Goal: Task Accomplishment & Management: Manage account settings

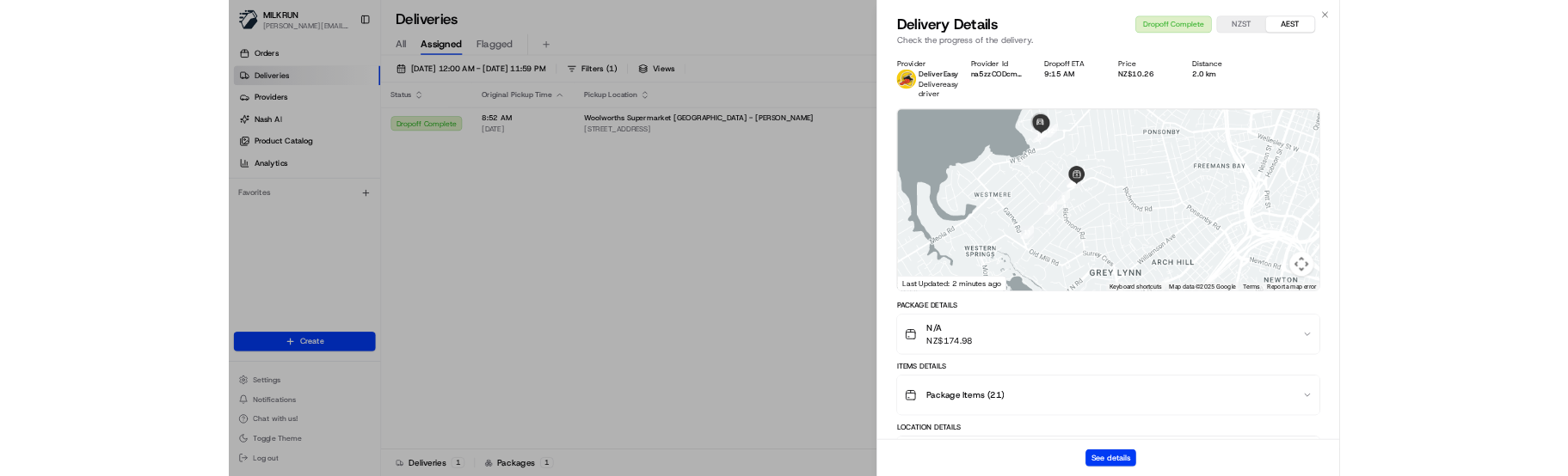
scroll to position [625, 0]
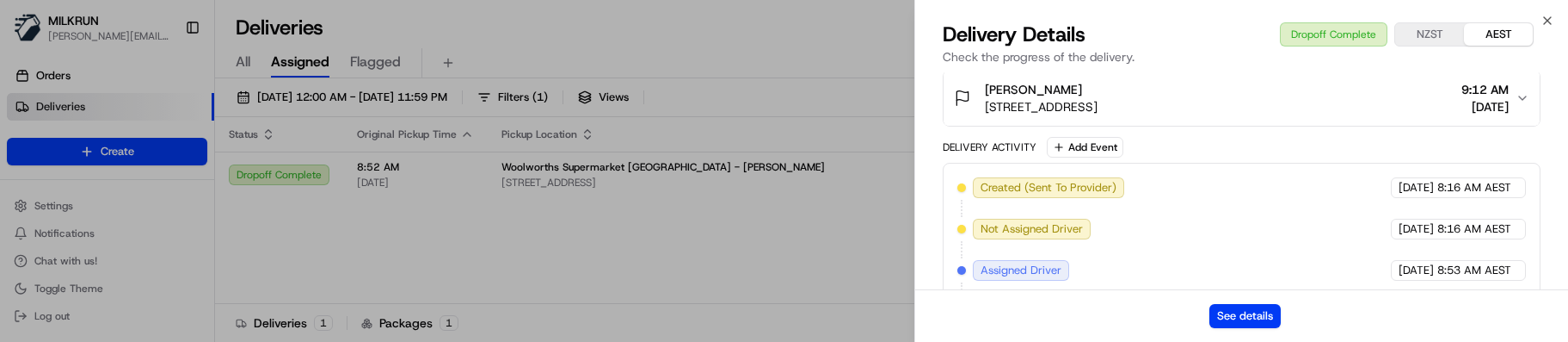
drag, startPoint x: 782, startPoint y: 258, endPoint x: 991, endPoint y: 204, distance: 215.9
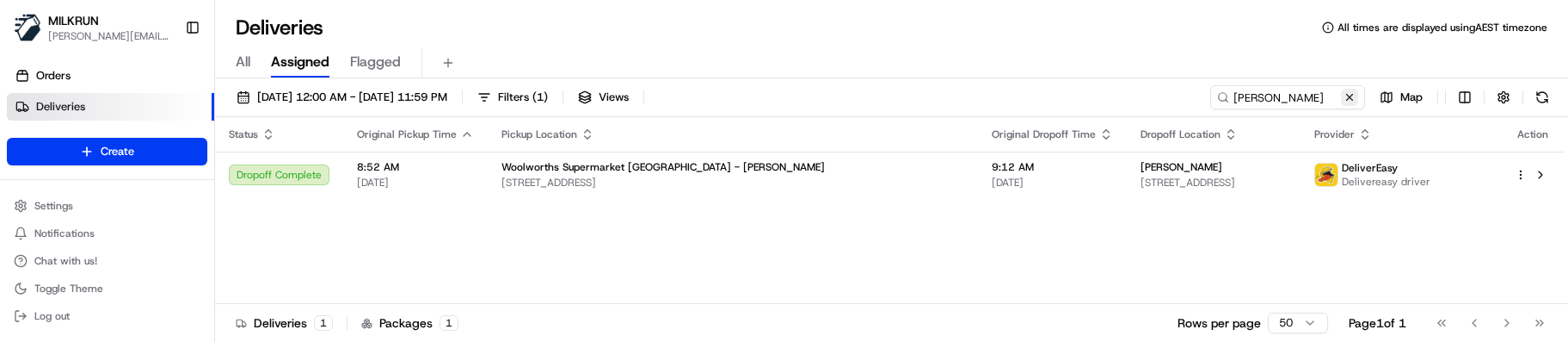
click at [1343, 100] on button at bounding box center [1349, 96] width 17 height 17
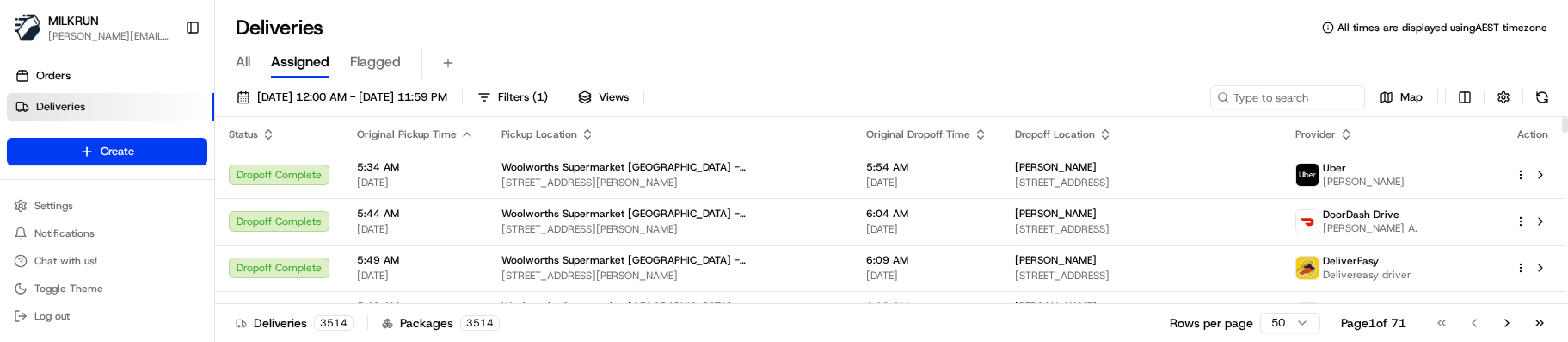
click at [593, 307] on div "Deliveries 3514 Packages 3514 Rows per page 50 Page 1 of 71 Go to first page Go…" at bounding box center [891, 322] width 1353 height 38
click at [1283, 97] on input at bounding box center [1261, 96] width 206 height 24
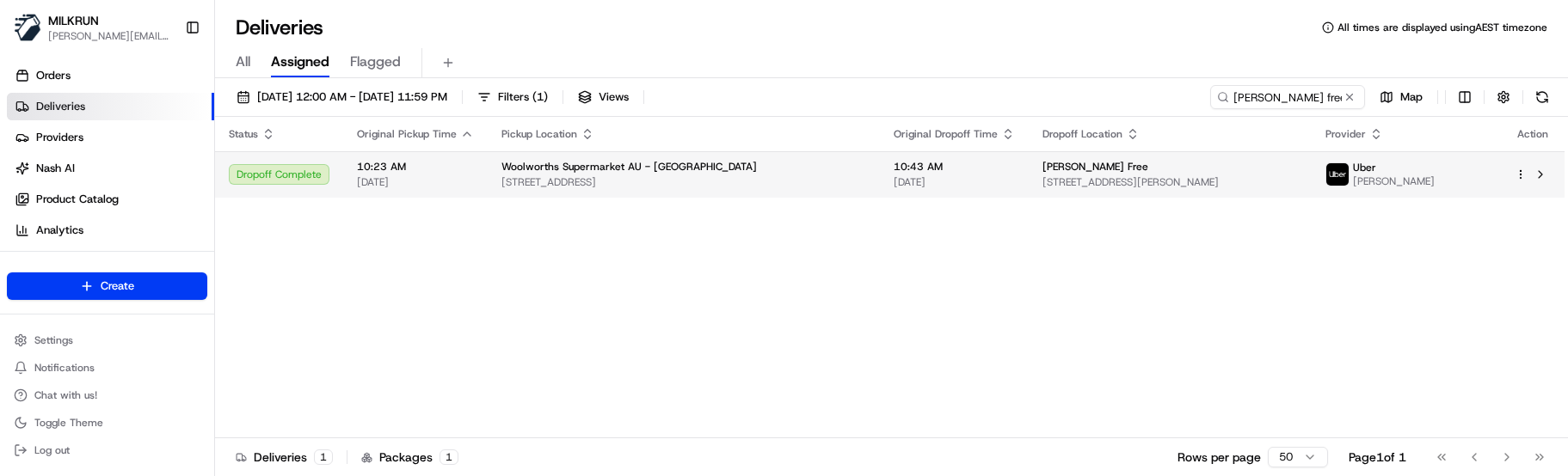
click at [686, 169] on span "Woolworths Supermarket AU - Green Point" at bounding box center [629, 166] width 255 height 13
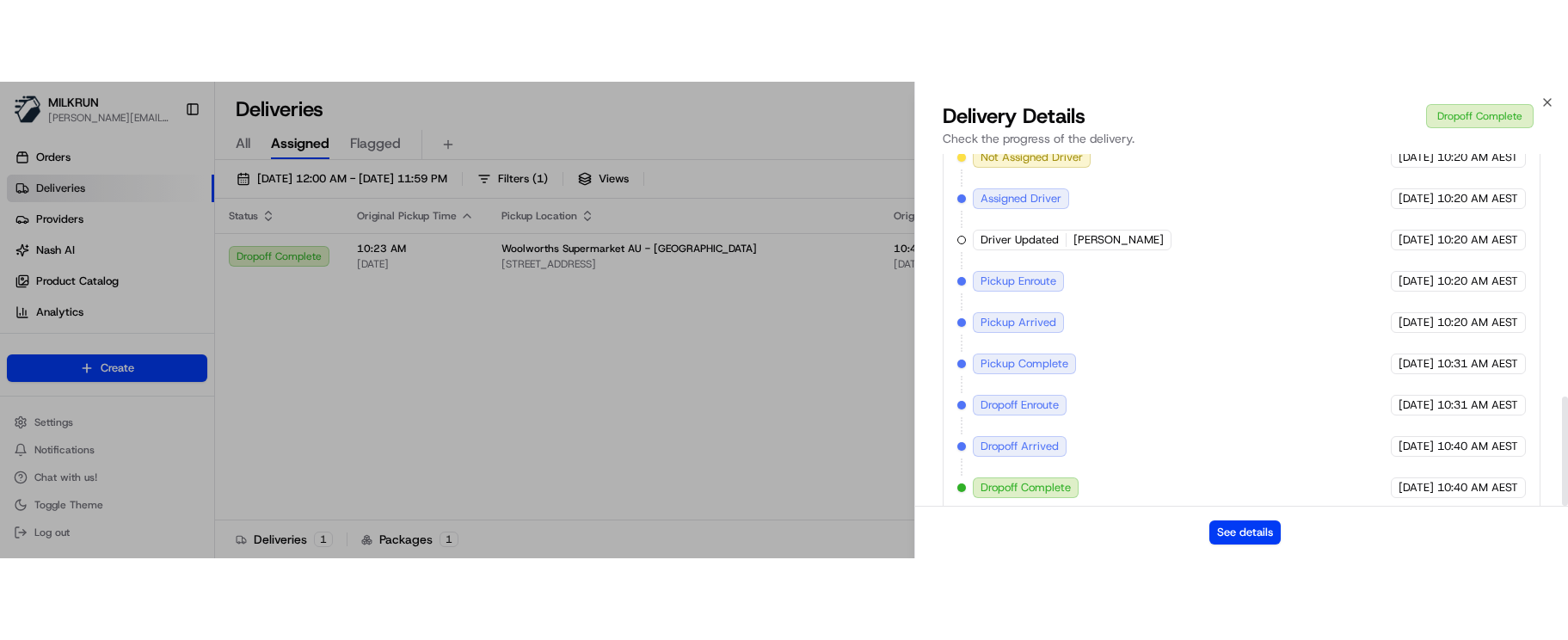
scroll to position [780, 0]
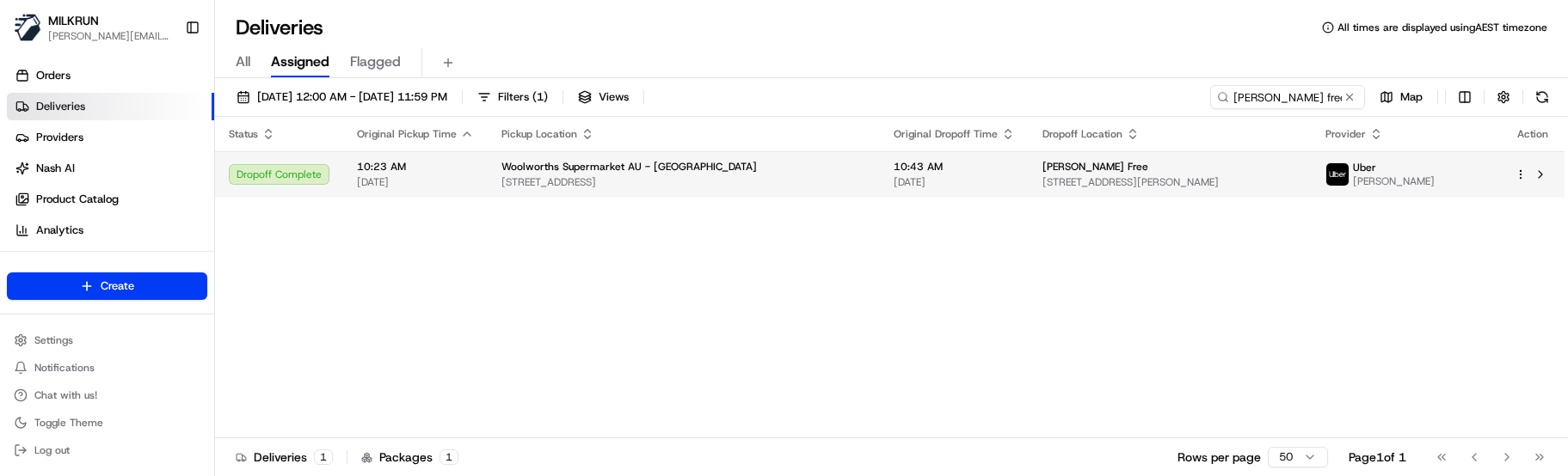
click at [721, 180] on span "28 Grn Point Rd, Bridgewater, TAS 7030, AU" at bounding box center [683, 182] width 365 height 13
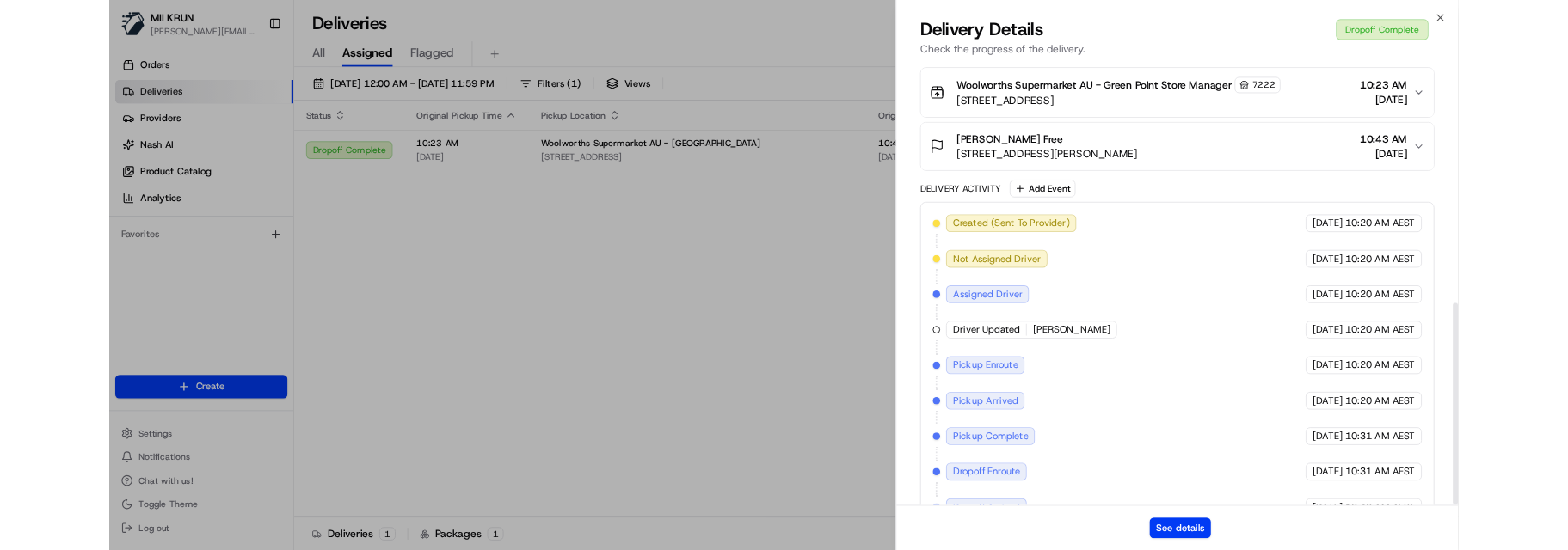
scroll to position [617, 0]
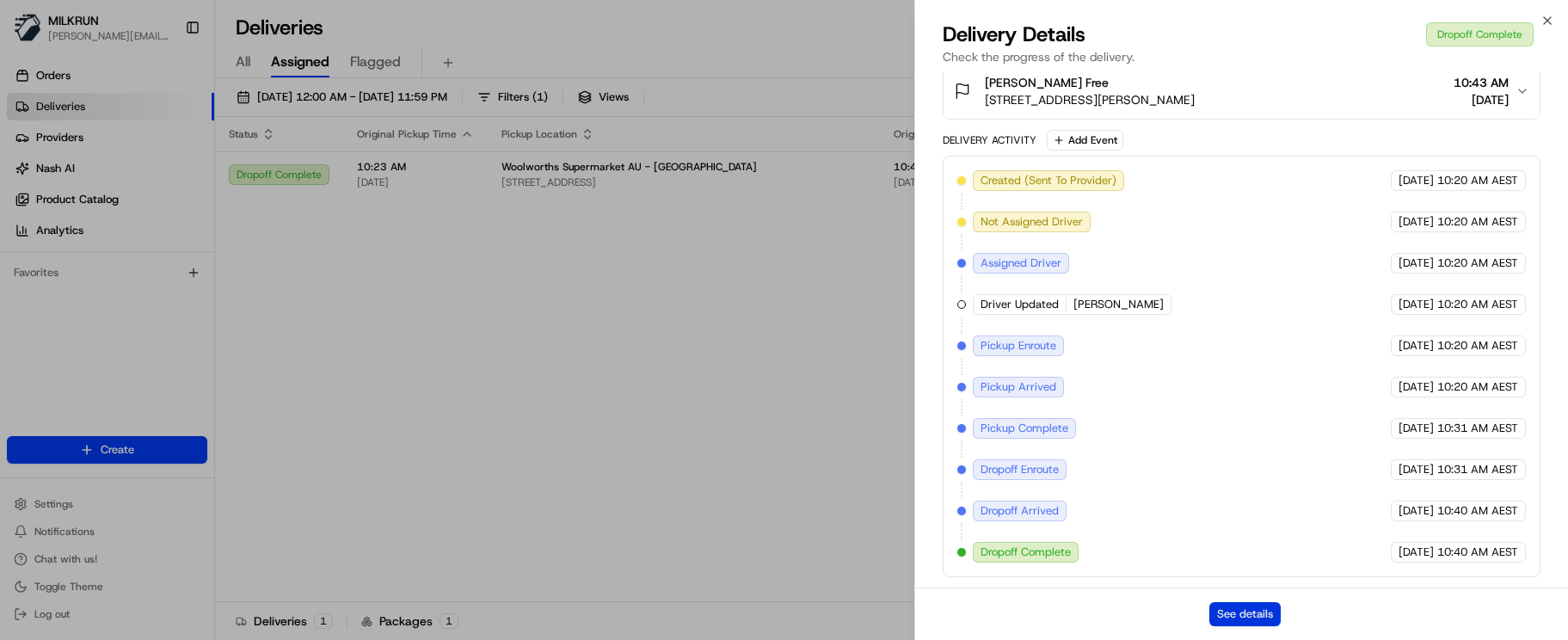
click at [1267, 608] on button "See details" at bounding box center [1245, 613] width 71 height 24
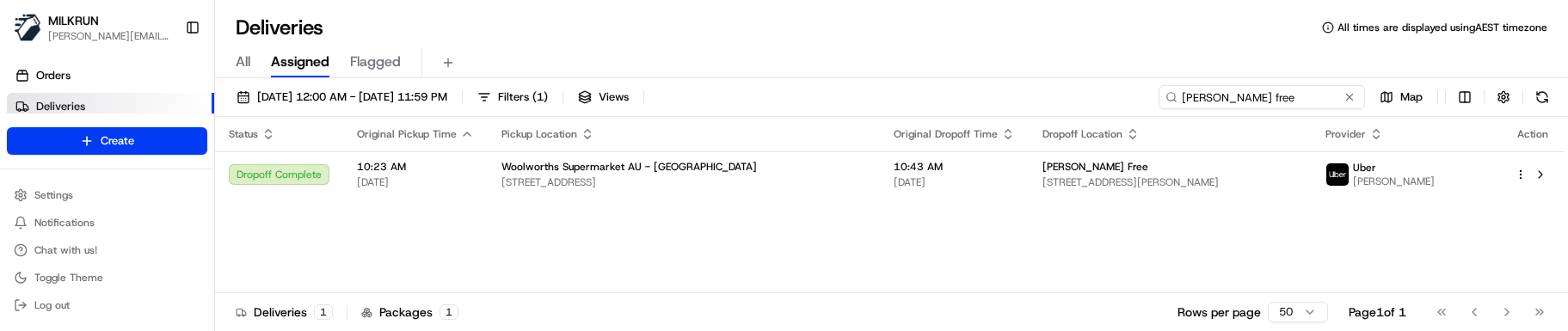
drag, startPoint x: 1303, startPoint y: 101, endPoint x: 910, endPoint y: 88, distance: 393.2
click at [911, 88] on div "17/08/2025 12:00 AM - 17/08/2025 11:59 PM Filters ( 1 ) Views meah free Map" at bounding box center [891, 101] width 1353 height 32
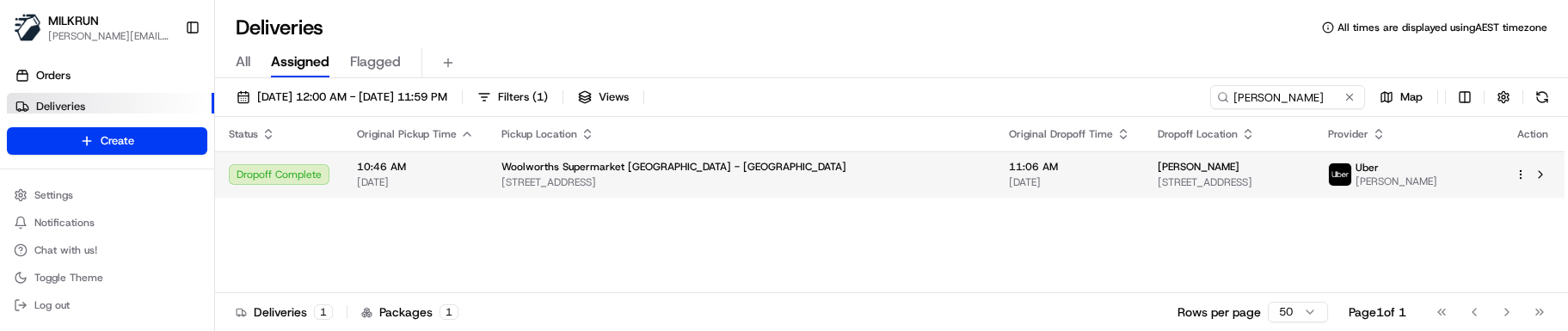
click at [1158, 169] on span "Cass Lopez" at bounding box center [1199, 166] width 82 height 13
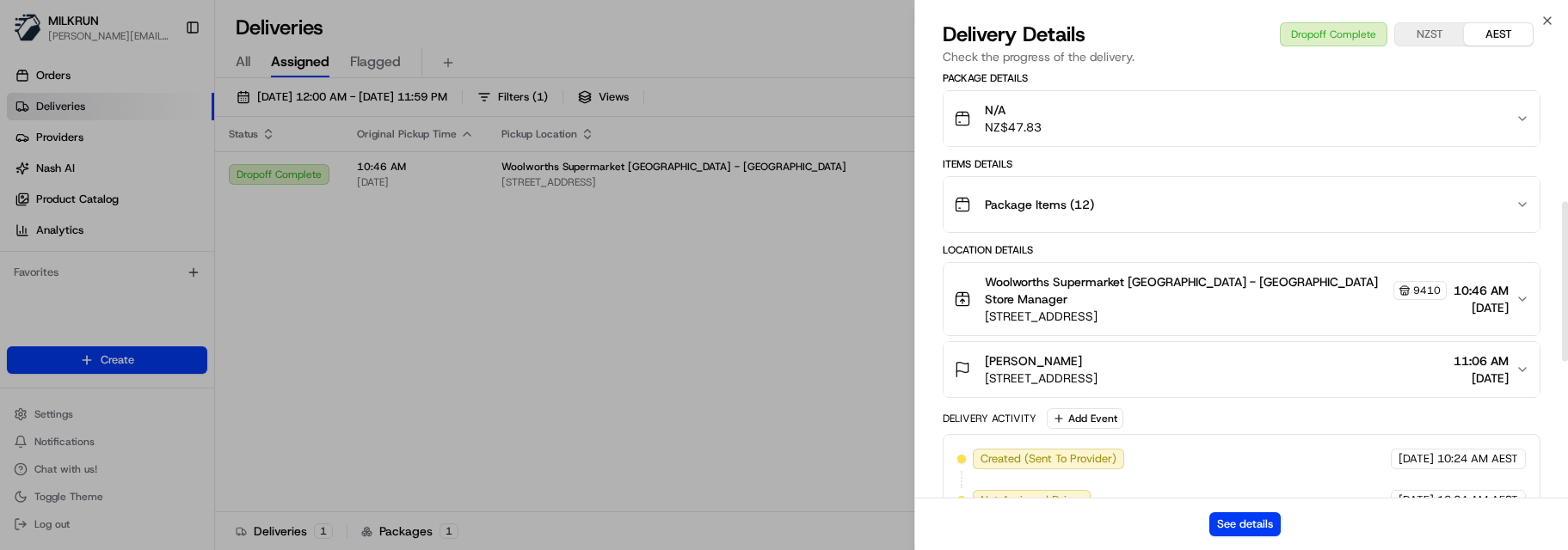
scroll to position [344, 0]
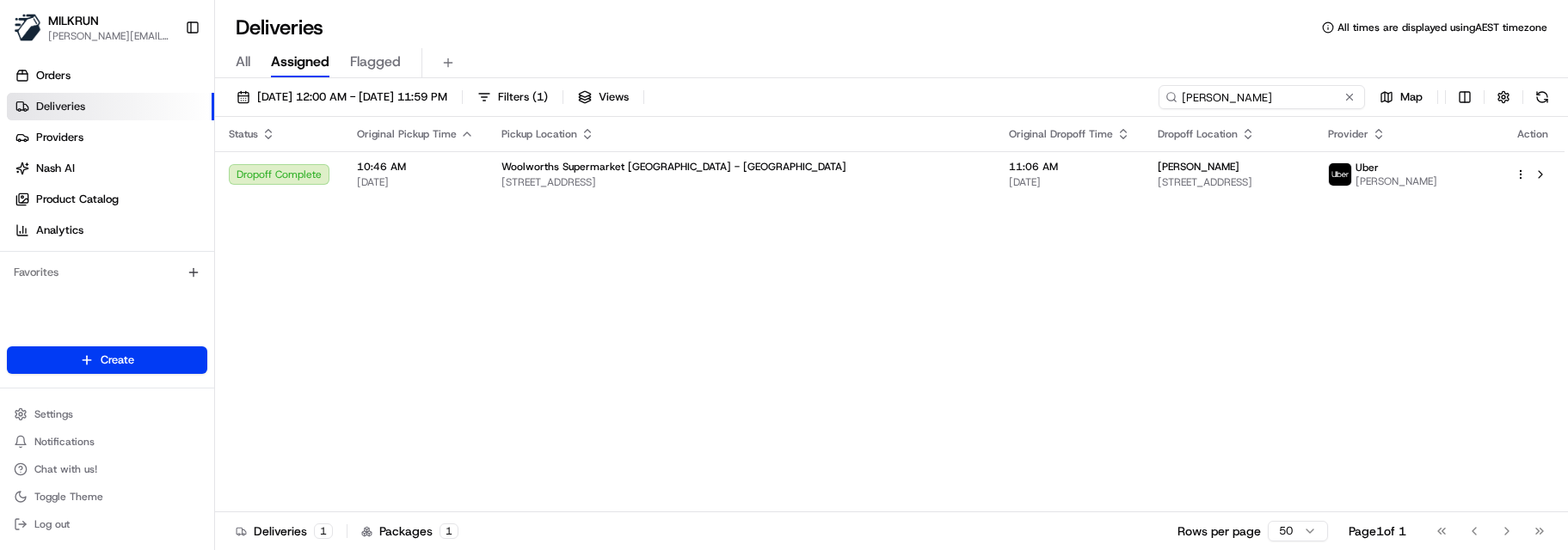
drag, startPoint x: 1299, startPoint y: 101, endPoint x: 879, endPoint y: 95, distance: 420.0
click at [890, 96] on div "17/08/2025 12:00 AM - 17/08/2025 11:59 PM Filters ( 1 ) Views cass lopez Map" at bounding box center [891, 101] width 1353 height 32
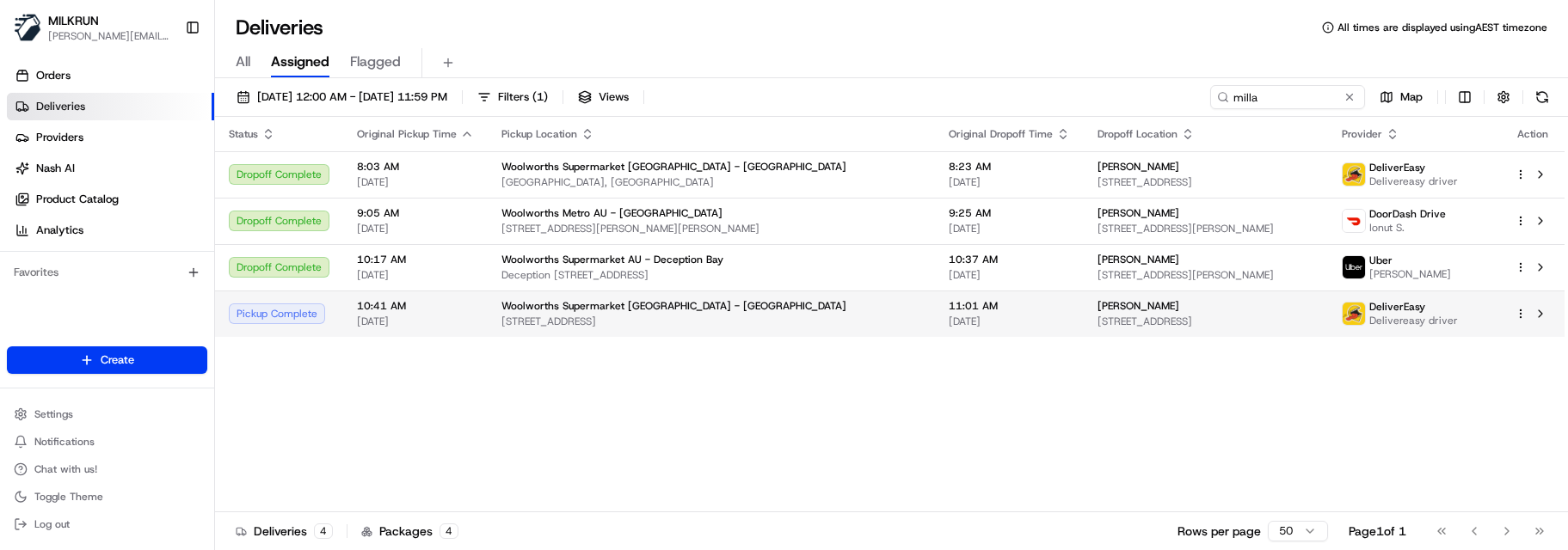
click at [949, 310] on span "11:01 AM" at bounding box center [1010, 306] width 121 height 13
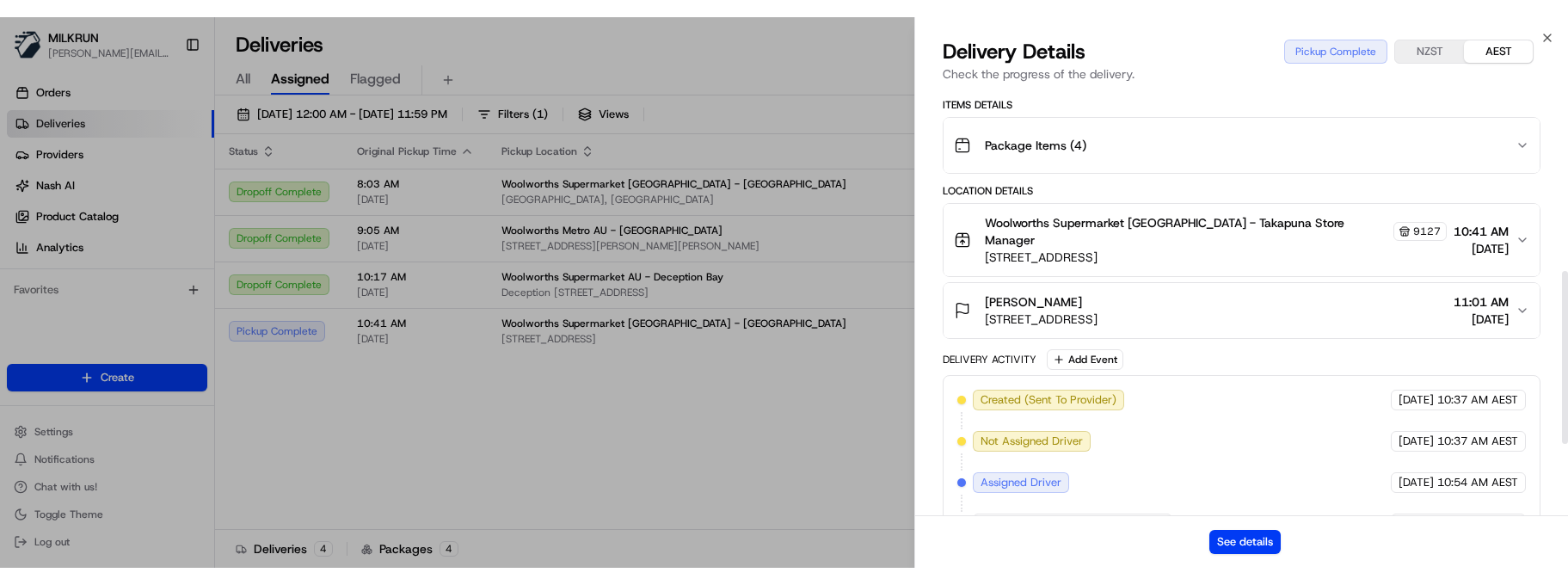
scroll to position [623, 0]
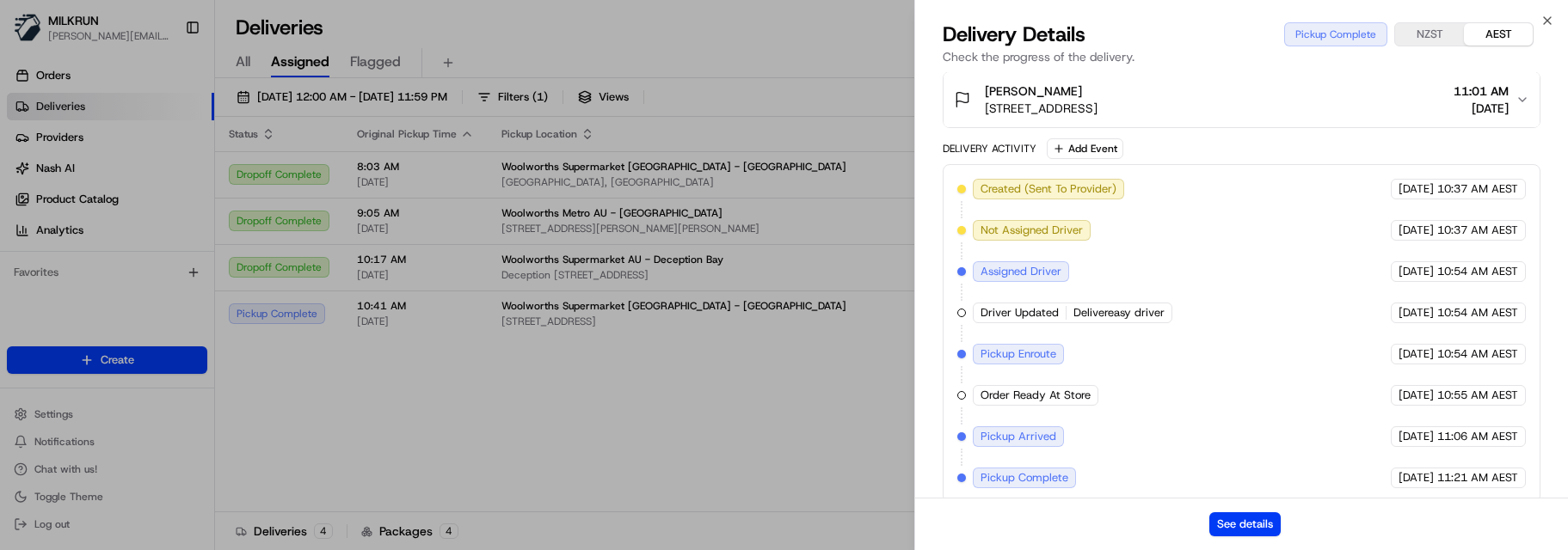
click at [987, 509] on div "See details" at bounding box center [1242, 523] width 653 height 53
click at [1247, 515] on button "See details" at bounding box center [1245, 524] width 71 height 24
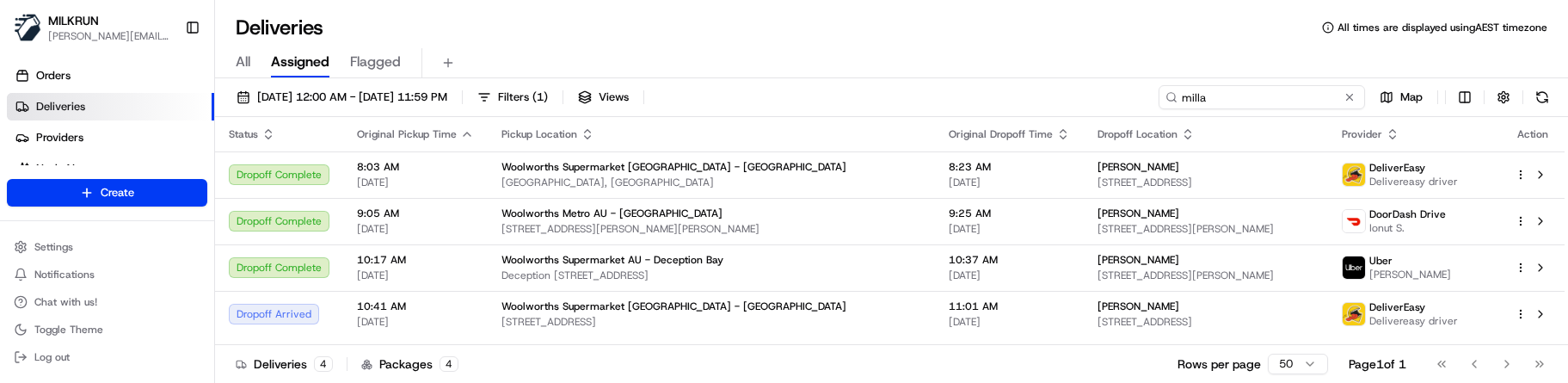
drag, startPoint x: 1294, startPoint y: 98, endPoint x: 1140, endPoint y: 79, distance: 155.2
click at [1140, 79] on div "17/08/2025 12:00 AM - 17/08/2025 11:59 PM Filters ( 1 ) Views milla Map Status …" at bounding box center [891, 232] width 1353 height 308
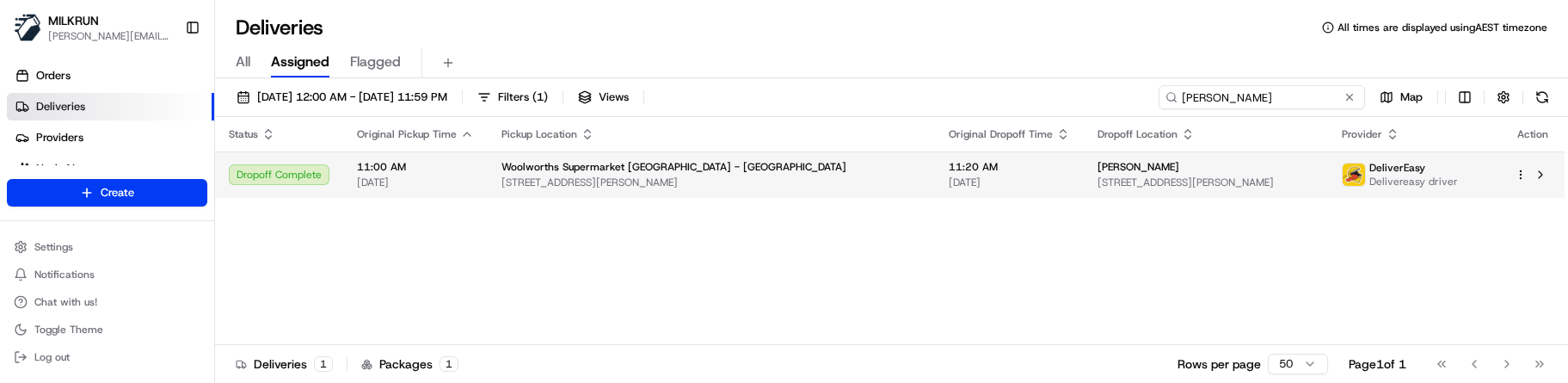
type input "geoff wool"
click at [1098, 167] on div "[PERSON_NAME]" at bounding box center [1207, 166] width 218 height 13
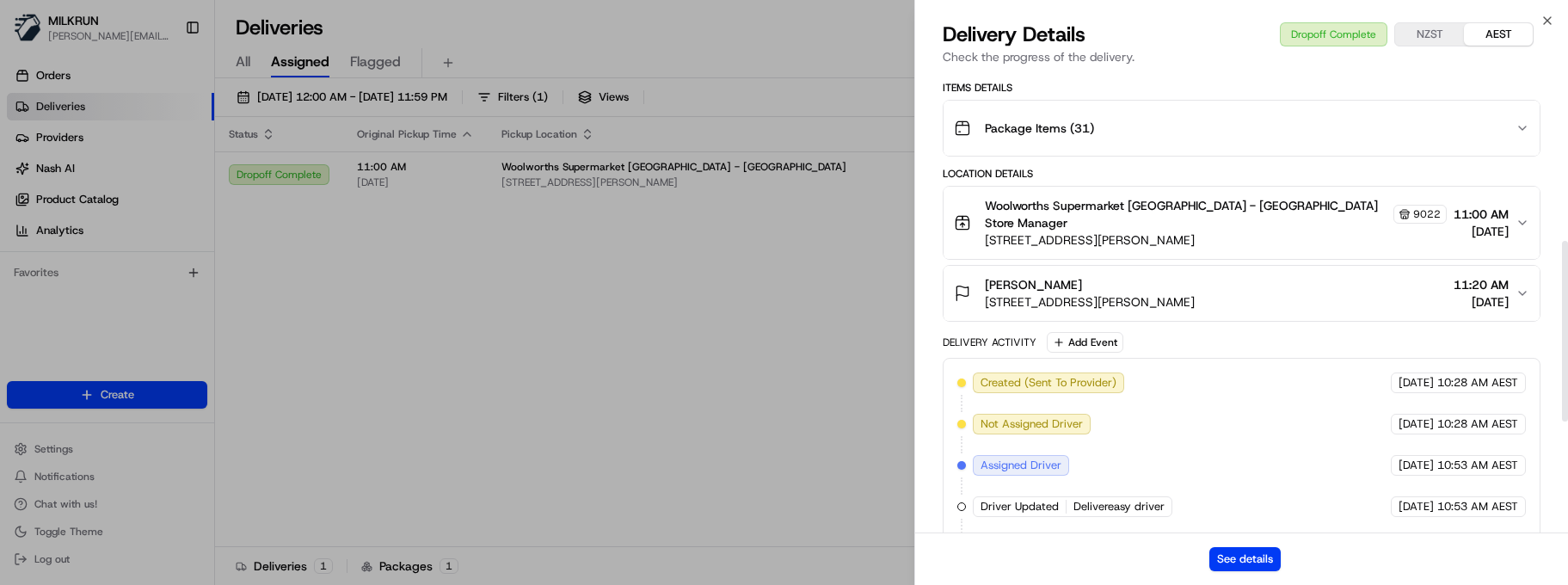
scroll to position [713, 0]
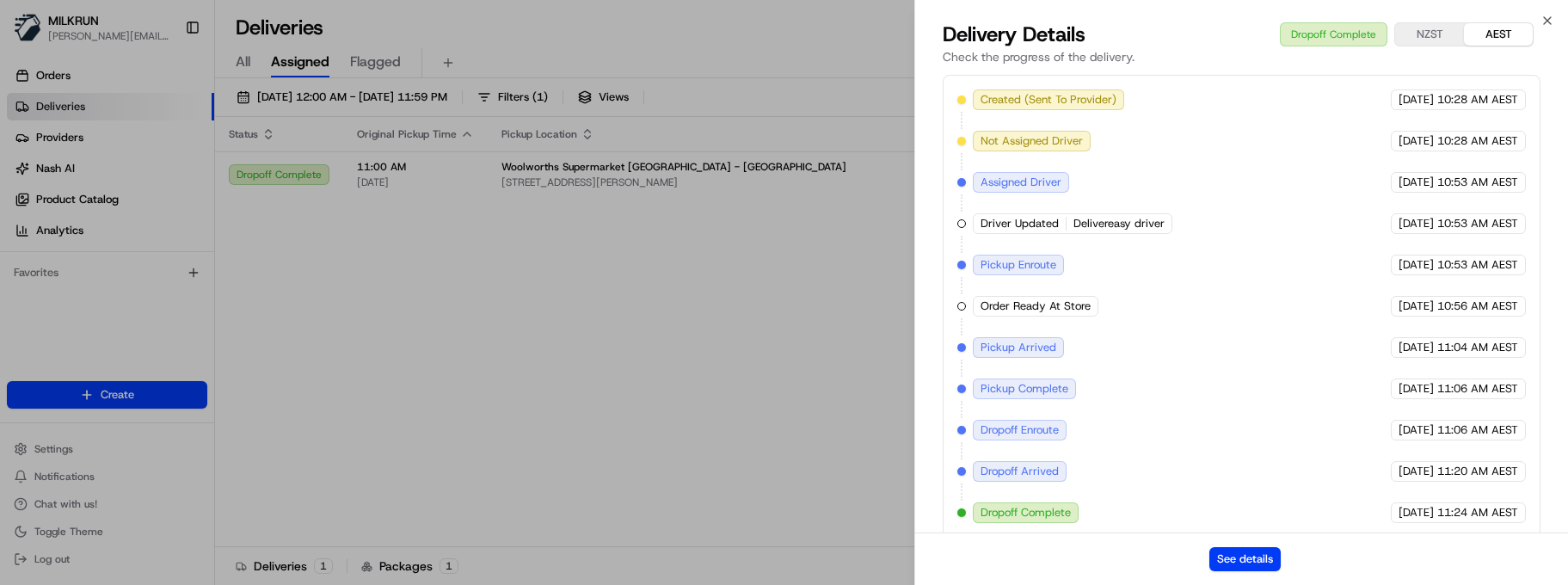
drag, startPoint x: 618, startPoint y: 417, endPoint x: 625, endPoint y: 410, distance: 9.9
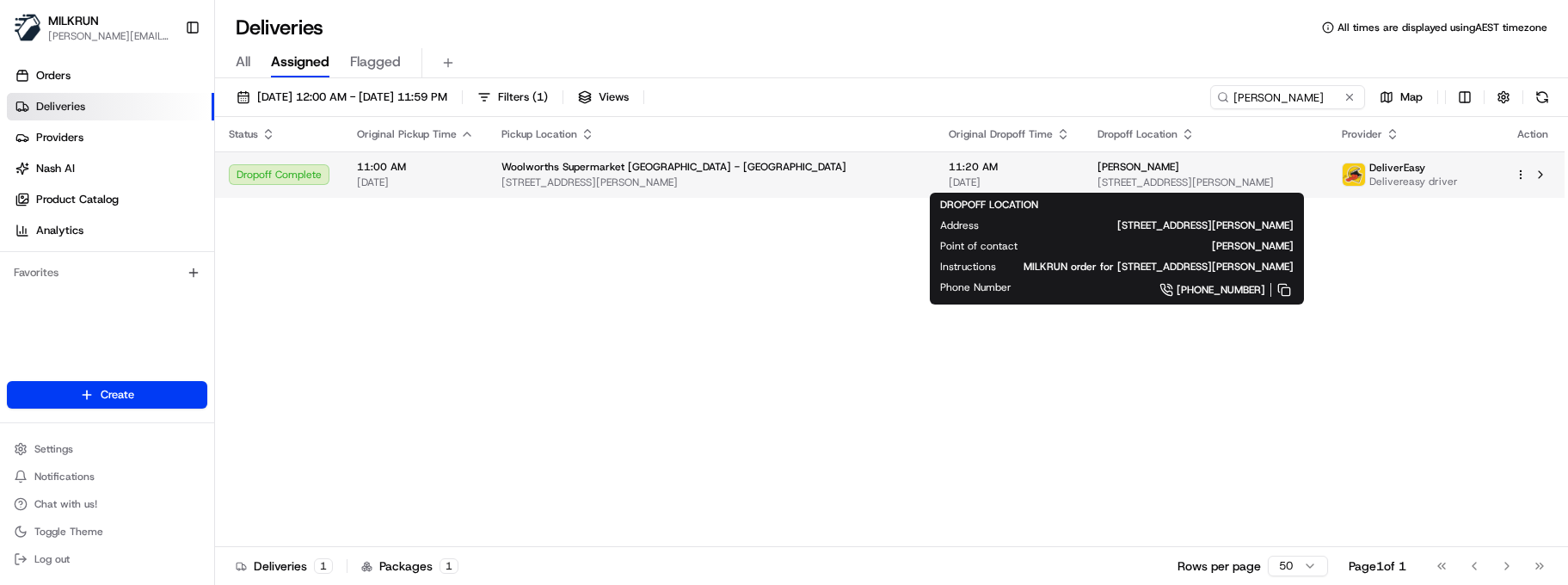
click at [1209, 175] on div "Geoff Woollams 1 Clyde Quay Wharf, Oriental Bay, Wellington Region 6011, NZ" at bounding box center [1207, 174] width 218 height 29
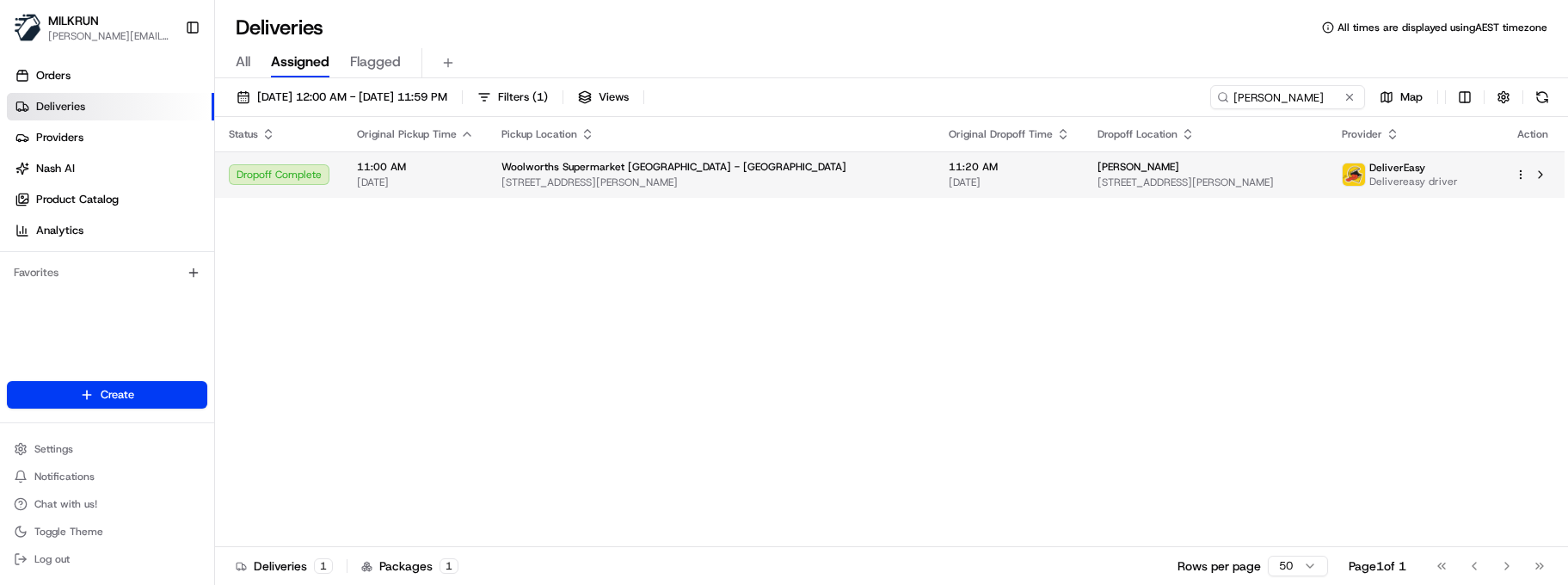
click at [1084, 169] on td "Geoff Woollams 1 Clyde Quay Wharf, Oriental Bay, Wellington Region 6011, NZ" at bounding box center [1206, 175] width 245 height 46
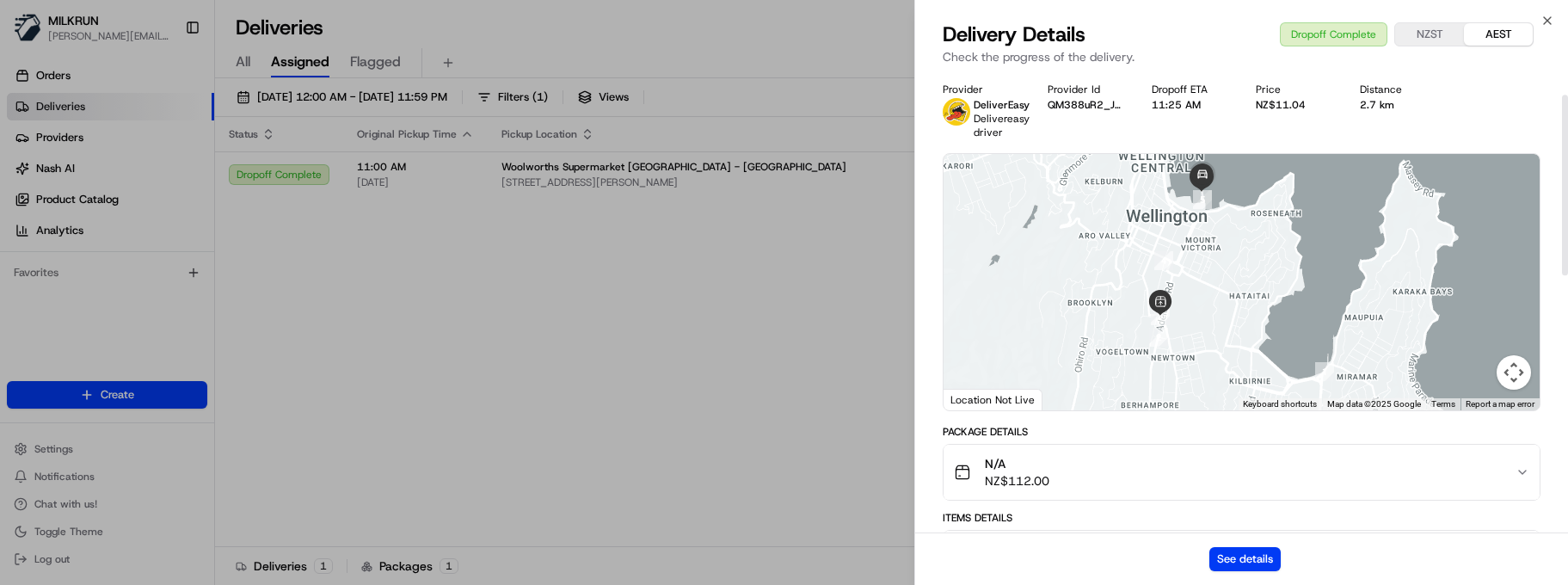
scroll to position [172, 0]
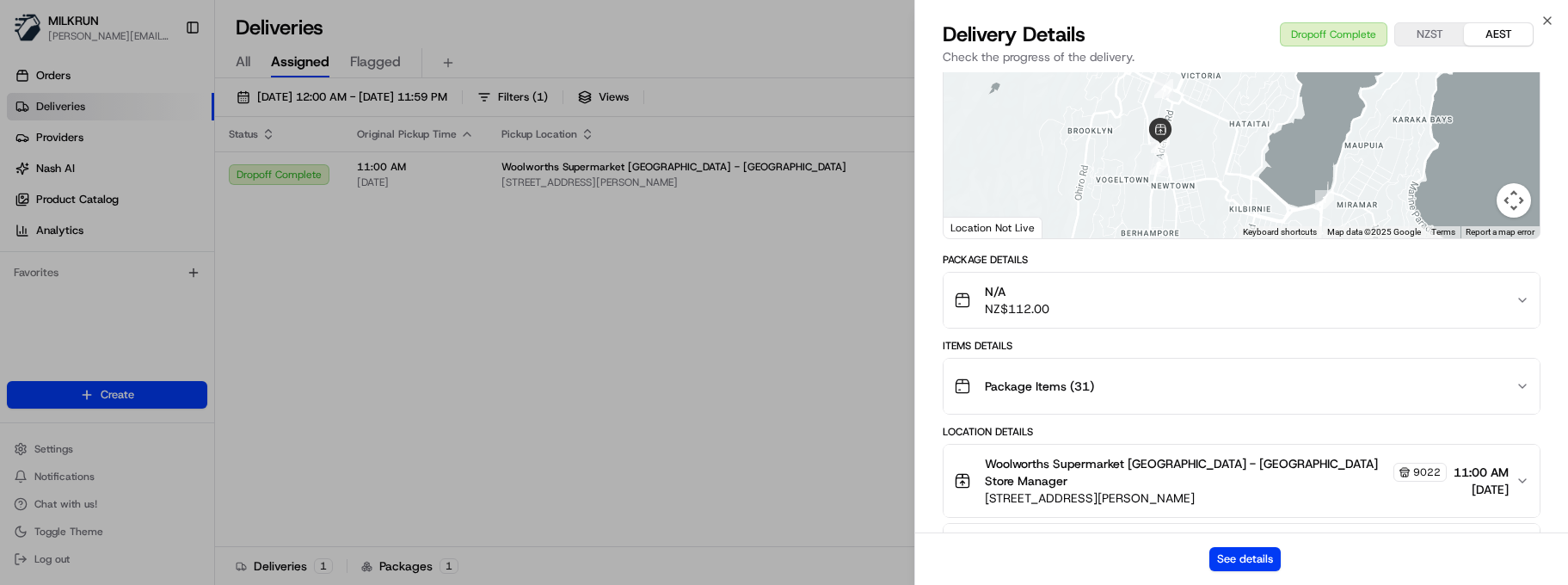
drag, startPoint x: 763, startPoint y: 474, endPoint x: 780, endPoint y: 473, distance: 17.0
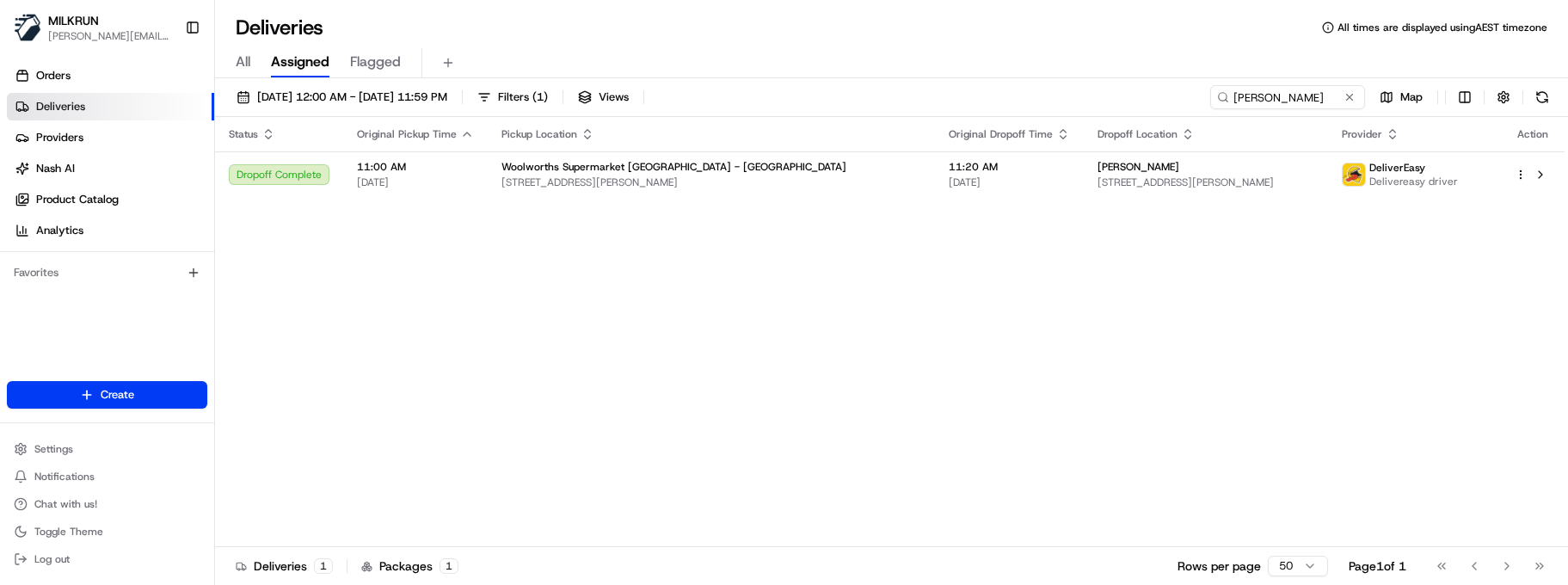
drag, startPoint x: 855, startPoint y: 317, endPoint x: 483, endPoint y: 141, distance: 411.5
click at [849, 314] on div "Status Original Pickup Time Pickup Location Original Dropoff Time Dropoff Locat…" at bounding box center [889, 332] width 1349 height 430
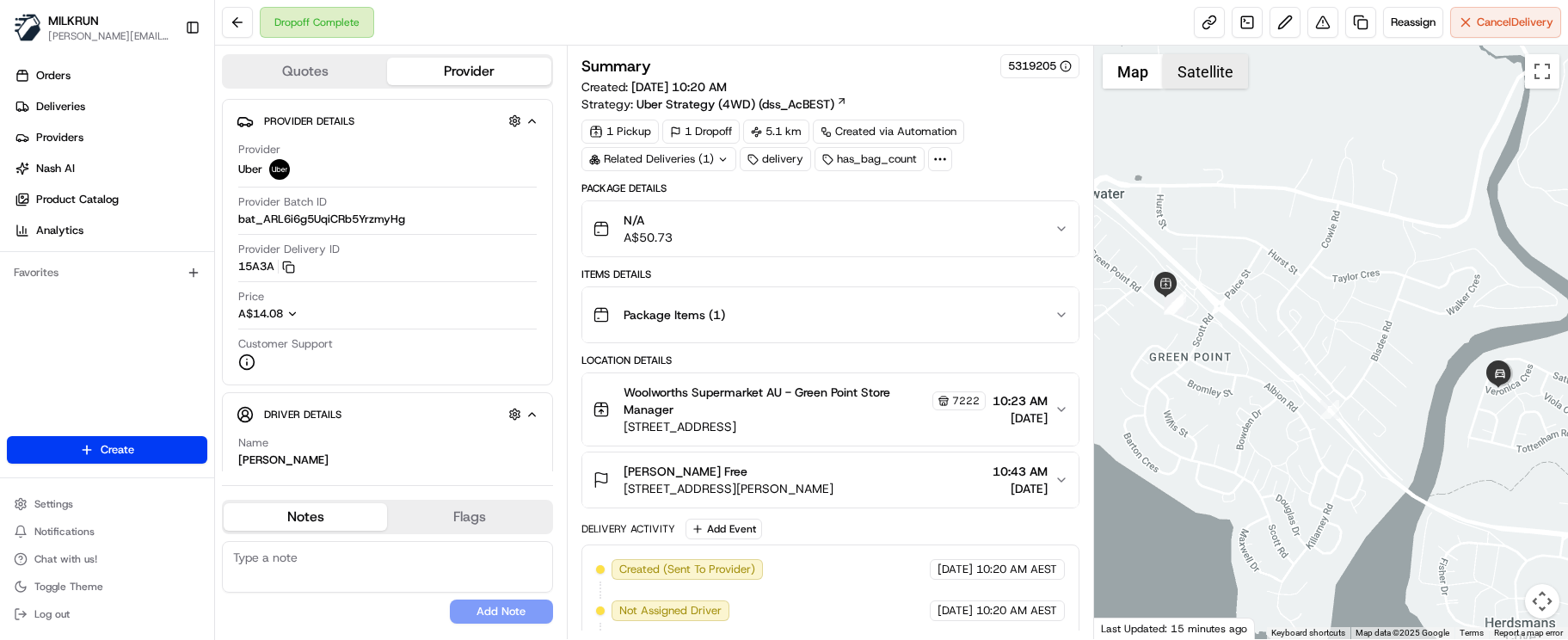
click at [1187, 66] on button "Satellite" at bounding box center [1205, 71] width 85 height 35
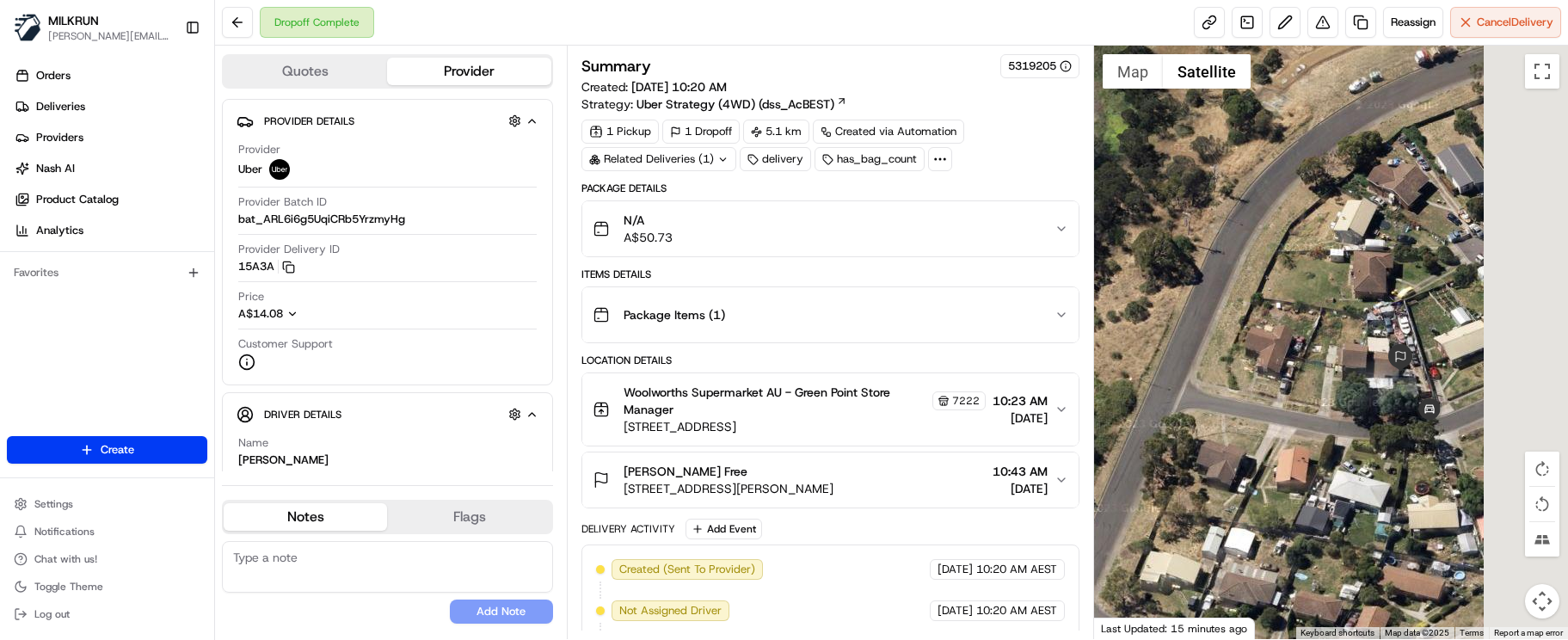
drag, startPoint x: 1367, startPoint y: 410, endPoint x: 1324, endPoint y: 409, distance: 43.0
click at [1324, 409] on div at bounding box center [1331, 341] width 474 height 593
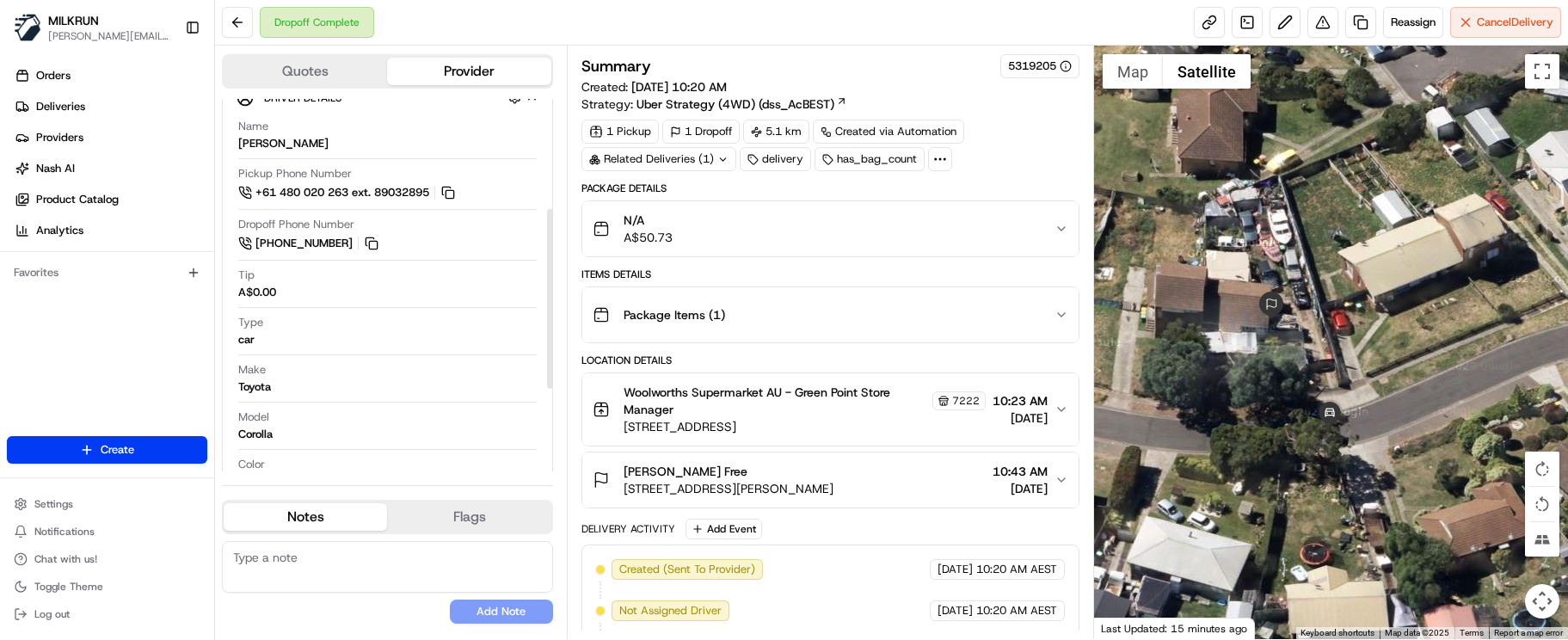
scroll to position [228, 0]
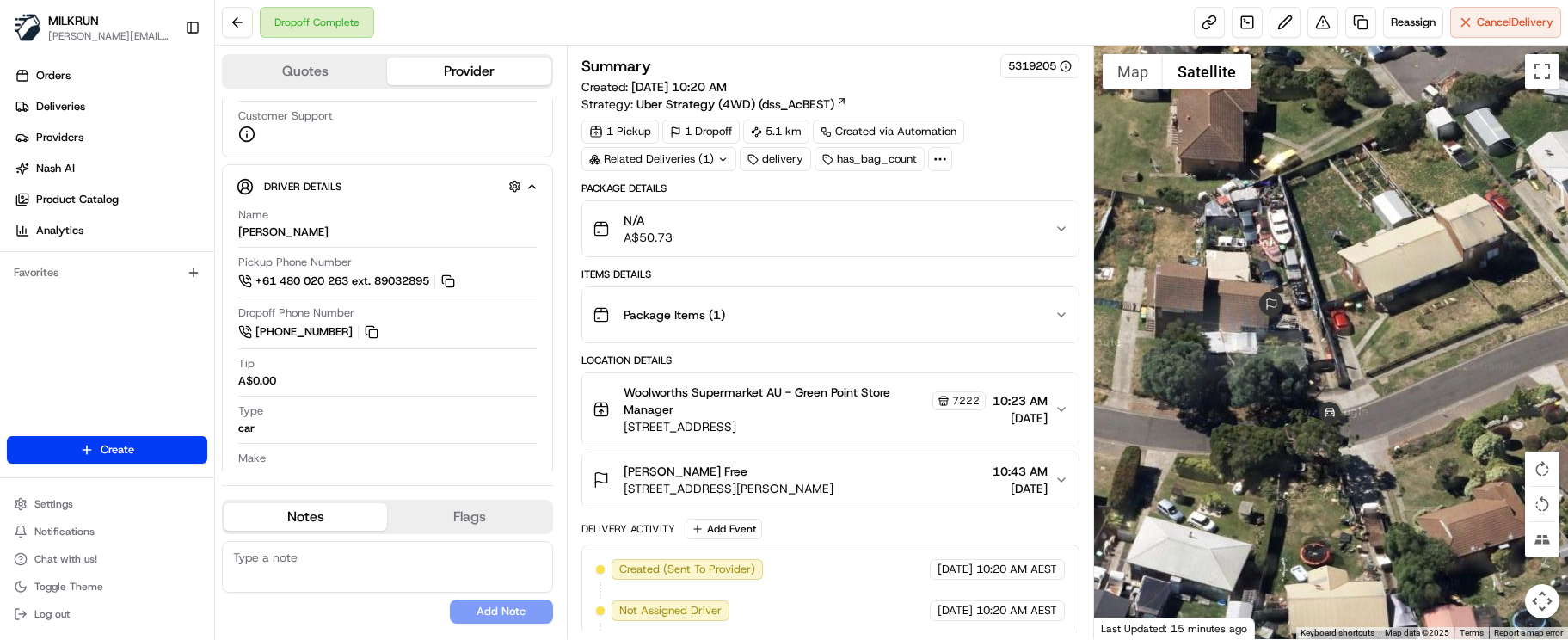
drag, startPoint x: 358, startPoint y: 601, endPoint x: 349, endPoint y: 402, distance: 199.2
click at [358, 600] on div "No results found Add Note" at bounding box center [387, 582] width 331 height 83
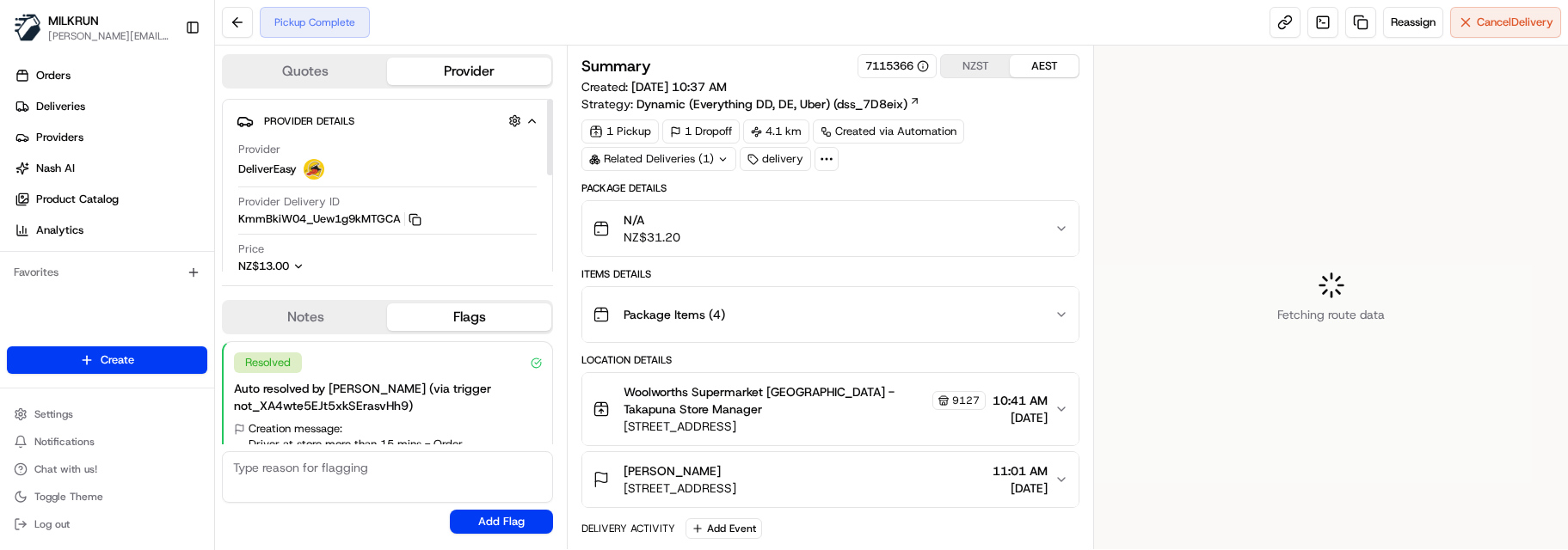
scroll to position [74, 0]
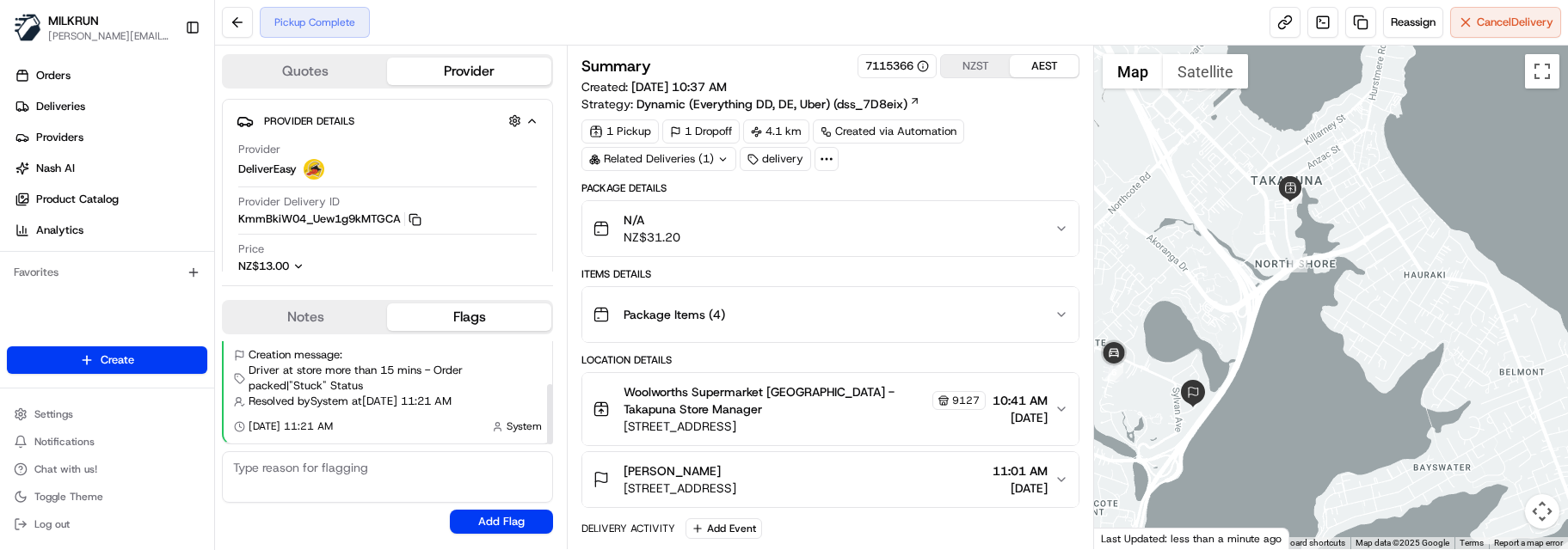
click at [301, 477] on textarea at bounding box center [387, 477] width 331 height 52
paste textarea "Good XXXX Team🌞️ Please can you deliver this order ASAP as the customer has bee…"
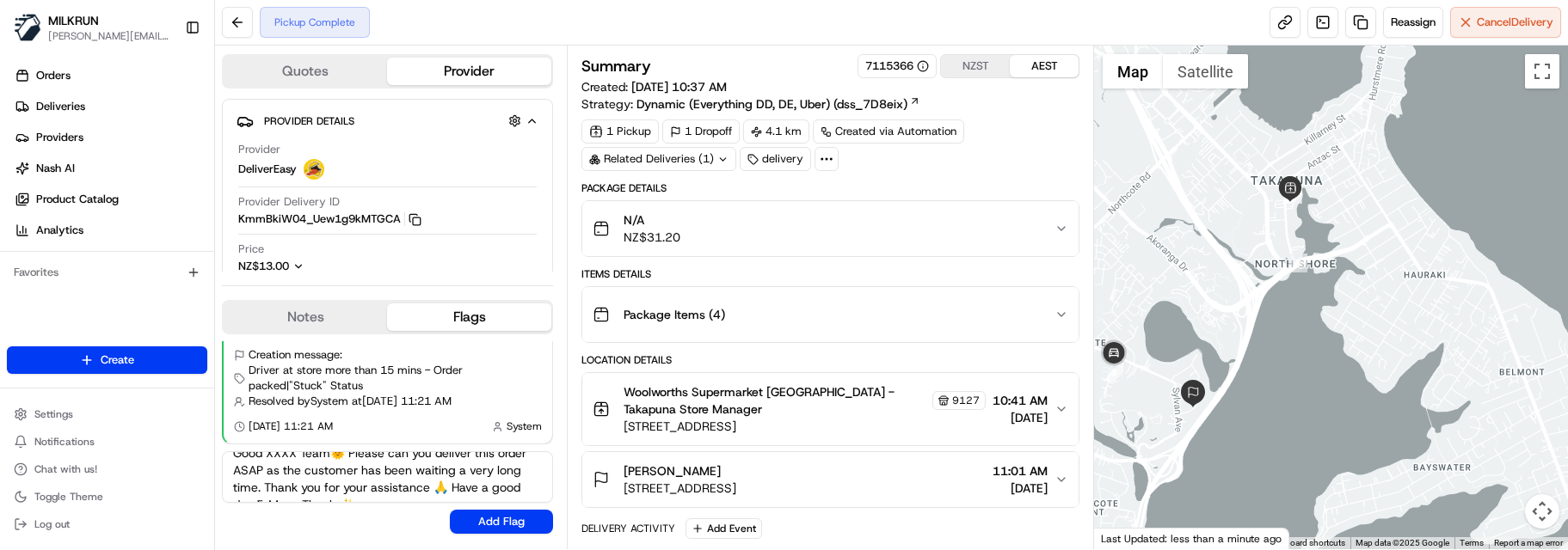
scroll to position [0, 0]
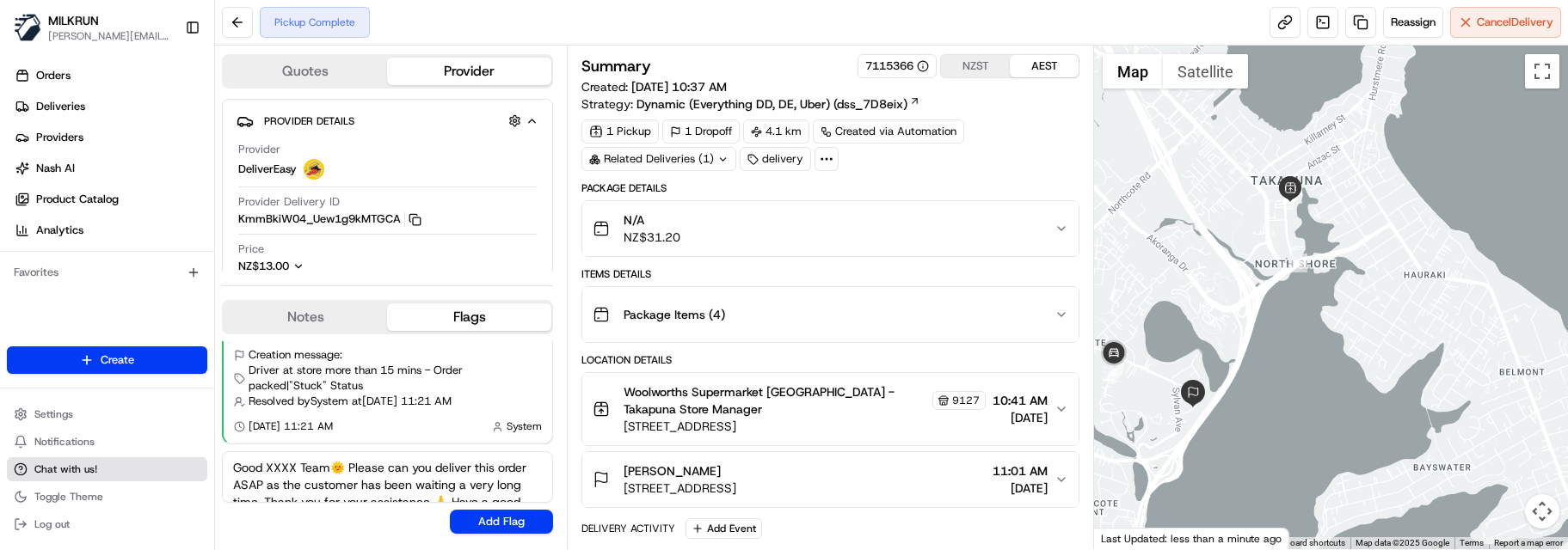
drag, startPoint x: 303, startPoint y: 467, endPoint x: 174, endPoint y: 463, distance: 129.1
click at [174, 463] on div "MILKRUN marcellina.berwick@woolworths.co.nz Toggle Sidebar Orders Deliveries Pr…" at bounding box center [784, 275] width 1568 height 550
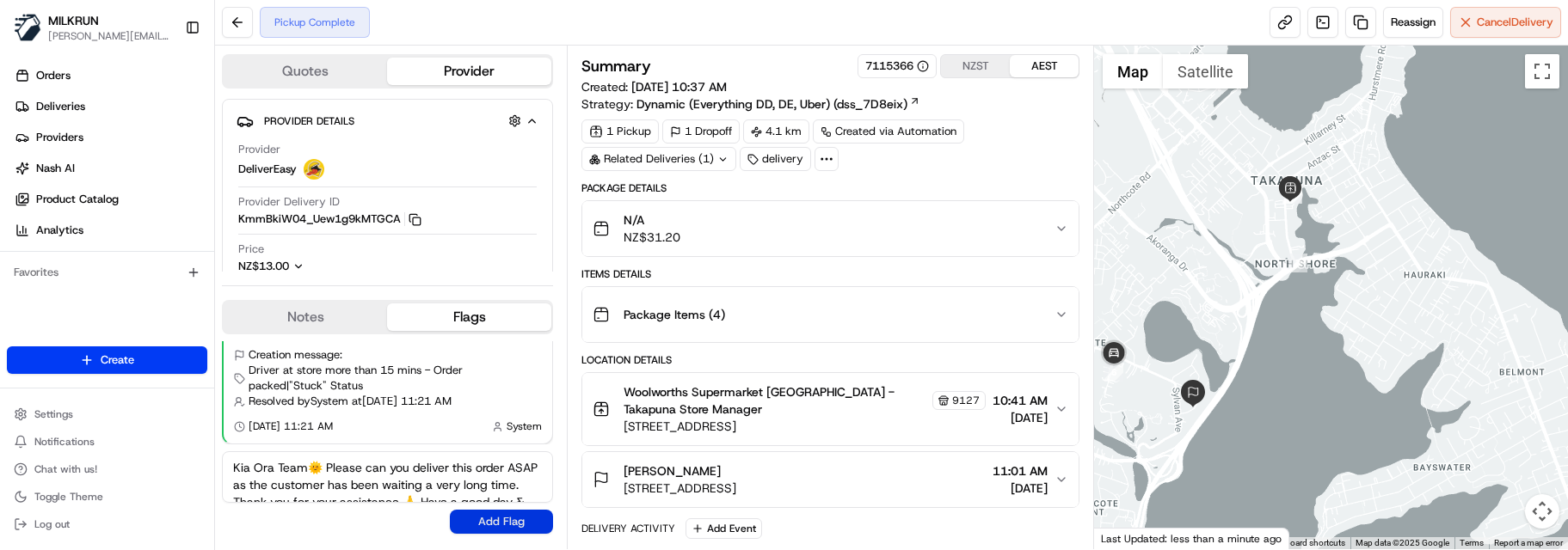
type textarea "Kia Ora Team🌞️ Please can you deliver this order ASAP as the customer has been …"
click at [501, 523] on button "Add Flag" at bounding box center [501, 521] width 103 height 24
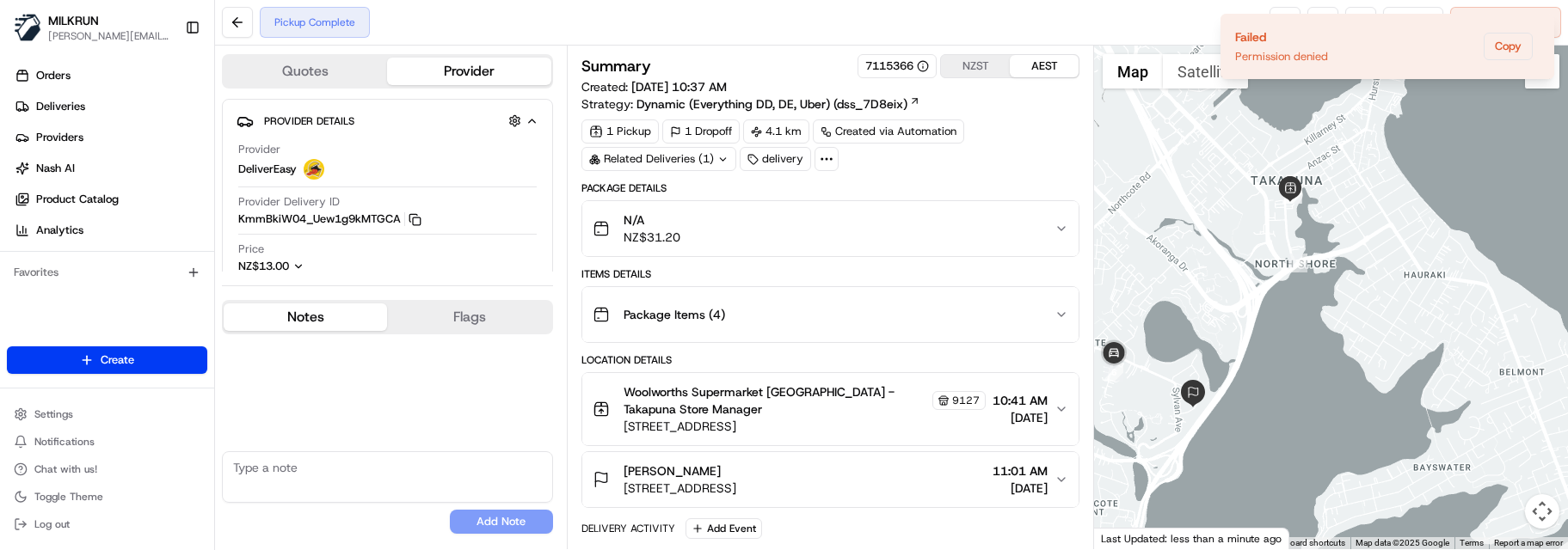
click at [333, 316] on button "Notes" at bounding box center [305, 316] width 163 height 28
click at [390, 473] on textarea at bounding box center [387, 477] width 331 height 52
paste textarea "Good XXXX Team🌞️ Please can you deliver this order ASAP as the customer has bee…"
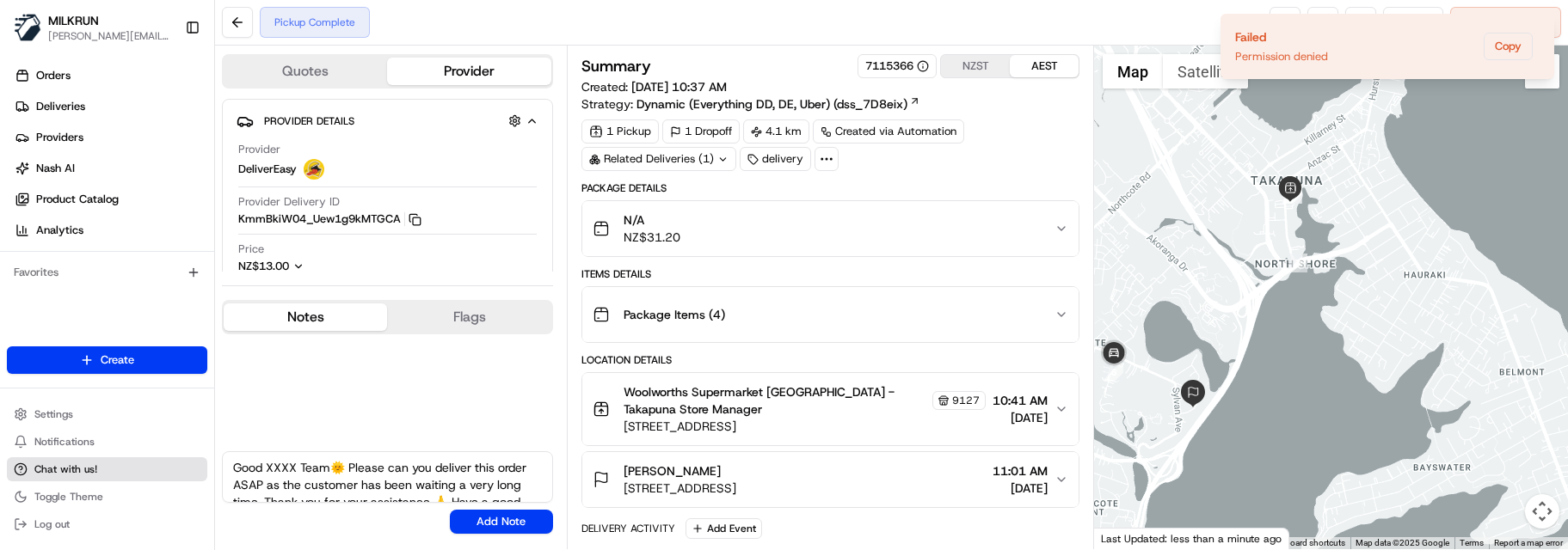
drag, startPoint x: 299, startPoint y: 472, endPoint x: 169, endPoint y: 466, distance: 130.1
click at [179, 468] on div "MILKRUN marcellina.berwick@woolworths.co.nz Toggle Sidebar Orders Deliveries Pr…" at bounding box center [784, 275] width 1568 height 550
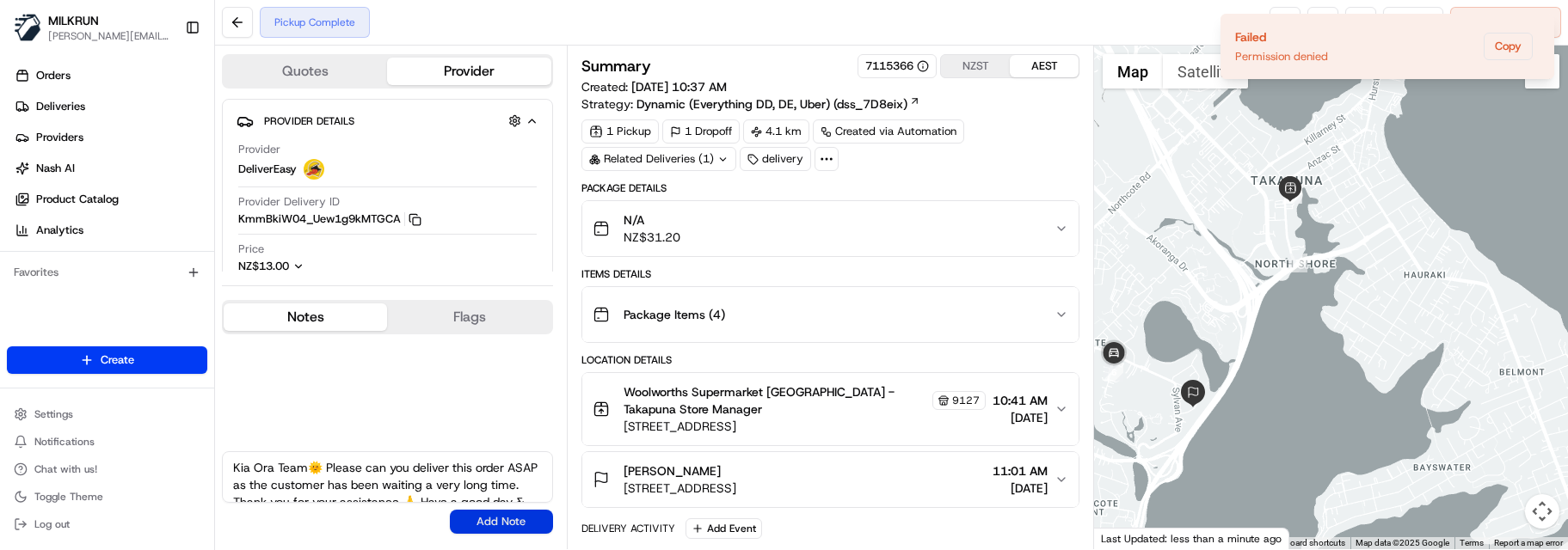
type textarea "Kia Ora Team🌞️ Please can you deliver this order ASAP as the customer has been …"
click at [499, 520] on button "Add Note" at bounding box center [501, 521] width 103 height 24
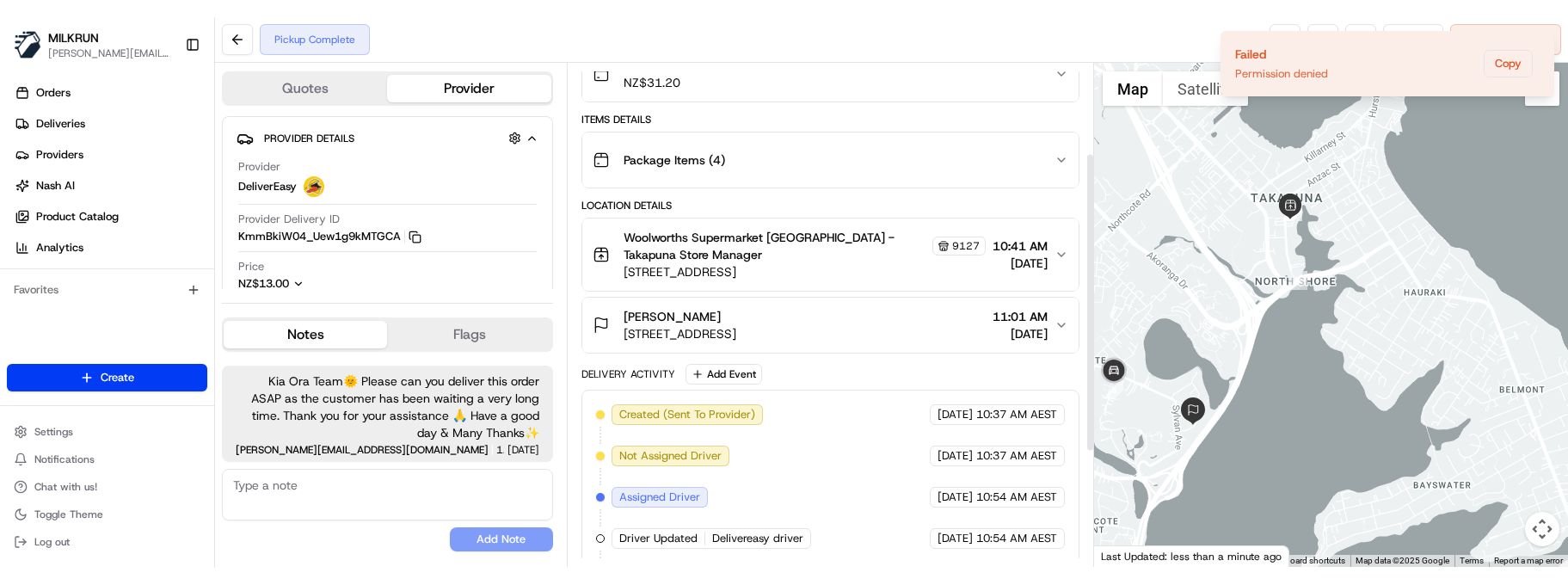
scroll to position [86, 0]
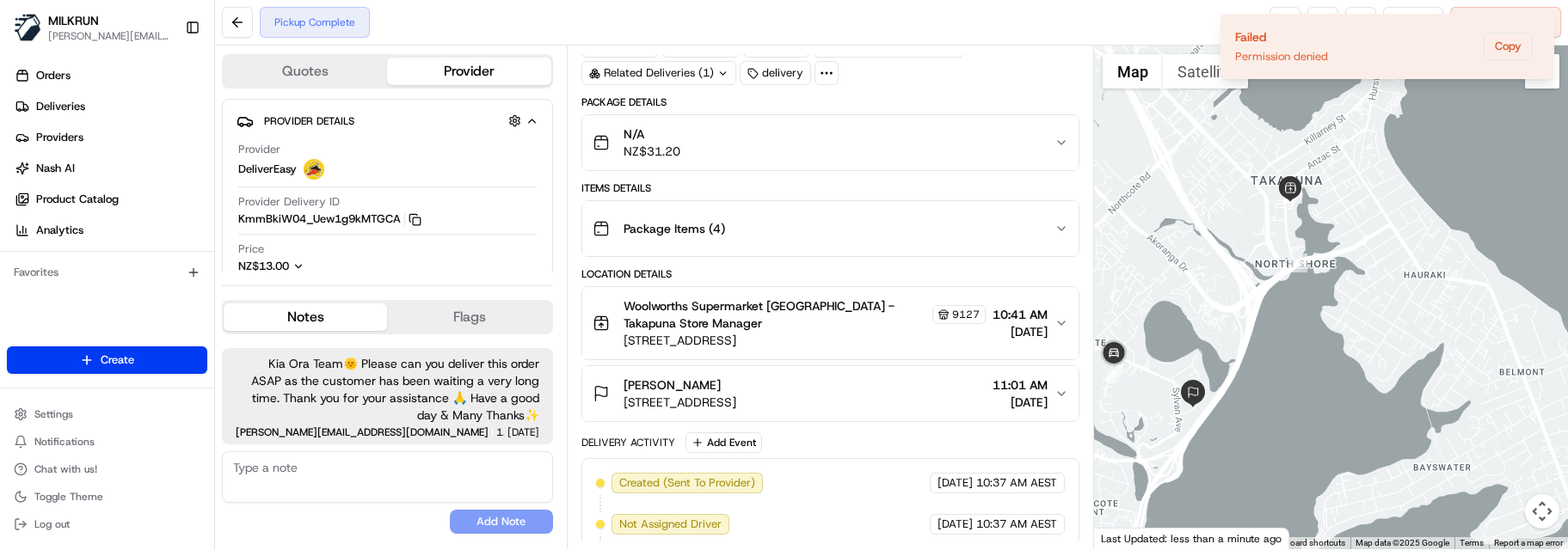
click at [375, 509] on div "No results found Add Note" at bounding box center [387, 492] width 331 height 83
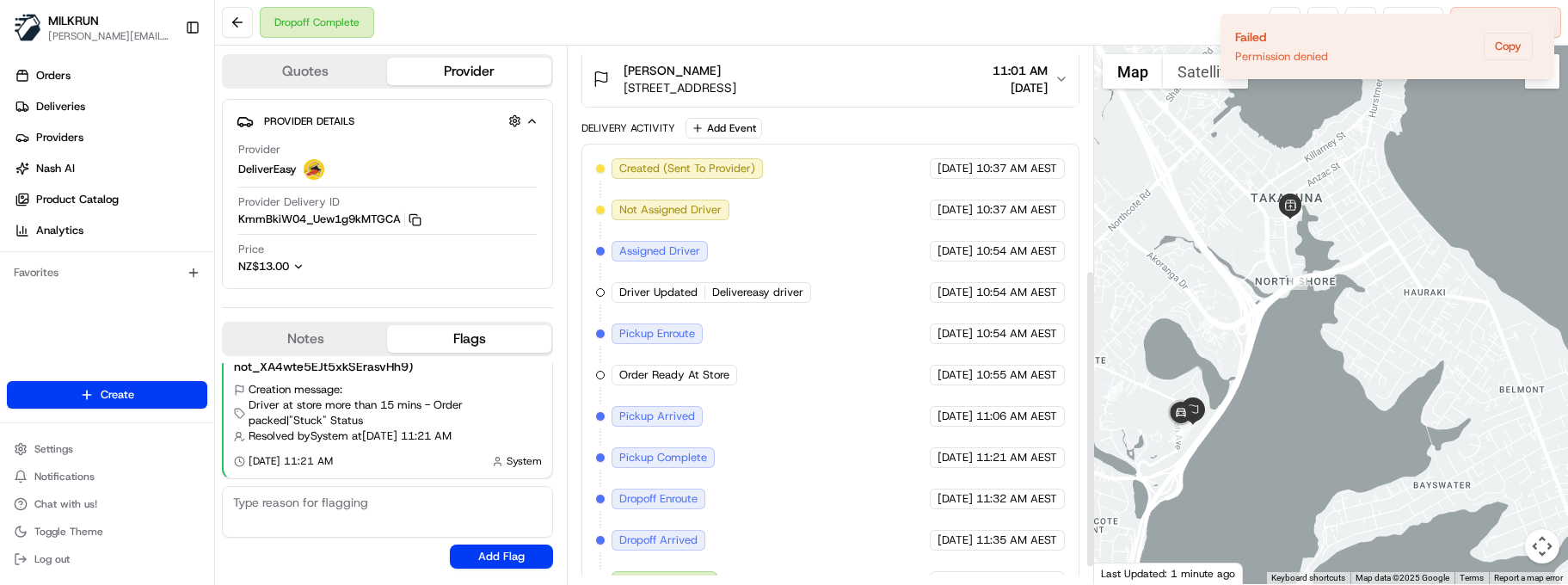
scroll to position [432, 0]
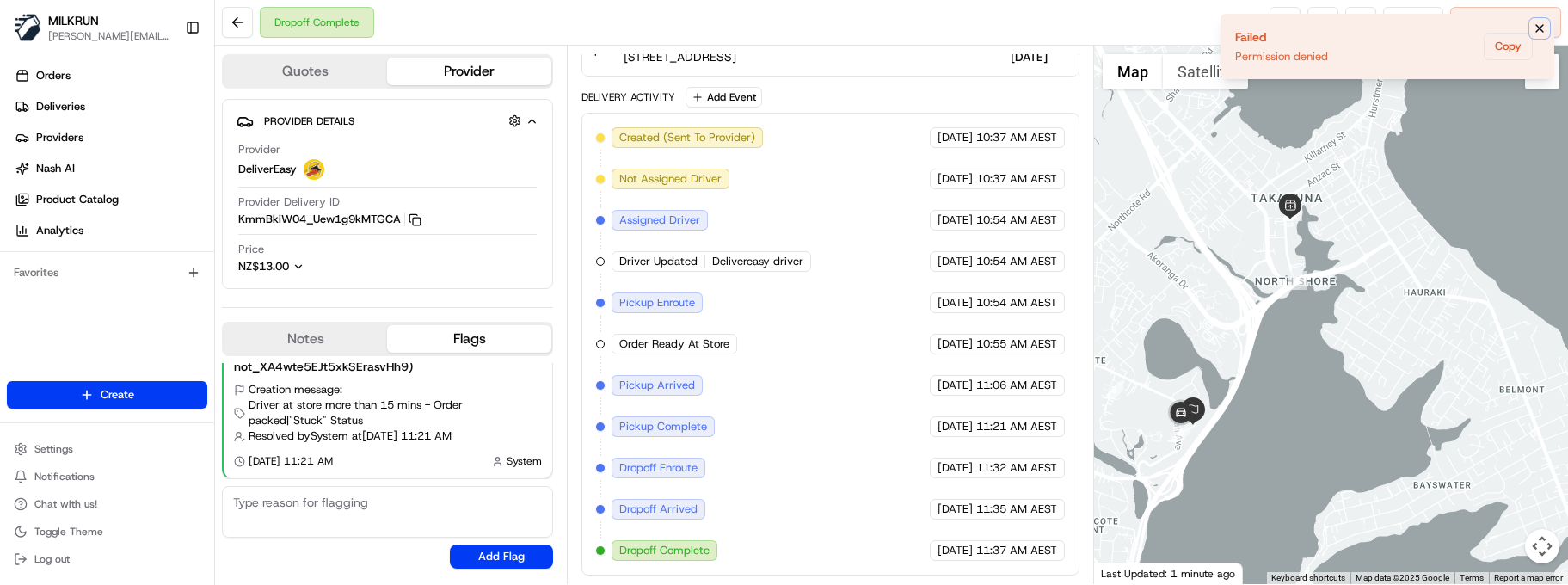
click at [1539, 27] on icon "Notifications (F8)" at bounding box center [1539, 28] width 13 height 13
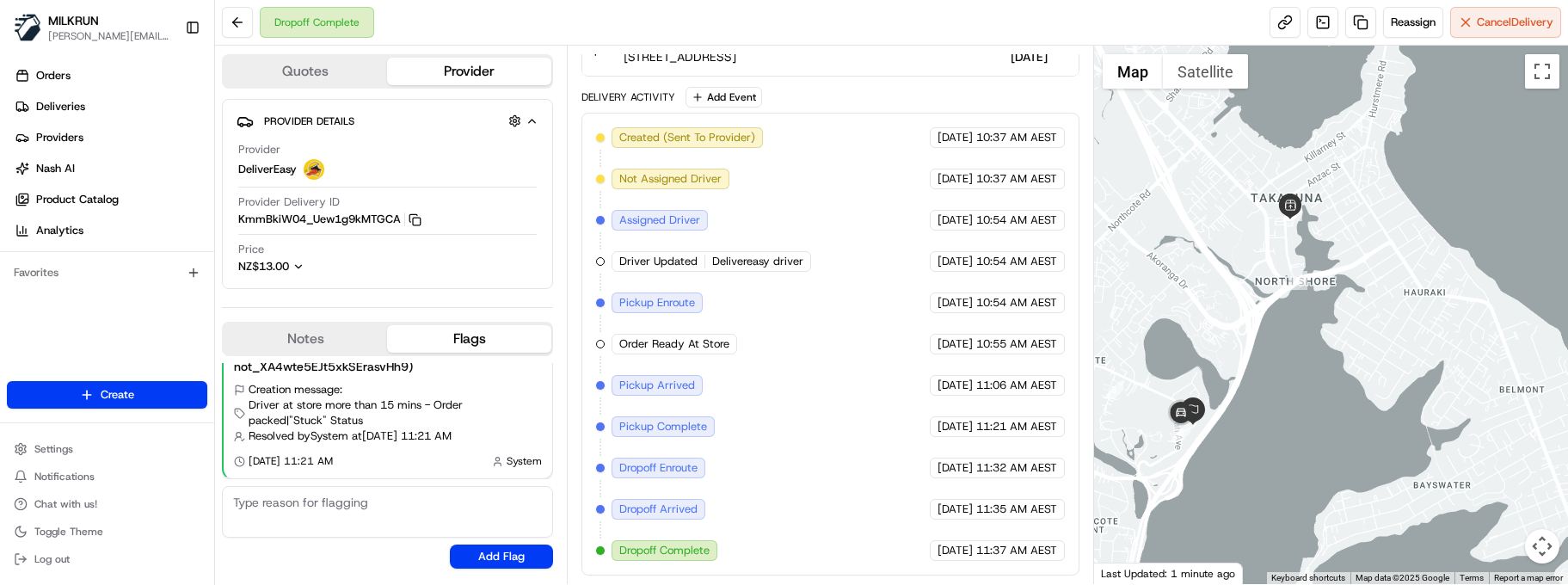
drag, startPoint x: 353, startPoint y: 551, endPoint x: 447, endPoint y: 433, distance: 150.9
click at [354, 549] on div "Resolved Auto resolved by Nash (via trigger not_XA4wte5EJt5xkSErasvHh9) Creatio…" at bounding box center [387, 466] width 331 height 219
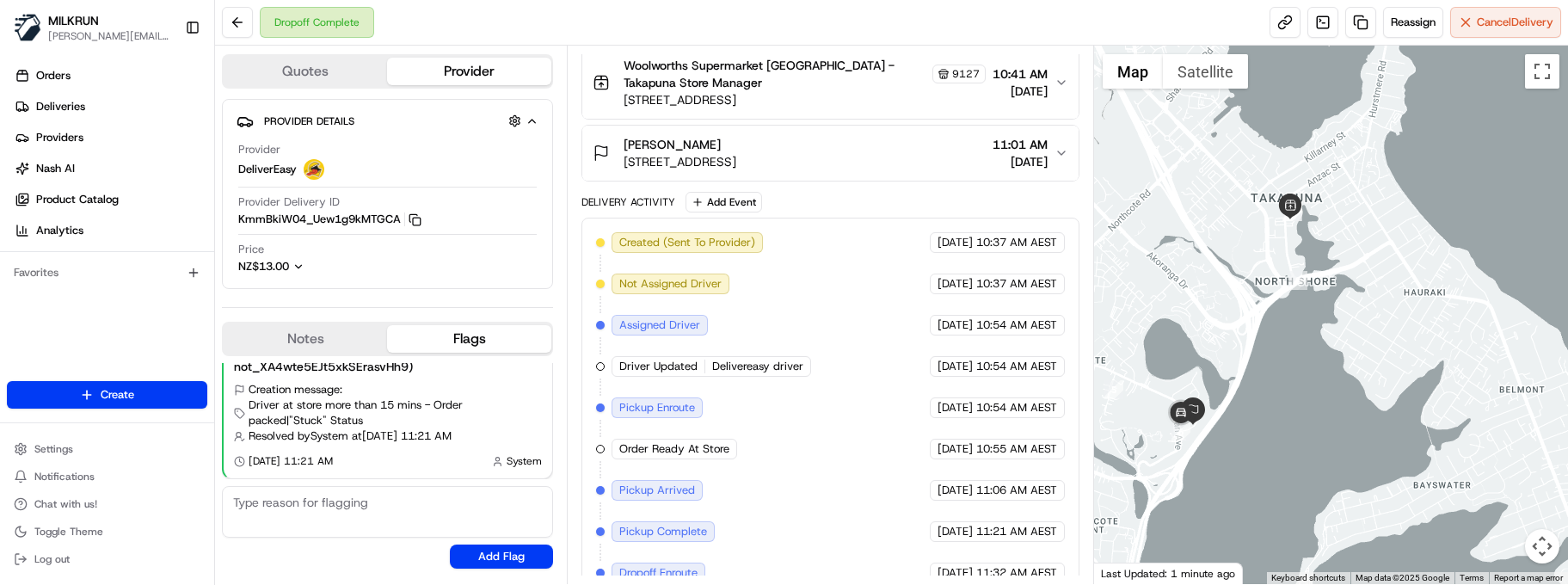
scroll to position [174, 0]
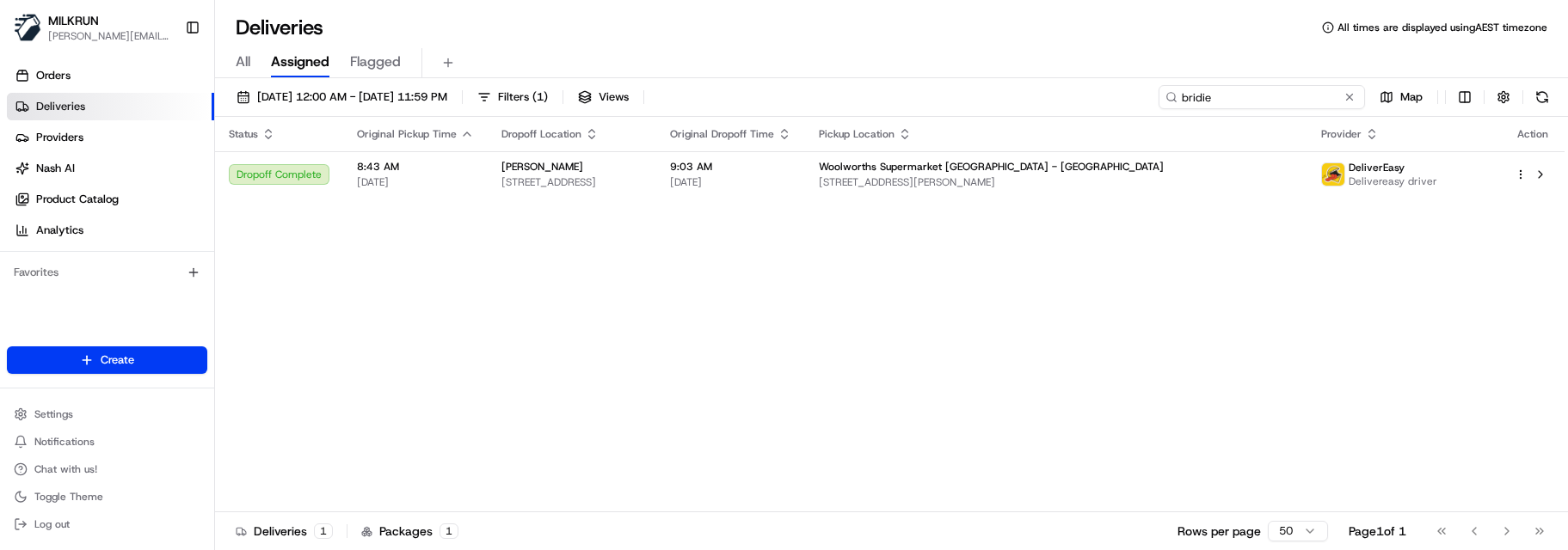
drag, startPoint x: 1283, startPoint y: 94, endPoint x: 1019, endPoint y: 88, distance: 264.1
click at [1044, 91] on div "[DATE] 12:00 AM - [DATE] 11:59 PM Filters ( 1 ) Views bridie Map" at bounding box center [891, 101] width 1353 height 32
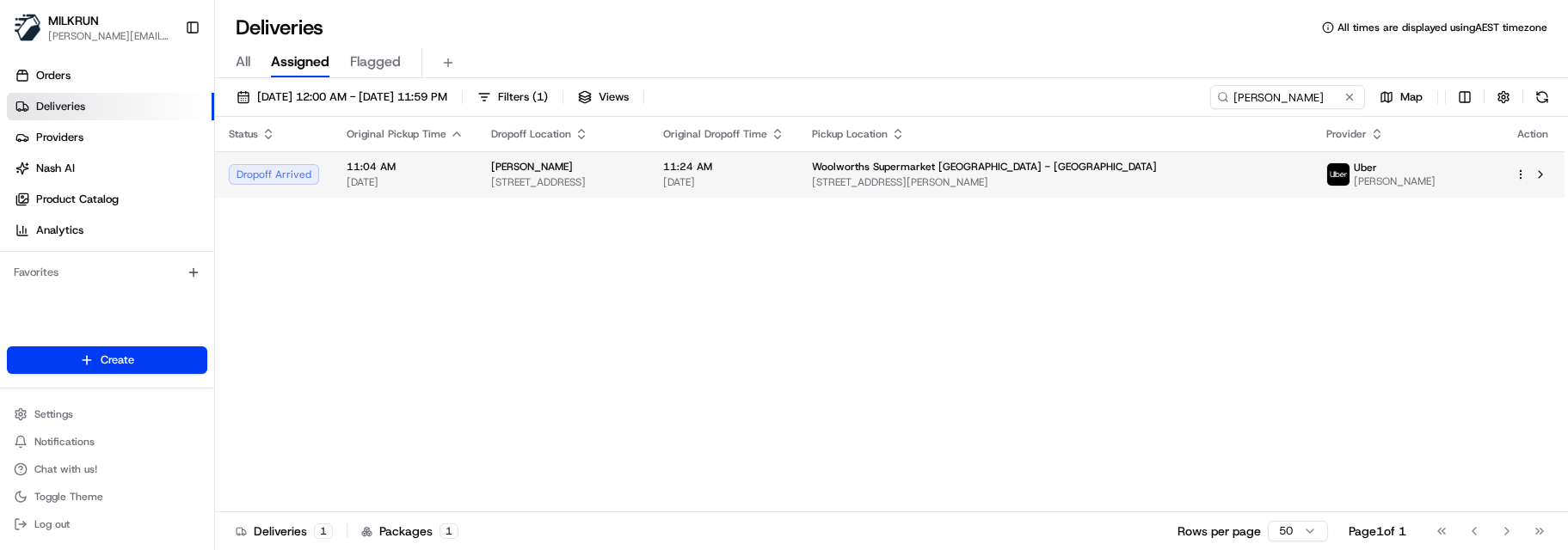
click at [998, 170] on td "Woolworths Supermarket NZ - Northwest 7 Fred Taylor Dr, Auckland, Auckland 0814…" at bounding box center [1055, 175] width 515 height 46
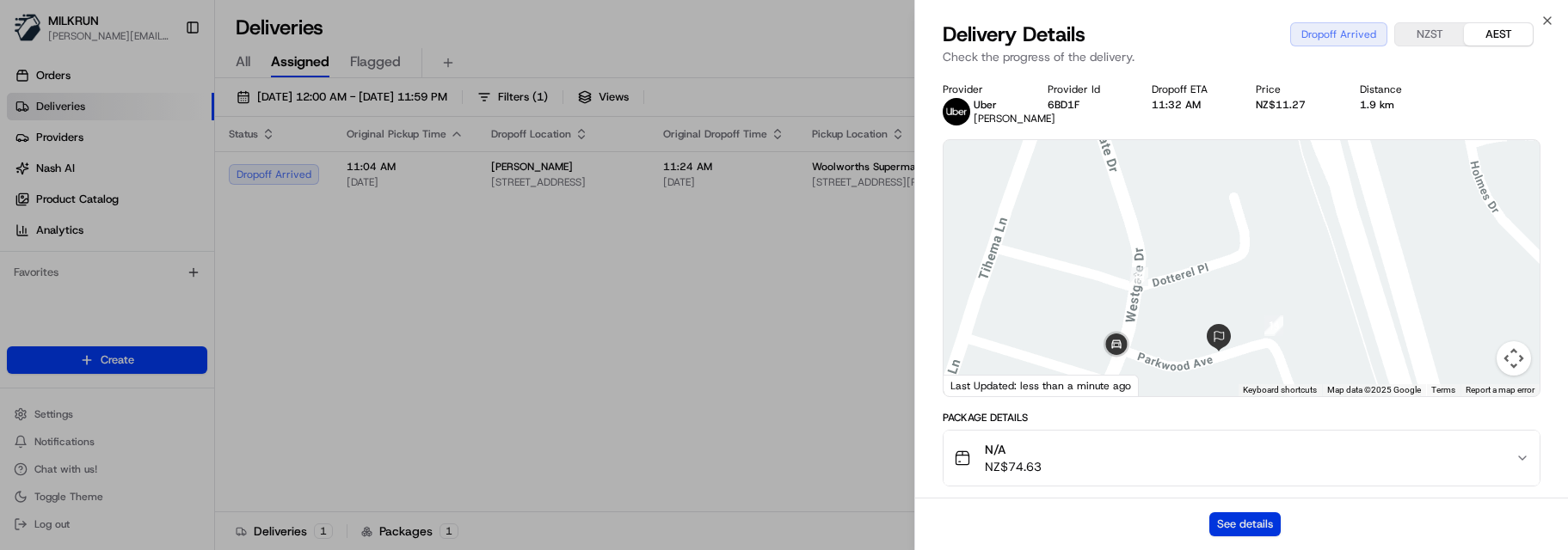
click at [1252, 529] on button "See details" at bounding box center [1245, 524] width 71 height 24
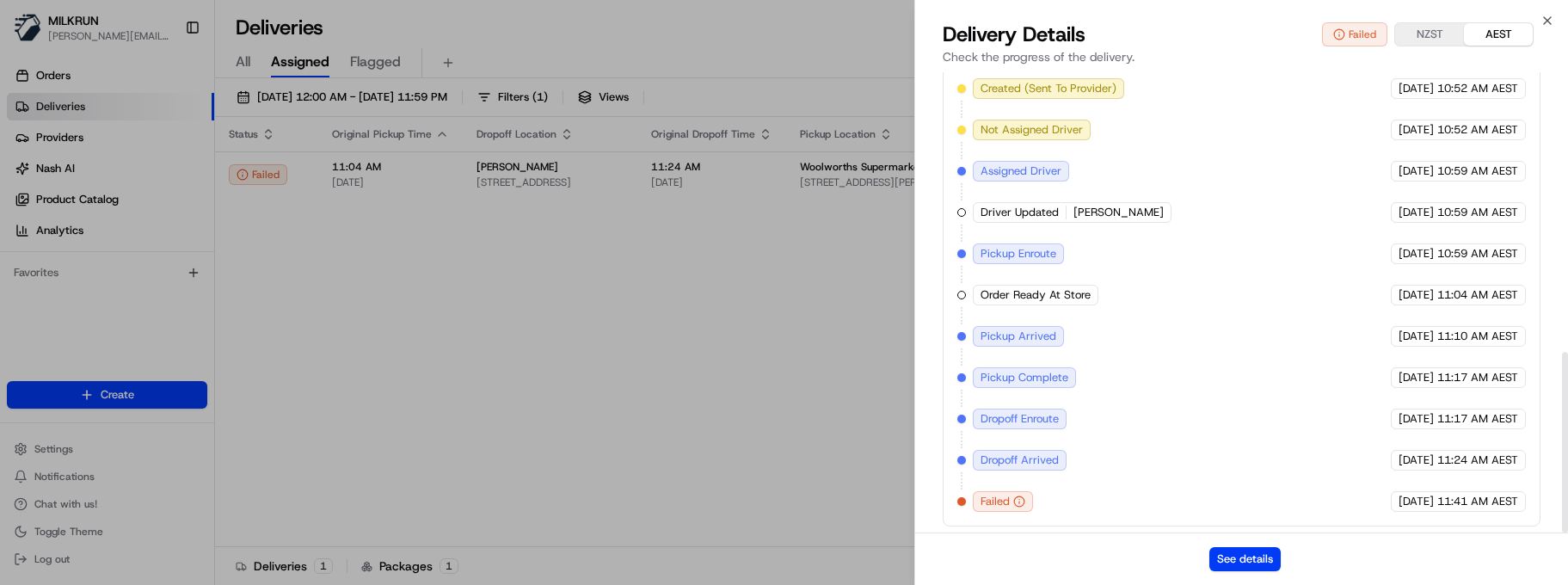
scroll to position [713, 0]
click at [1252, 549] on button "See details" at bounding box center [1245, 558] width 71 height 24
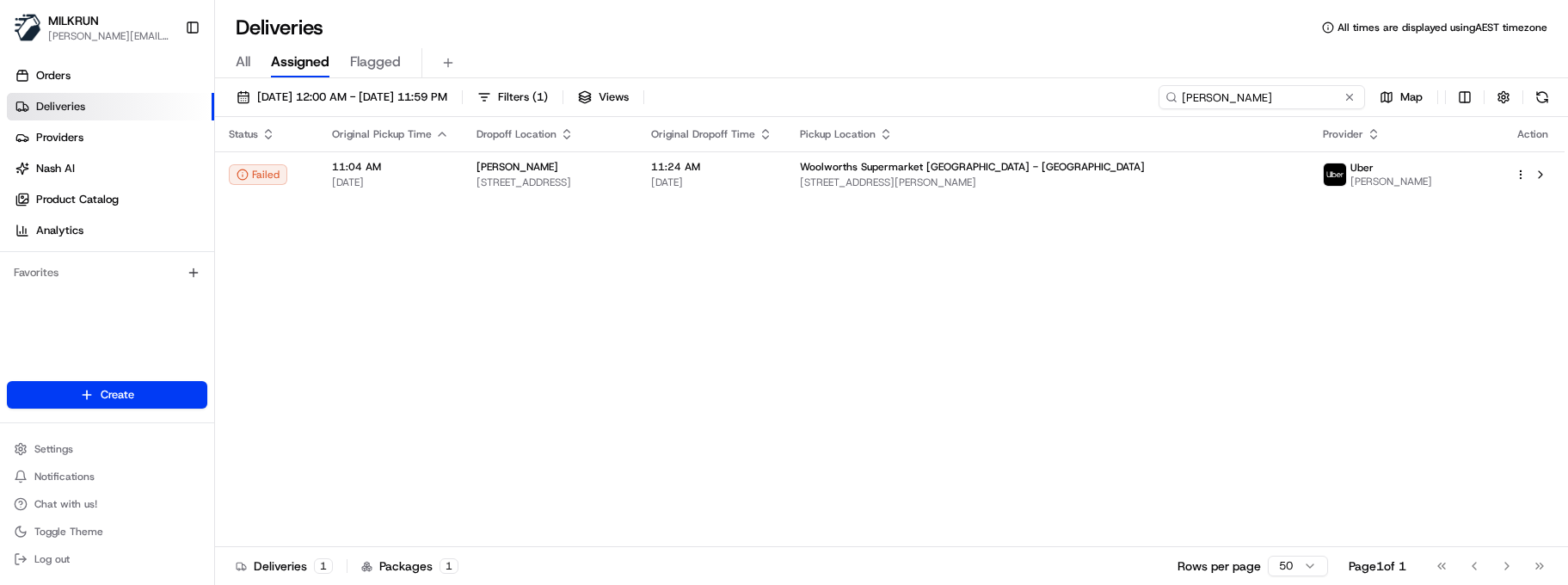
drag, startPoint x: 1267, startPoint y: 101, endPoint x: 1088, endPoint y: 99, distance: 179.0
click at [1107, 99] on div "17/08/2025 12:00 AM - 24/08/2025 11:59 PM Filters ( 1 ) Views leisa Map" at bounding box center [891, 101] width 1353 height 32
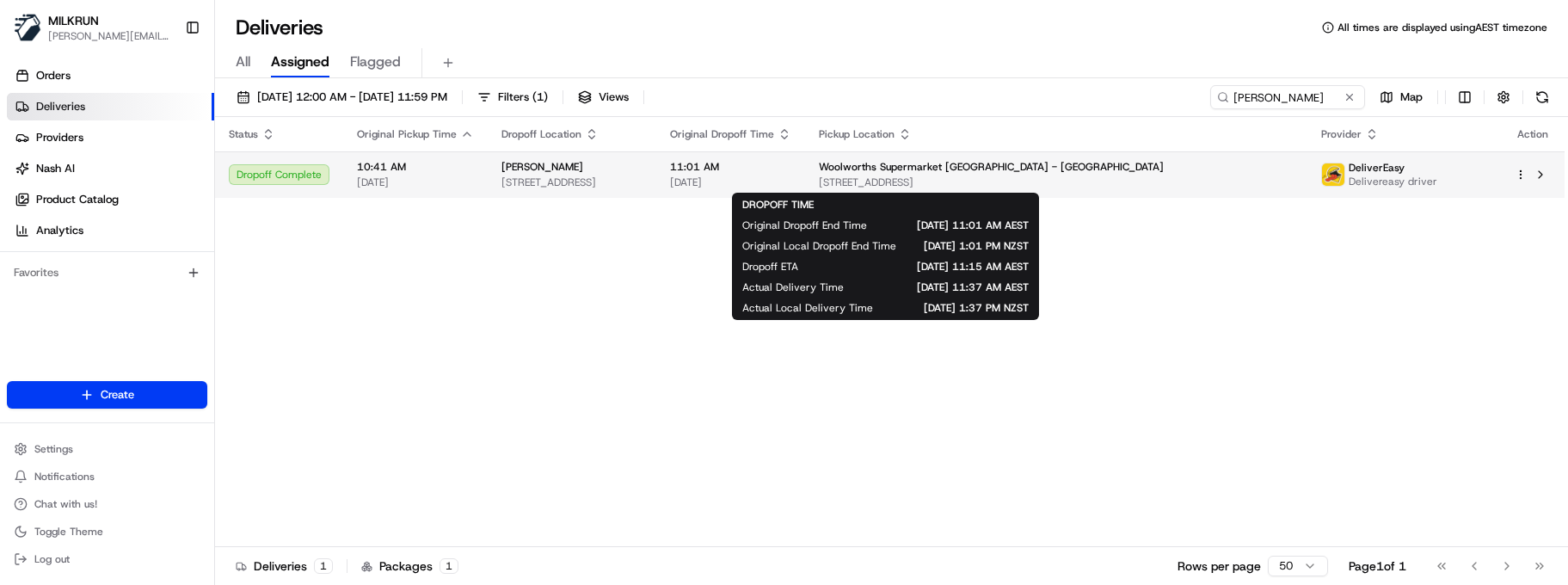
click at [791, 169] on span "11:01 AM" at bounding box center [730, 166] width 121 height 13
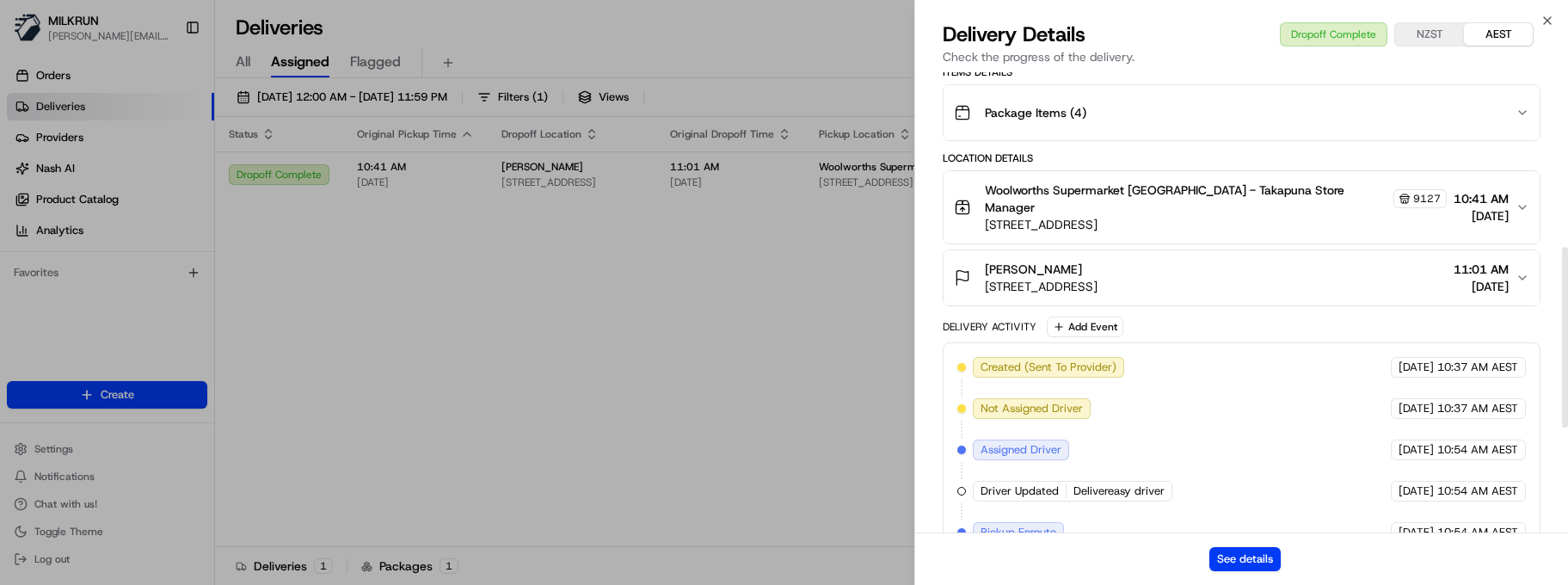
scroll to position [713, 0]
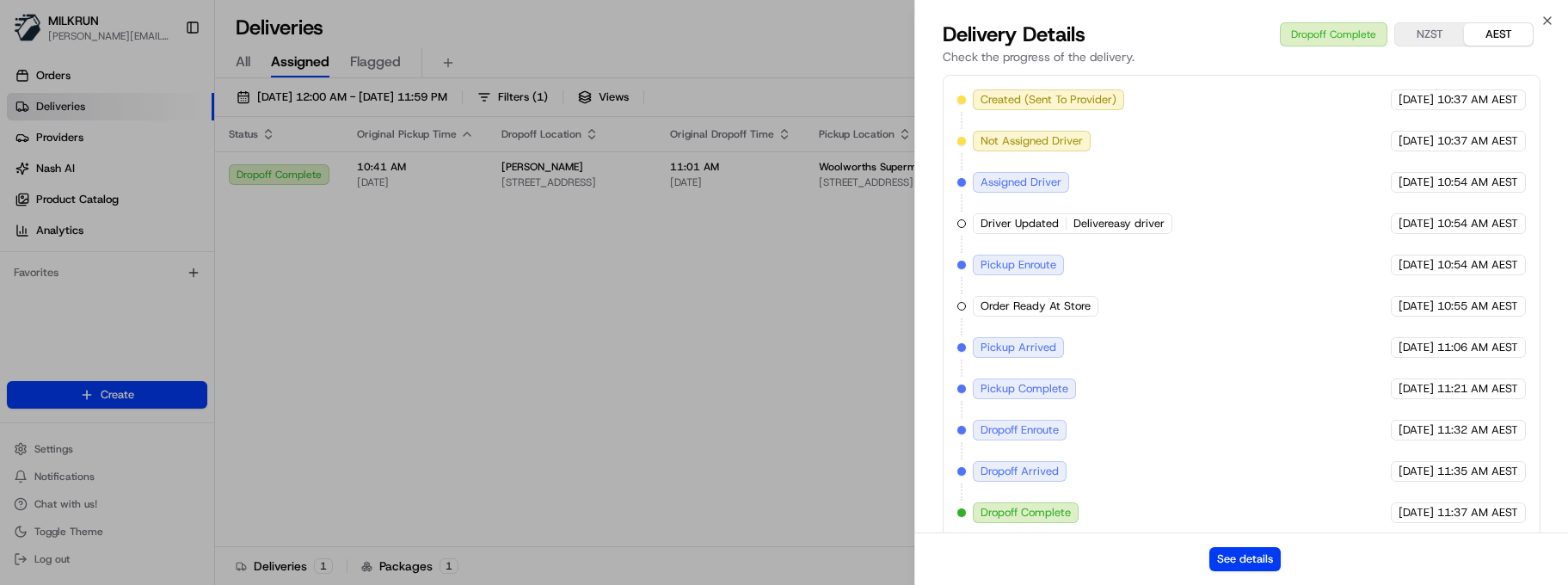
drag, startPoint x: 685, startPoint y: 413, endPoint x: 690, endPoint y: 401, distance: 13.0
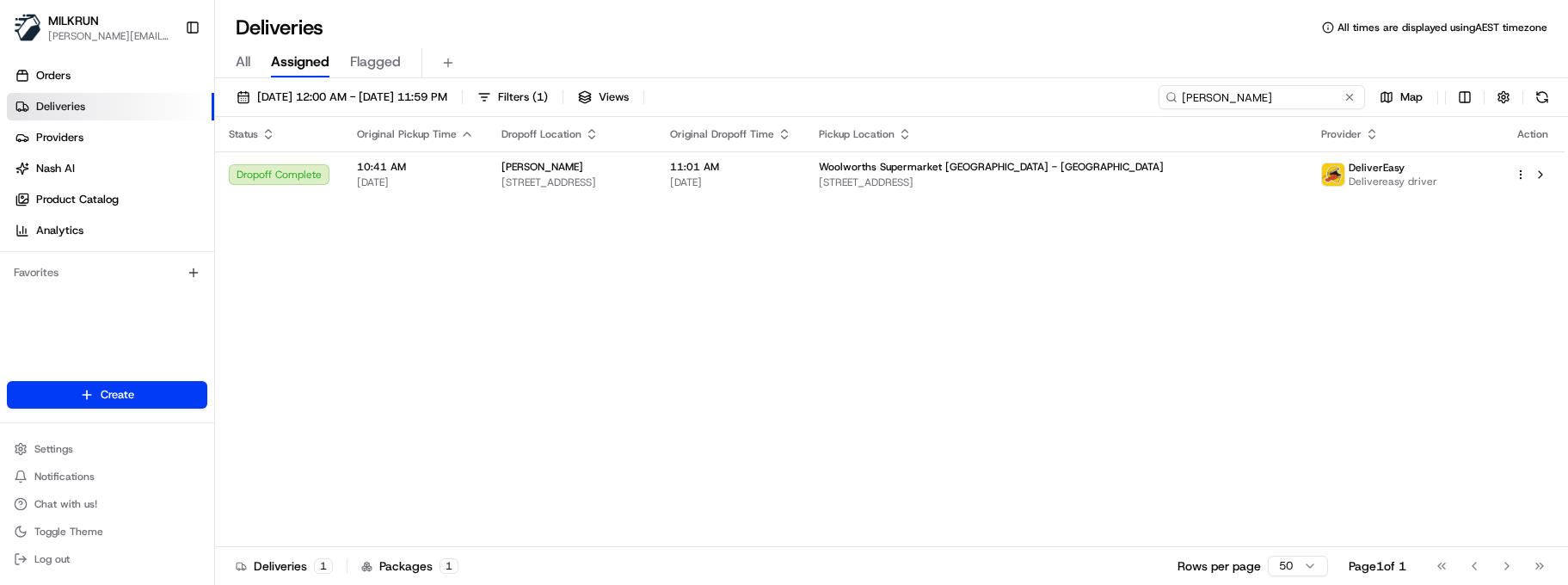
drag, startPoint x: 1284, startPoint y: 95, endPoint x: 954, endPoint y: 100, distance: 330.0
click at [1011, 105] on div "17/08/2025 12:00 AM - 24/08/2025 11:59 PM Filters ( 1 ) Views milla mcdon Map" at bounding box center [891, 101] width 1353 height 32
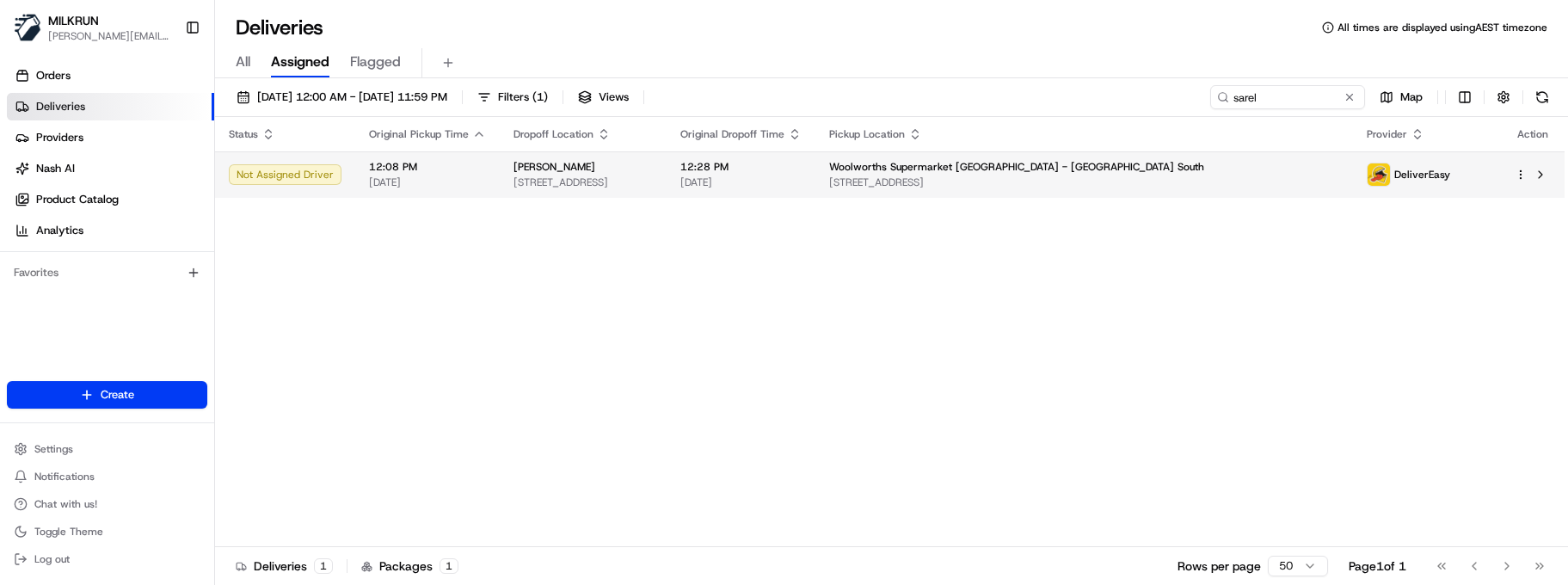
click at [1525, 177] on html "MILKRUN marcellina.berwick@woolworths.co.nz Toggle Sidebar Orders Deliveries Pr…" at bounding box center [784, 292] width 1568 height 585
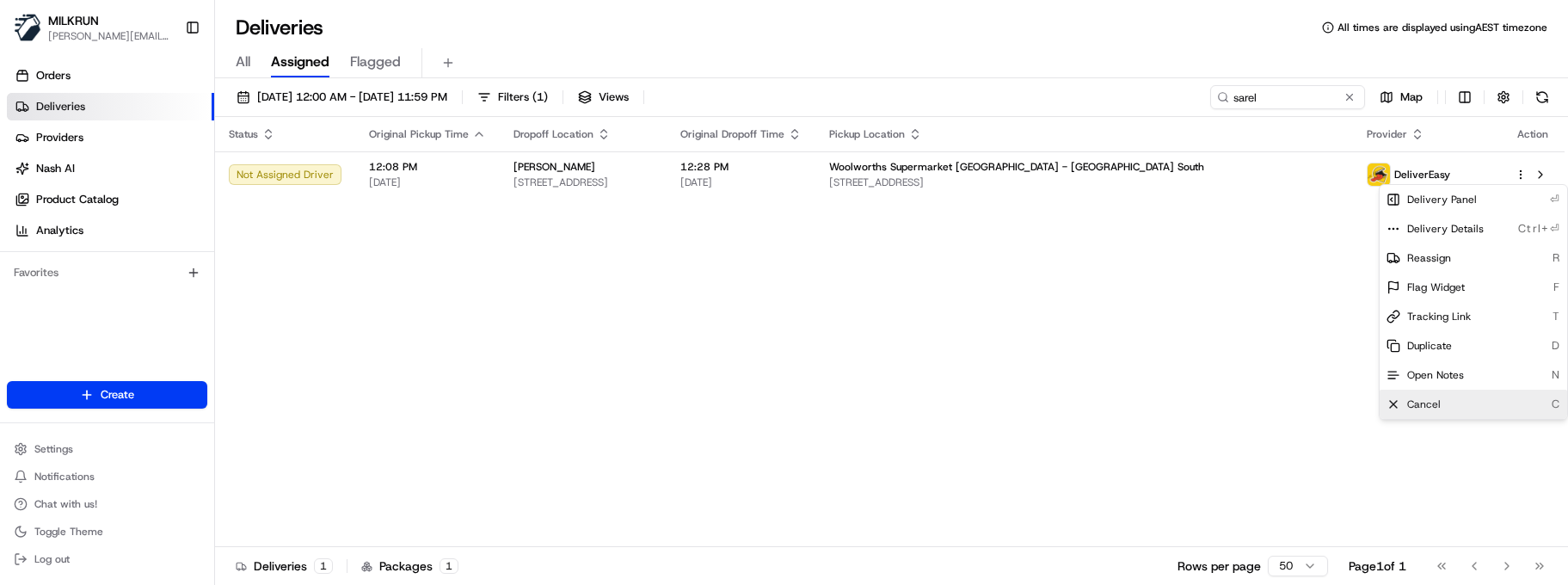
click at [1405, 407] on div "Cancel C" at bounding box center [1473, 404] width 187 height 29
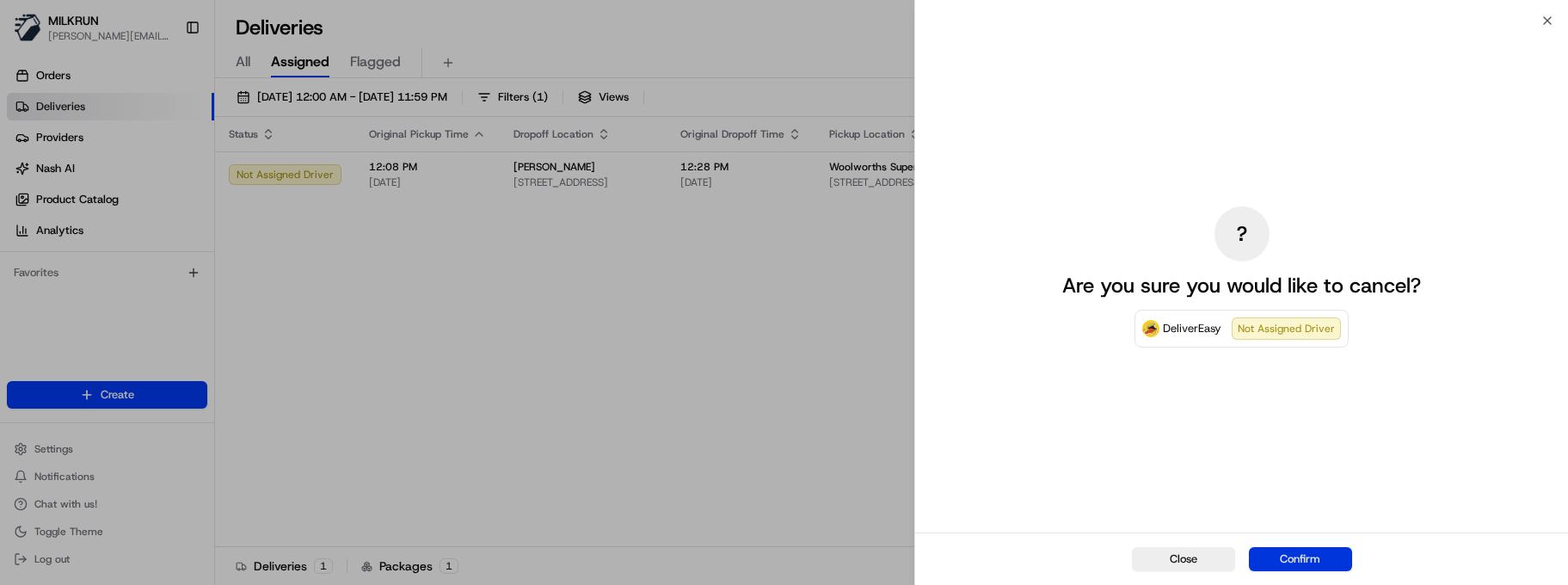
click at [1319, 549] on button "Confirm" at bounding box center [1300, 558] width 103 height 24
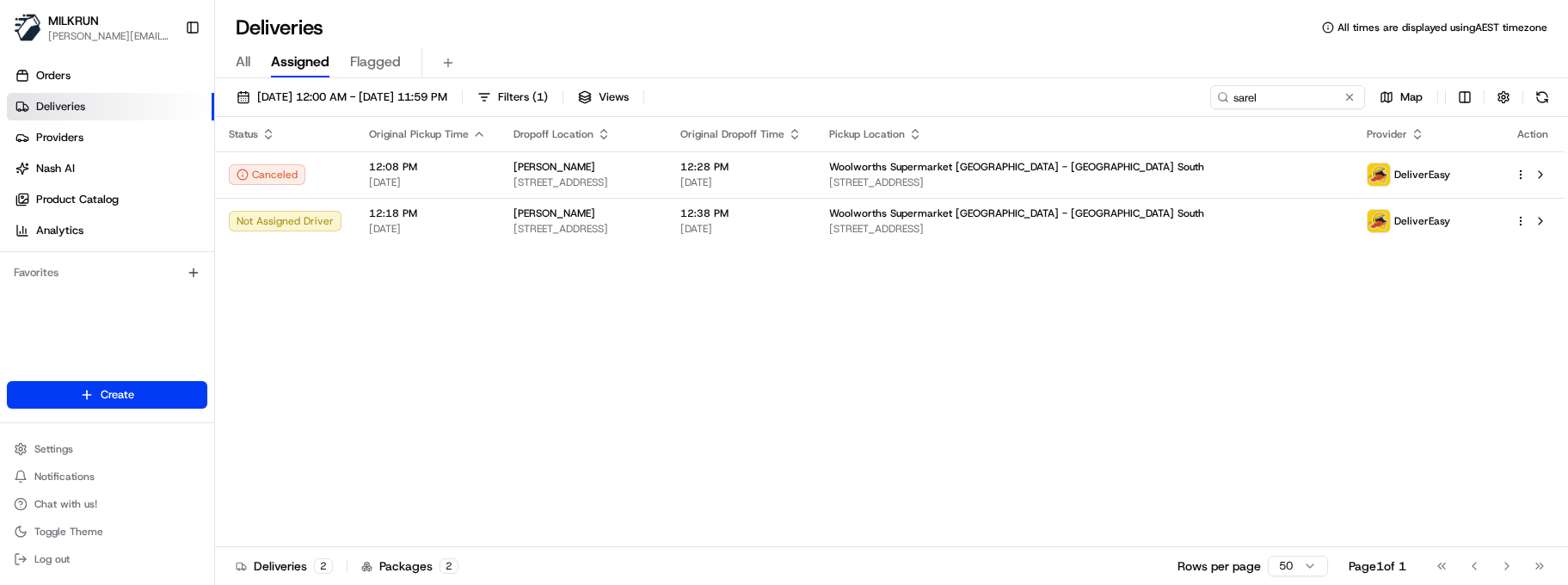
click at [526, 378] on div "Status Original Pickup Time Dropoff Location Original Dropoff Time Pickup Locat…" at bounding box center [889, 332] width 1349 height 430
drag, startPoint x: 752, startPoint y: 418, endPoint x: 880, endPoint y: 311, distance: 166.8
click at [752, 418] on div "Status Original Pickup Time Dropoff Location Original Dropoff Time Pickup Locat…" at bounding box center [889, 332] width 1349 height 430
drag, startPoint x: 1273, startPoint y: 96, endPoint x: 986, endPoint y: 75, distance: 287.8
click at [986, 75] on div "Deliveries All times are displayed using AEST timezone All Assigned Flagged 17/…" at bounding box center [891, 292] width 1353 height 585
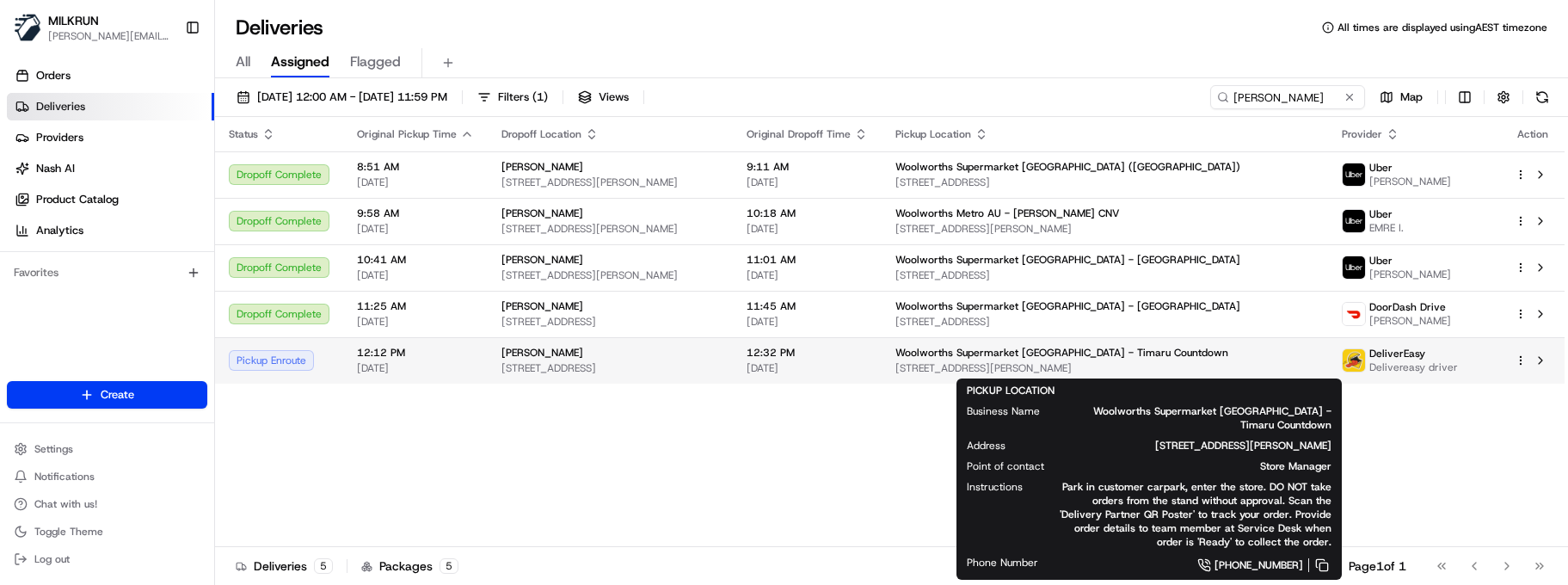
click at [1083, 359] on span "Woolworths Supermarket NZ - Timaru Countdown" at bounding box center [1061, 352] width 333 height 13
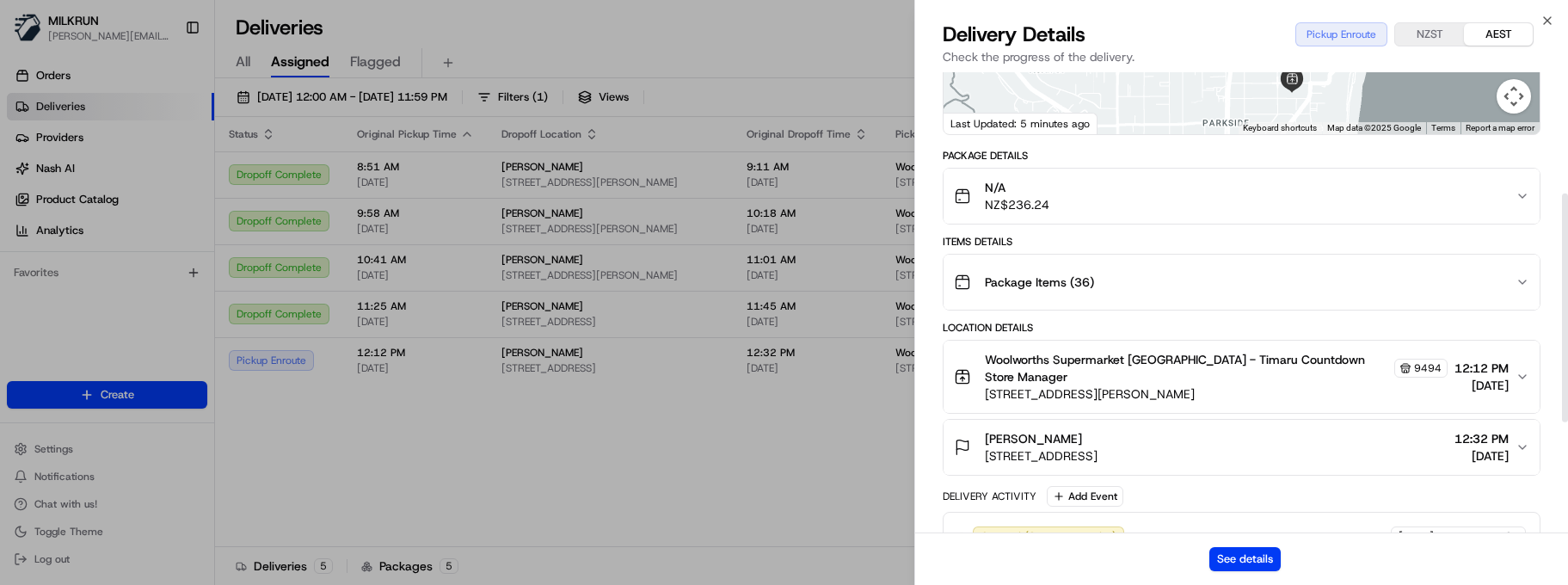
scroll to position [466, 0]
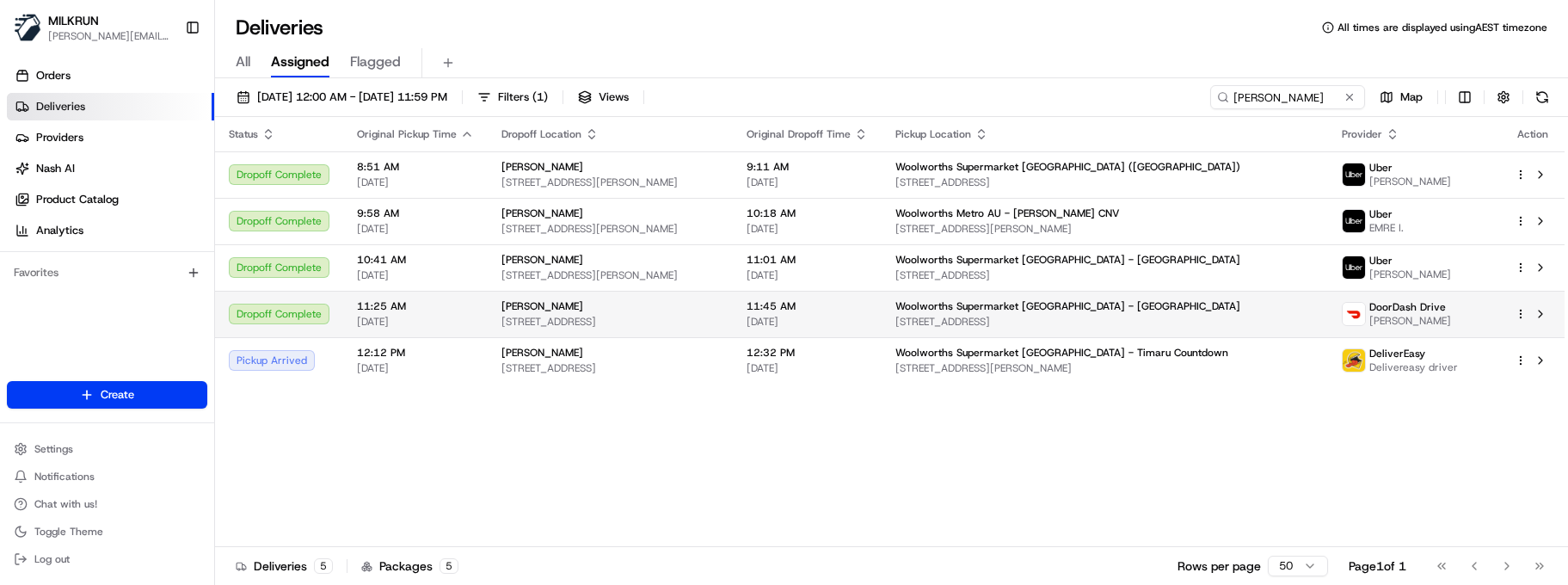
drag, startPoint x: 675, startPoint y: 476, endPoint x: 1099, endPoint y: 319, distance: 452.1
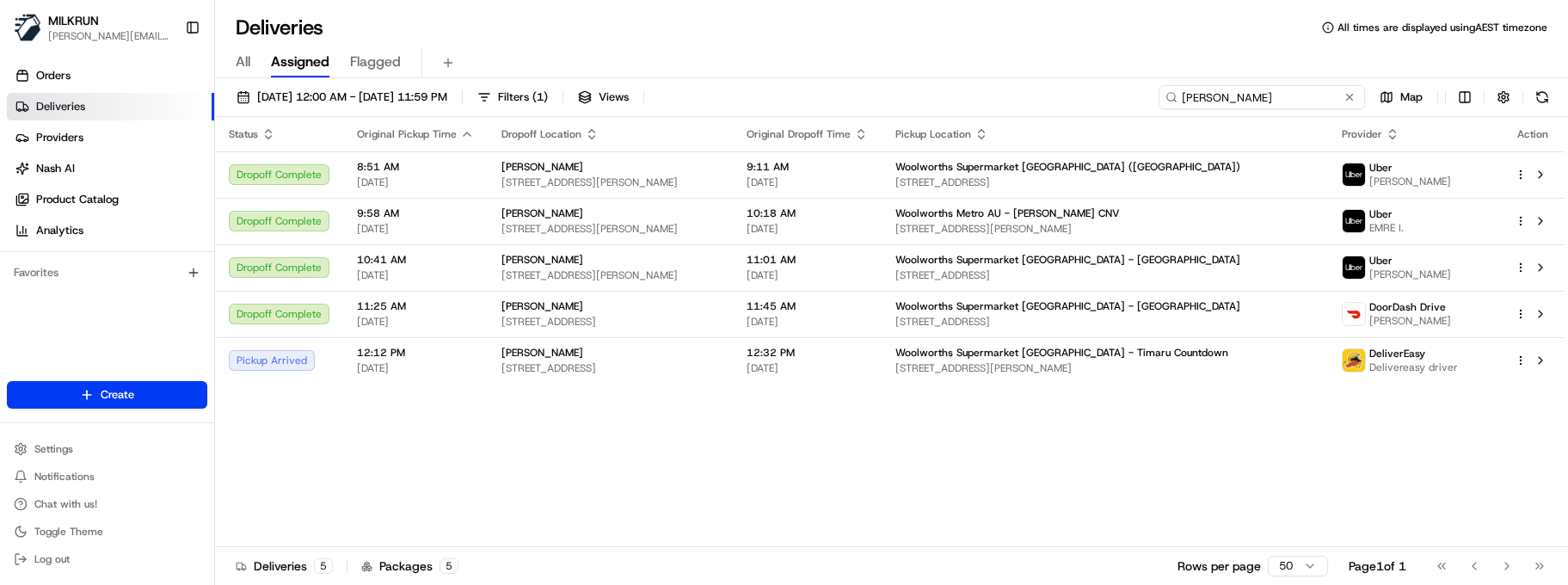
drag, startPoint x: 1291, startPoint y: 98, endPoint x: 948, endPoint y: 101, distance: 343.0
click at [948, 101] on div "17/08/2025 12:00 AM - 24/08/2025 11:59 PM Filters ( 1 ) Views sharna Map" at bounding box center [891, 101] width 1353 height 32
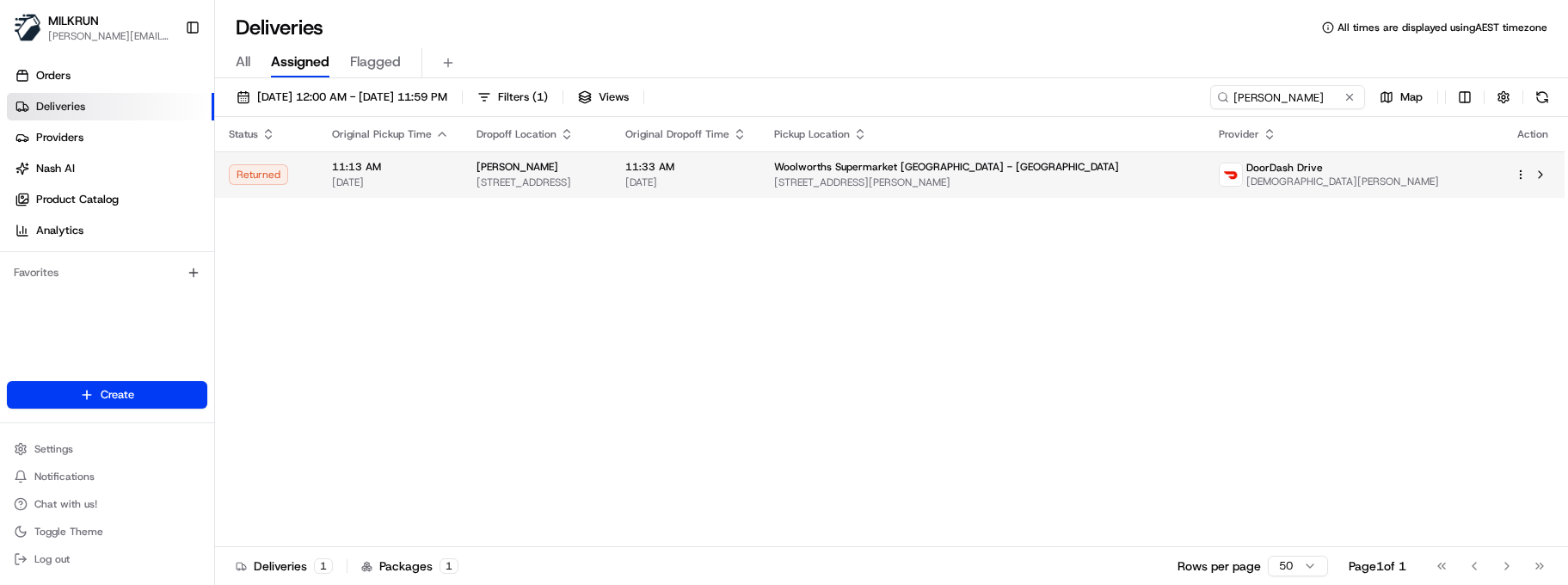
click at [747, 181] on span "[DATE]" at bounding box center [686, 182] width 121 height 13
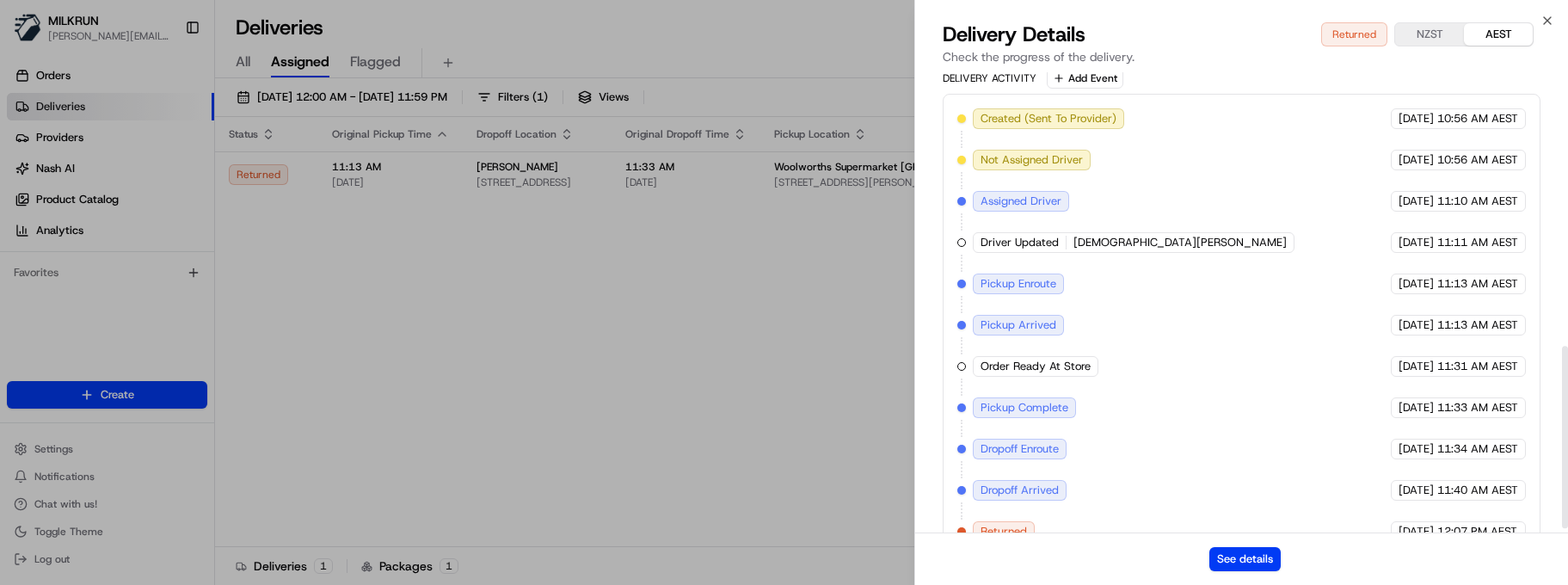
scroll to position [699, 0]
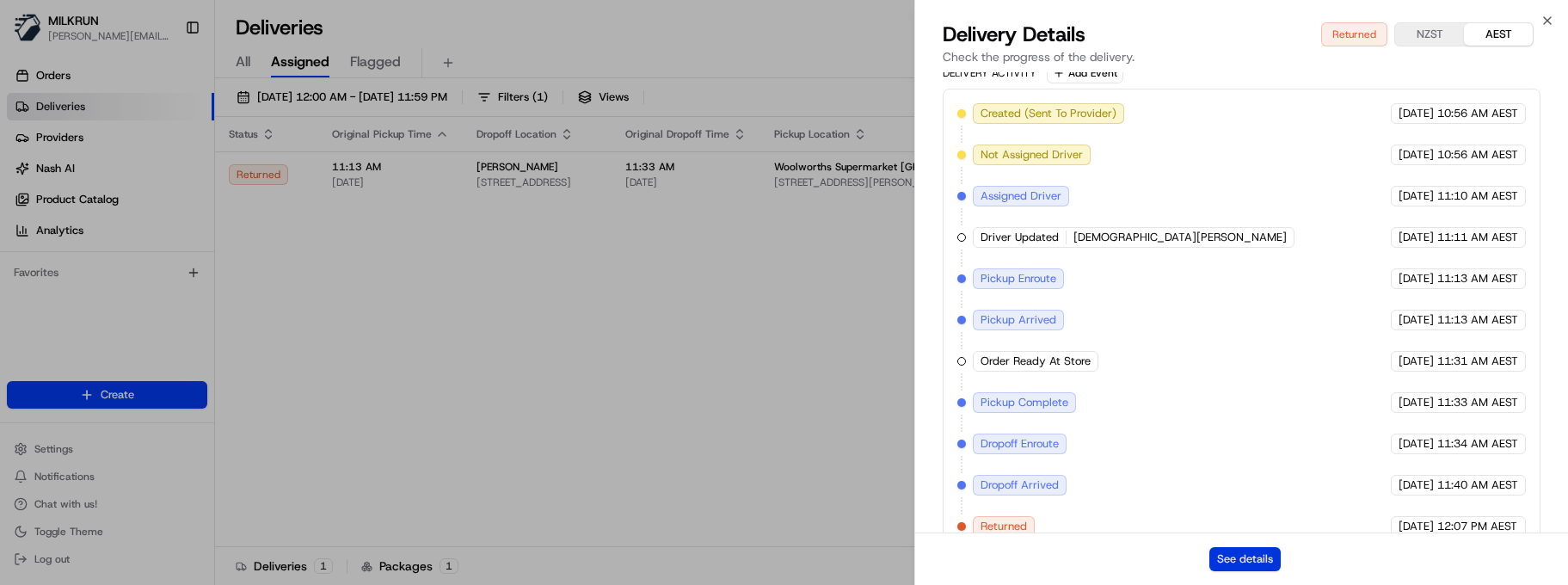
click at [1234, 549] on button "See details" at bounding box center [1245, 558] width 71 height 24
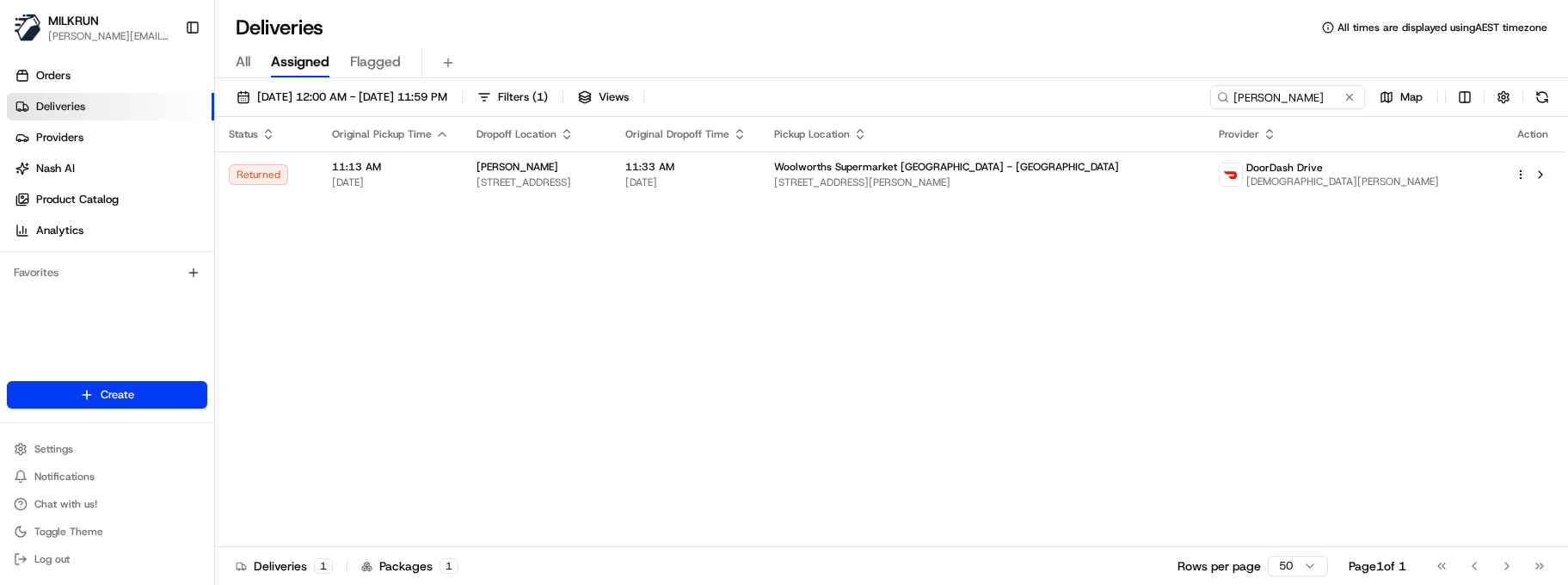
click at [906, 387] on div "Status Original Pickup Time Dropoff Location Original Dropoff Time Pickup Locat…" at bounding box center [889, 332] width 1349 height 430
drag, startPoint x: 733, startPoint y: 368, endPoint x: 1010, endPoint y: 240, distance: 305.1
click at [742, 367] on div "Status Original Pickup Time Dropoff Location Original Dropoff Time Pickup Locat…" at bounding box center [889, 332] width 1349 height 430
drag, startPoint x: 1331, startPoint y: 98, endPoint x: 836, endPoint y: 82, distance: 495.3
click at [860, 92] on div "17/08/2025 12:00 AM - 24/08/2025 11:59 PM Filters ( 1 ) Views megan sykes Map" at bounding box center [891, 101] width 1353 height 32
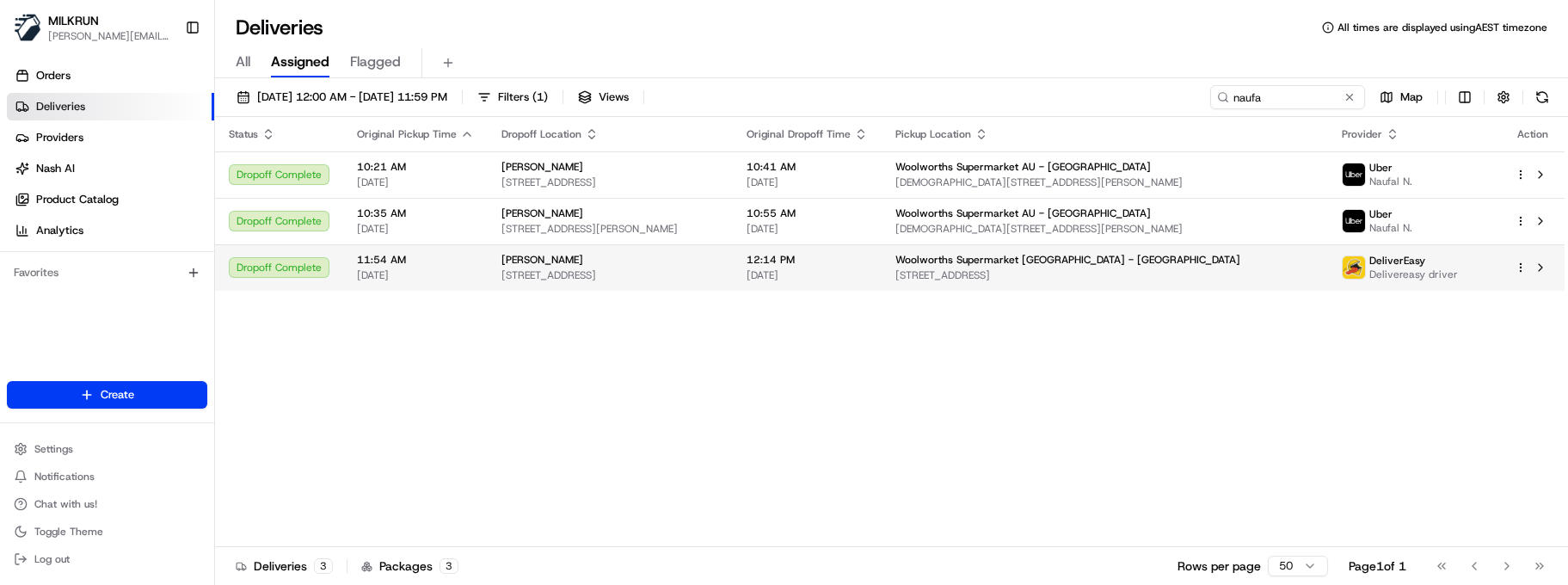
click at [616, 266] on div "Naufa Abdul Sattar" at bounding box center [610, 260] width 218 height 13
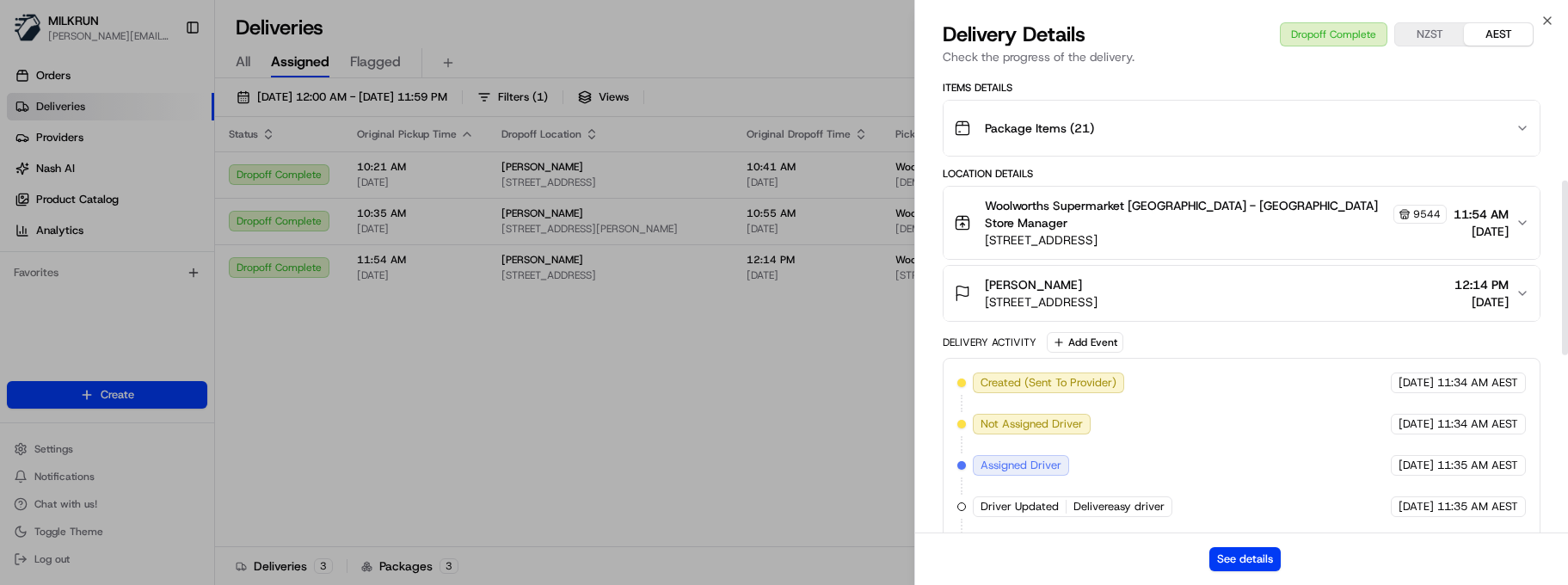
scroll to position [754, 0]
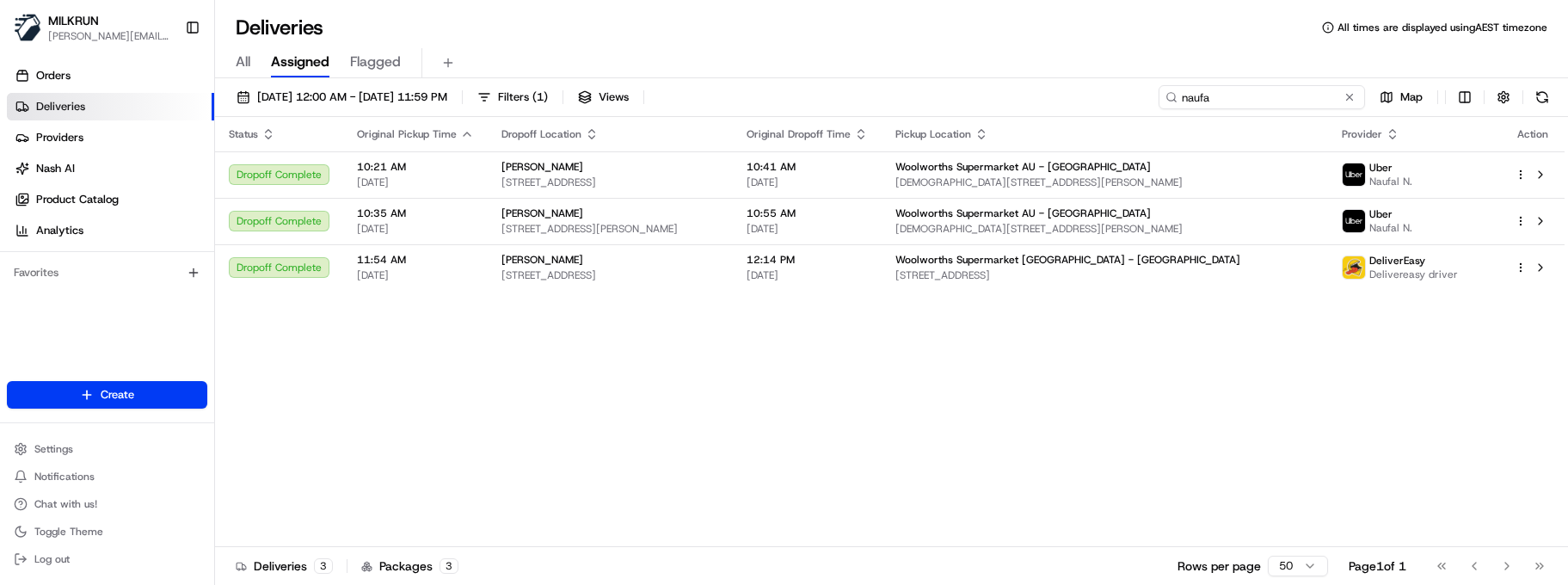
drag, startPoint x: 1190, startPoint y: 102, endPoint x: 794, endPoint y: 119, distance: 396.4
click at [795, 119] on div "17/08/2025 12:00 AM - 24/08/2025 11:59 PM Filters ( 1 ) Views naufa Map Status …" at bounding box center [891, 334] width 1353 height 510
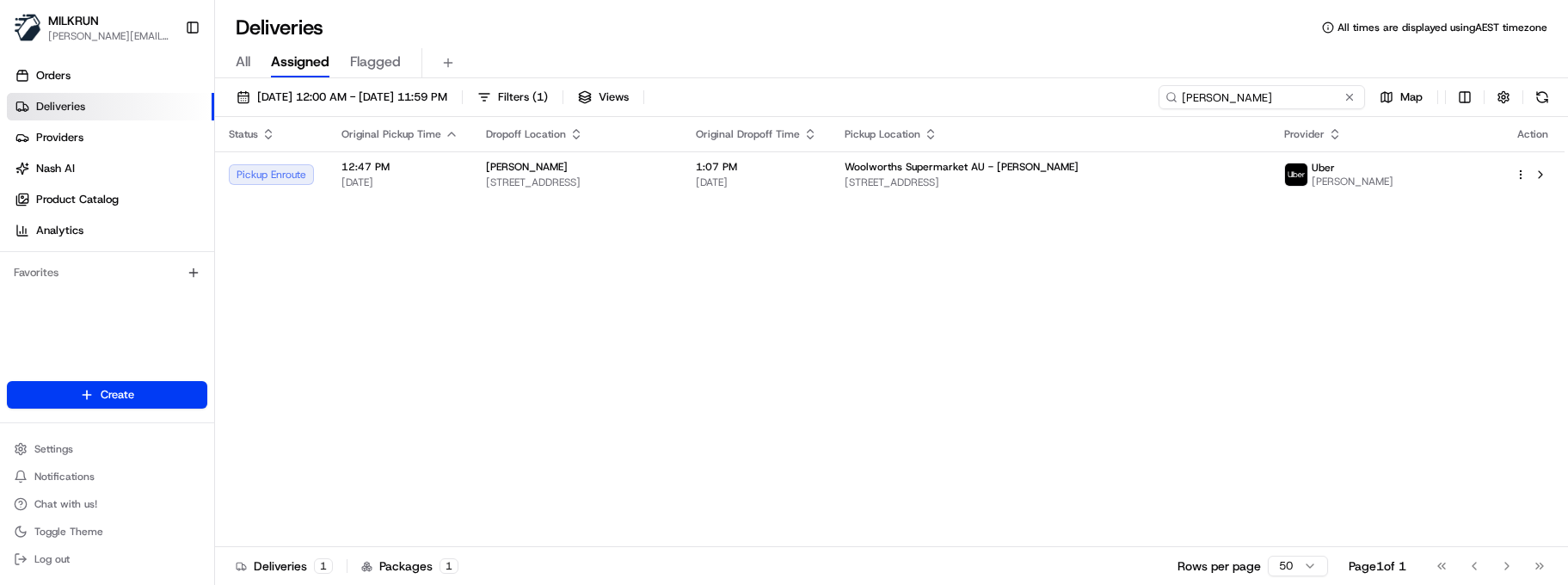
drag, startPoint x: 1186, startPoint y: 99, endPoint x: 1118, endPoint y: 103, distance: 68.1
click at [1118, 103] on div "17/08/2025 12:00 AM - 24/08/2025 11:59 PM Filters ( 1 ) Views sean morrison Map" at bounding box center [891, 101] width 1353 height 32
type input "sean morrison"
drag, startPoint x: 647, startPoint y: 425, endPoint x: 656, endPoint y: 410, distance: 17.5
click at [647, 425] on div "Status Original Pickup Time Dropoff Location Original Dropoff Time Pickup Locat…" at bounding box center [889, 332] width 1349 height 430
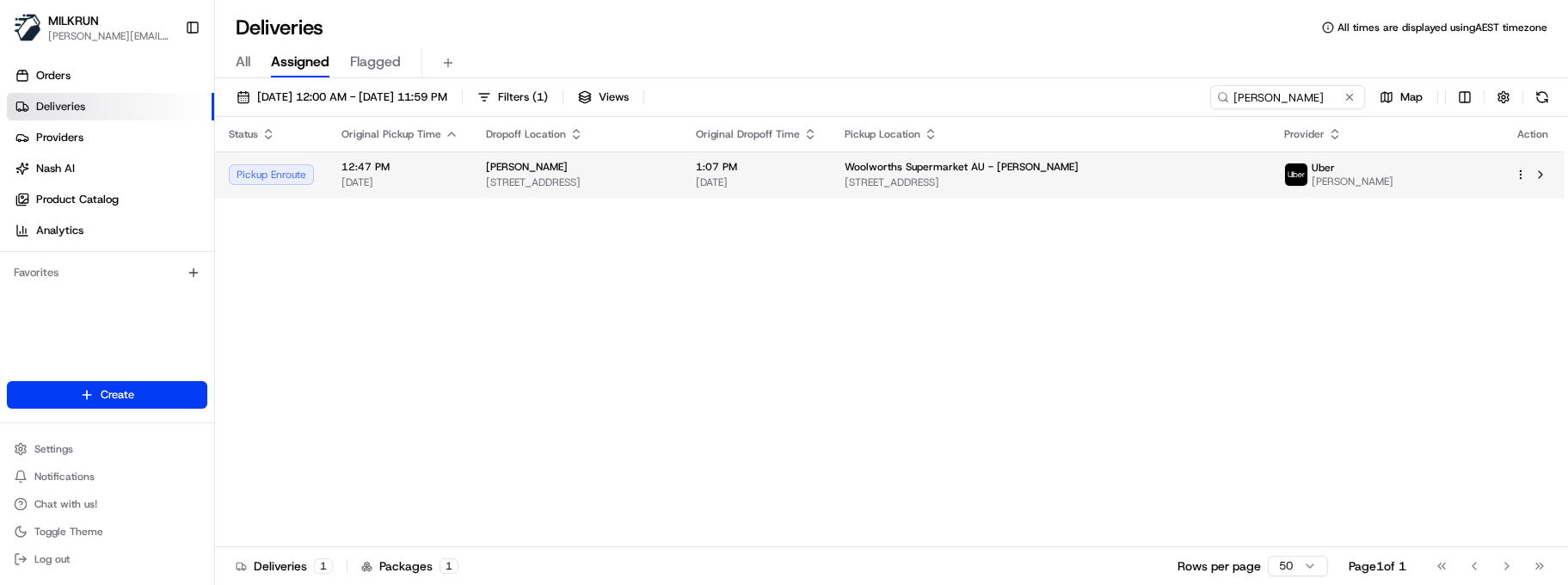
click at [609, 175] on div "Sean Morrison 18 Wynden Drive, Frankston, VIC 3199, AU" at bounding box center [577, 174] width 182 height 29
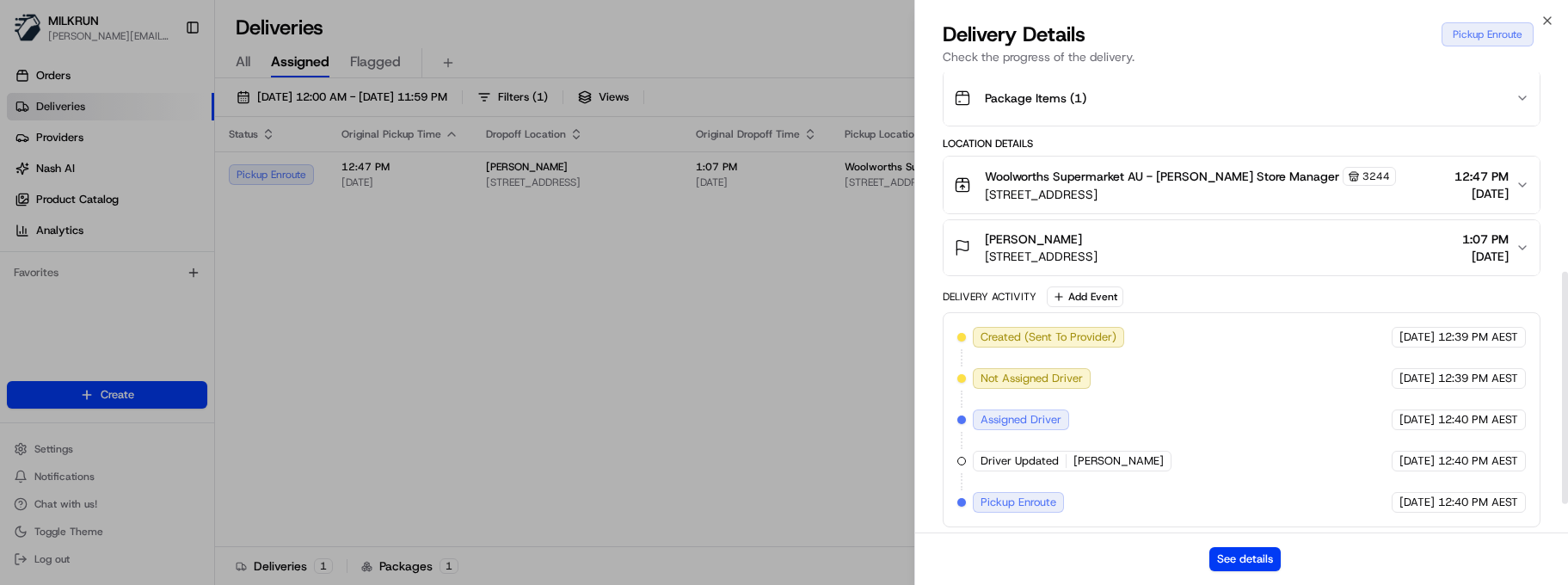
scroll to position [451, 0]
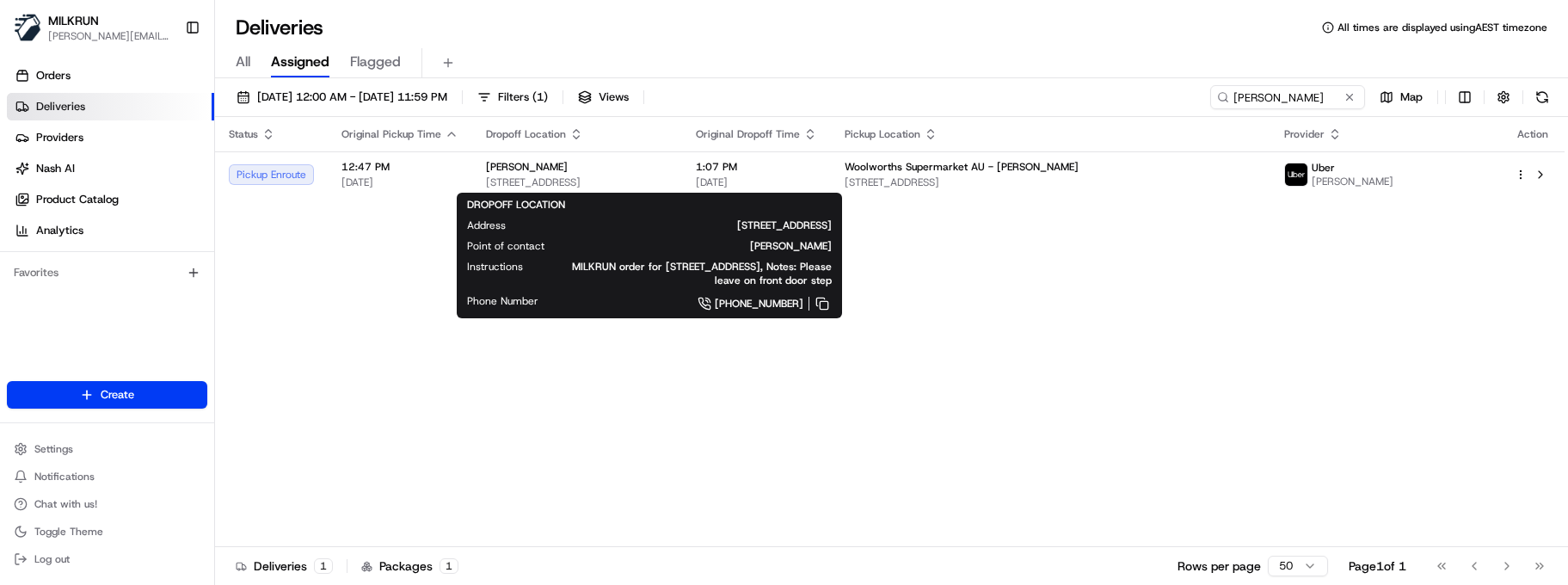
drag, startPoint x: 681, startPoint y: 340, endPoint x: 890, endPoint y: 263, distance: 222.7
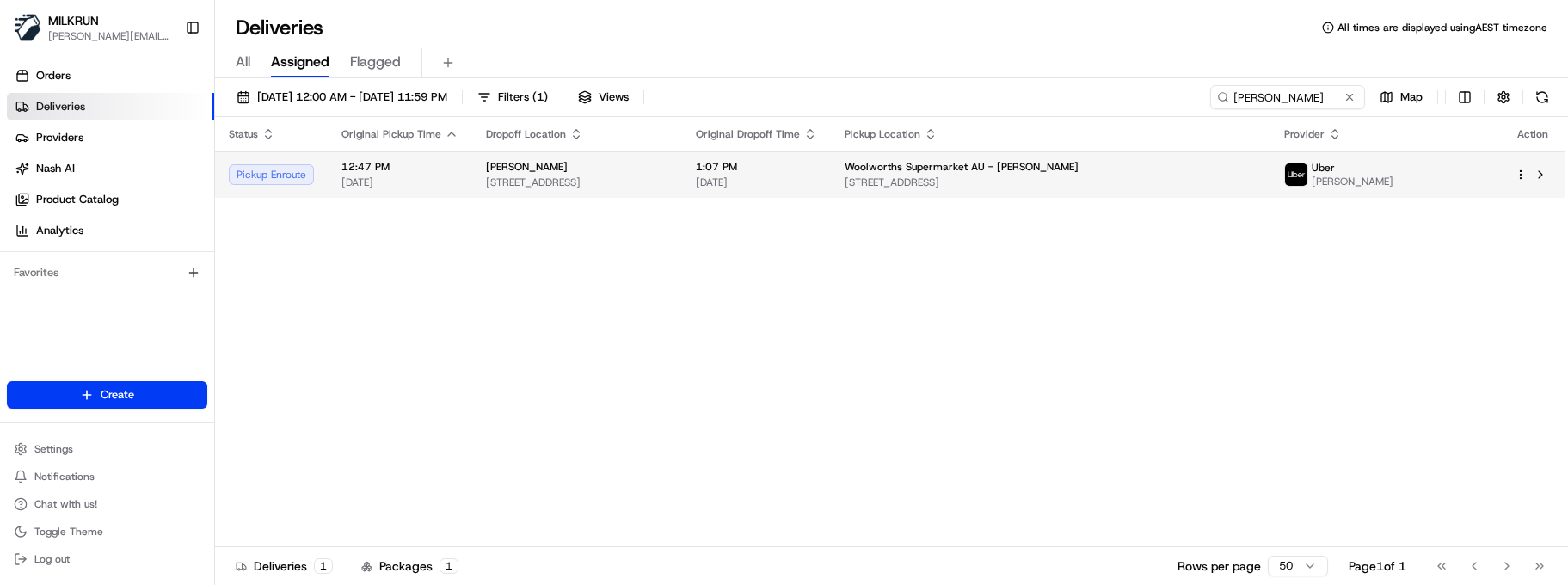
click at [626, 164] on div "Sean Morrison" at bounding box center [577, 166] width 182 height 13
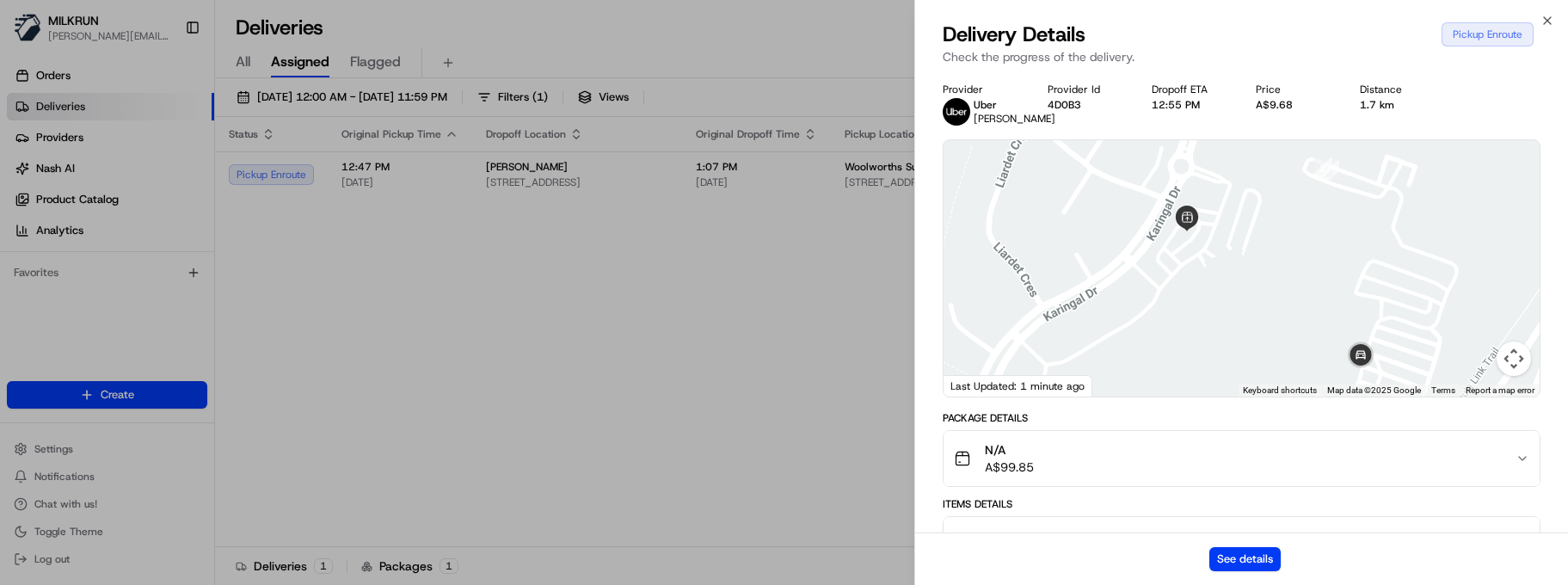
drag, startPoint x: 1390, startPoint y: 292, endPoint x: 1047, endPoint y: 238, distance: 347.2
click at [1047, 238] on div at bounding box center [1242, 268] width 596 height 256
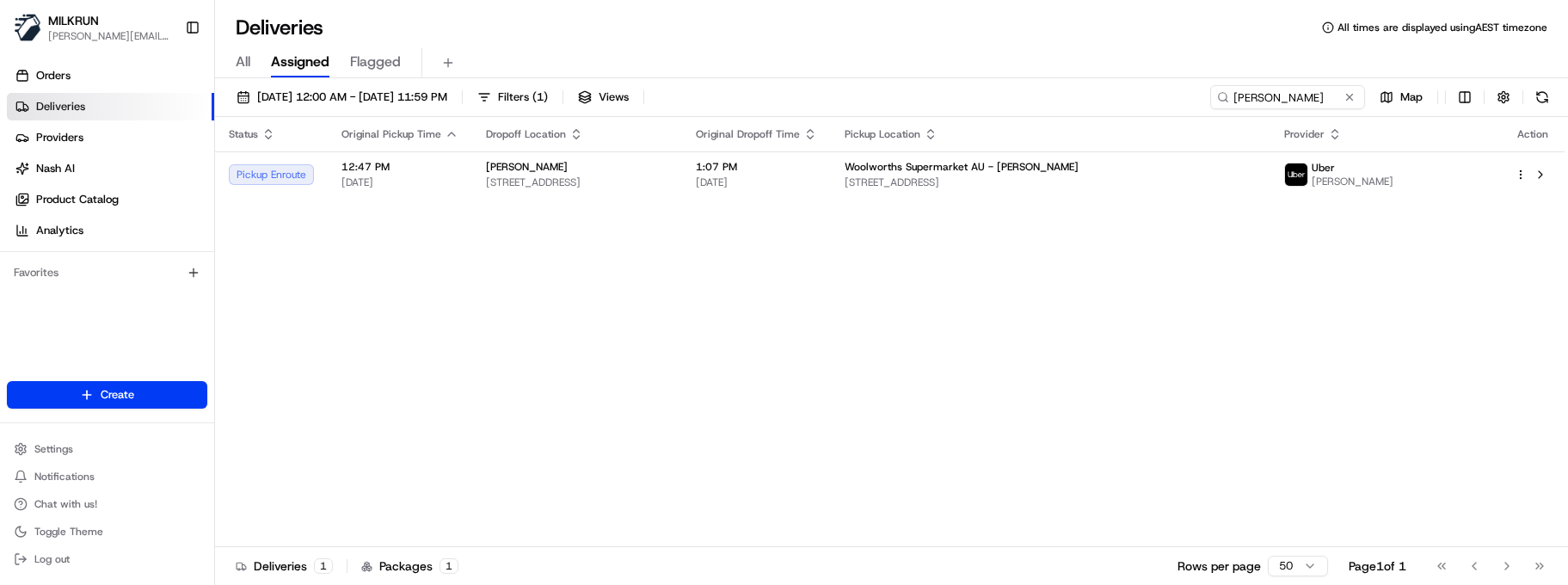
drag, startPoint x: 631, startPoint y: 424, endPoint x: 830, endPoint y: 354, distance: 211.0
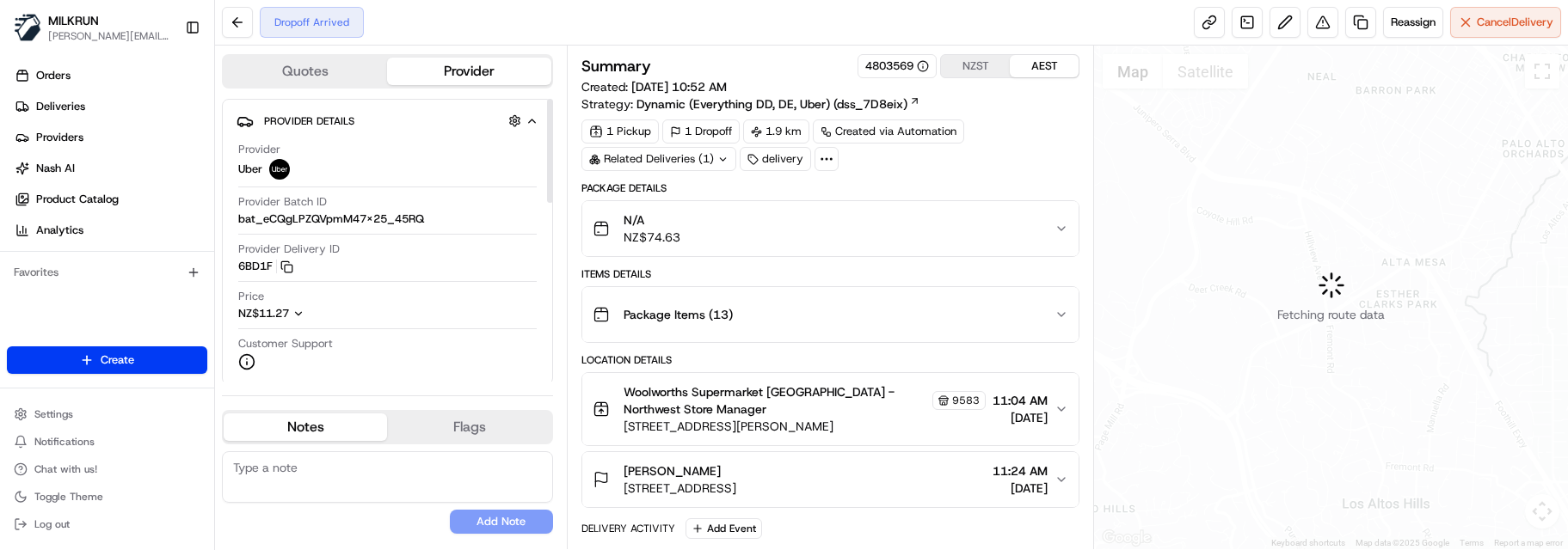
click at [382, 468] on textarea at bounding box center [387, 477] width 331 height 52
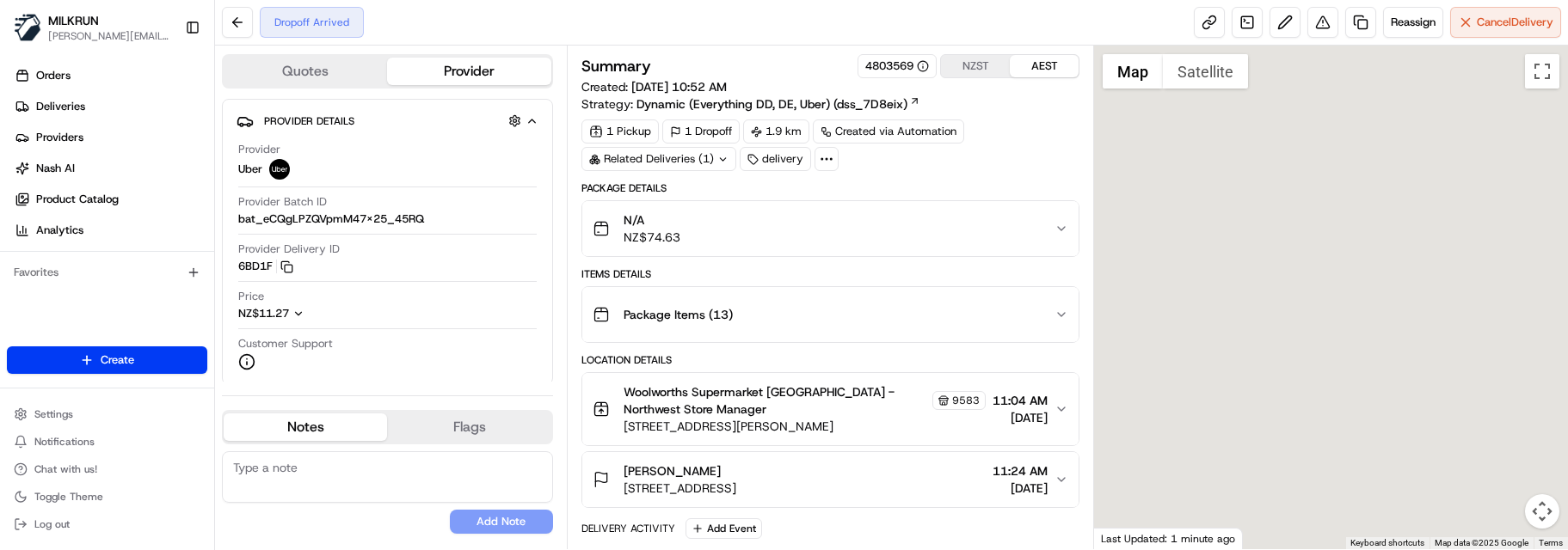
paste textarea "Good XXXX Team🌞️ Please can you deliver this order ASAP as the customer has bee…"
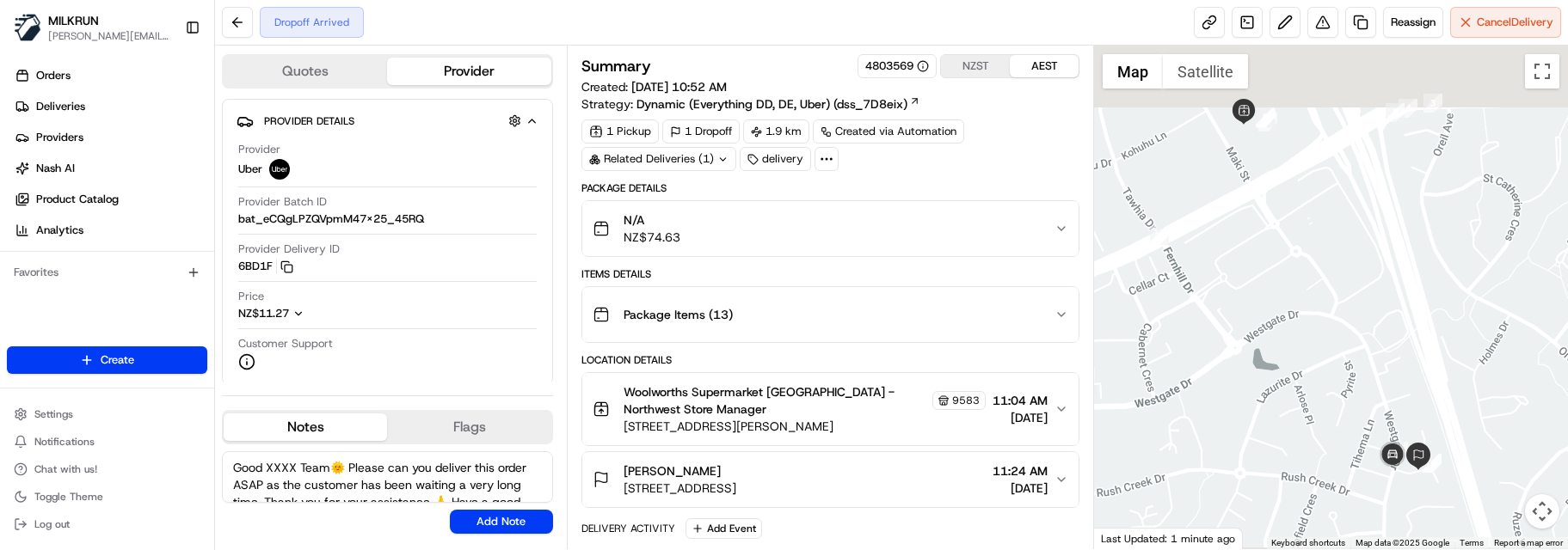
scroll to position [42, 0]
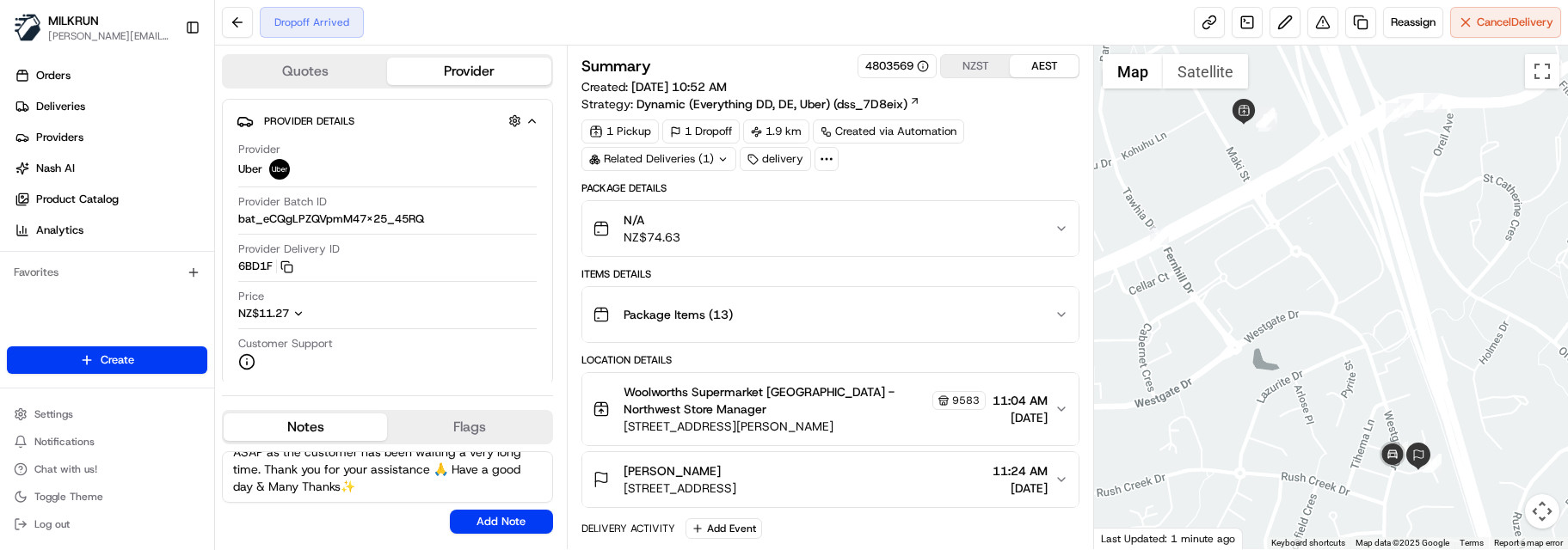
click at [326, 423] on button "Notes" at bounding box center [305, 427] width 163 height 28
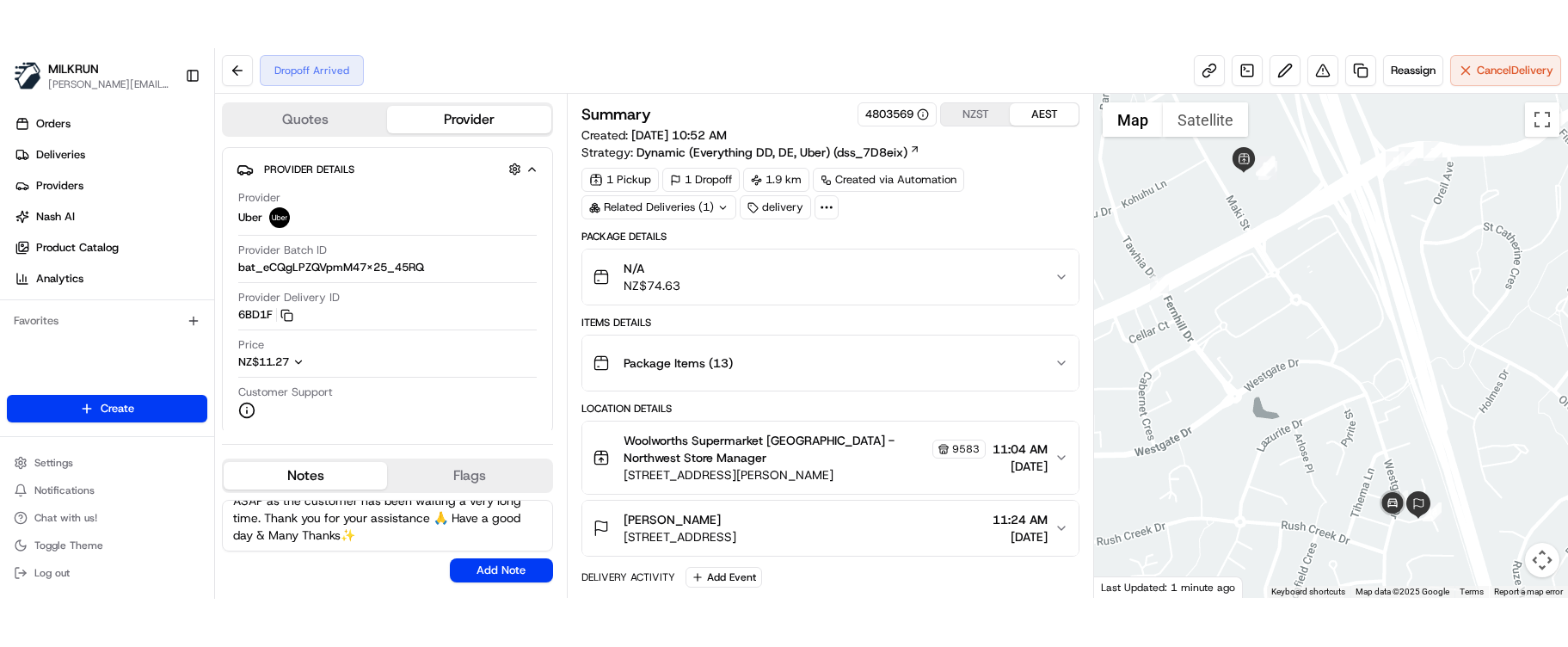
scroll to position [0, 0]
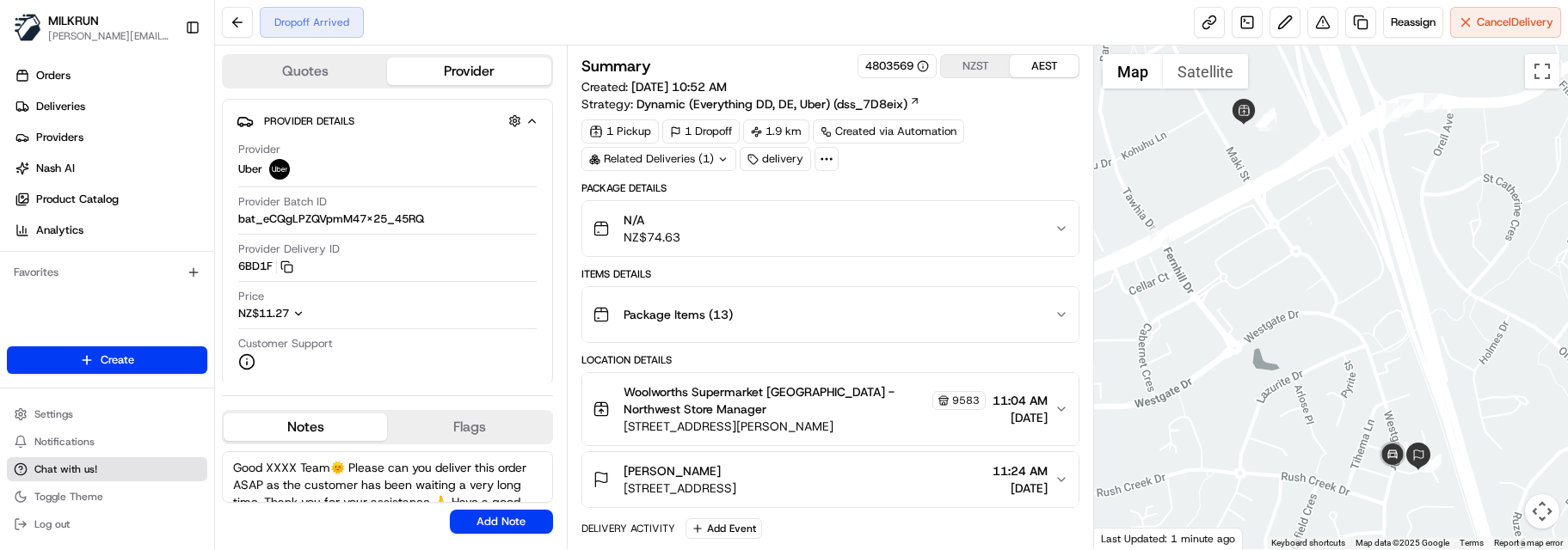
drag, startPoint x: 338, startPoint y: 465, endPoint x: 172, endPoint y: 465, distance: 166.0
click at [172, 465] on div "MILKRUN [EMAIL_ADDRESS][DOMAIN_NAME] Toggle Sidebar Orders Deliveries Providers…" at bounding box center [784, 275] width 1568 height 550
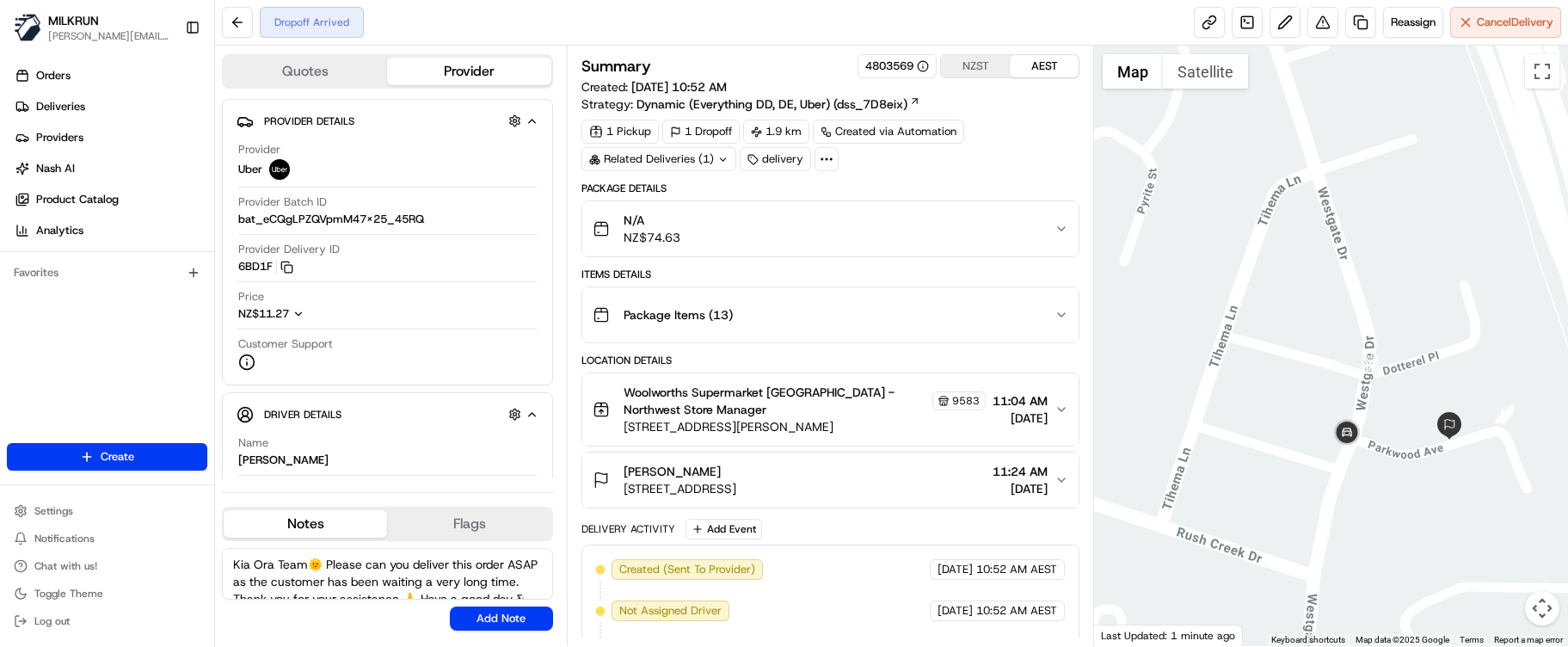
drag, startPoint x: 434, startPoint y: 572, endPoint x: 261, endPoint y: 596, distance: 174.7
click at [261, 550] on textarea "Kia Ora Team🌞️ Please can you deliver this order ASAP as the customer has been …" at bounding box center [387, 574] width 331 height 52
type textarea "Kia Ora Team🌞️ Please can you call the customer - you seem to be in the incorre…"
click at [483, 550] on button "Add Note" at bounding box center [501, 618] width 103 height 24
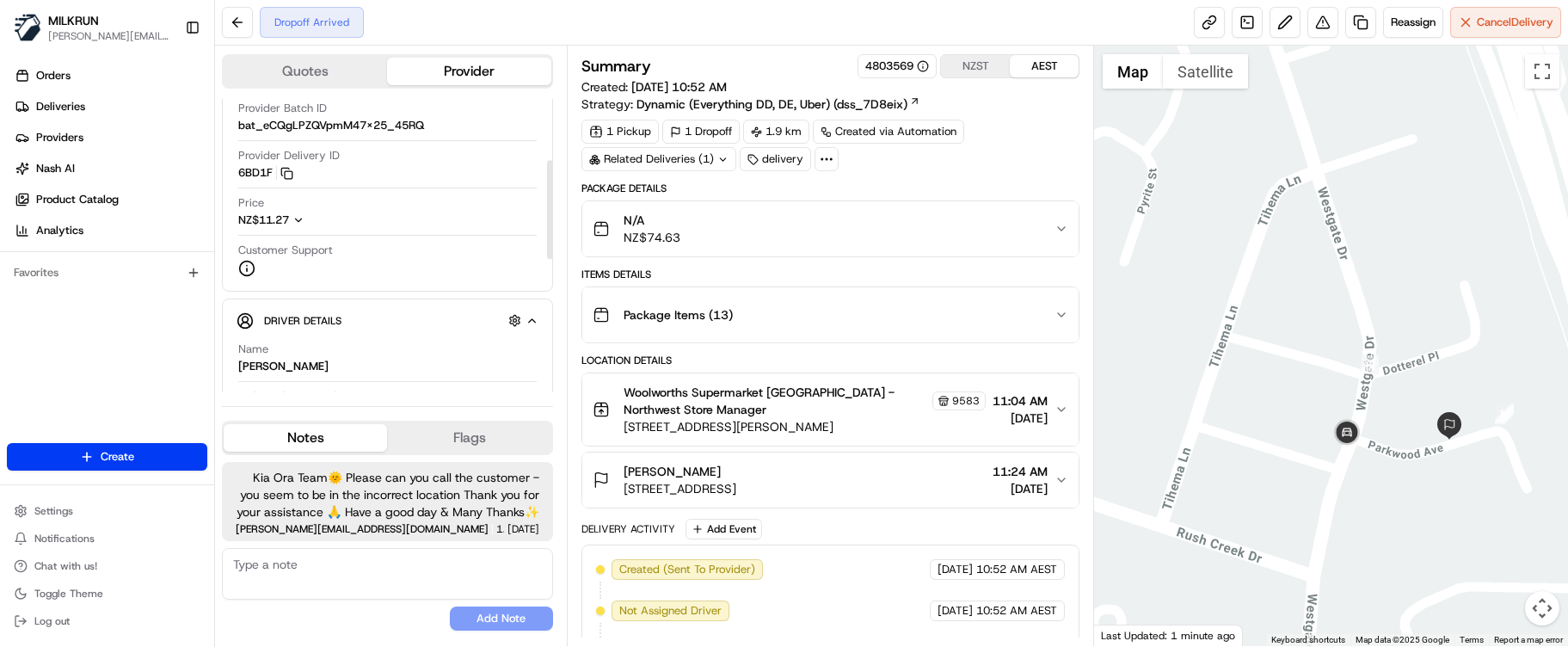
scroll to position [172, 0]
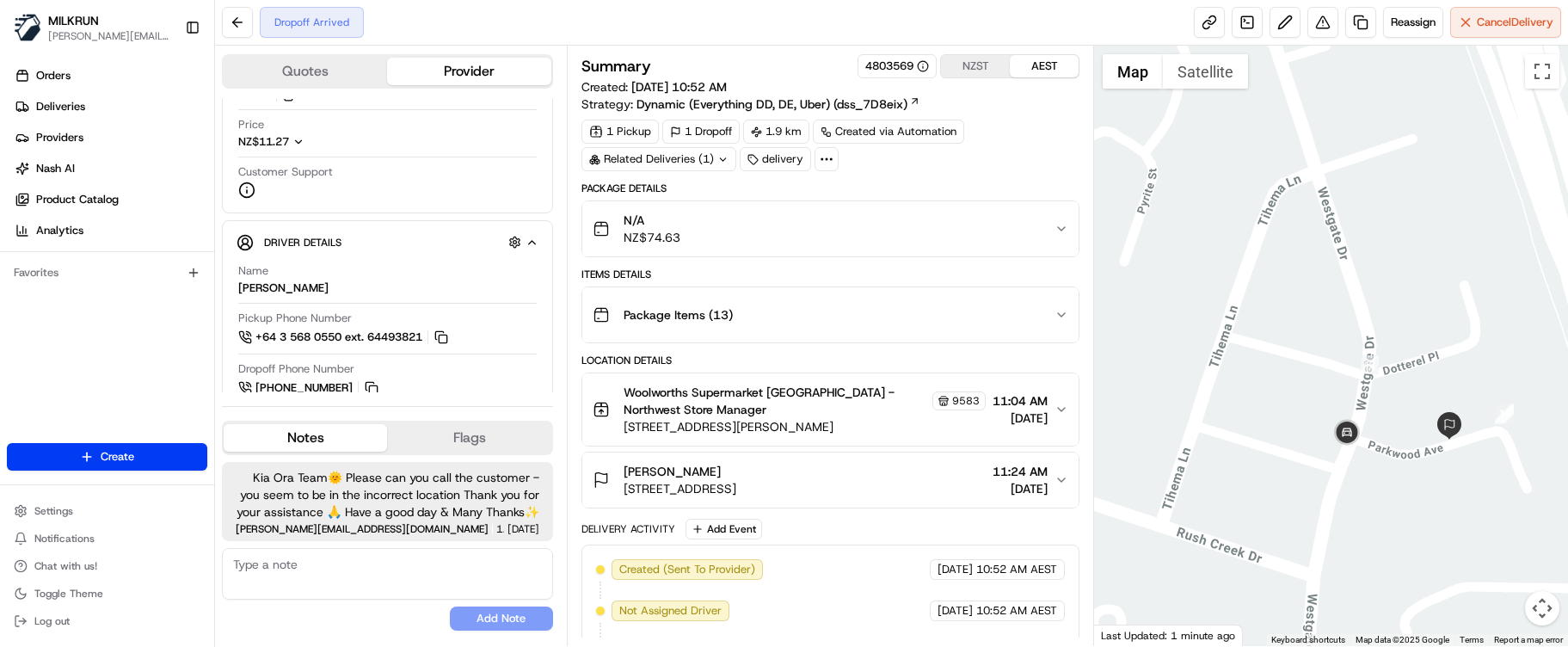
click at [417, 550] on textarea at bounding box center [387, 574] width 331 height 52
drag, startPoint x: 332, startPoint y: 567, endPoint x: 283, endPoint y: 568, distance: 49.0
click at [283, 550] on textarea "Kia Ora PIyush" at bounding box center [387, 574] width 331 height 52
drag, startPoint x: 347, startPoint y: 465, endPoint x: 333, endPoint y: 467, distance: 14.1
click at [327, 469] on span "Kia Ora Team🌞️ Please can you call the customer - you seem to be in the incorre…" at bounding box center [387, 495] width 303 height 52
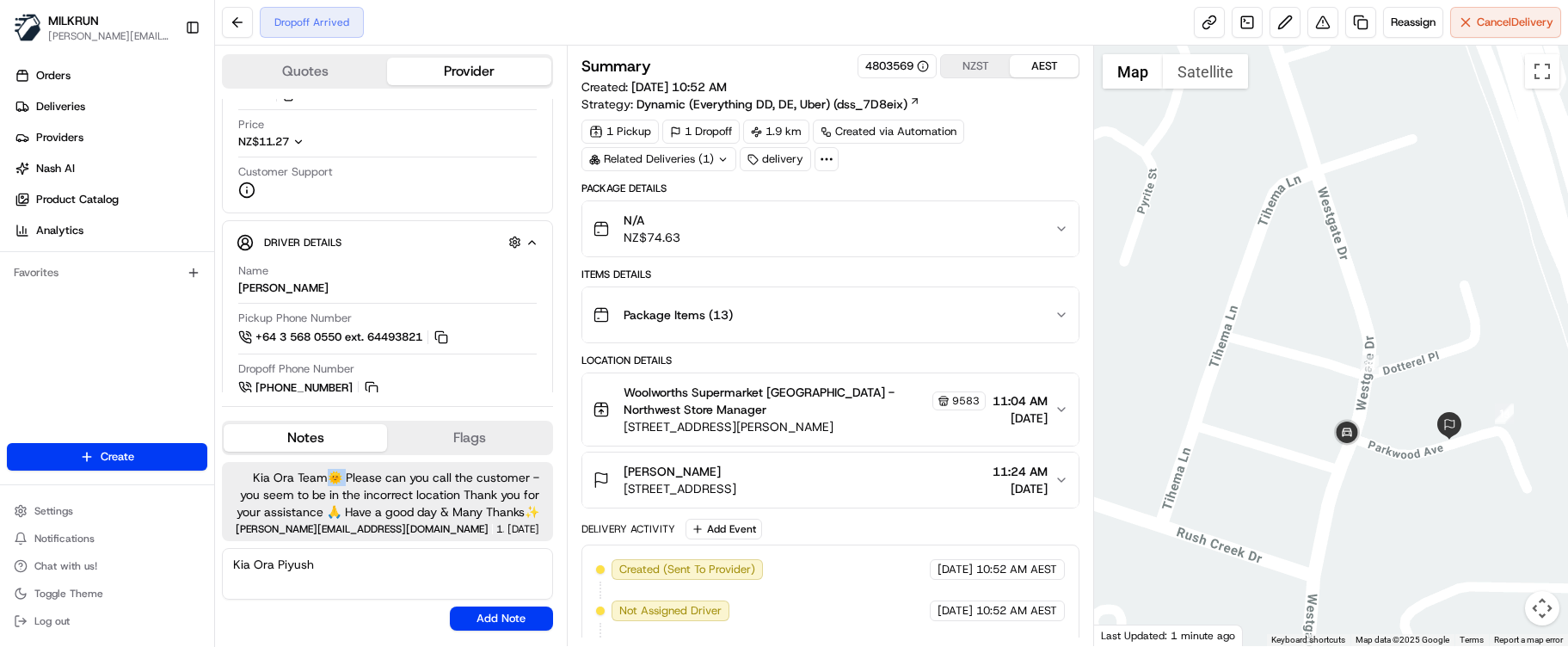
copy span "🌞️ P"
click at [378, 550] on textarea "Kia Ora Piyush" at bounding box center [387, 574] width 331 height 52
paste textarea "🌞️"
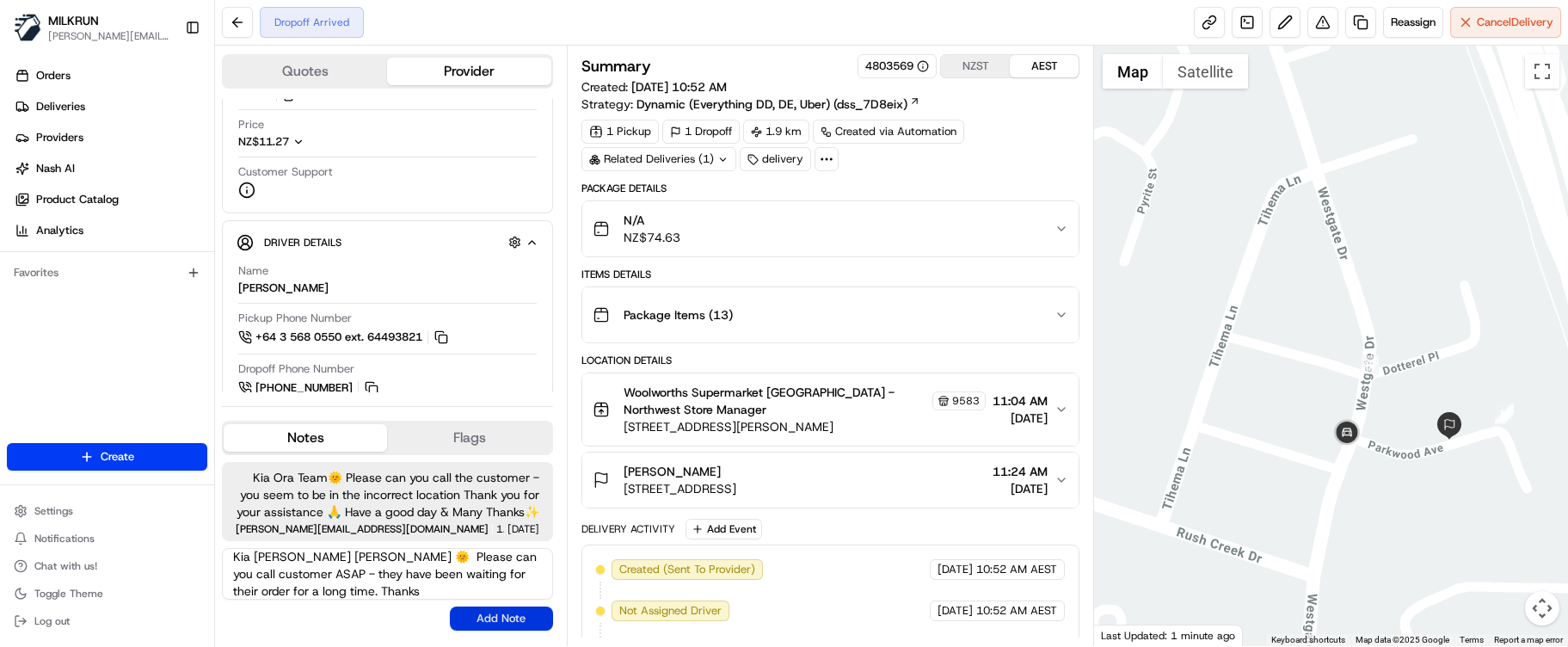
type textarea "Kia [PERSON_NAME] [PERSON_NAME] 🌞️ Please can you call customer ASAP - they hav…"
click at [506, 550] on button "Add Note" at bounding box center [501, 618] width 103 height 24
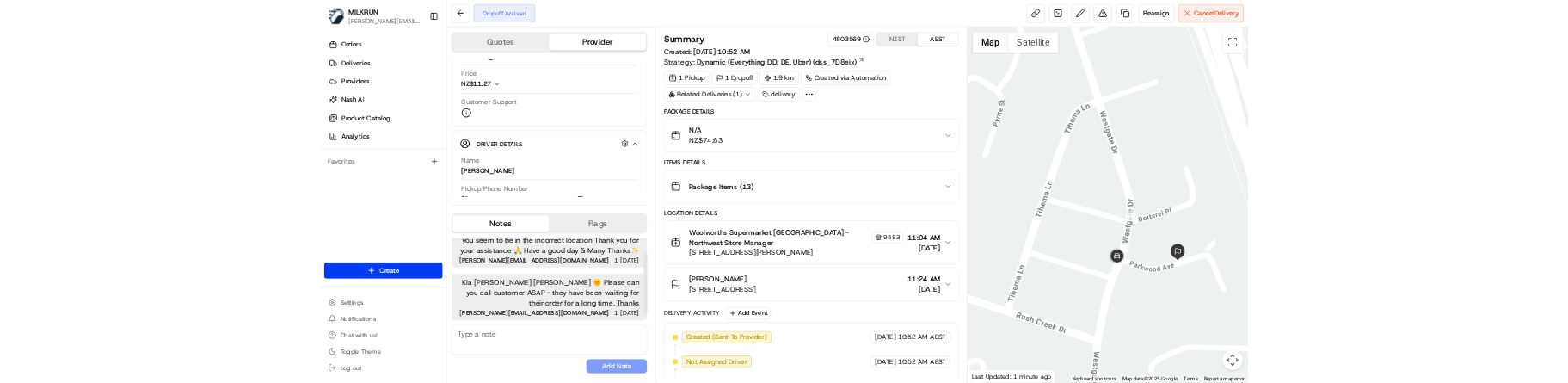
scroll to position [0, 0]
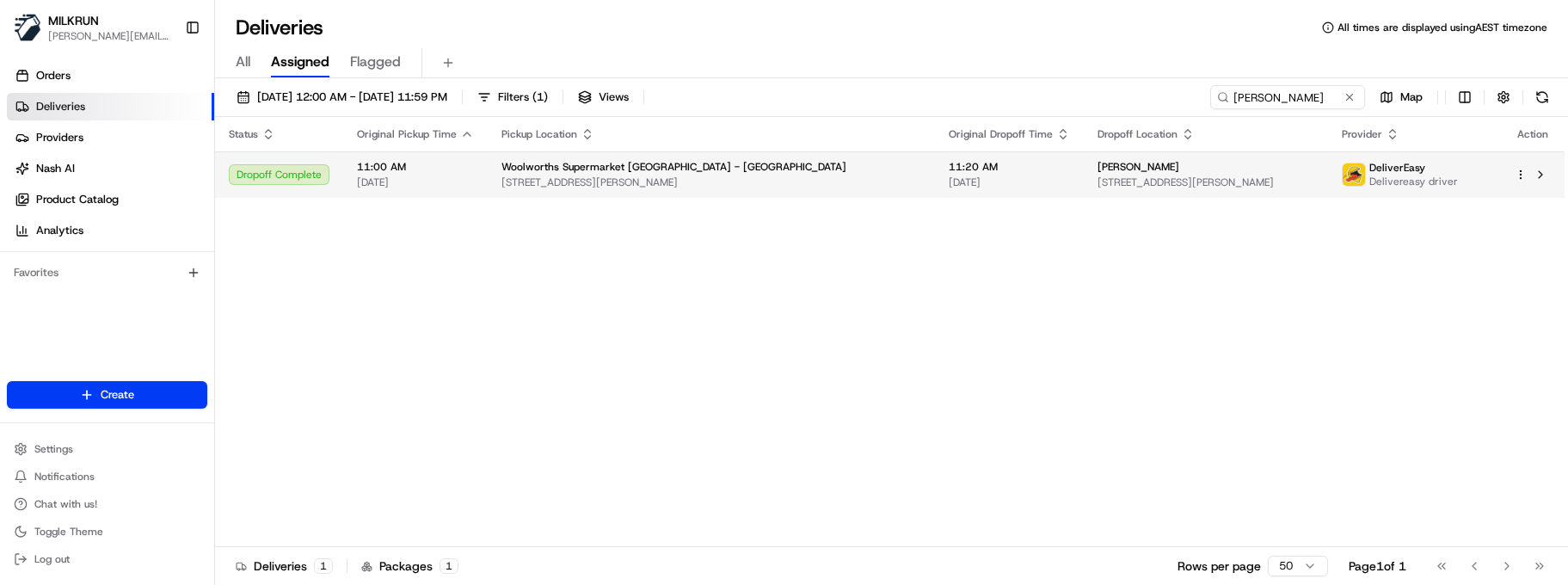
click at [1514, 173] on html "MILKRUN [EMAIL_ADDRESS][DOMAIN_NAME] Toggle Sidebar Orders Deliveries Providers…" at bounding box center [784, 292] width 1568 height 585
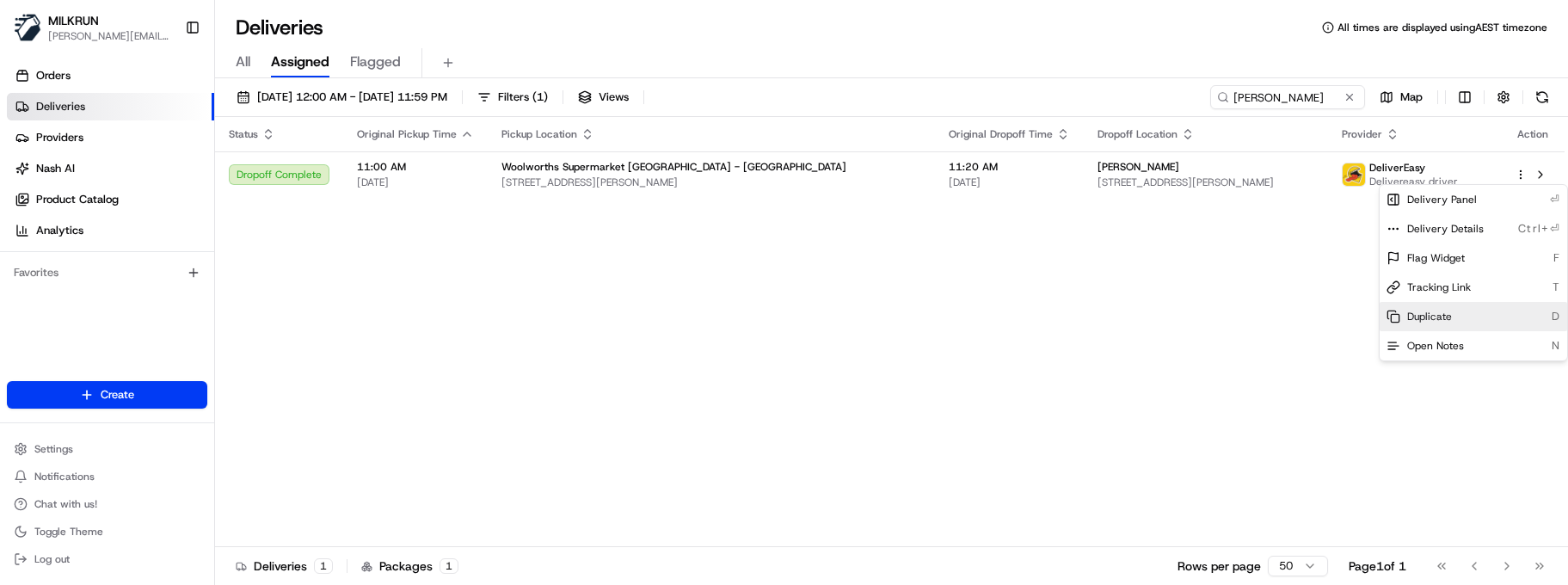
click at [1460, 312] on div "Duplicate D" at bounding box center [1473, 317] width 187 height 29
click at [424, 273] on html "MILKRUN marcellina.berwick@woolworths.co.nz Toggle Sidebar Orders Deliveries Pr…" at bounding box center [784, 292] width 1568 height 585
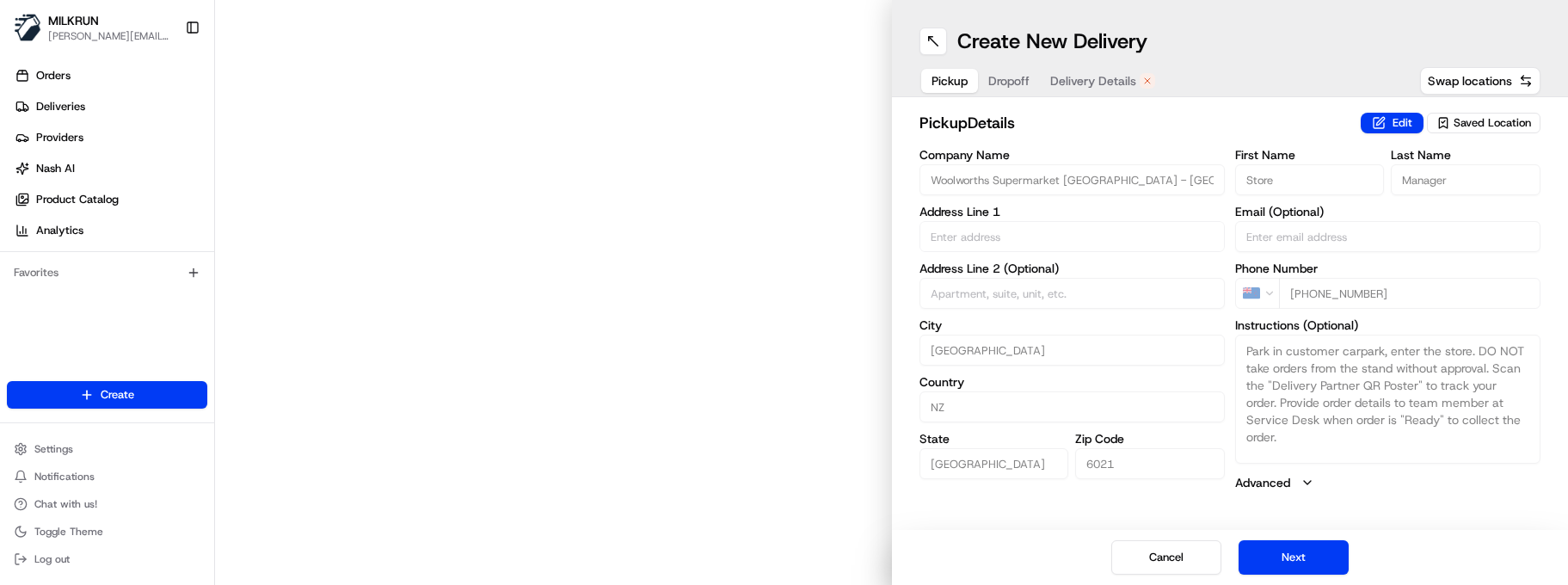
type input "[STREET_ADDRESS][PERSON_NAME]"
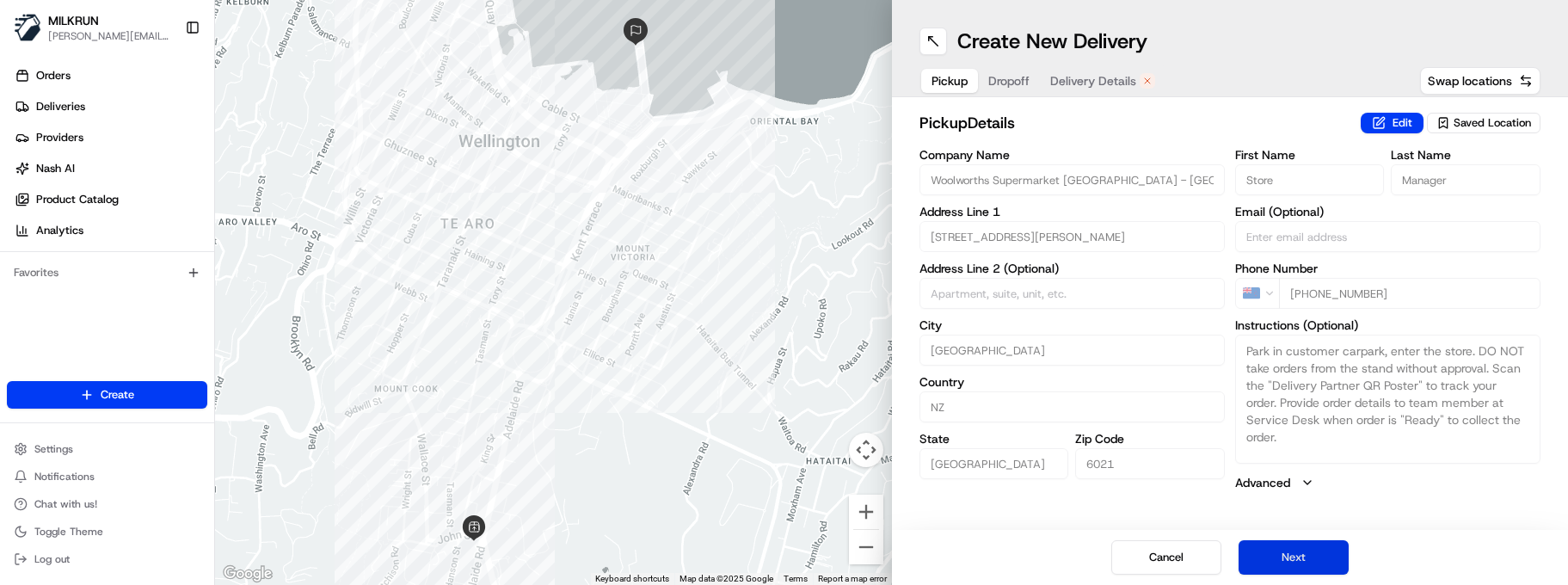
click at [1289, 545] on button "Next" at bounding box center [1293, 557] width 110 height 35
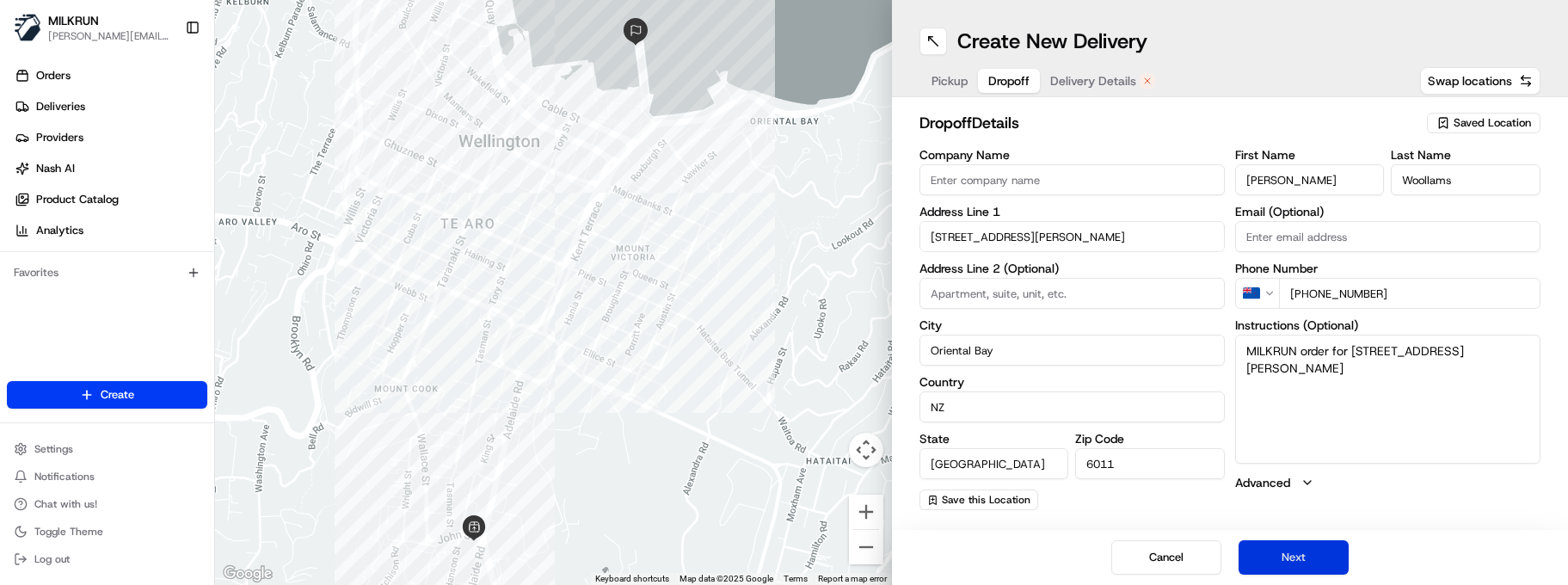
click at [1283, 541] on button "Next" at bounding box center [1293, 557] width 110 height 35
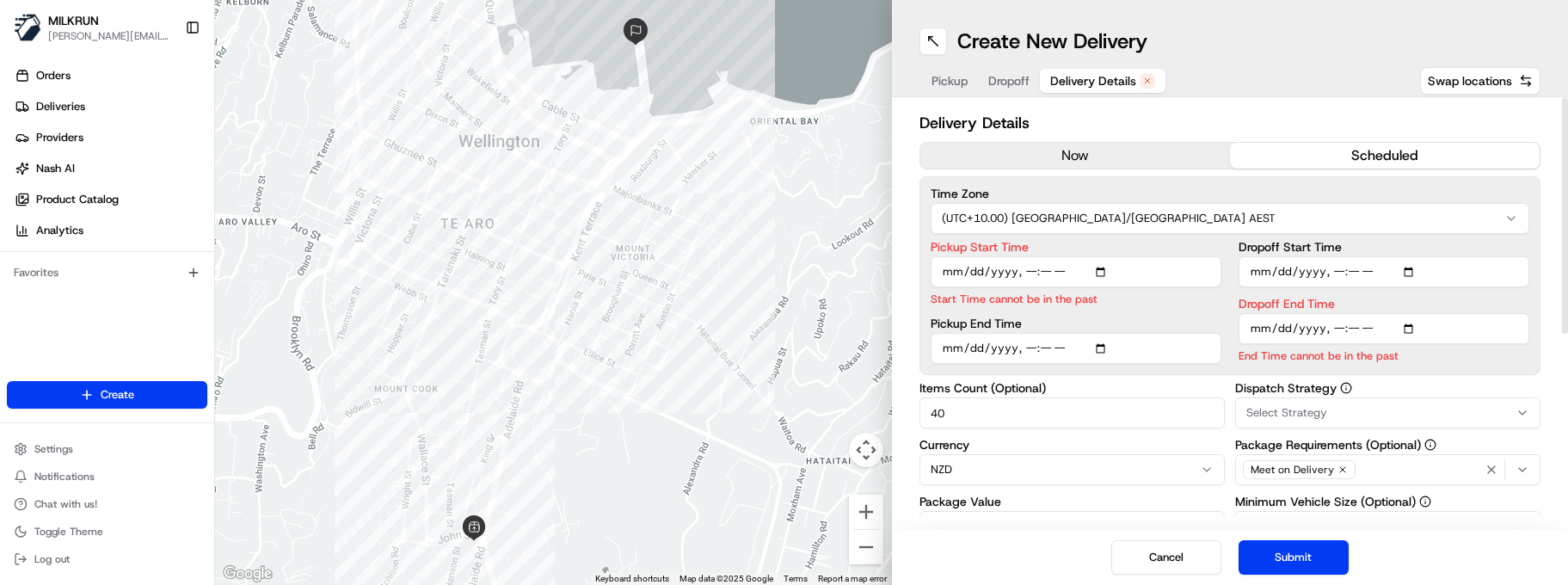
click at [1030, 274] on input "Pickup Start Time" at bounding box center [1077, 271] width 291 height 31
type input "2025-08-17T11:45"
click at [1336, 327] on input "Dropoff End Time" at bounding box center [1384, 328] width 291 height 31
click at [1353, 333] on input "Dropoff End Time" at bounding box center [1384, 328] width 291 height 31
click at [1366, 332] on input "Dropoff End Time" at bounding box center [1384, 328] width 291 height 31
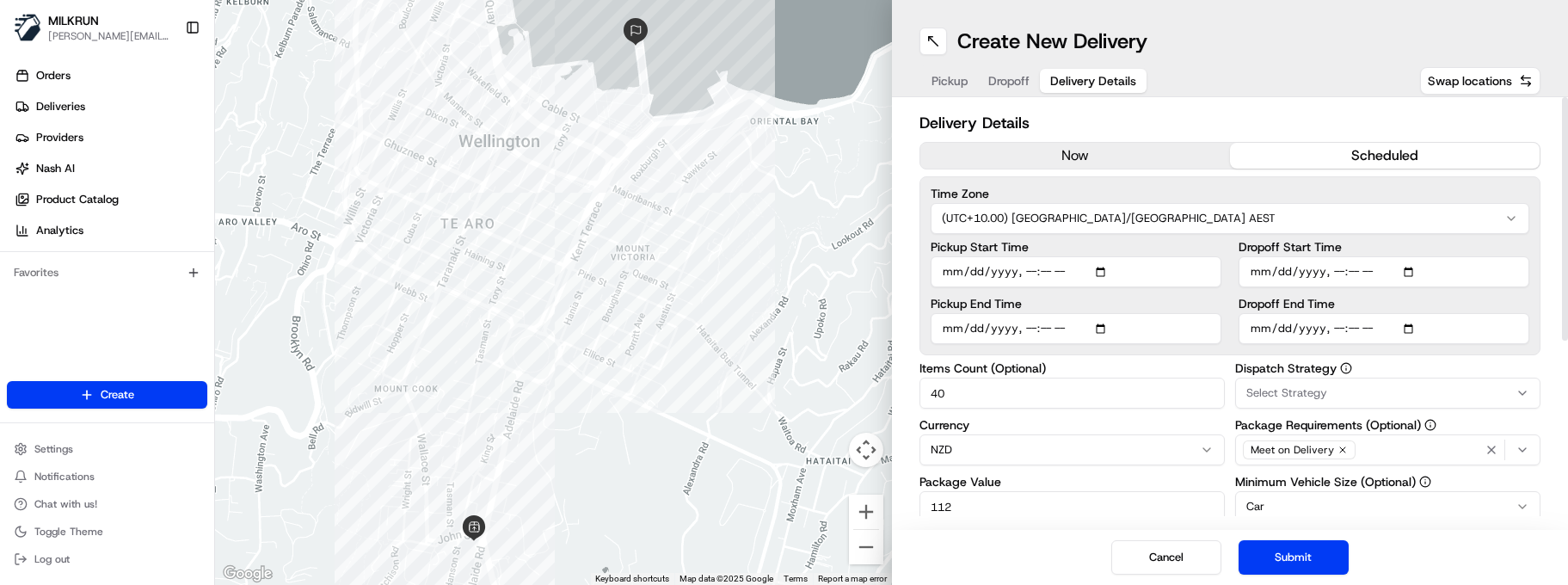
drag, startPoint x: 1080, startPoint y: 405, endPoint x: 794, endPoint y: 403, distance: 286.0
click at [794, 403] on div "← Move left → Move right ↑ Move up ↓ Move down + Zoom in - Zoom out Home Jump l…" at bounding box center [891, 292] width 1353 height 585
type input "25"
click at [1338, 560] on button "Submit" at bounding box center [1293, 557] width 110 height 35
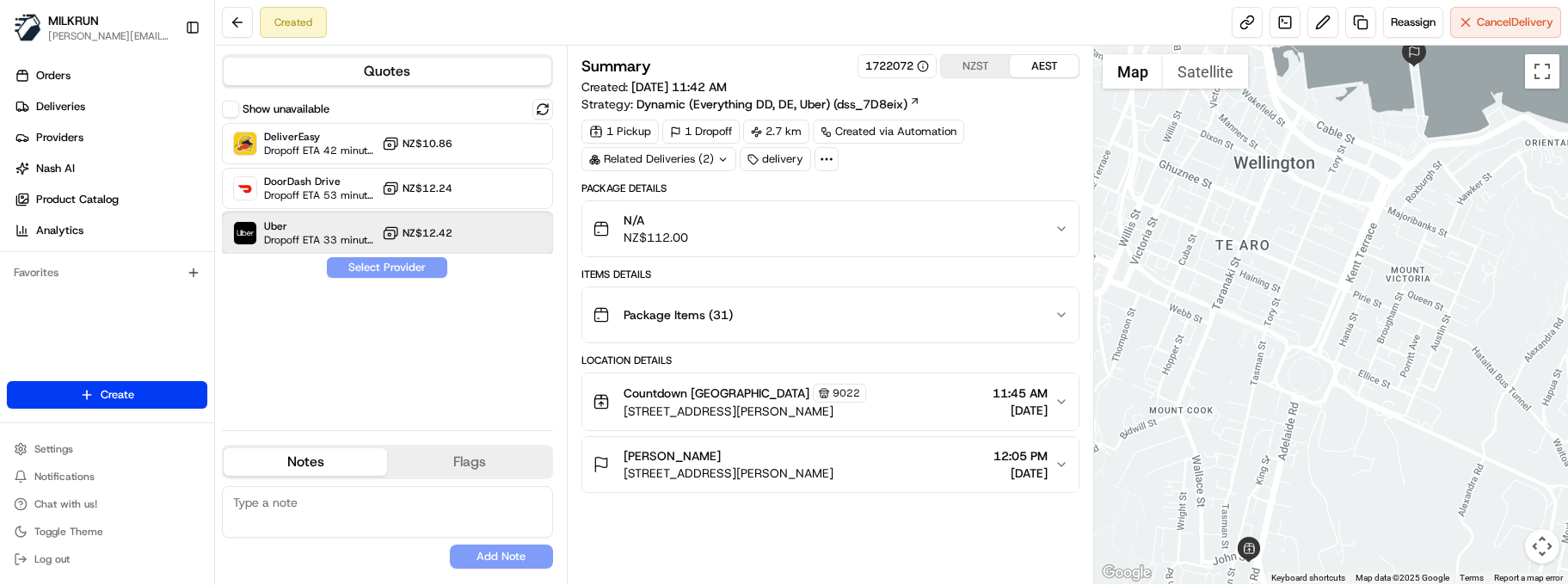
click at [312, 223] on span "Uber" at bounding box center [319, 226] width 111 height 13
click at [381, 261] on button "Assign Provider" at bounding box center [387, 267] width 122 height 21
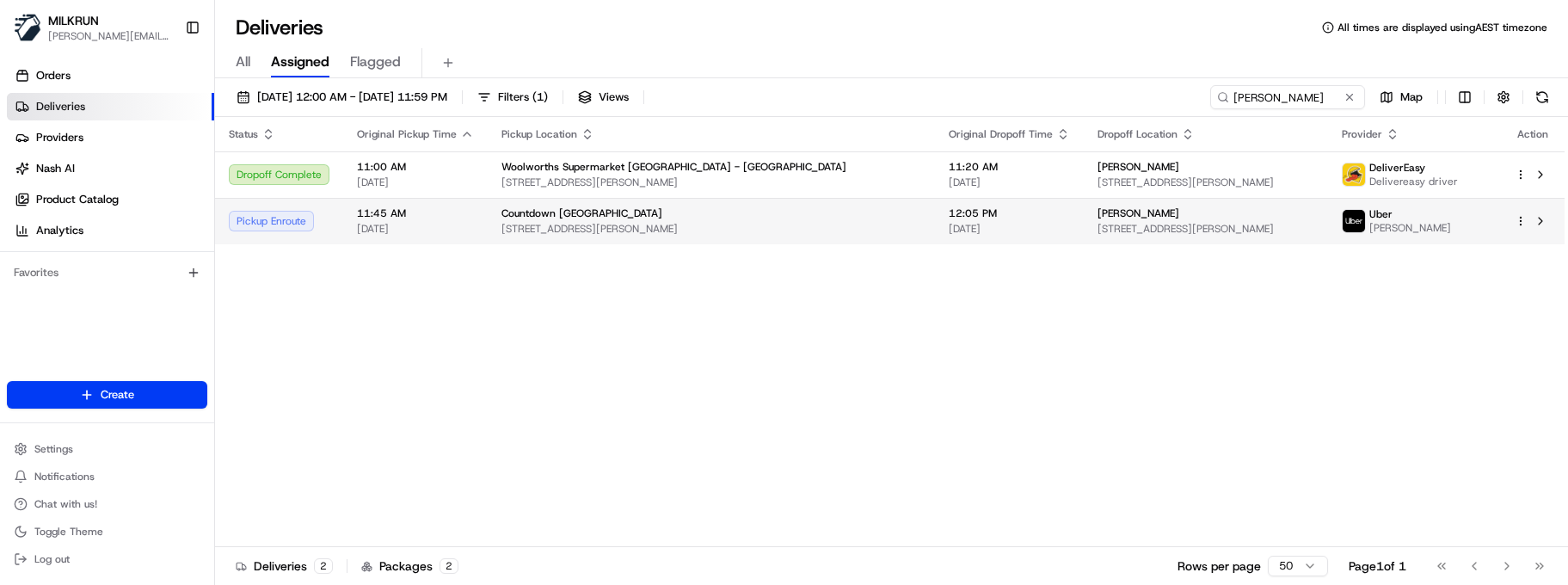
click at [1518, 218] on html "MILKRUN [EMAIL_ADDRESS][DOMAIN_NAME] Toggle Sidebar Orders Deliveries Providers…" at bounding box center [784, 292] width 1568 height 585
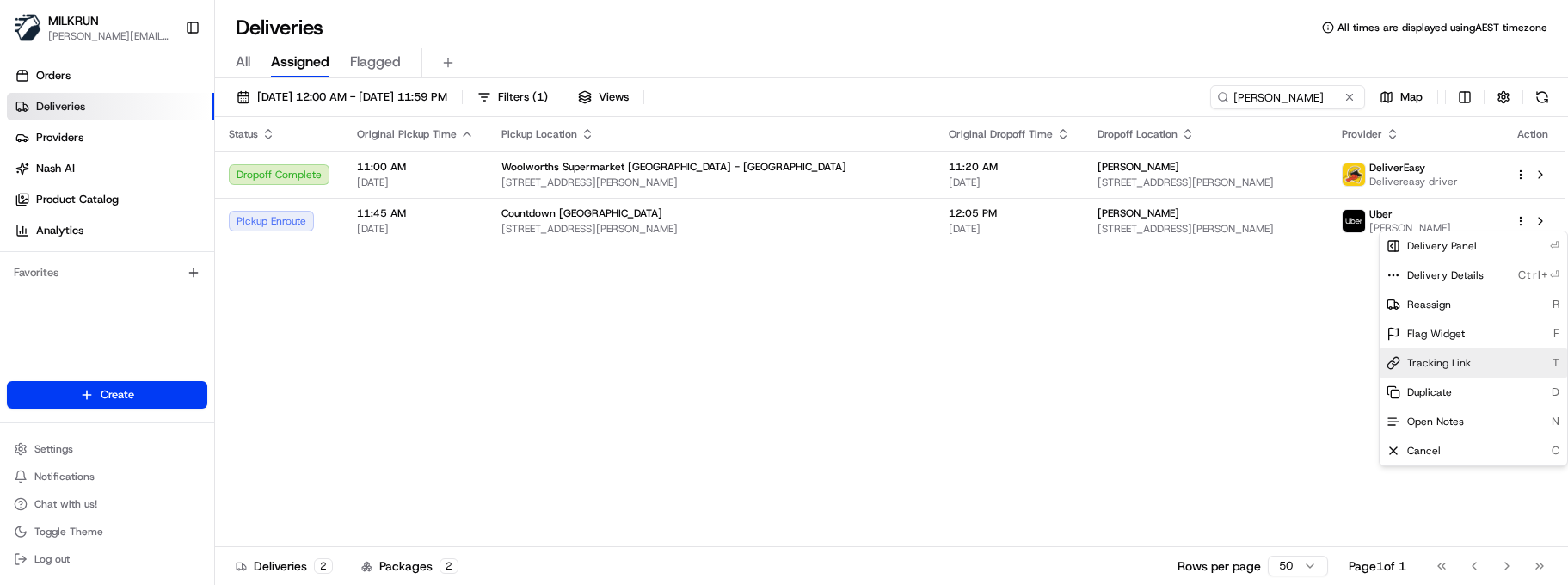
click at [1431, 352] on div "Tracking Link T" at bounding box center [1473, 363] width 187 height 29
click at [460, 224] on html "MILKRUN [EMAIL_ADDRESS][DOMAIN_NAME] Toggle Sidebar Orders Deliveries Providers…" at bounding box center [784, 292] width 1568 height 585
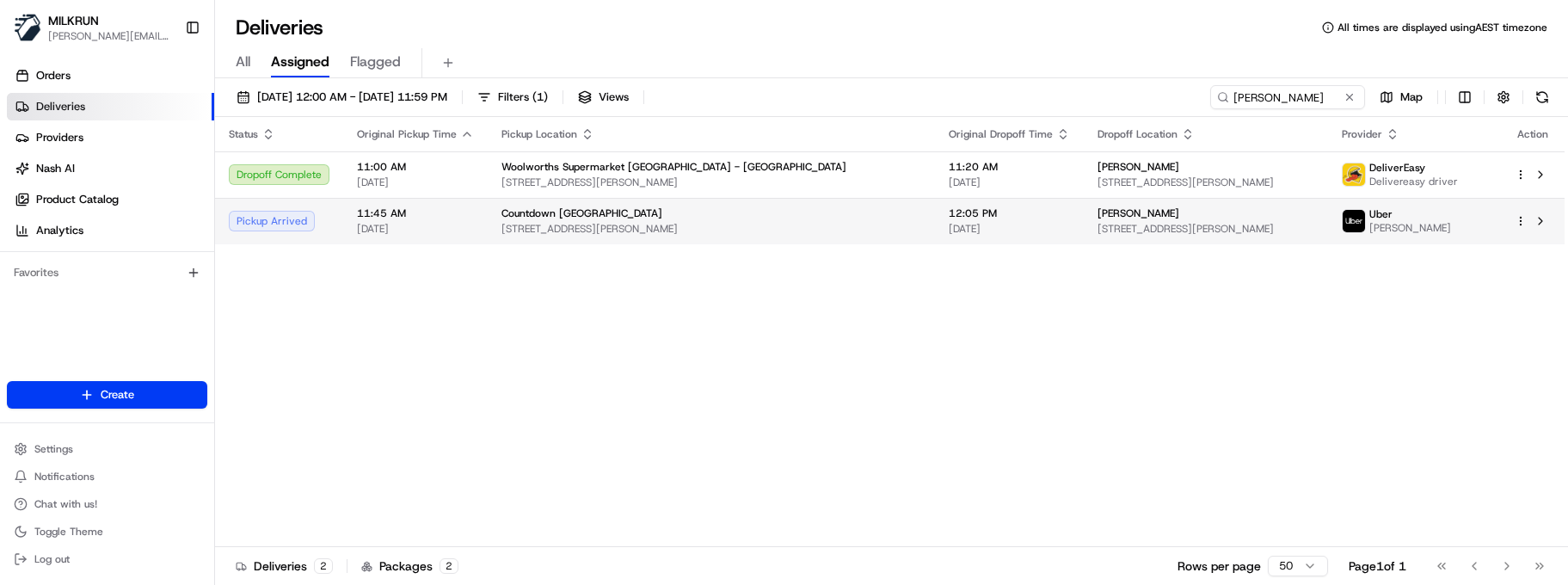
click at [480, 221] on td "11:45 AM [DATE]" at bounding box center [416, 221] width 144 height 46
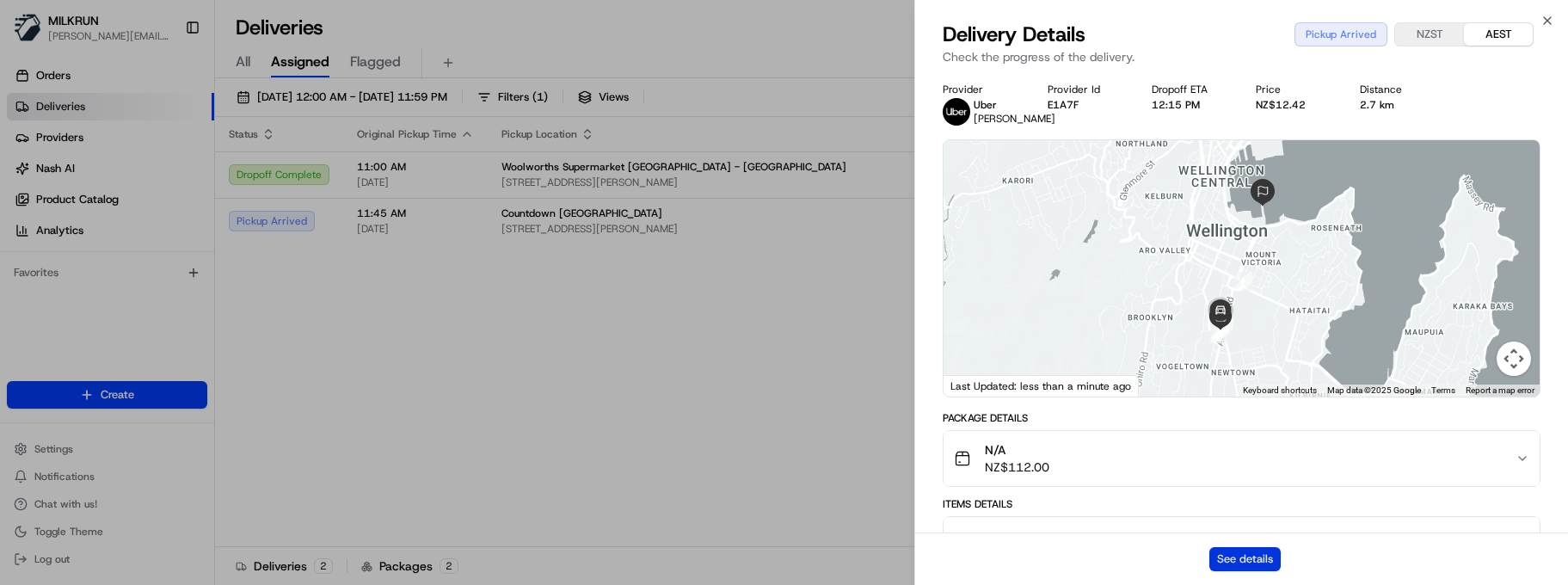
click at [1252, 548] on button "See details" at bounding box center [1245, 558] width 71 height 24
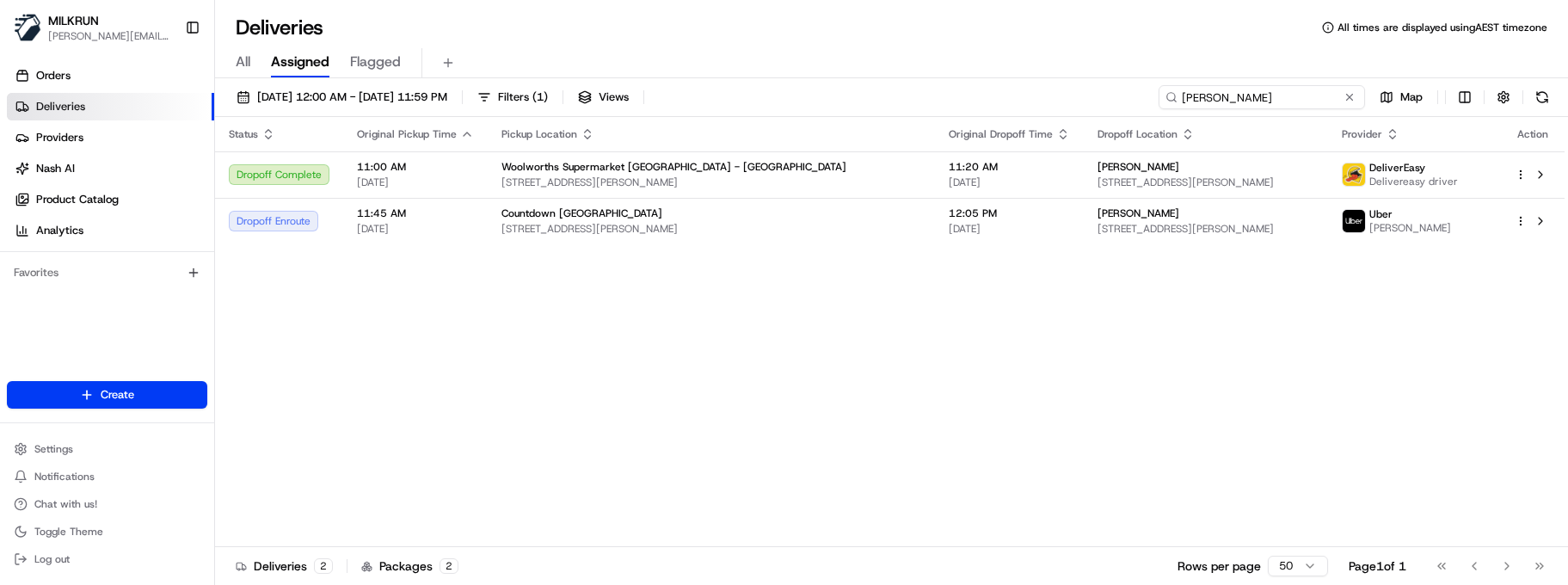
drag, startPoint x: 1313, startPoint y: 92, endPoint x: 753, endPoint y: 87, distance: 560.0
click at [759, 87] on div "[DATE] 12:00 AM - [DATE] 11:59 PM Filters ( 1 ) Views geoff wool Map" at bounding box center [891, 101] width 1353 height 32
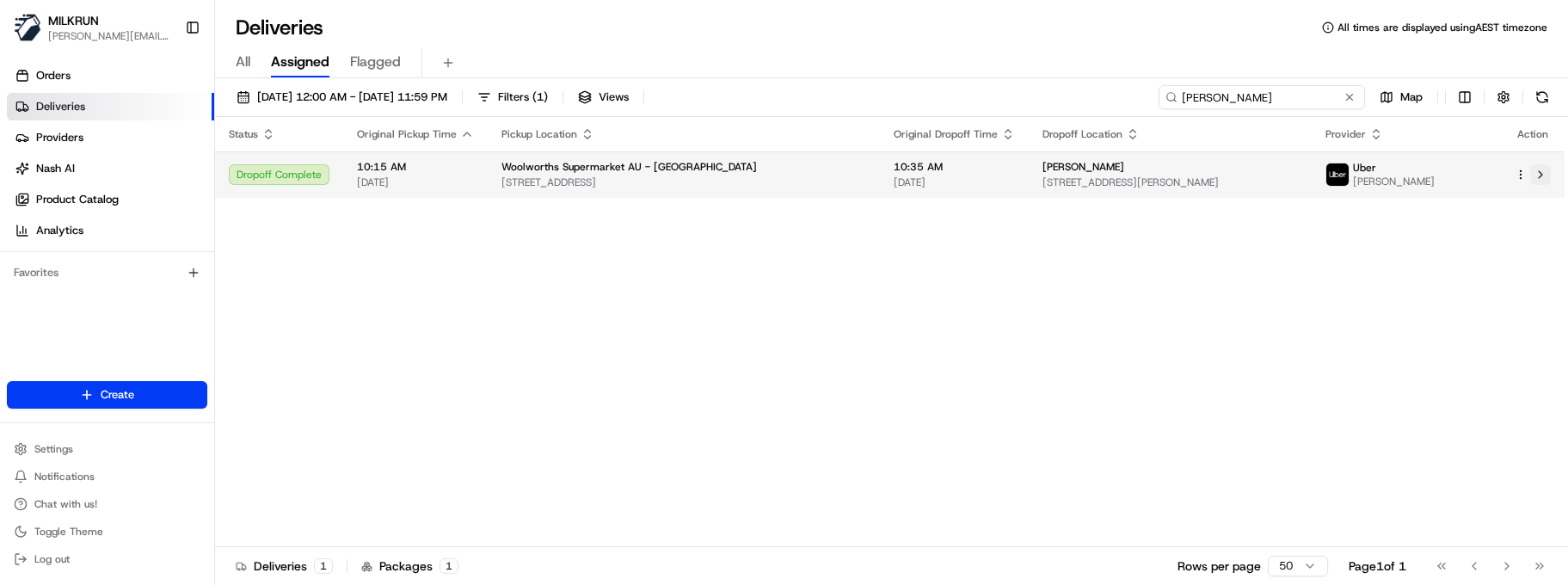
type input "[PERSON_NAME]"
click at [1517, 169] on html "MILKRUN [EMAIL_ADDRESS][DOMAIN_NAME] Toggle Sidebar Orders Deliveries Providers…" at bounding box center [784, 292] width 1568 height 585
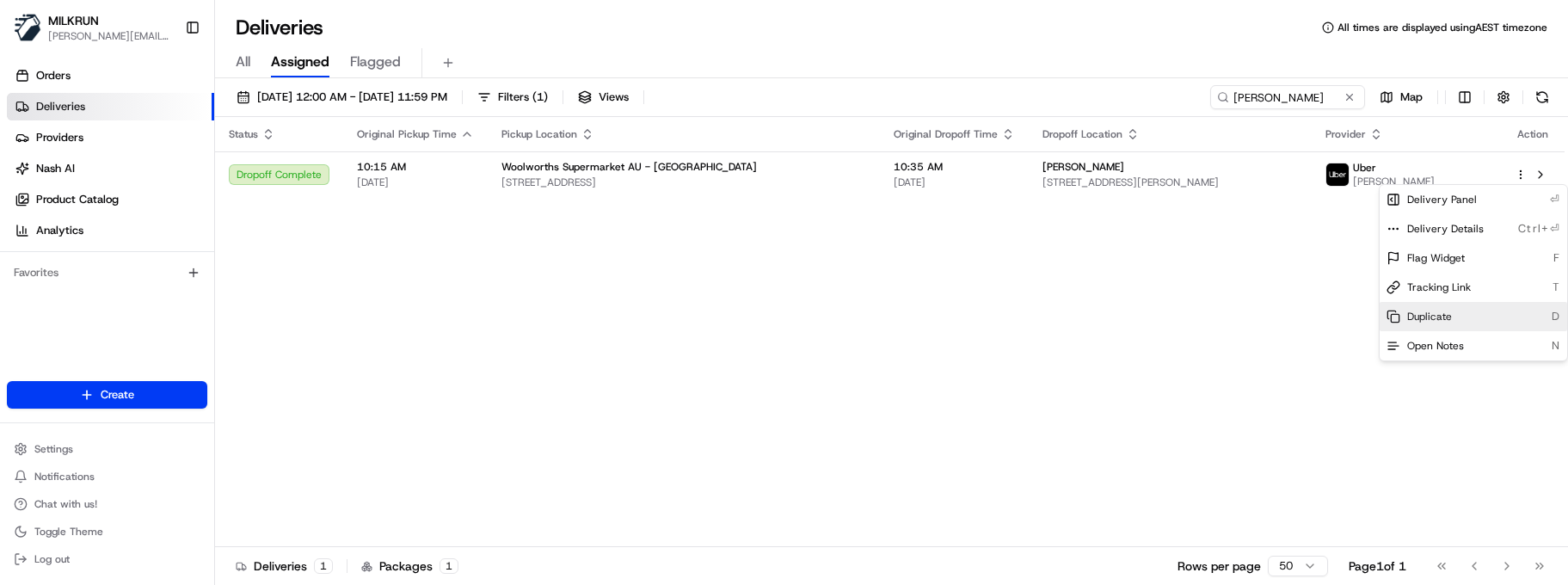
click at [1435, 317] on span "Duplicate" at bounding box center [1430, 316] width 45 height 13
click at [466, 307] on html "MILKRUN marcellina.berwick@woolworths.co.nz Toggle Sidebar Orders Deliveries Pr…" at bounding box center [784, 292] width 1568 height 585
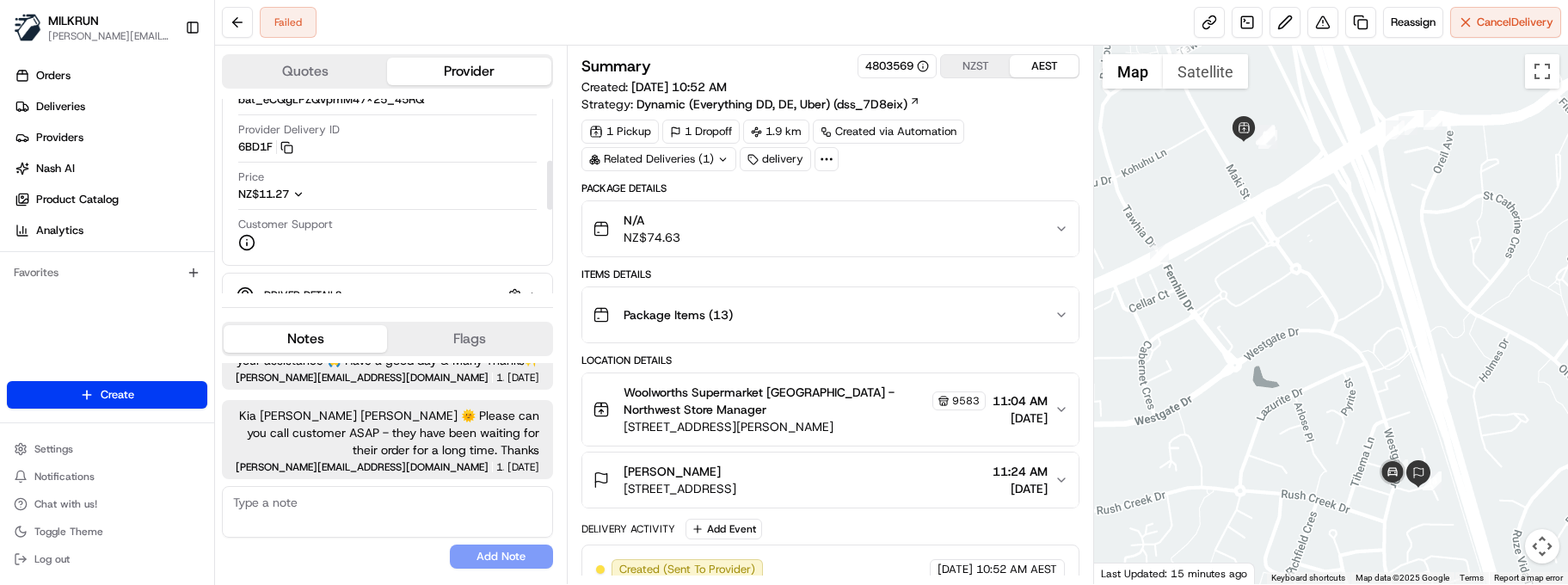
scroll to position [258, 0]
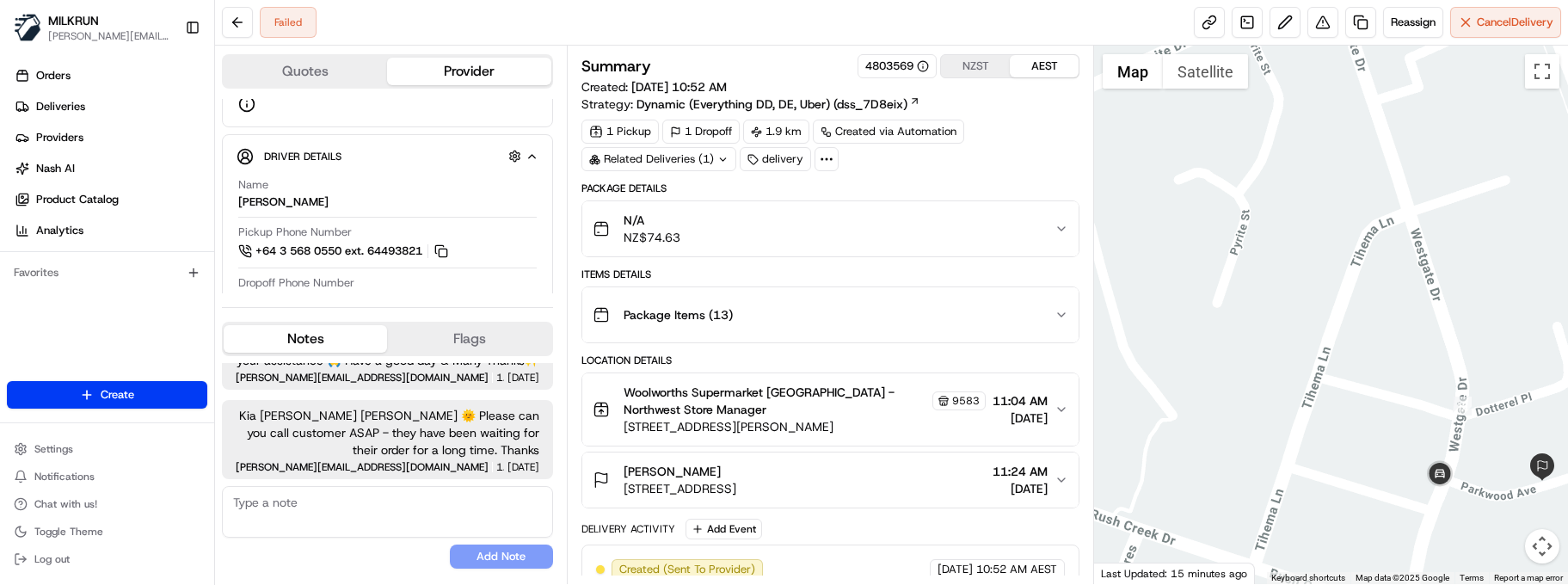
drag, startPoint x: 1320, startPoint y: 494, endPoint x: 1226, endPoint y: 400, distance: 132.9
click at [1226, 400] on div at bounding box center [1331, 315] width 474 height 539
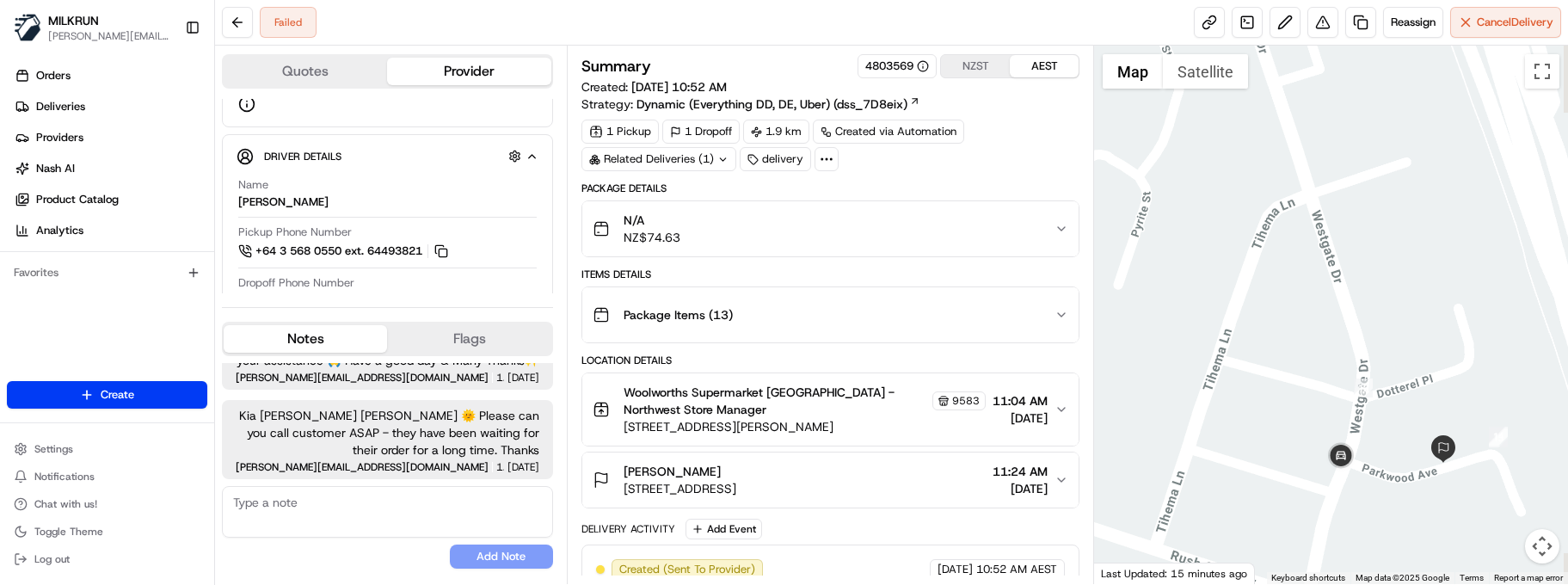
drag, startPoint x: 1409, startPoint y: 462, endPoint x: 1306, endPoint y: 445, distance: 104.4
click at [1306, 445] on div at bounding box center [1331, 315] width 474 height 539
click at [319, 541] on div "No results found Add Note" at bounding box center [387, 527] width 331 height 83
click at [372, 530] on textarea at bounding box center [387, 512] width 331 height 52
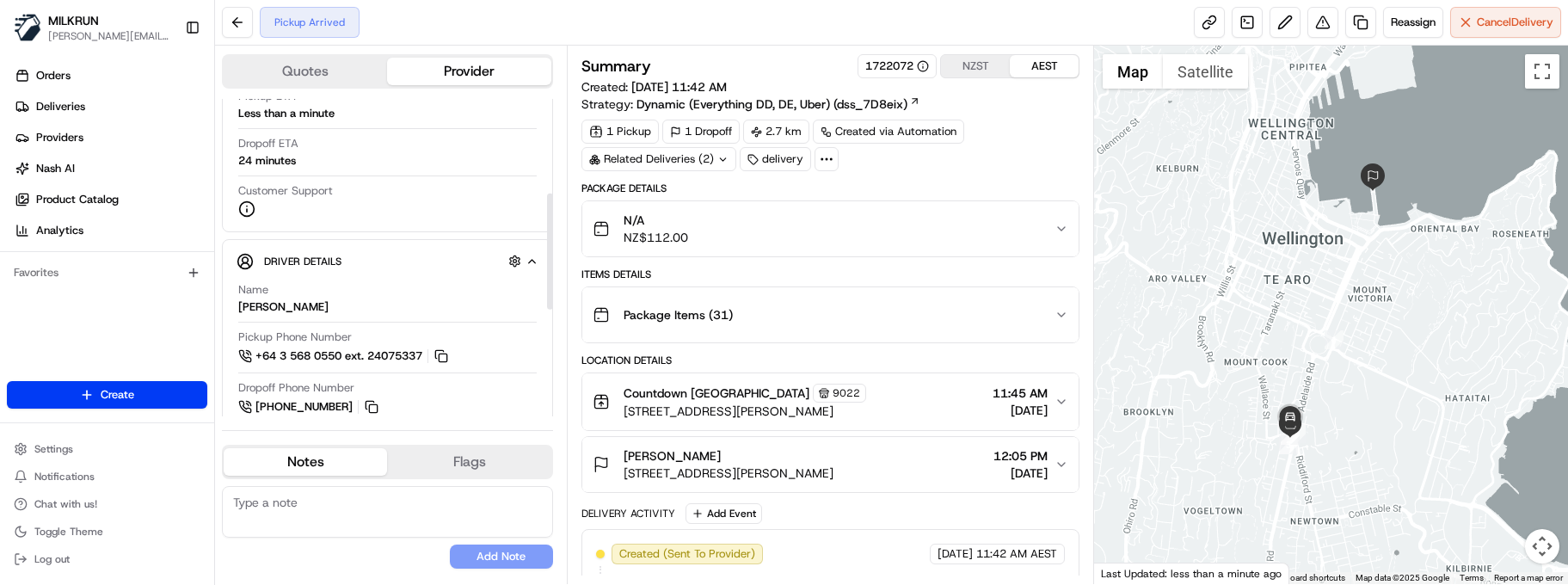
scroll to position [258, 0]
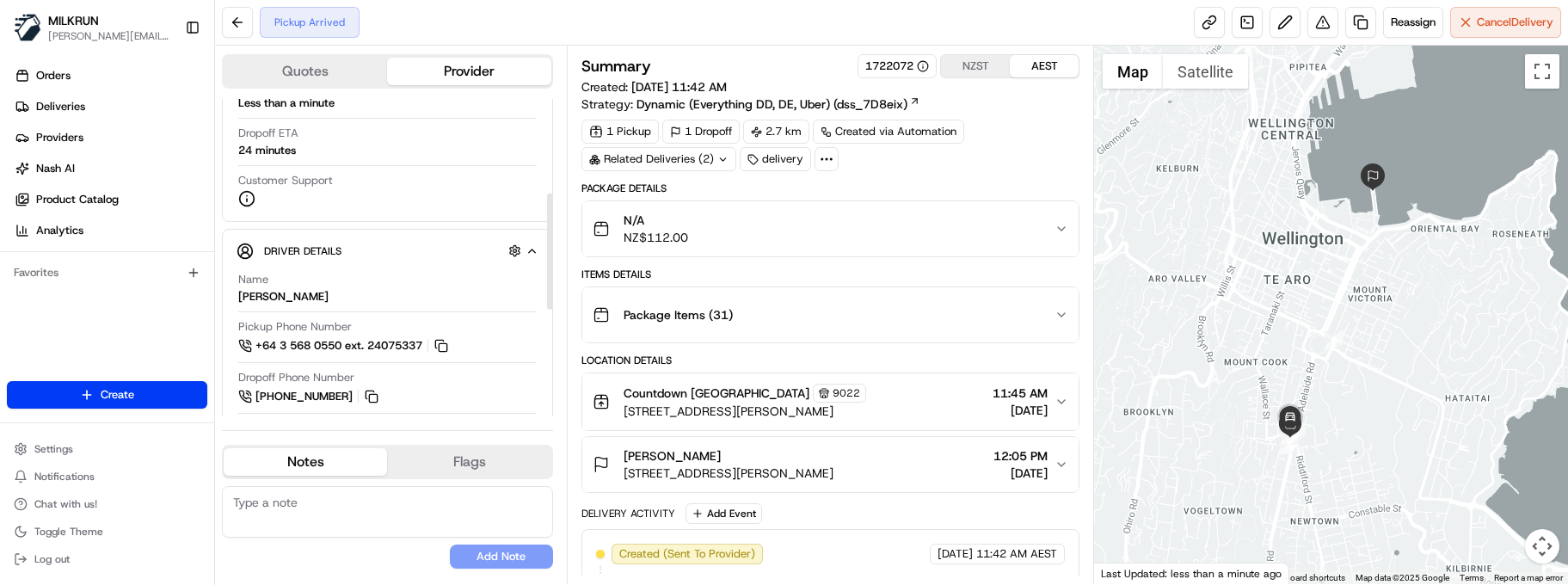
click at [301, 512] on textarea at bounding box center [387, 512] width 331 height 52
paste textarea "Good XXXX Team🌞️ Please can you deliver this order ASAP as the customer has bee…"
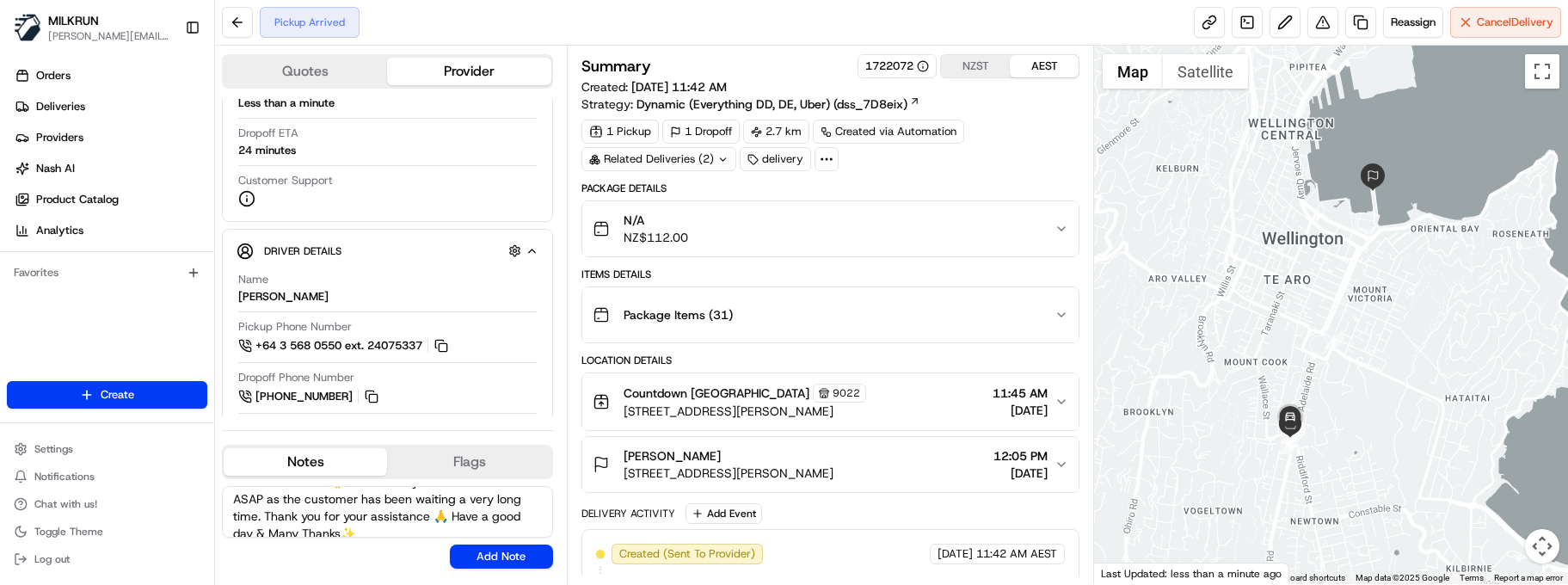
scroll to position [0, 0]
drag, startPoint x: 330, startPoint y: 507, endPoint x: 202, endPoint y: 499, distance: 128.2
click at [202, 499] on div "MILKRUN marcellina.berwick@woolworths.co.nz Toggle Sidebar Orders Deliveries Pr…" at bounding box center [784, 292] width 1568 height 585
type textarea "Kia Ora Binh🌞️ Please can you deliver this order ASAP as the customer has been …"
click at [499, 561] on button "Add Note" at bounding box center [501, 556] width 103 height 24
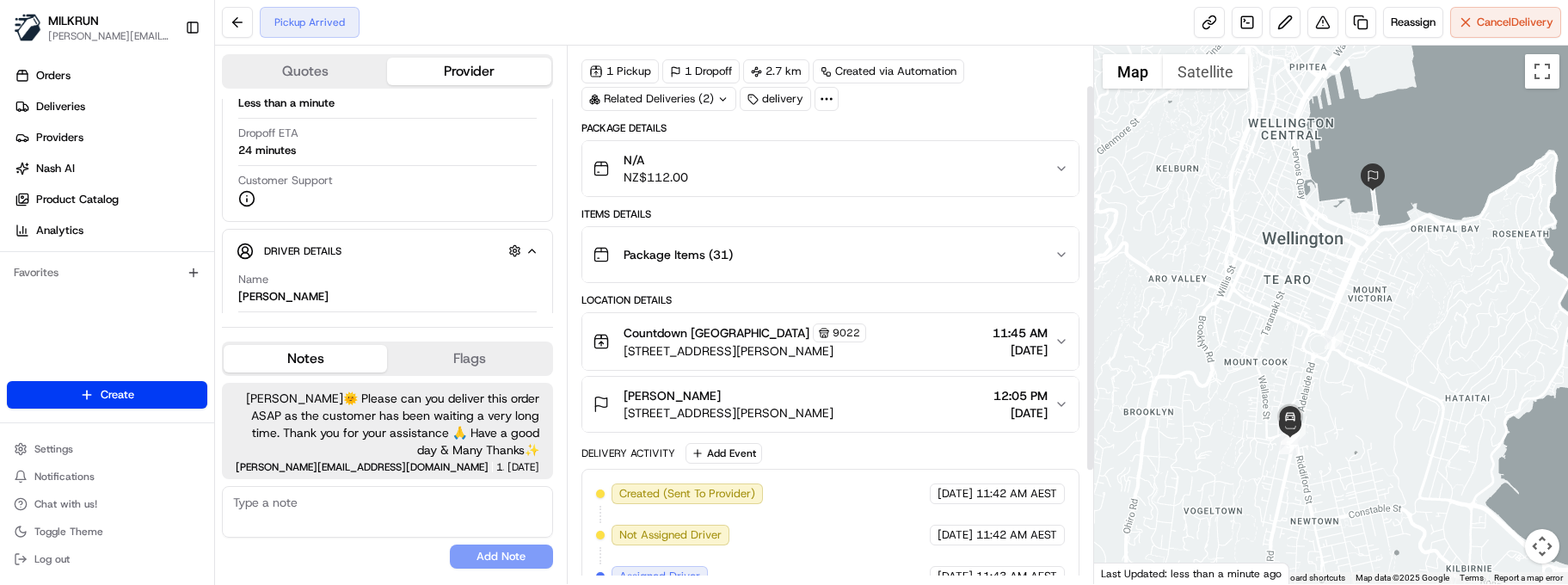
scroll to position [47, 0]
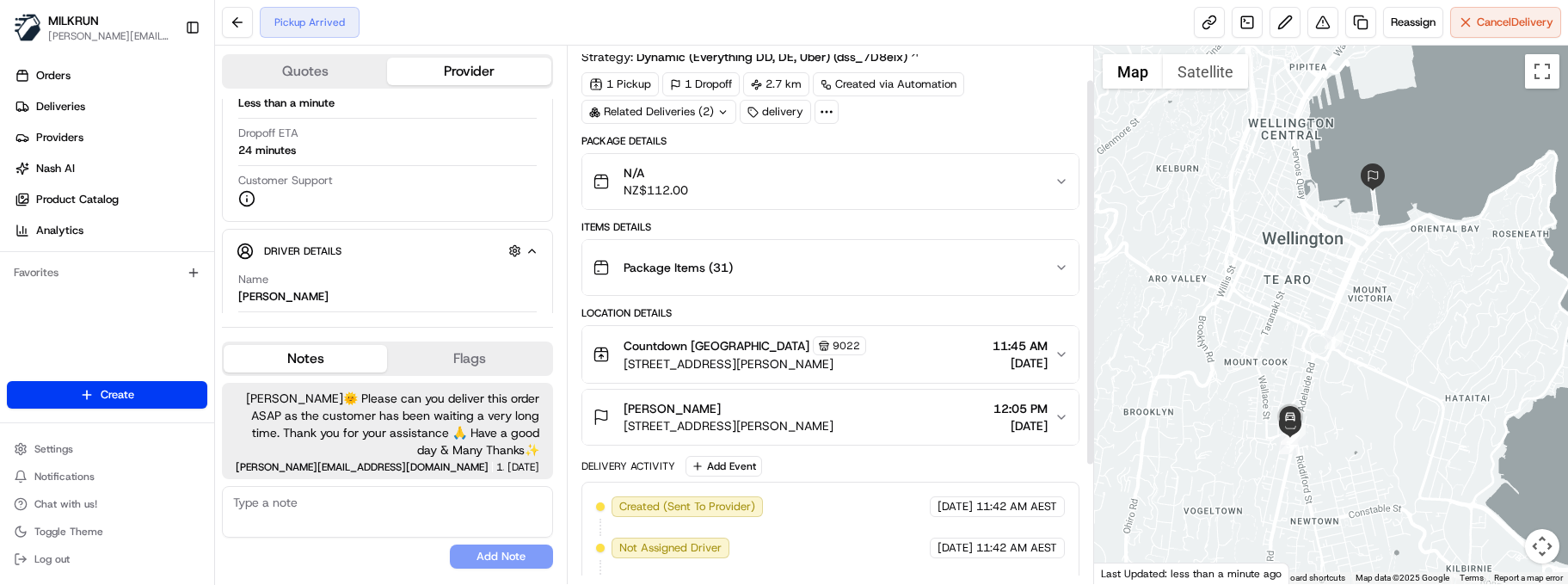
drag, startPoint x: 1090, startPoint y: 383, endPoint x: 1097, endPoint y: 291, distance: 92.3
click at [1093, 291] on div at bounding box center [1090, 273] width 6 height 383
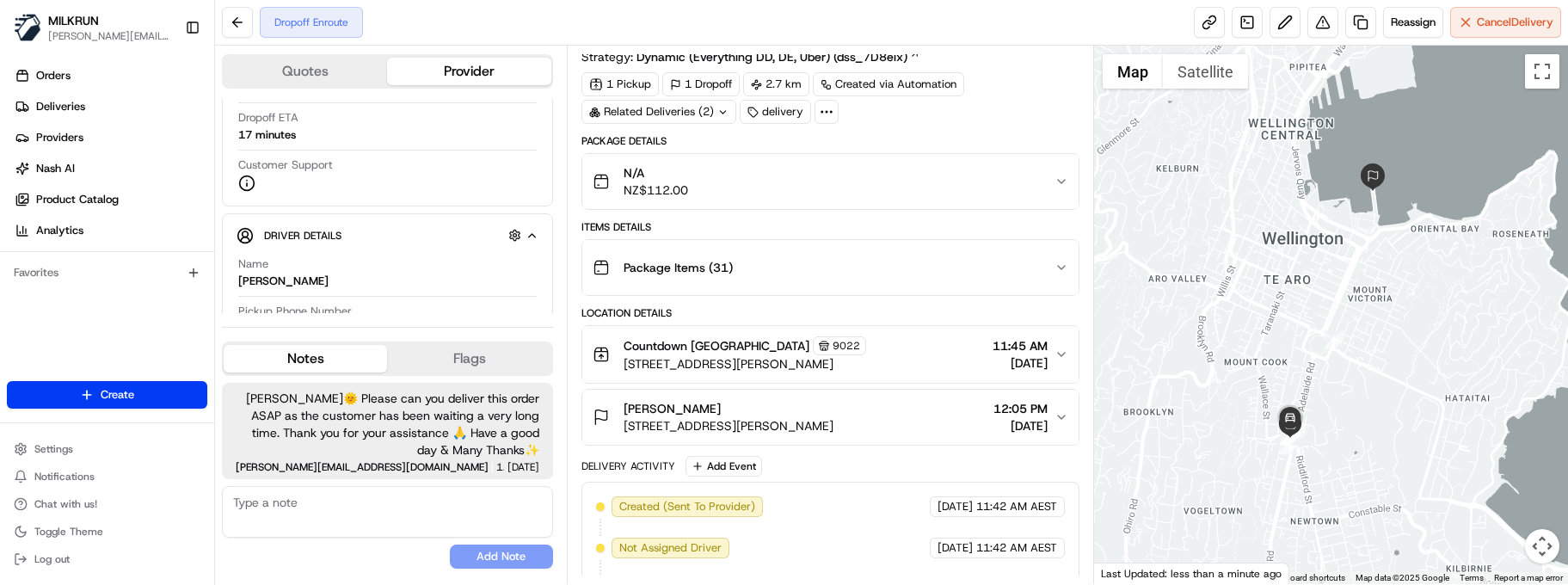
click at [308, 540] on div "No results found Add Note" at bounding box center [387, 527] width 331 height 83
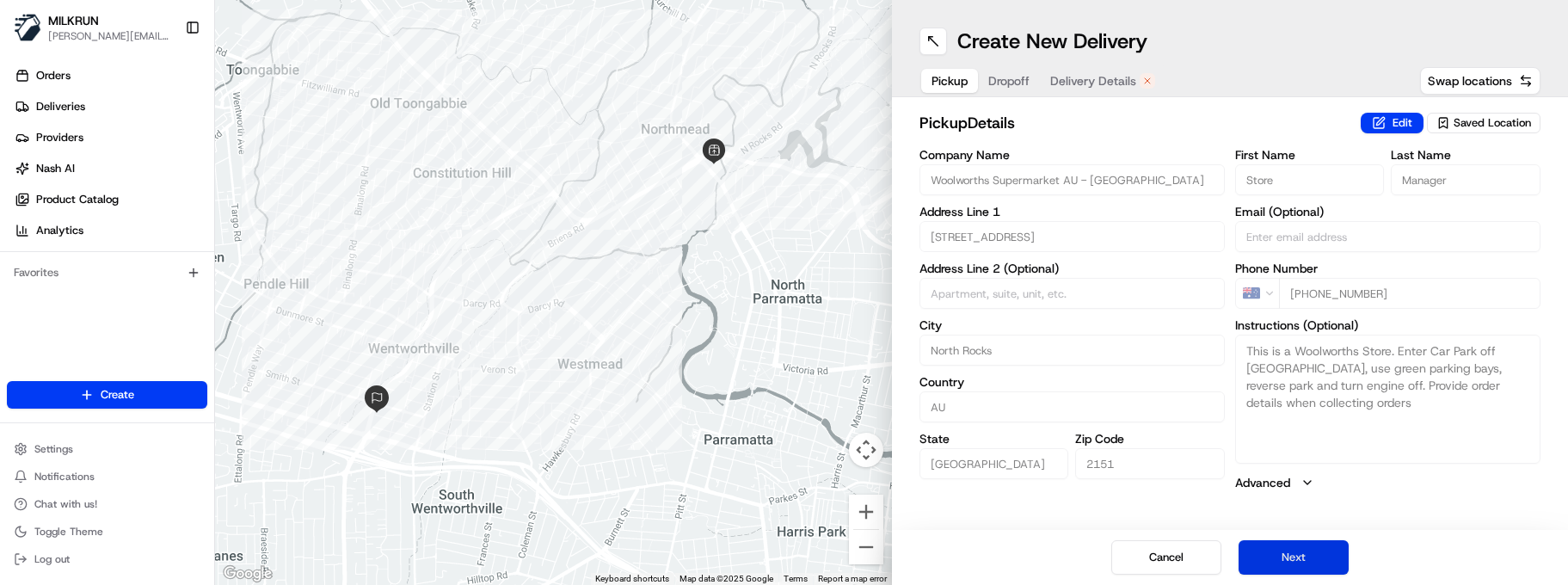
click at [1295, 545] on button "Next" at bounding box center [1293, 557] width 110 height 35
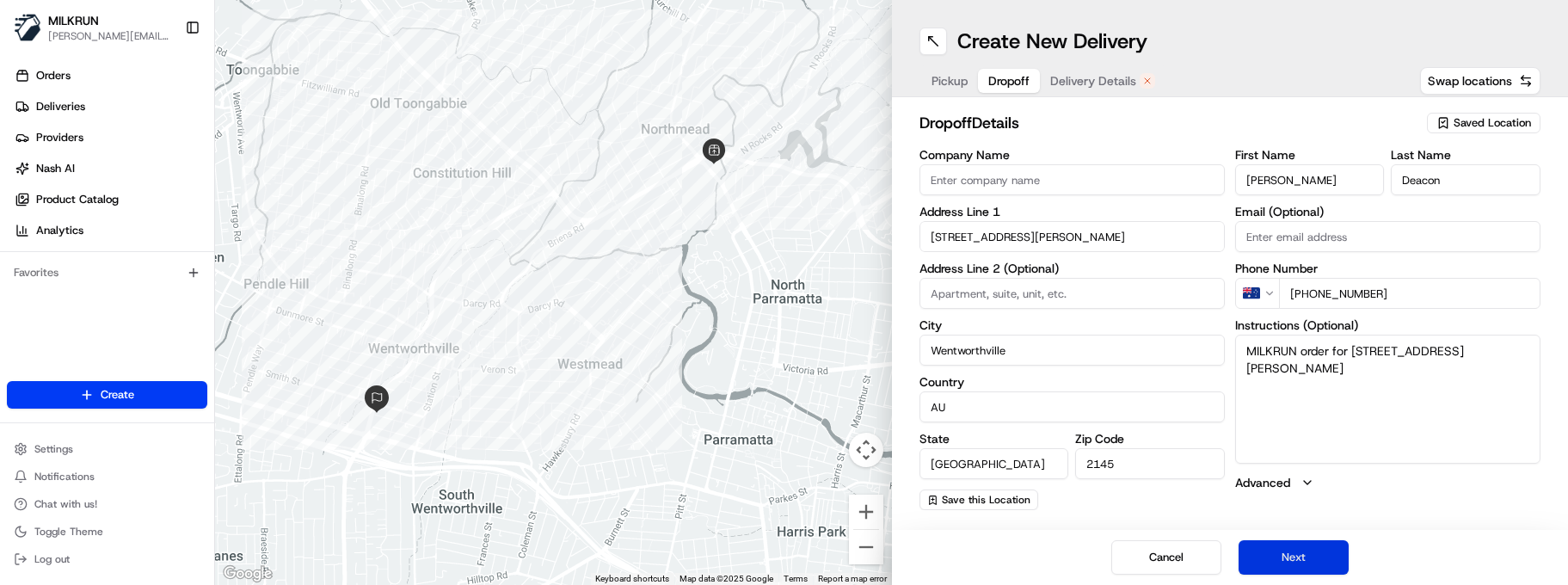
click at [1295, 545] on button "Next" at bounding box center [1293, 557] width 110 height 35
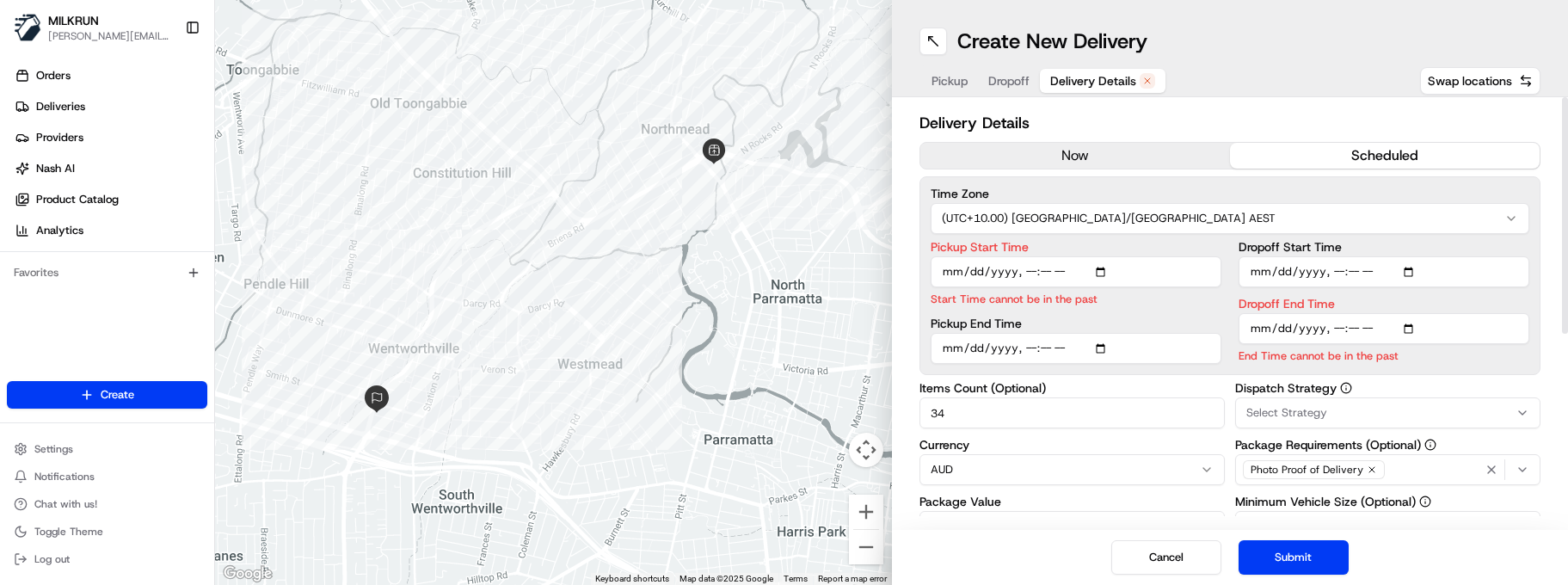
drag, startPoint x: 997, startPoint y: 410, endPoint x: 841, endPoint y: 403, distance: 156.2
click at [841, 403] on div "← Move left → Move right ↑ Move up ↓ Move down + Zoom in - Zoom out Home Jump l…" at bounding box center [891, 292] width 1353 height 585
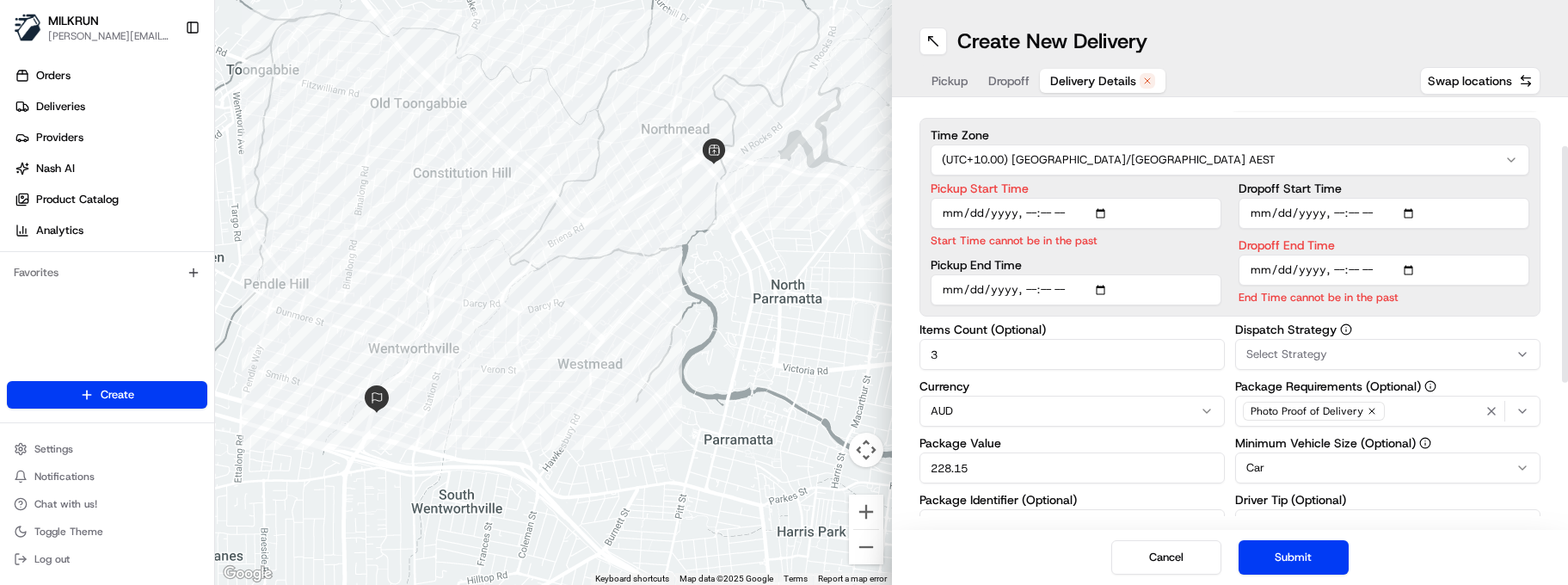
scroll to position [86, 0]
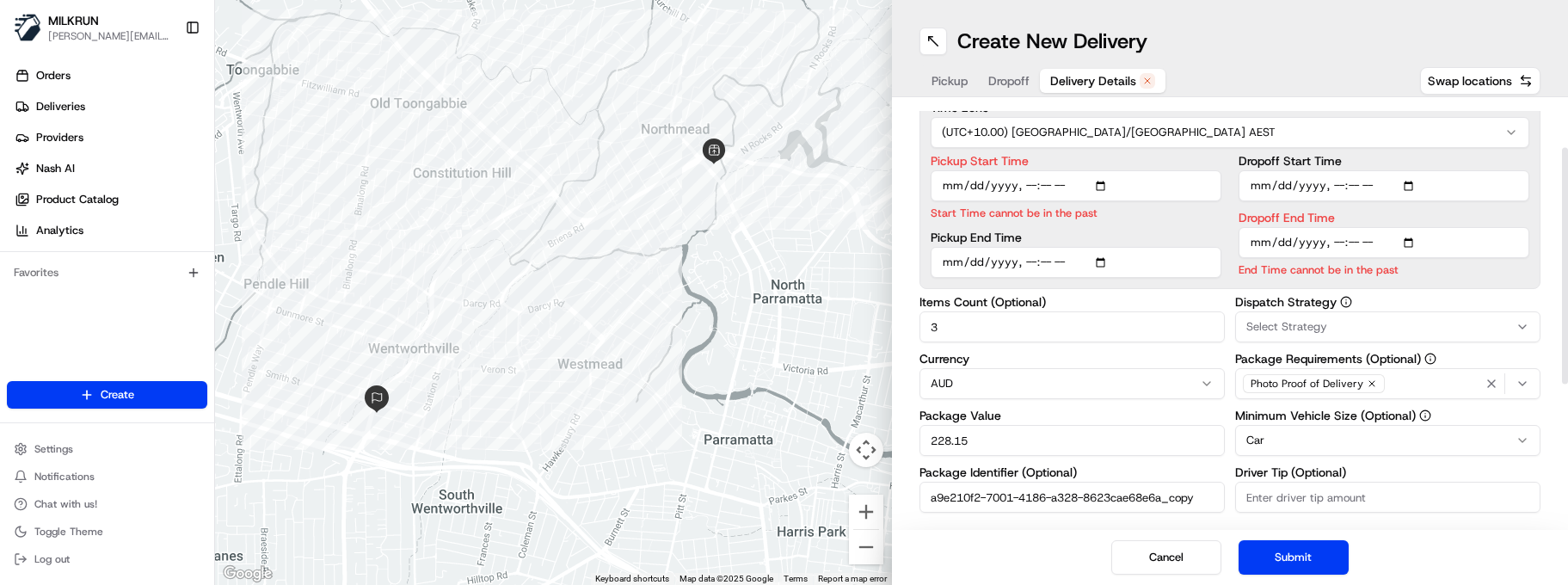
type input "3"
drag, startPoint x: 928, startPoint y: 440, endPoint x: 865, endPoint y: 438, distance: 63.0
click at [865, 438] on div "← Move left → Move right ↑ Move up ↓ Move down + Zoom in - Zoom out Home Jump l…" at bounding box center [891, 292] width 1353 height 585
type input "50"
click at [1033, 190] on input "Pickup Start Time" at bounding box center [1077, 185] width 291 height 31
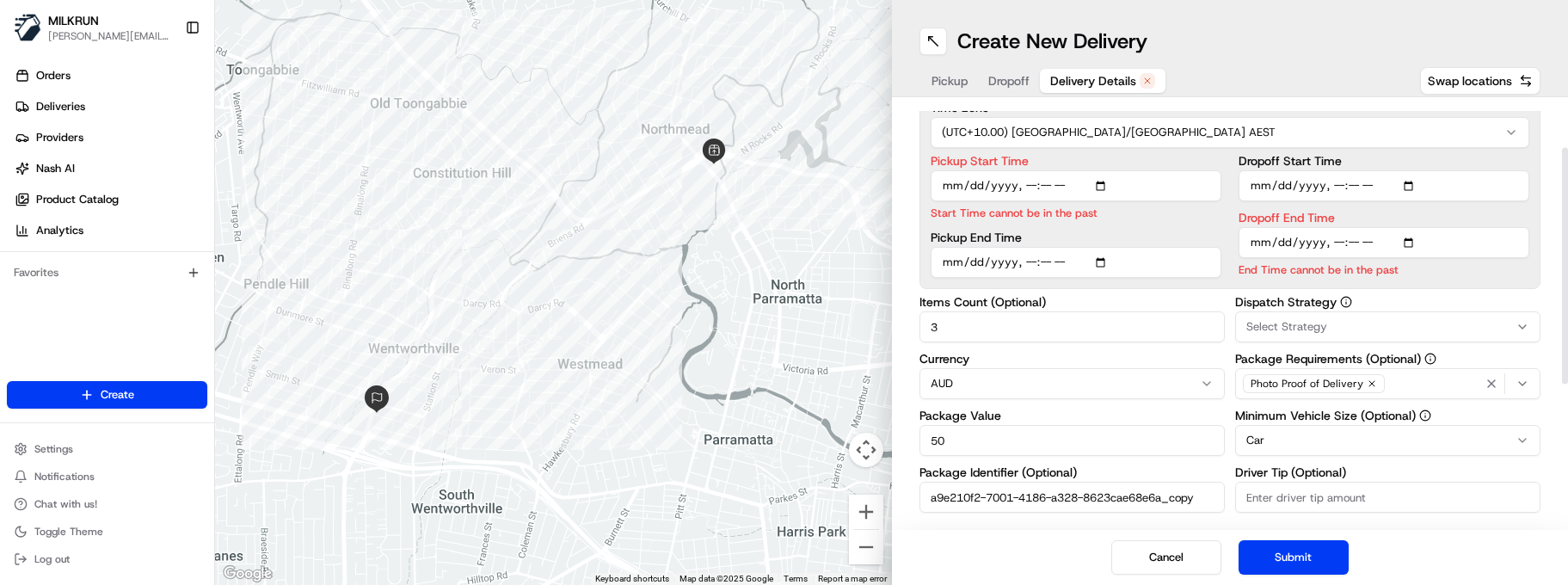
type input "[DATE]T12:05"
click at [1339, 238] on input "Dropoff End Time" at bounding box center [1384, 243] width 291 height 31
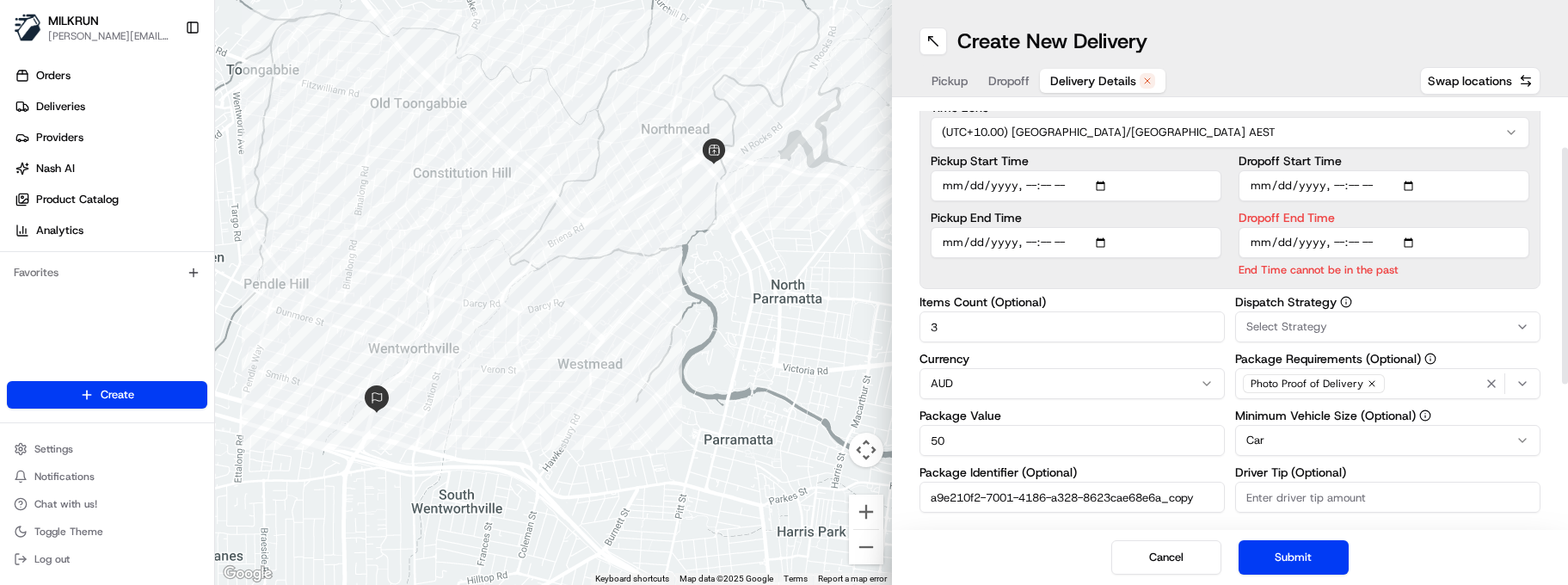
click at [1347, 240] on input "Dropoff End Time" at bounding box center [1384, 243] width 291 height 31
click at [1369, 243] on input "Dropoff End Time" at bounding box center [1384, 243] width 291 height 31
click at [1298, 555] on button "Submit" at bounding box center [1293, 557] width 110 height 35
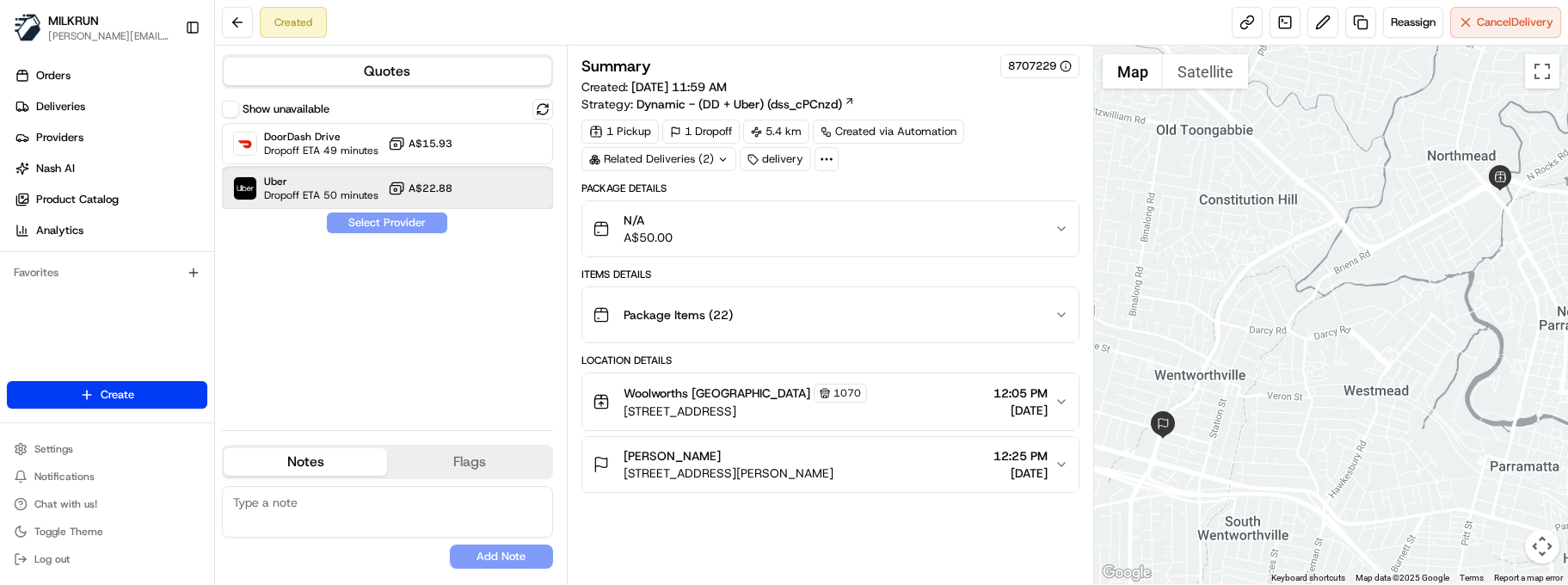
click at [313, 180] on span "Uber" at bounding box center [321, 181] width 114 height 13
click at [377, 221] on button "Assign Provider" at bounding box center [387, 222] width 122 height 21
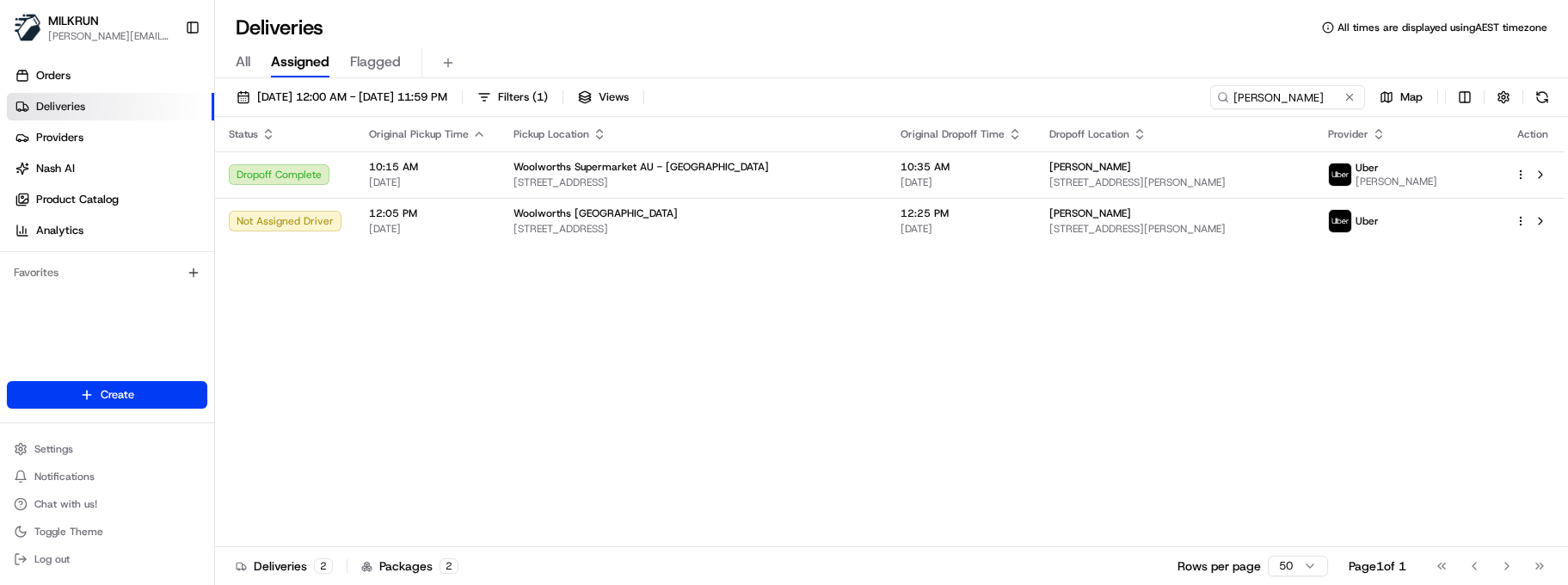
click at [1009, 349] on div "Status Original Pickup Time Pickup Location Original Dropoff Time Dropoff Locat…" at bounding box center [889, 332] width 1349 height 430
click at [1523, 223] on html "MILKRUN [EMAIL_ADDRESS][DOMAIN_NAME] Toggle Sidebar Orders Deliveries Providers…" at bounding box center [784, 292] width 1568 height 585
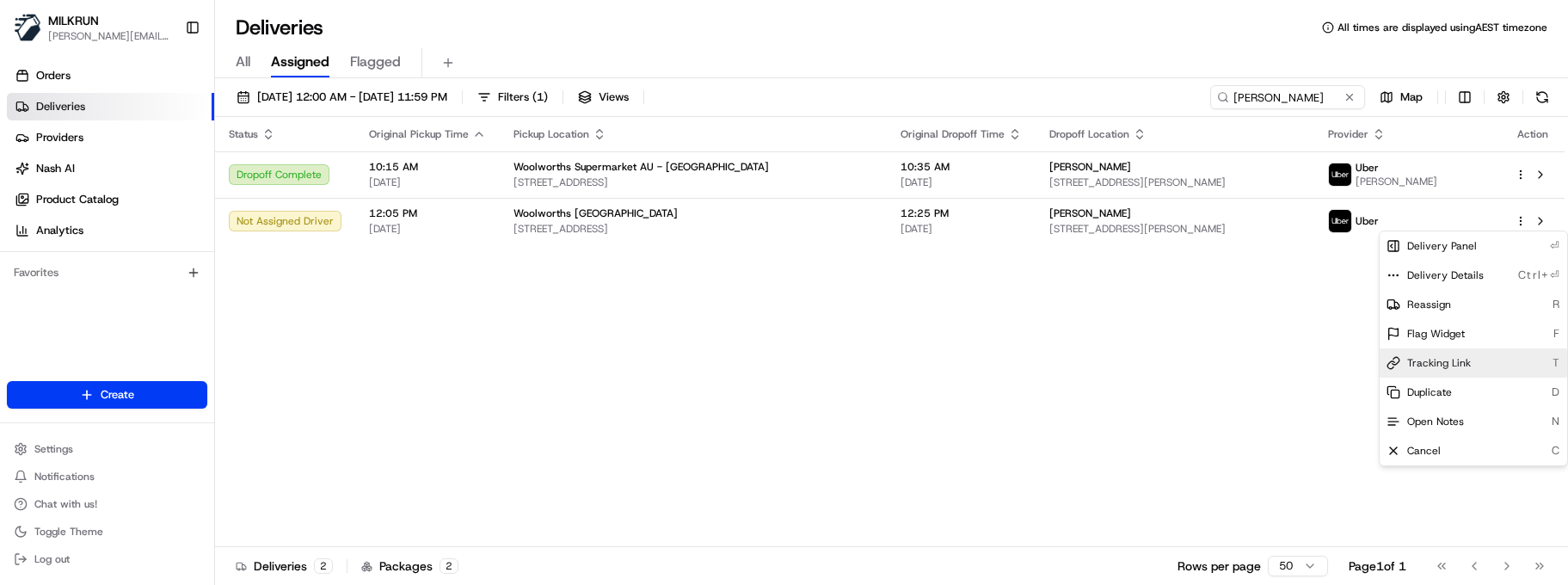
click at [1457, 360] on span "Tracking Link" at bounding box center [1439, 362] width 63 height 13
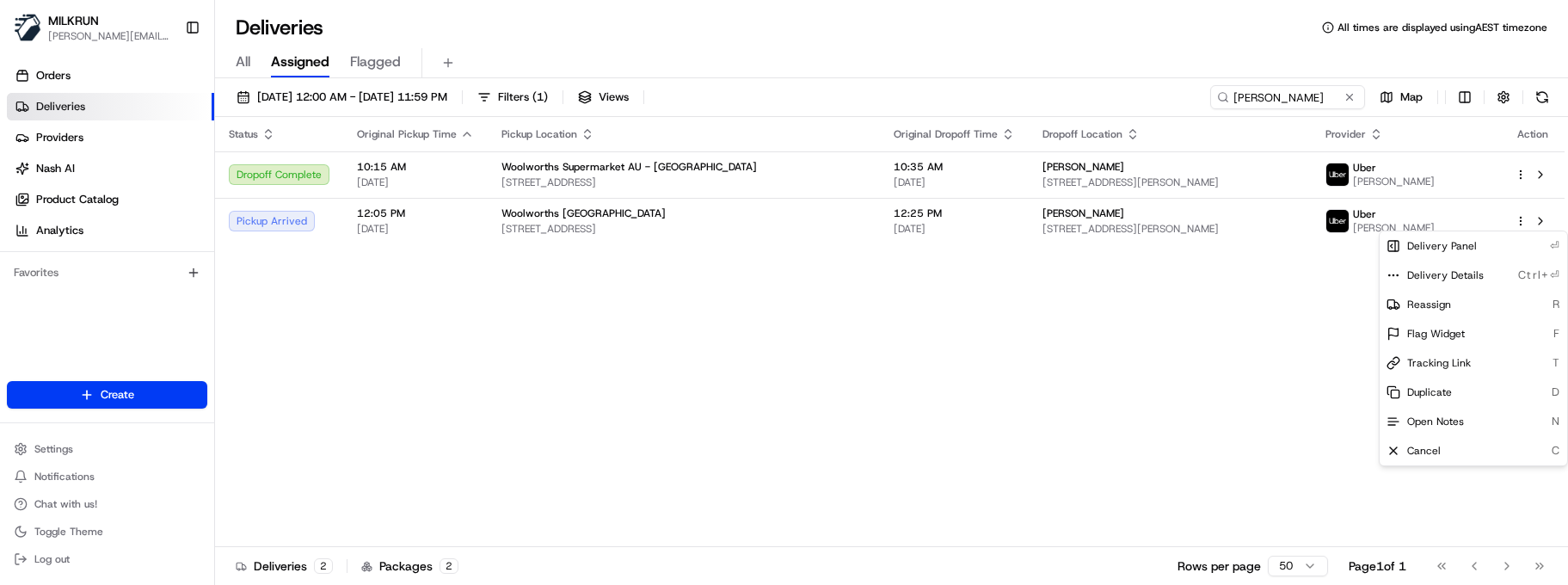
click at [462, 326] on html "MILKRUN marcellina.berwick@woolworths.co.nz Toggle Sidebar Orders Deliveries Pr…" at bounding box center [784, 292] width 1568 height 585
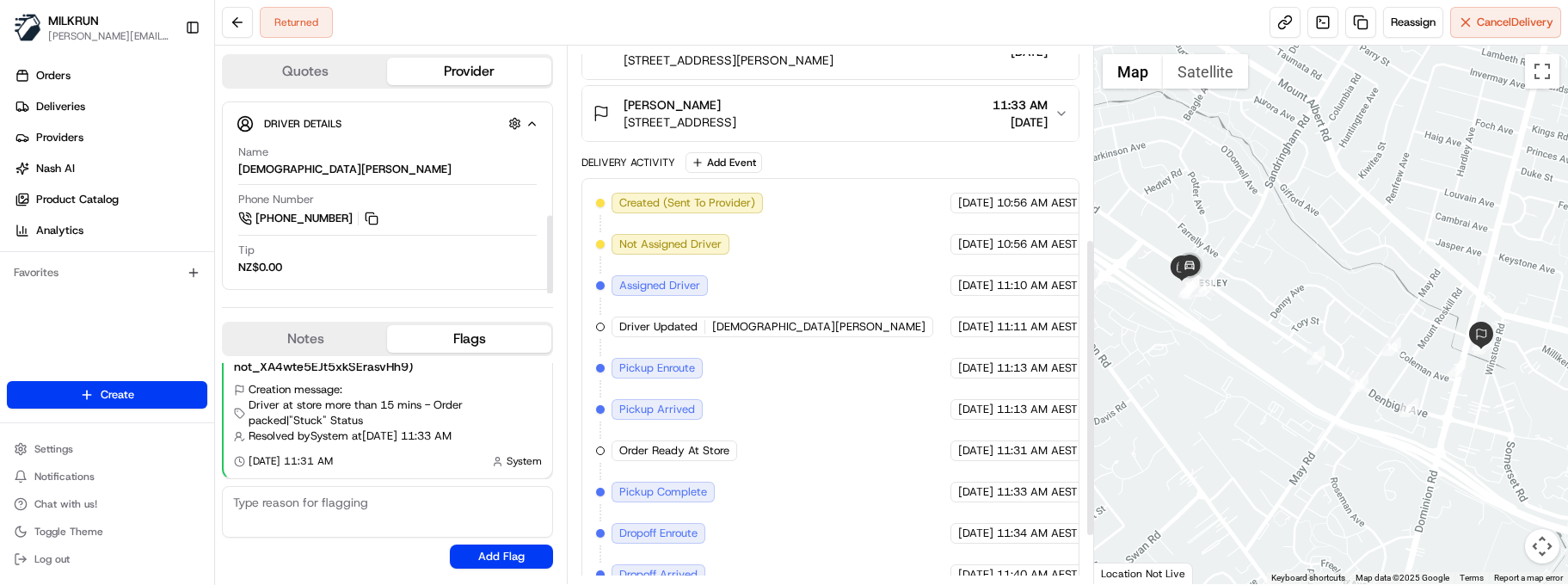
scroll to position [432, 0]
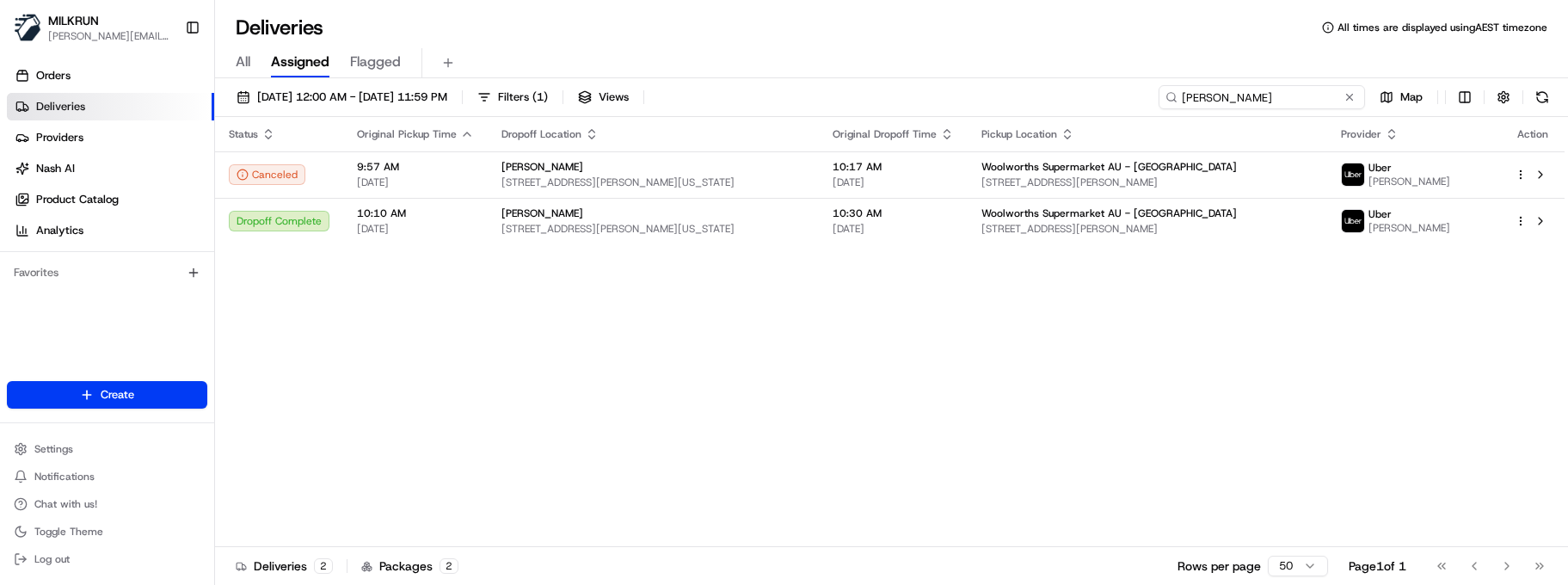
drag, startPoint x: 0, startPoint y: 0, endPoint x: 970, endPoint y: 75, distance: 972.9
click at [1003, 77] on div "Deliveries All times are displayed using AEST timezone All Assigned Flagged [DA…" at bounding box center [891, 292] width 1353 height 585
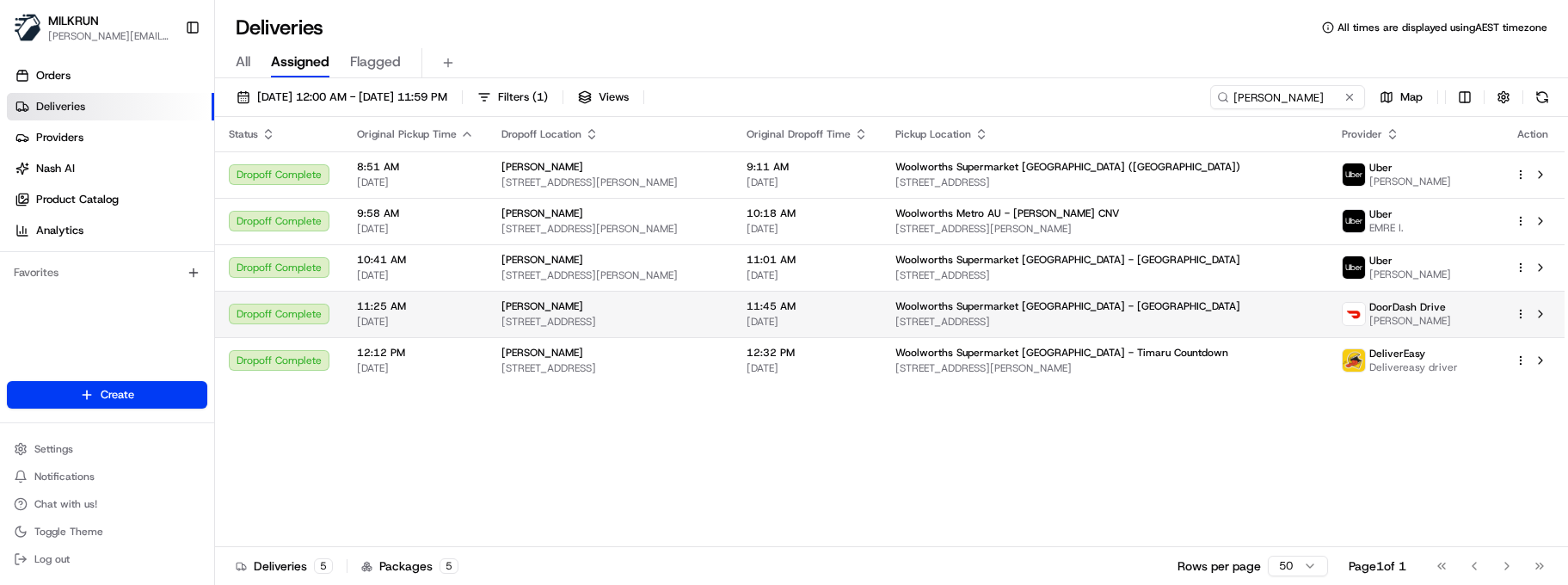
click at [972, 320] on span "2 Periko Way, Auckland, Auckland 2112, NZ" at bounding box center [1105, 321] width 420 height 13
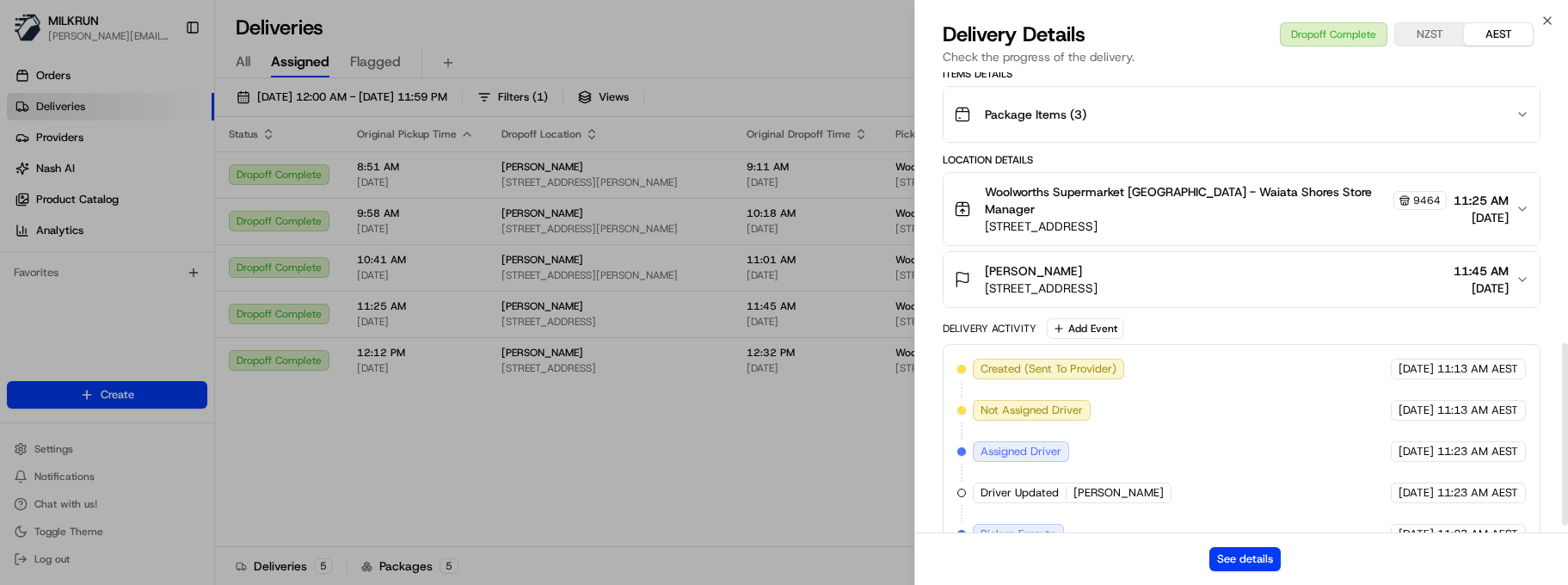
scroll to position [699, 0]
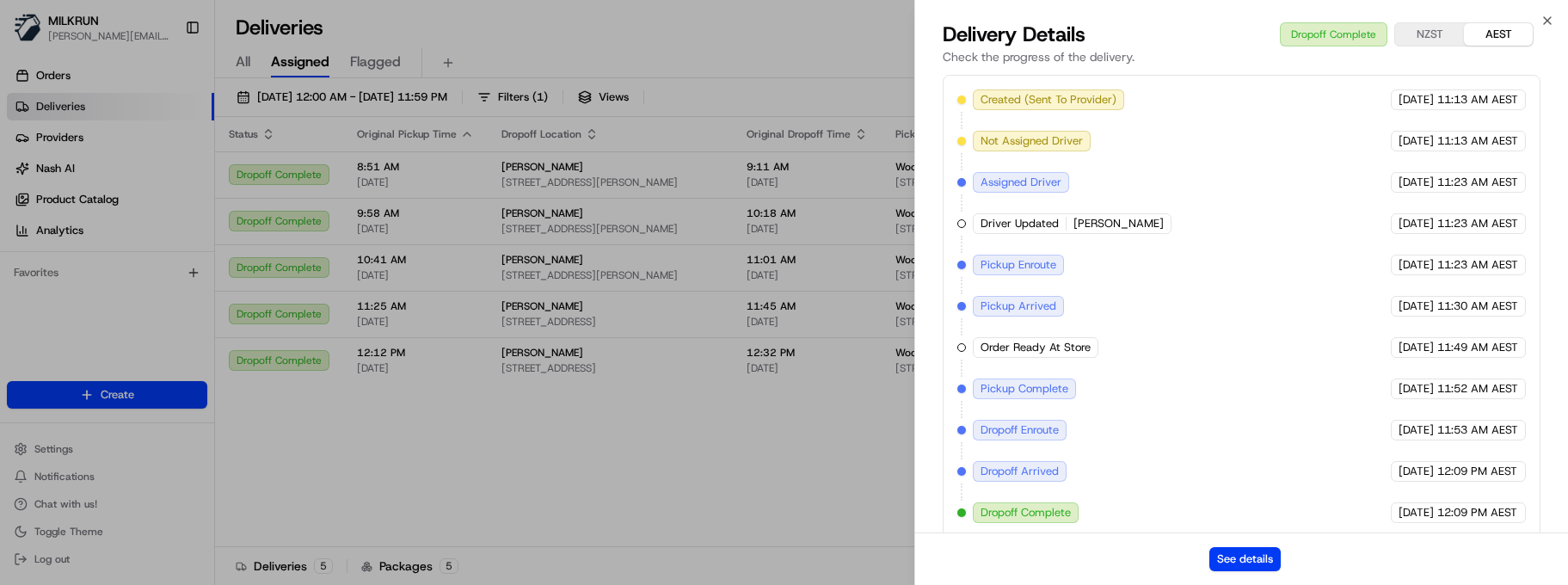
drag, startPoint x: 673, startPoint y: 472, endPoint x: 607, endPoint y: 158, distance: 320.9
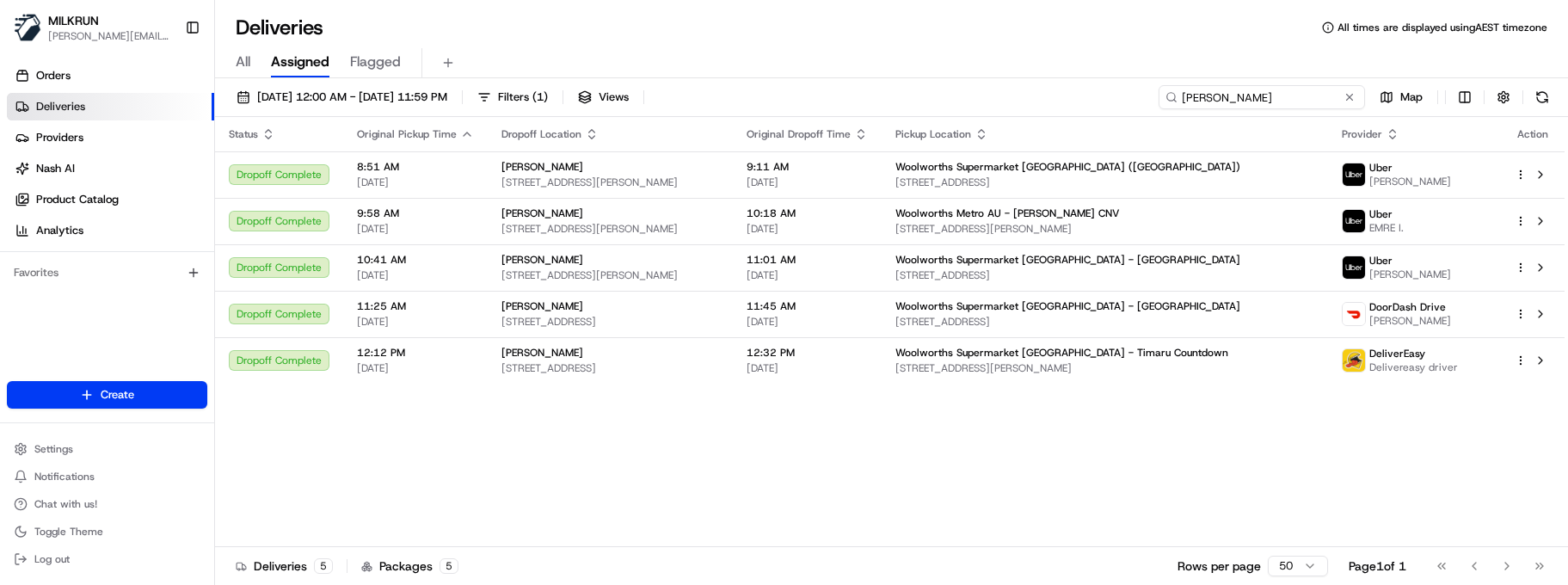
drag, startPoint x: 1278, startPoint y: 100, endPoint x: 917, endPoint y: 67, distance: 362.5
click at [950, 74] on div "Deliveries All times are displayed using AEST timezone All Assigned Flagged 17/…" at bounding box center [891, 292] width 1353 height 585
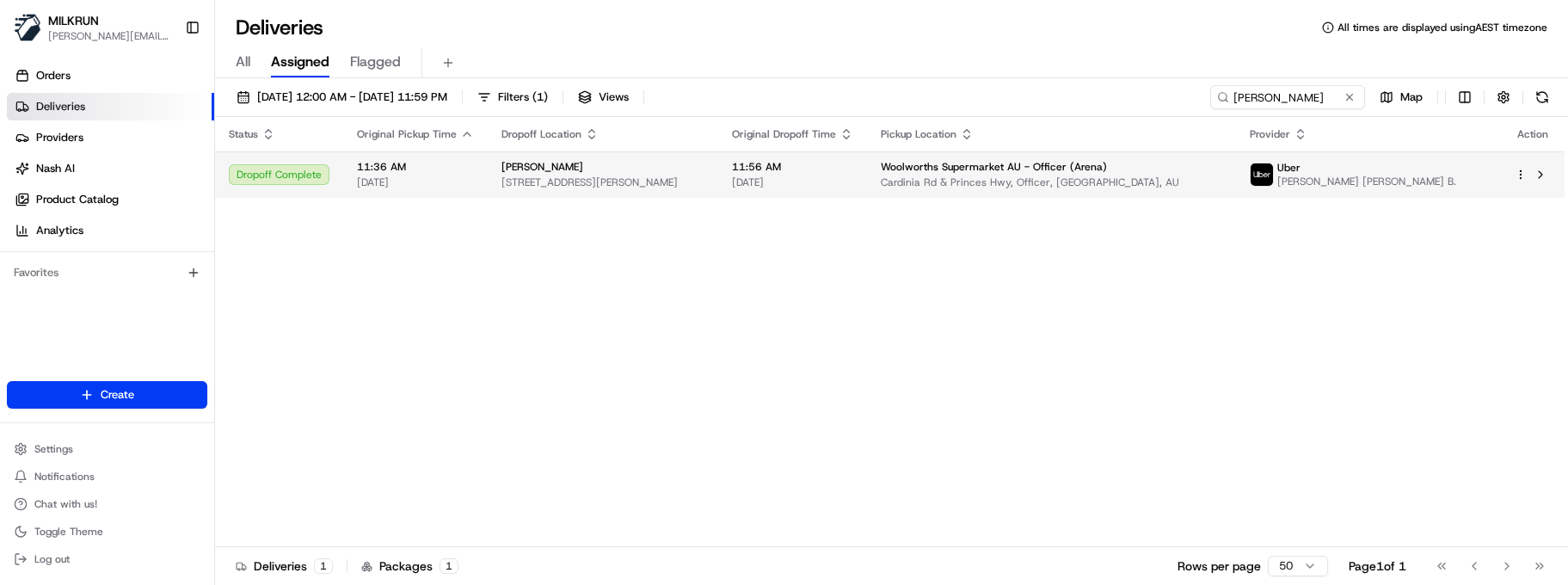
click at [1029, 176] on span "Cardinia Rd & Princes Hwy, Officer, VIC 3809, AU" at bounding box center [1052, 182] width 342 height 13
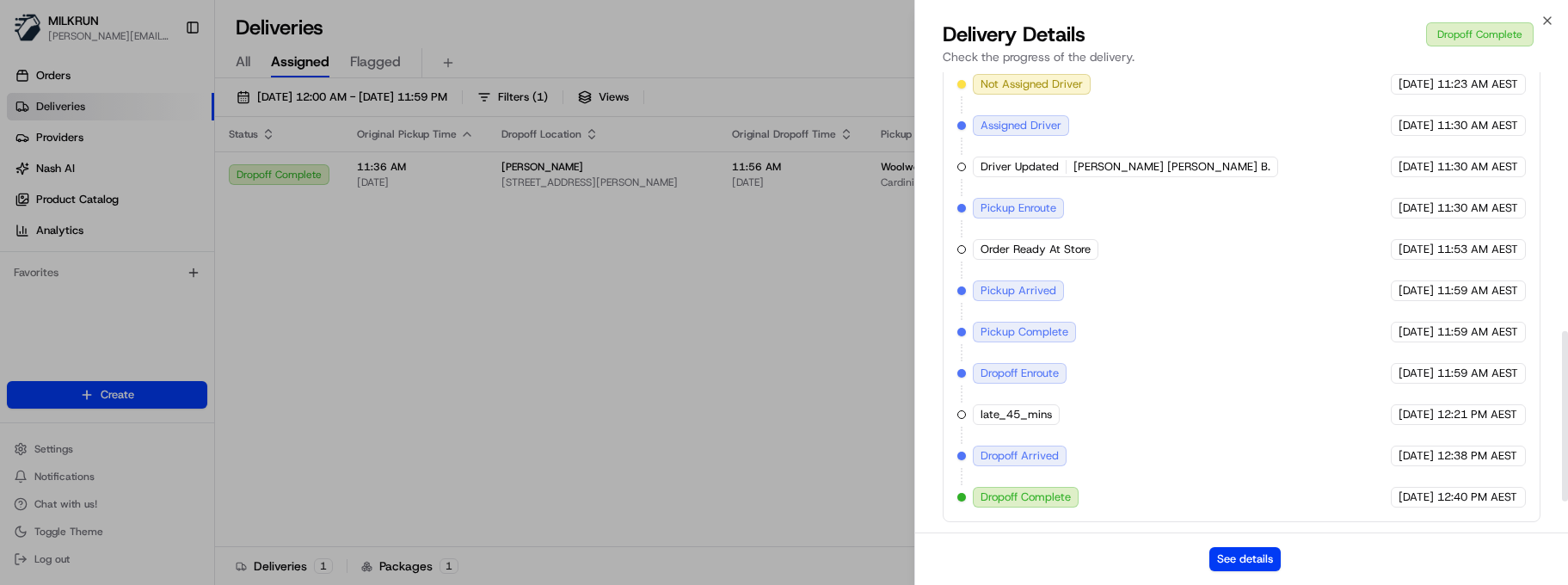
scroll to position [782, 0]
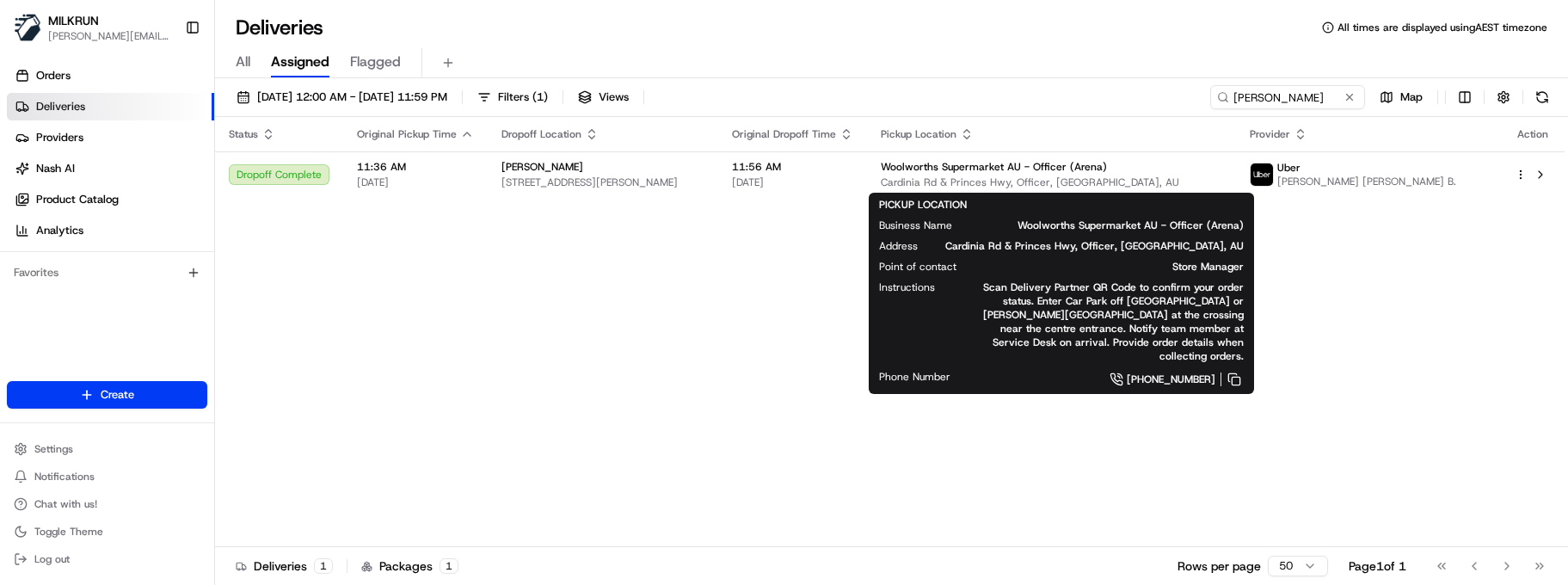
drag, startPoint x: 625, startPoint y: 415, endPoint x: 660, endPoint y: 380, distance: 49.5
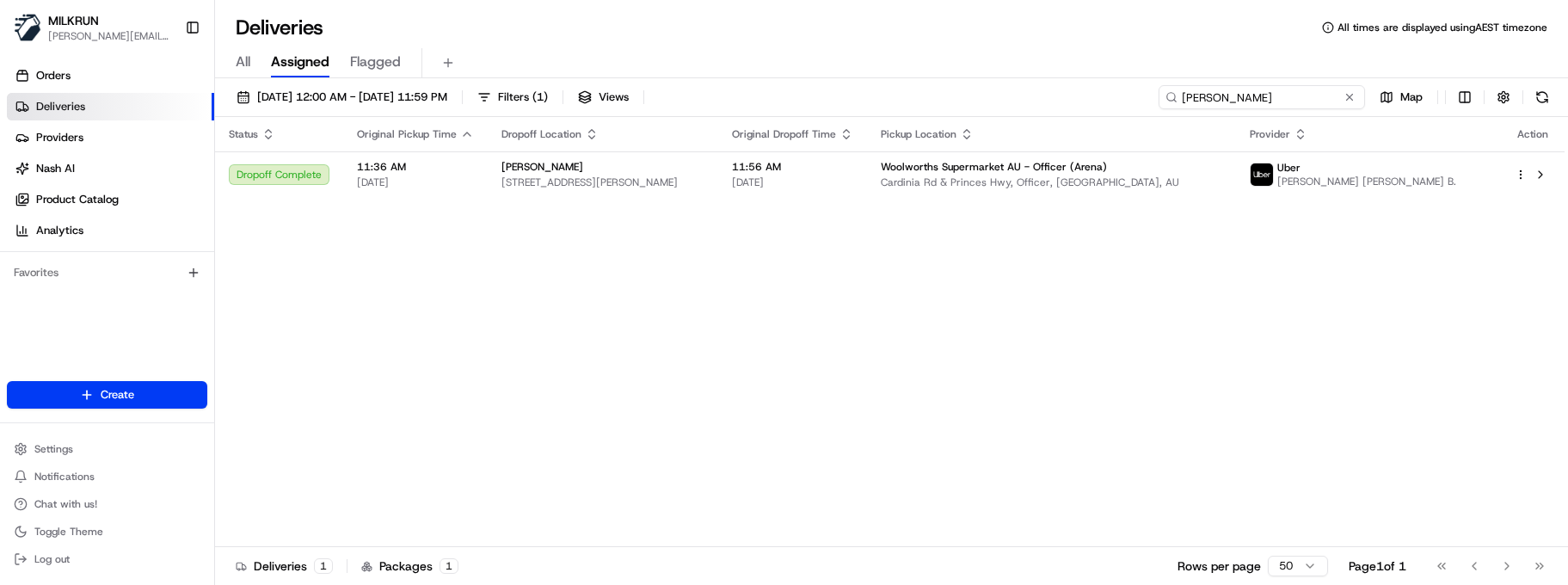
drag, startPoint x: 1282, startPoint y: 96, endPoint x: 990, endPoint y: 94, distance: 292.0
click at [996, 94] on div "17/08/2025 12:00 AM - 24/08/2025 11:59 PM Filters ( 1 ) Views felipe Map" at bounding box center [891, 101] width 1353 height 32
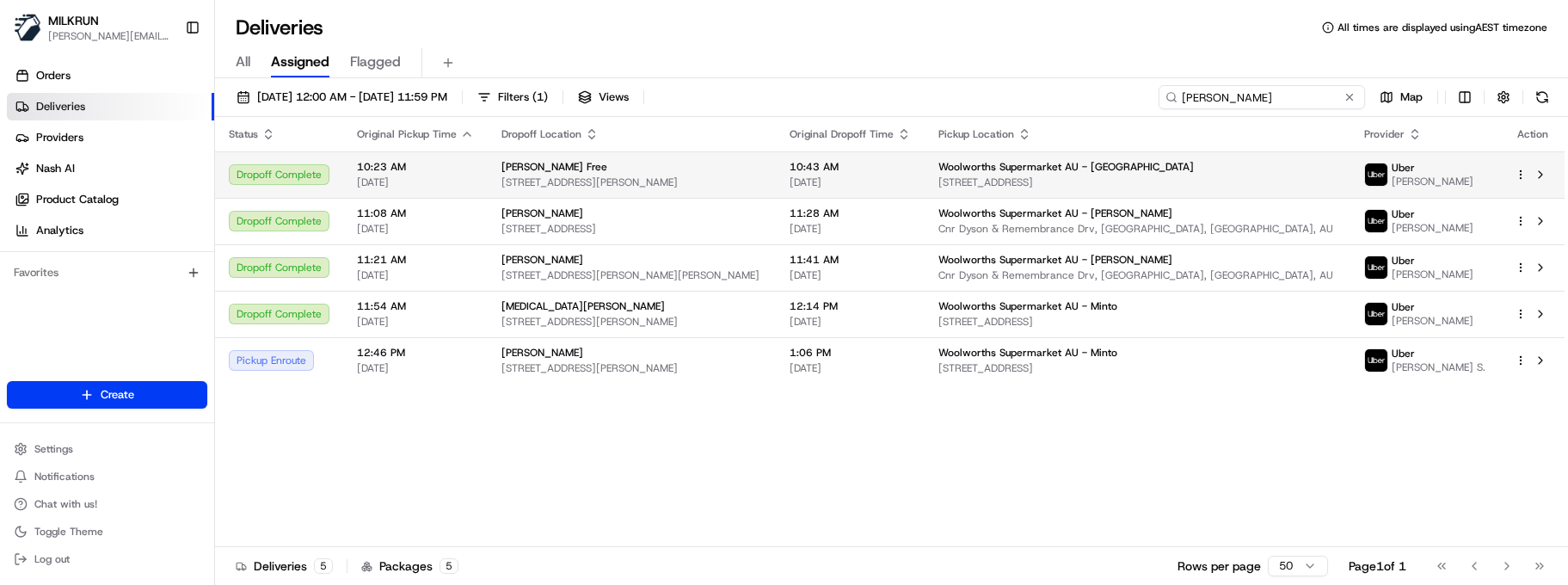
type input "meah"
click at [644, 174] on div "Meah Free 5 Veronica Cres, Gagebrook, TAS 7030, AU" at bounding box center [631, 174] width 260 height 29
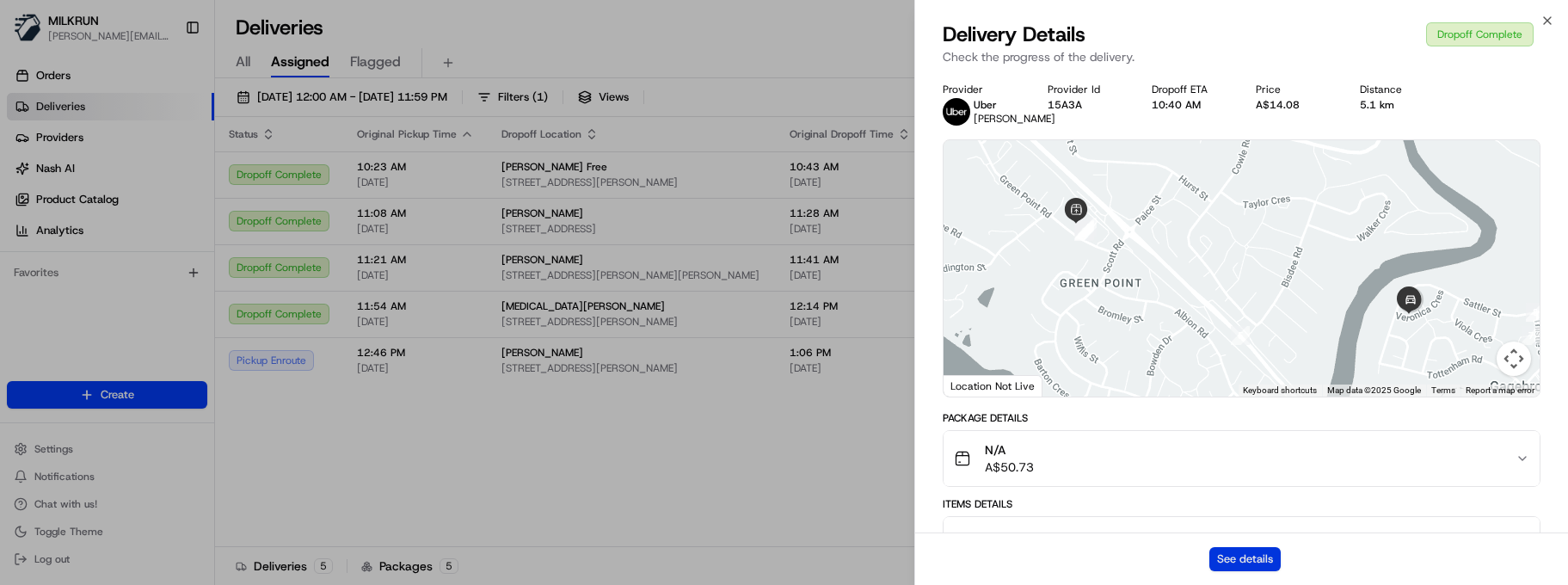
click at [1233, 559] on button "See details" at bounding box center [1245, 558] width 71 height 24
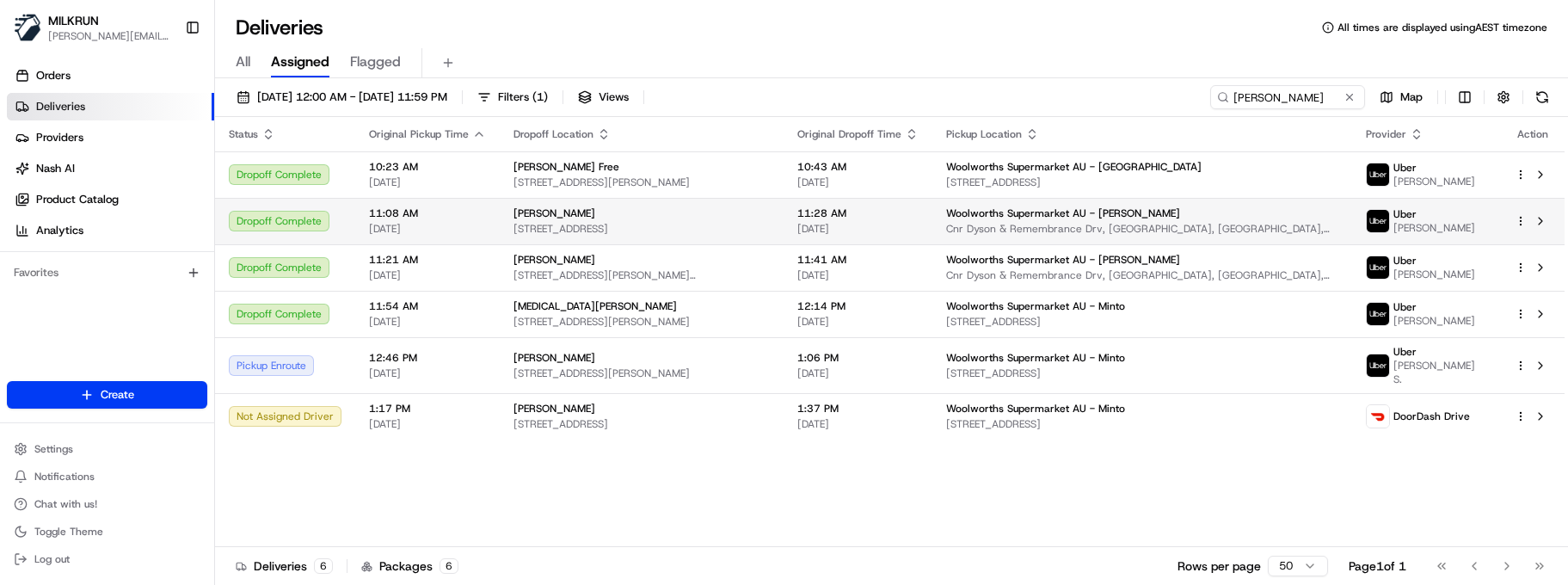
drag, startPoint x: 484, startPoint y: 449, endPoint x: 446, endPoint y: 211, distance: 241.0
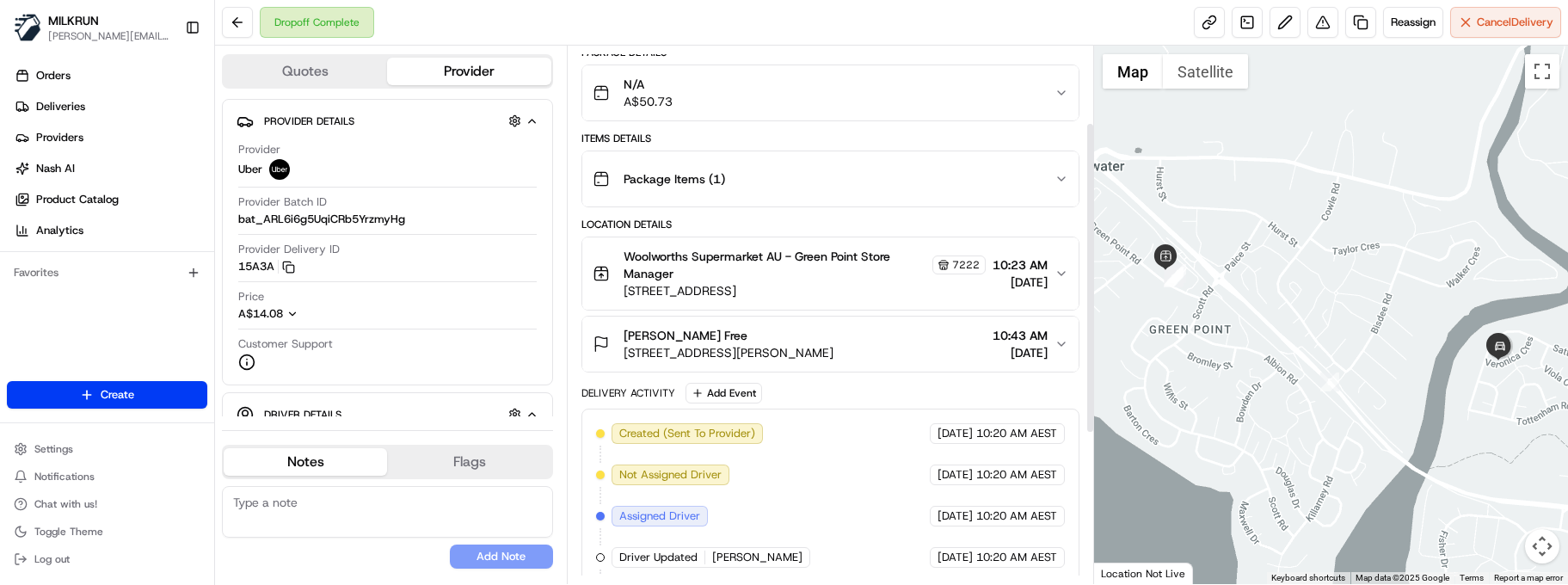
scroll to position [133, 0]
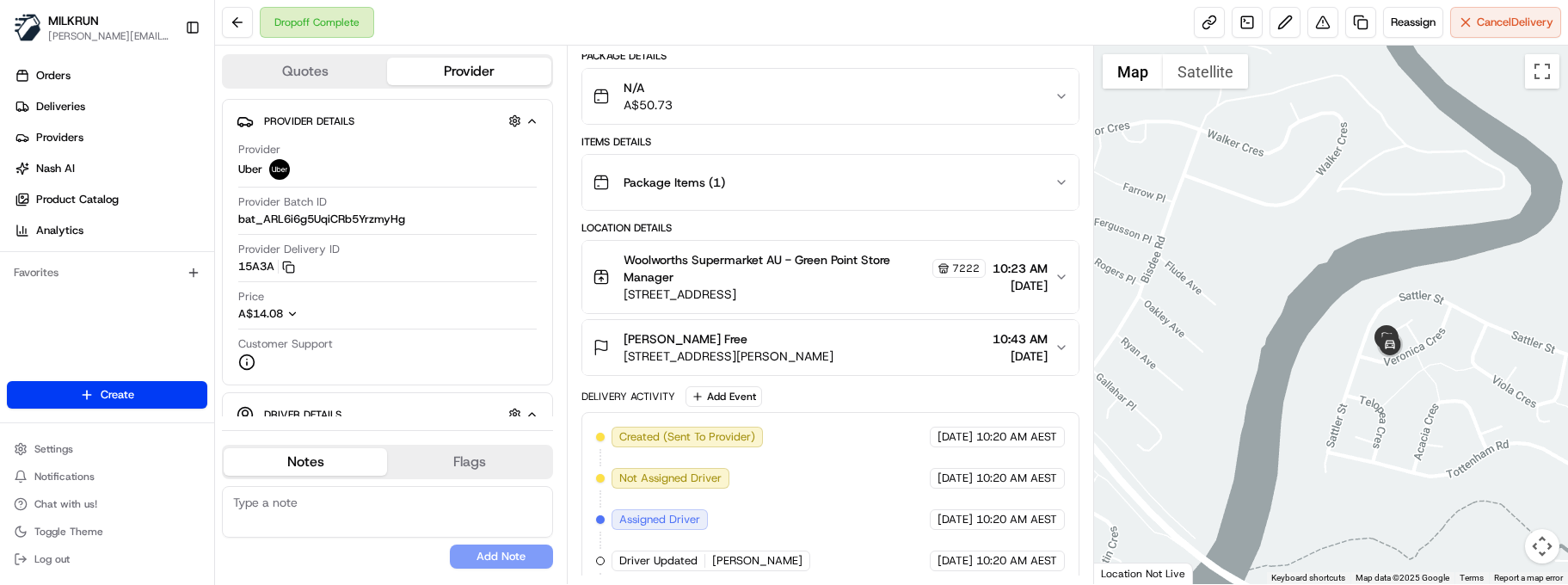
drag, startPoint x: 1496, startPoint y: 386, endPoint x: 1274, endPoint y: 372, distance: 222.4
click at [1272, 373] on div at bounding box center [1331, 315] width 474 height 539
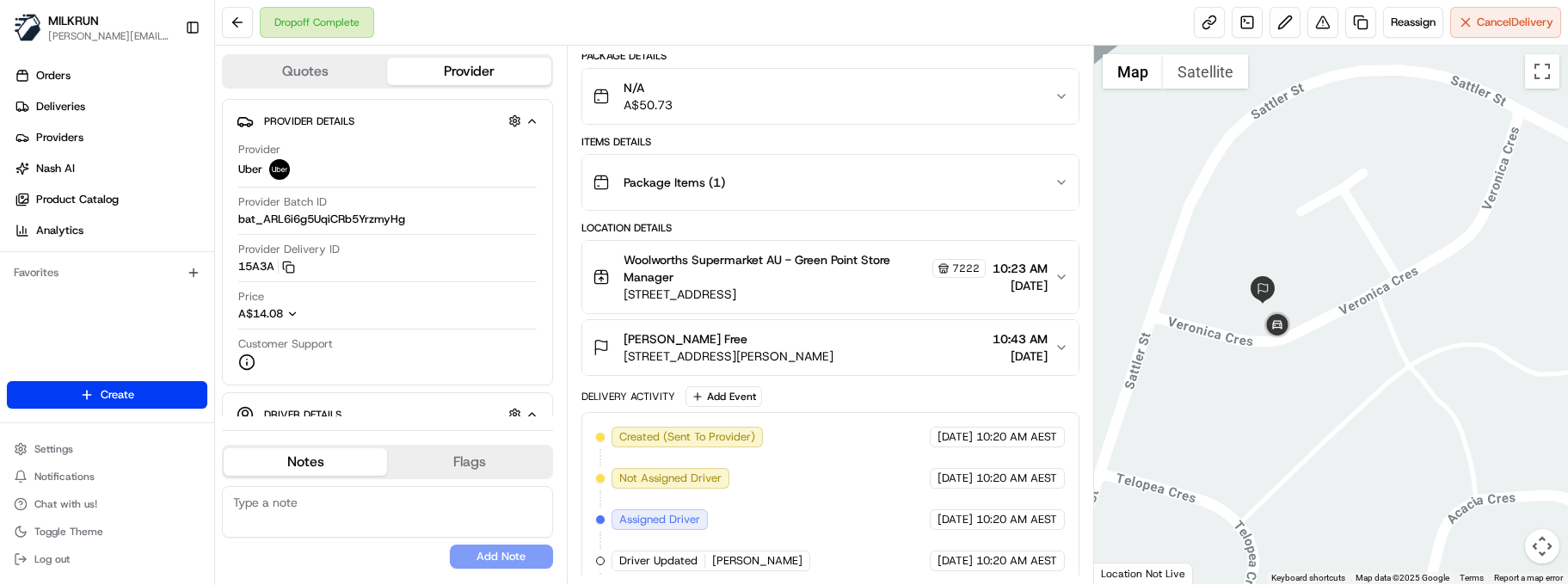
click at [266, 521] on textarea at bounding box center [387, 512] width 331 height 52
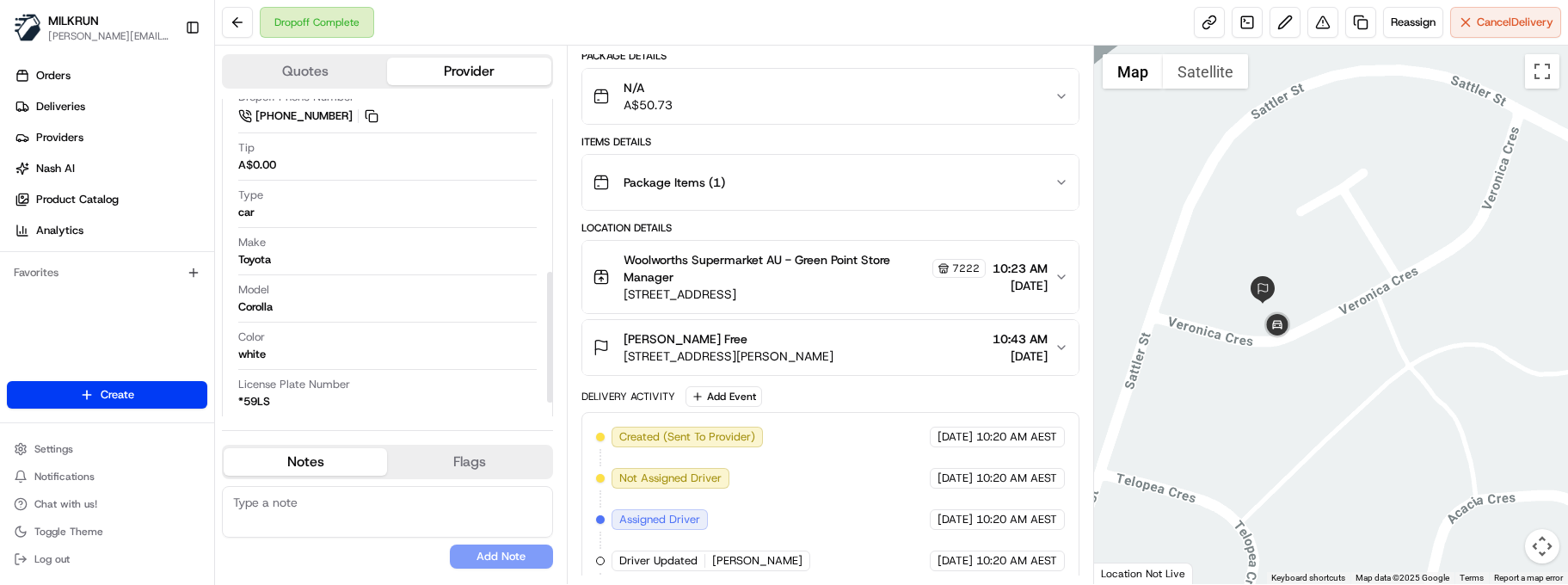
scroll to position [455, 0]
drag, startPoint x: 400, startPoint y: 522, endPoint x: 497, endPoint y: 348, distance: 199.2
click at [404, 516] on textarea at bounding box center [387, 512] width 331 height 52
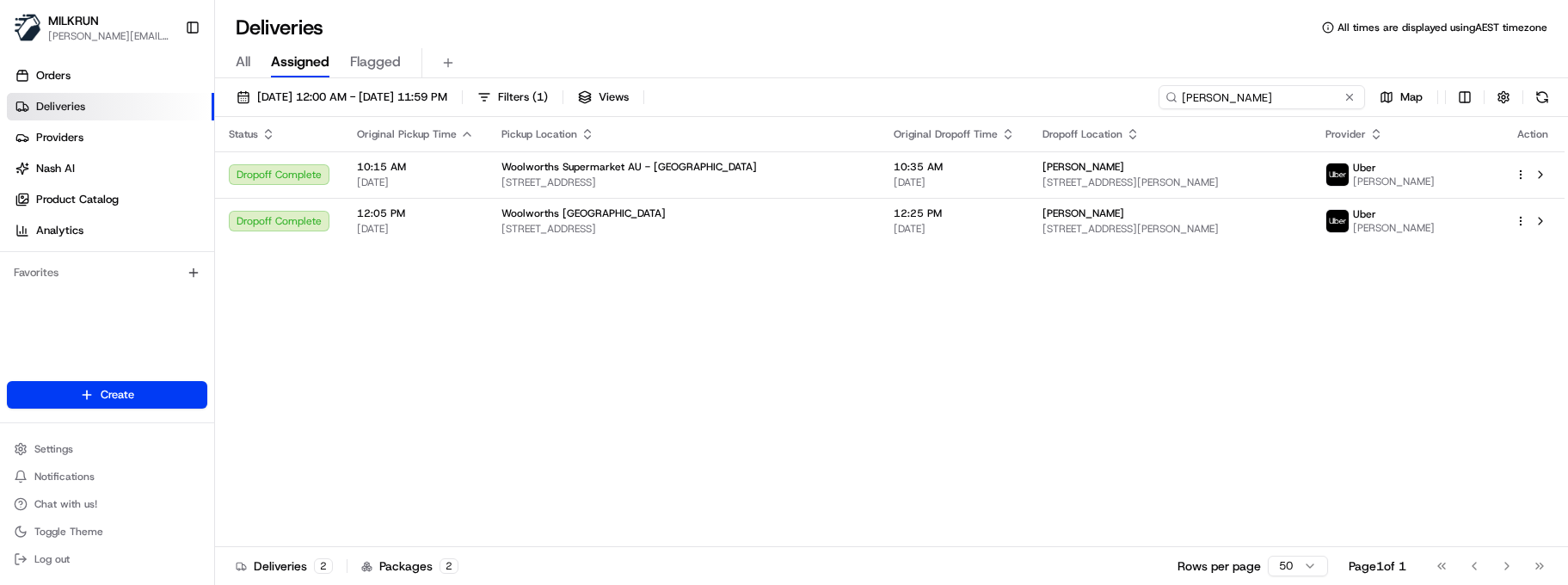
drag, startPoint x: 0, startPoint y: 0, endPoint x: 853, endPoint y: 85, distance: 857.2
click at [853, 85] on div "[DATE] 12:00 AM - [DATE] 11:59 PM Filters ( 1 ) Views [PERSON_NAME] Map" at bounding box center [891, 101] width 1353 height 32
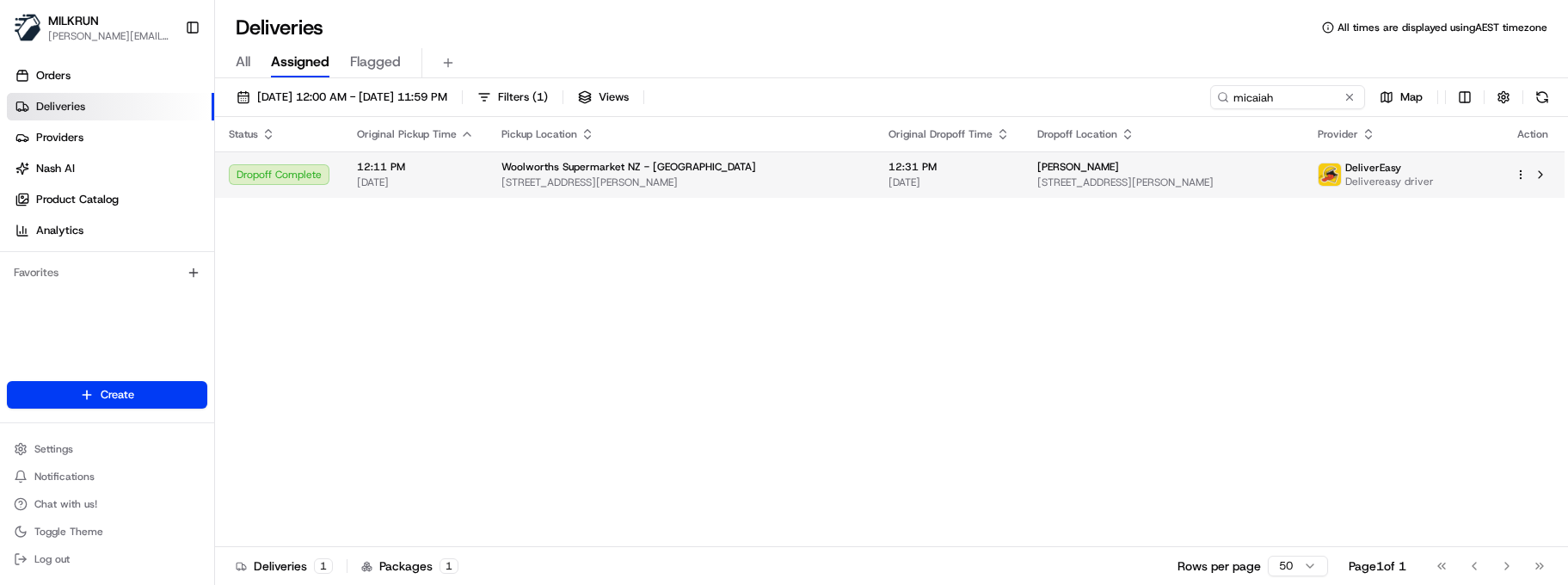
click at [1116, 169] on div "Micaiah Baker" at bounding box center [1163, 166] width 252 height 13
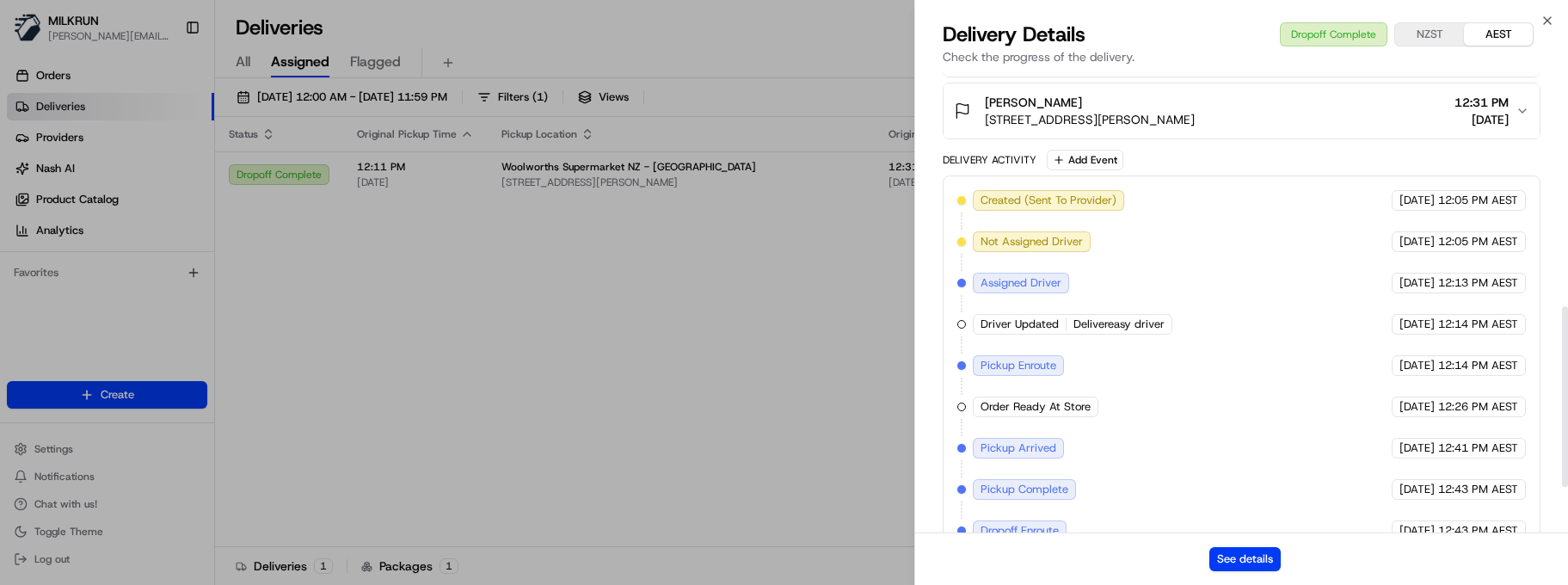
scroll to position [713, 0]
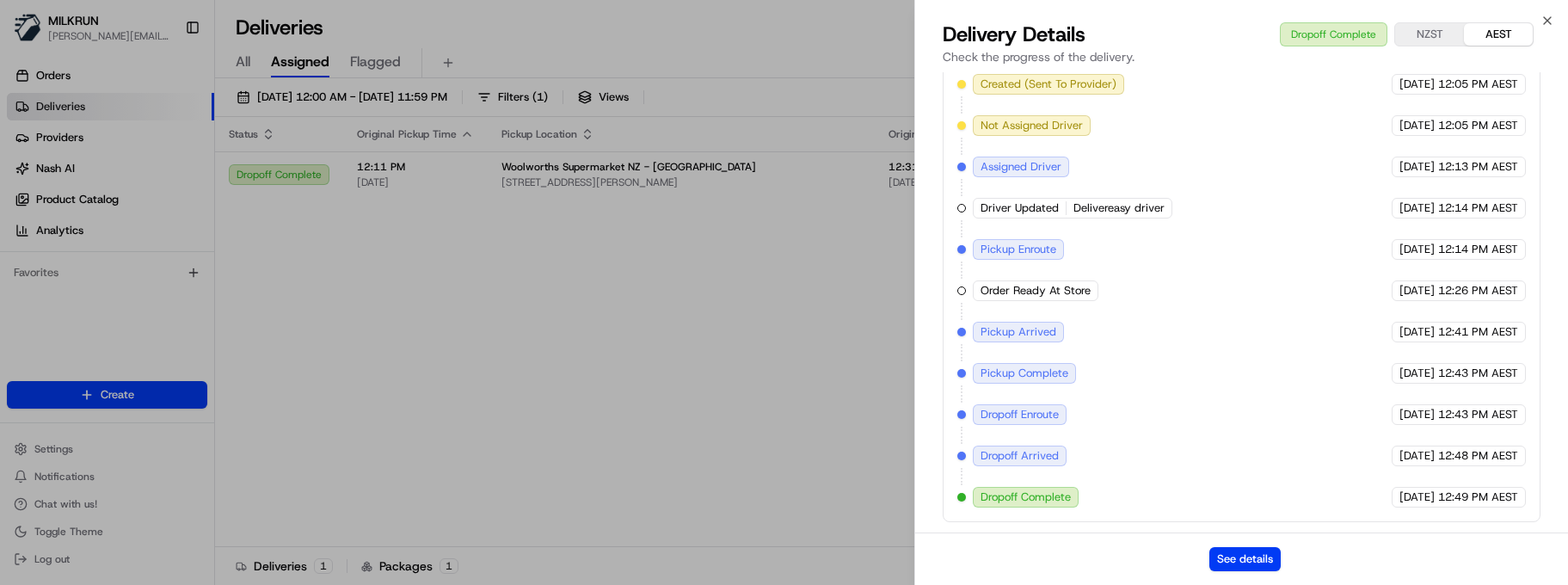
drag, startPoint x: 541, startPoint y: 441, endPoint x: 656, endPoint y: 393, distance: 124.6
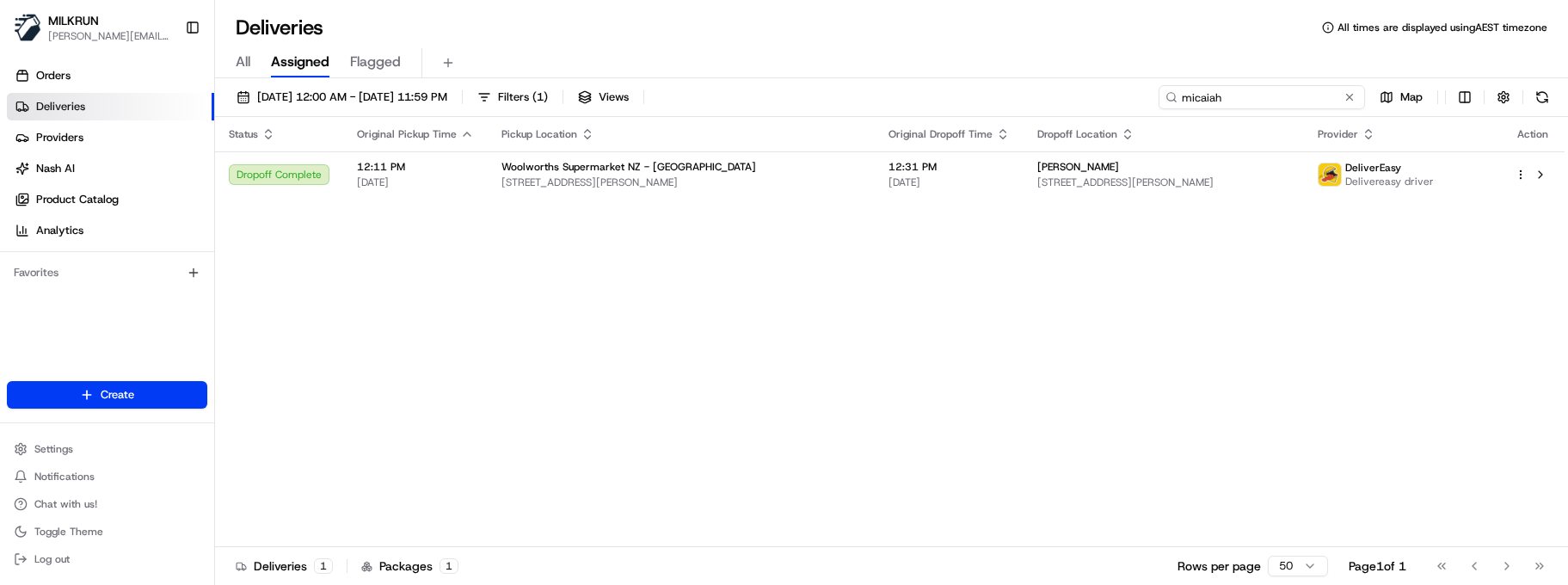
drag, startPoint x: 1279, startPoint y: 98, endPoint x: 739, endPoint y: 102, distance: 540.0
click at [763, 103] on div "17/08/2025 12:00 AM - 17/08/2025 11:59 PM Filters ( 1 ) Views micaiah Map" at bounding box center [891, 101] width 1353 height 32
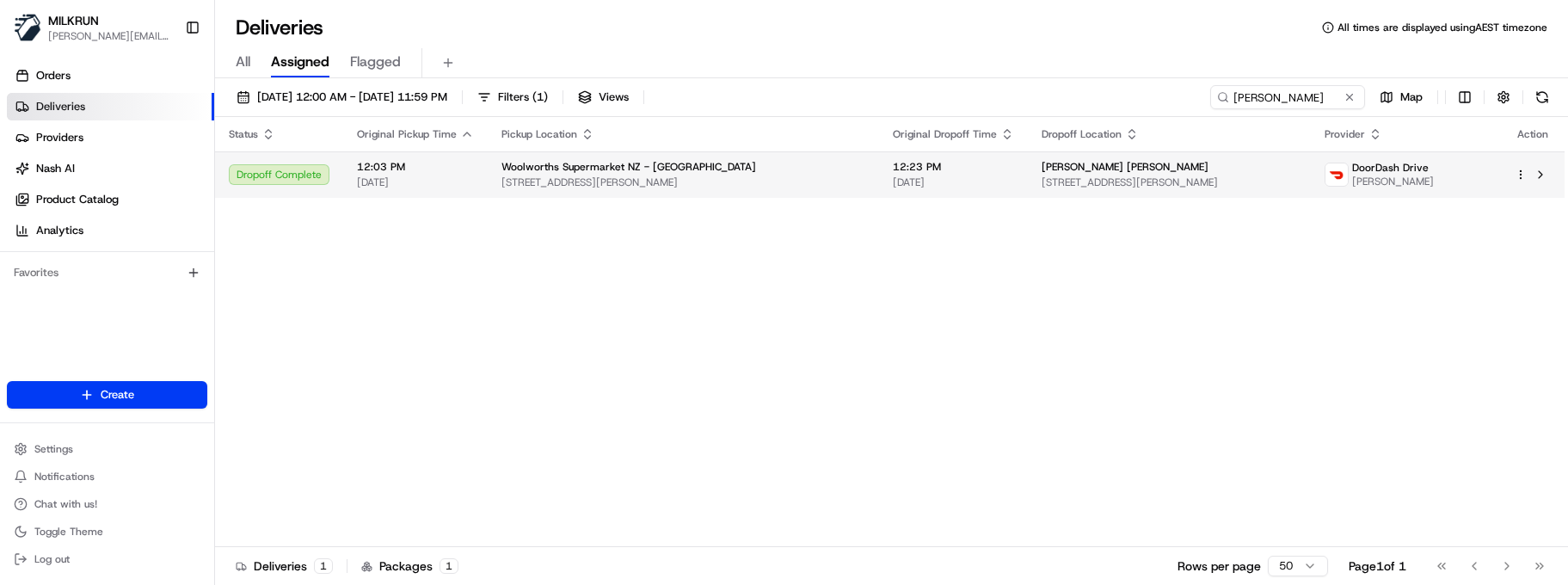
click at [729, 186] on span "246 Fenton St, Rotorua, Bay of Plenty 3010, NZ" at bounding box center [683, 182] width 364 height 13
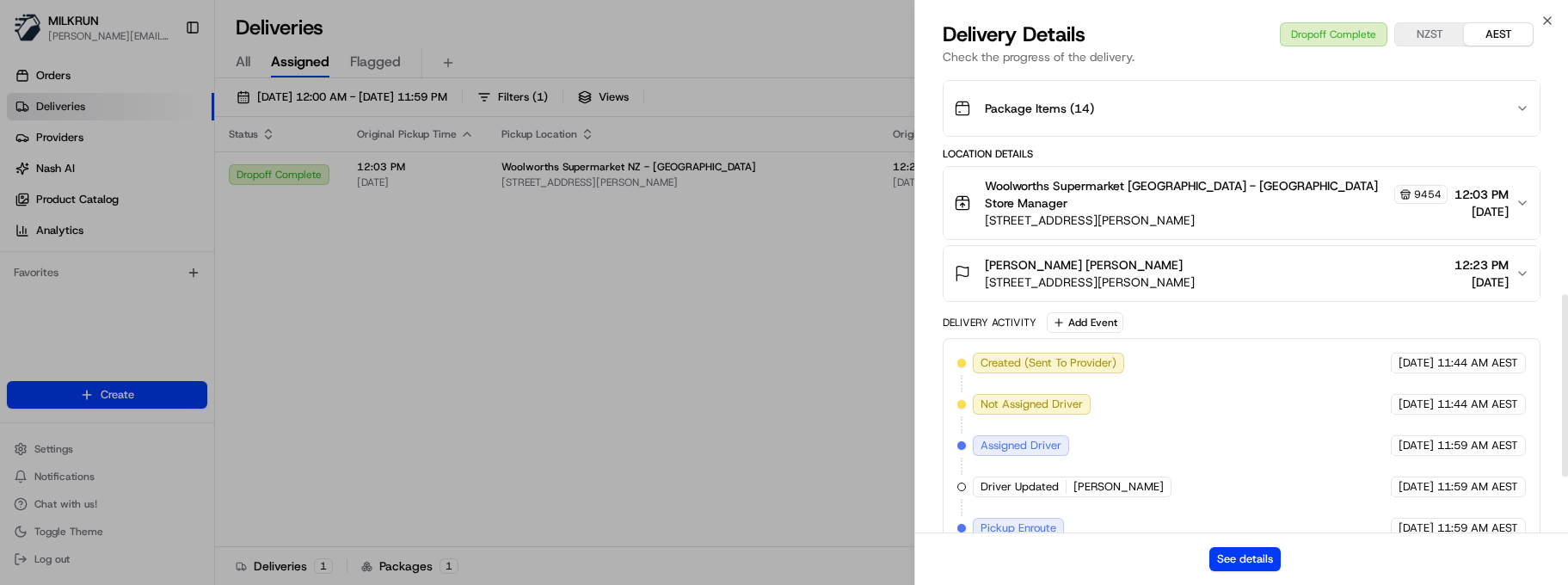
scroll to position [699, 0]
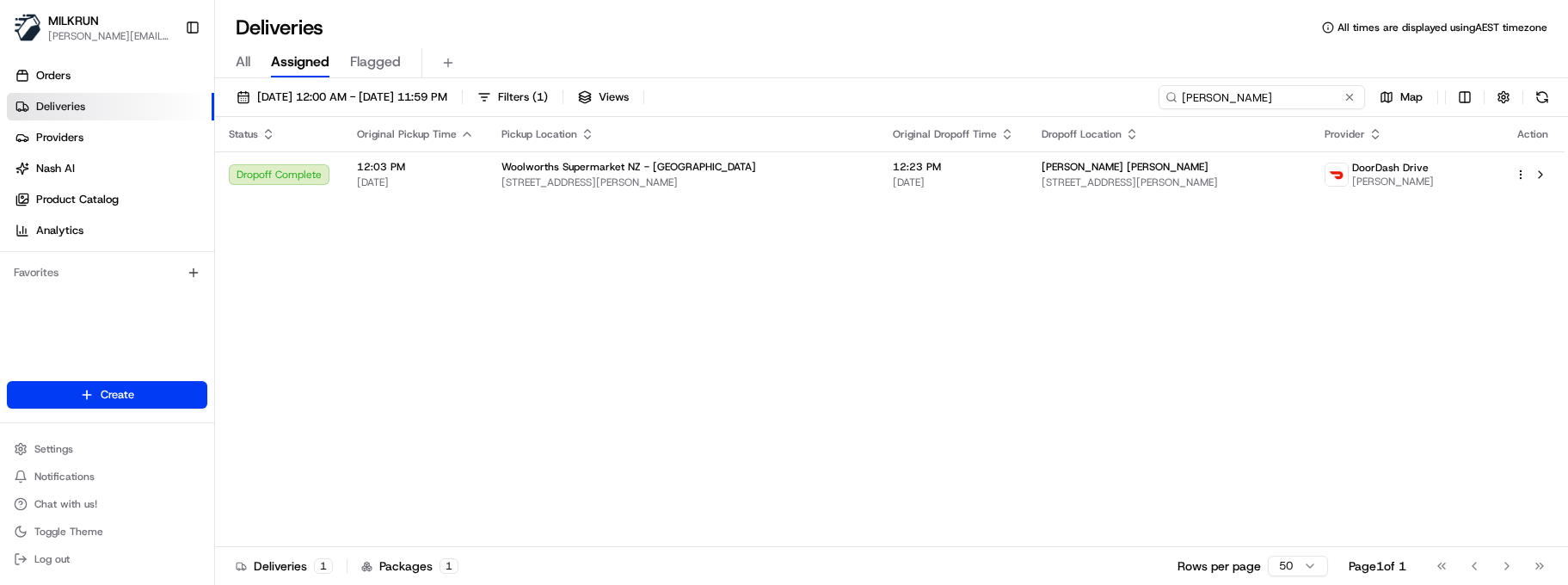
drag, startPoint x: 1288, startPoint y: 95, endPoint x: 894, endPoint y: 81, distance: 394.2
click at [906, 88] on div "17/08/2025 12:00 AM - 17/08/2025 11:59 PM Filters ( 1 ) Views roden woo Map" at bounding box center [891, 101] width 1353 height 32
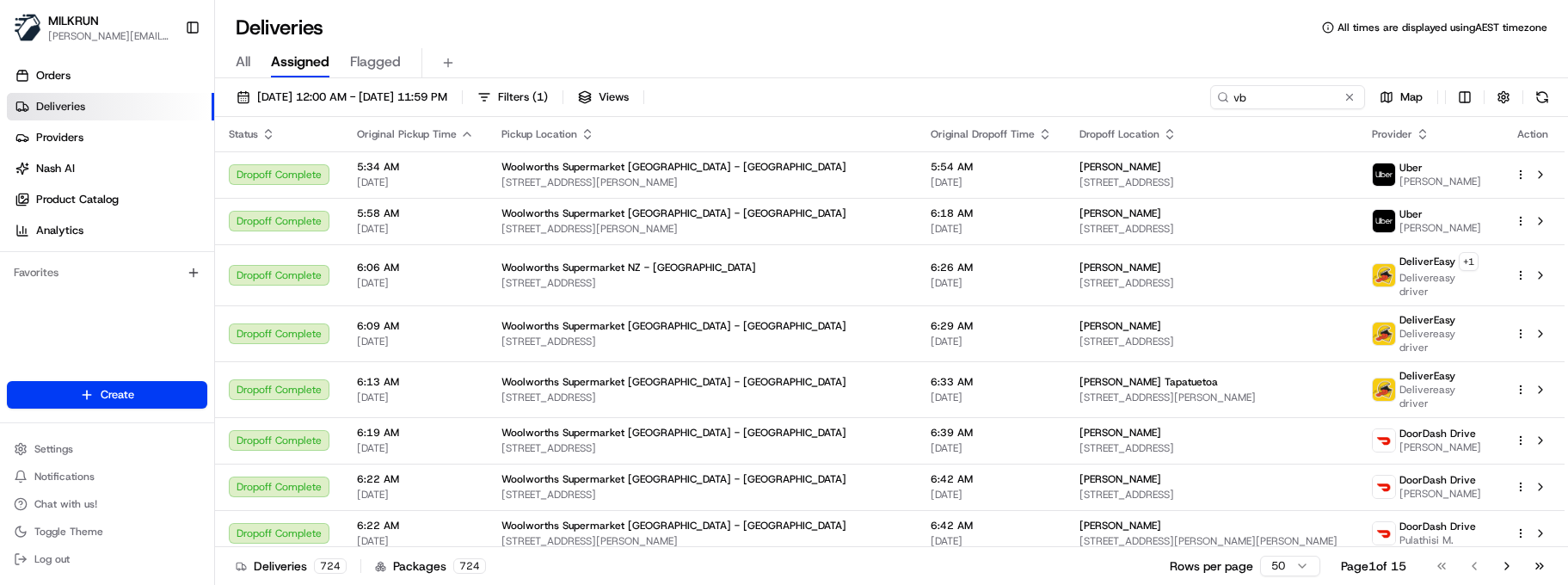
click at [541, 569] on div "Deliveries 724 Packages 724 Rows per page 50 Page 1 of 15 Go to first page Go t…" at bounding box center [891, 564] width 1353 height 38
drag, startPoint x: 1296, startPoint y: 101, endPoint x: 995, endPoint y: 87, distance: 301.3
click at [996, 88] on div "17/08/2025 12:00 AM - 17/08/2025 11:59 PM Filters ( 1 ) Views vb Map" at bounding box center [891, 101] width 1353 height 32
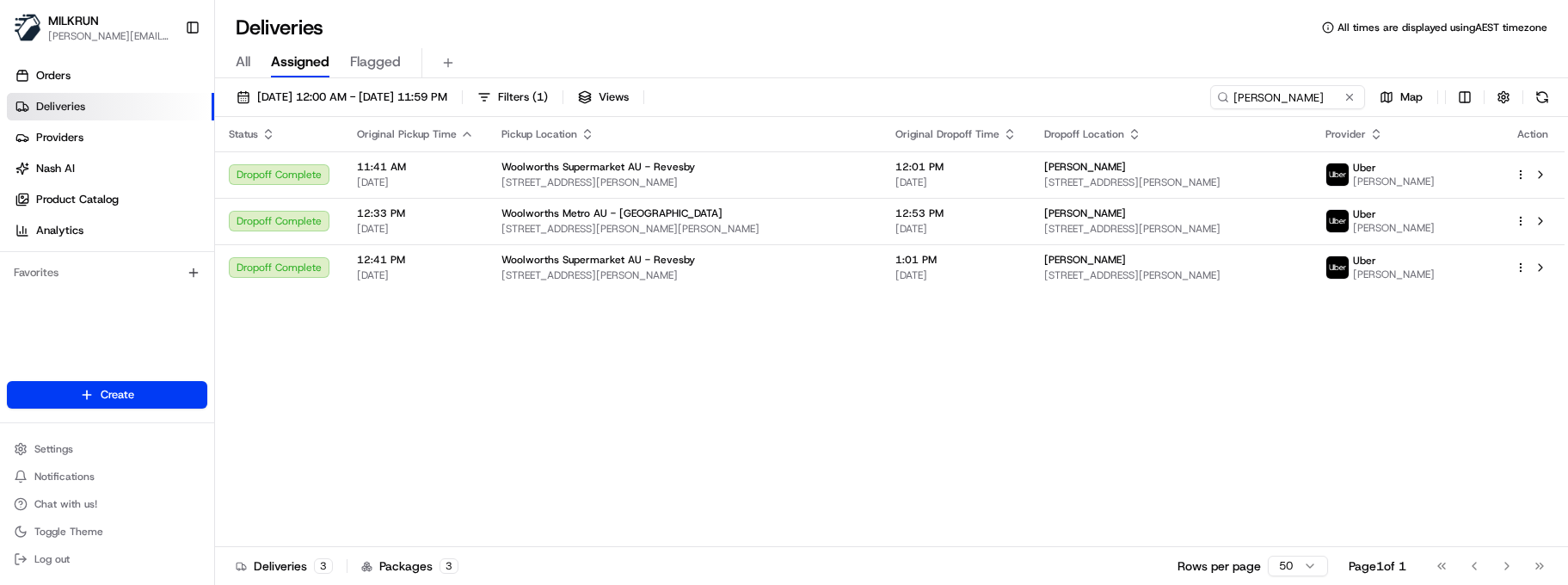
click at [557, 408] on div "Status Original Pickup Time Pickup Location Original Dropoff Time Dropoff Locat…" at bounding box center [889, 332] width 1349 height 430
drag, startPoint x: 1201, startPoint y: 94, endPoint x: 921, endPoint y: 92, distance: 280.0
click at [921, 92] on div "17/08/2025 12:00 AM - 17/08/2025 11:59 PM Filters ( 1 ) Views giovanna Map" at bounding box center [891, 101] width 1353 height 32
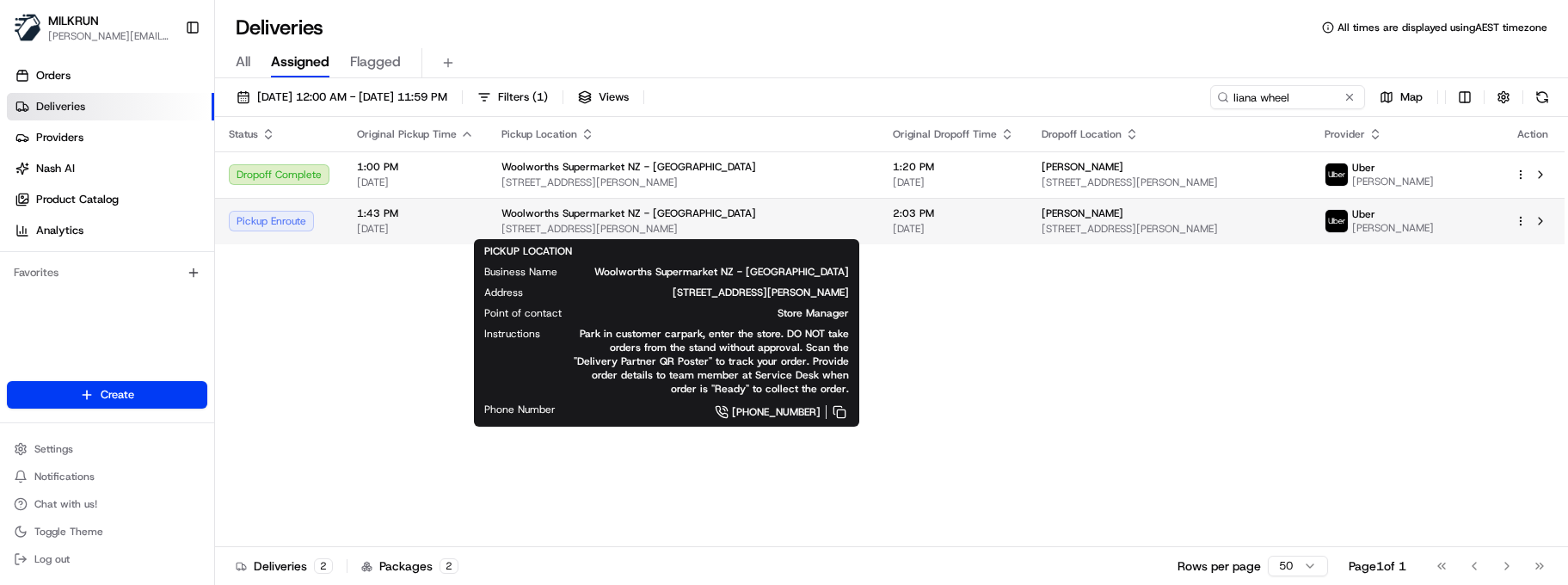
click at [783, 225] on span "124 Churchill Dr, Wellington, Wellington 6035, NZ" at bounding box center [683, 228] width 364 height 13
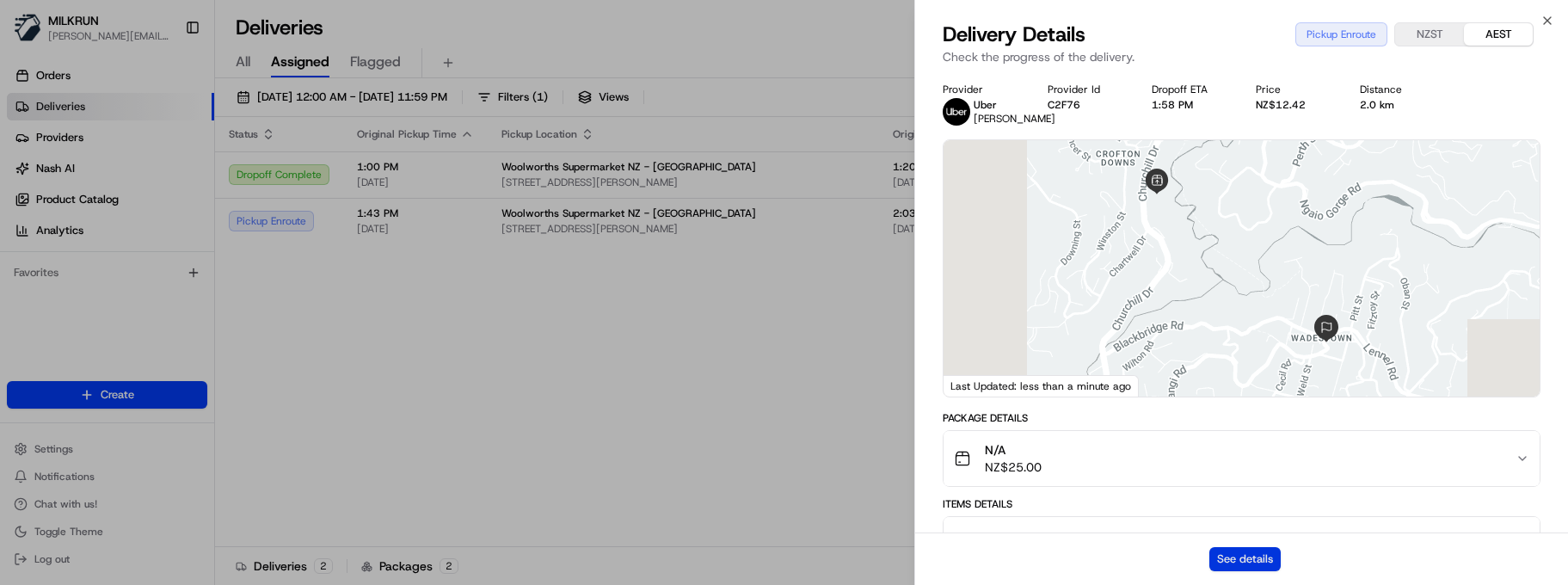
click at [1234, 552] on button "See details" at bounding box center [1245, 558] width 71 height 24
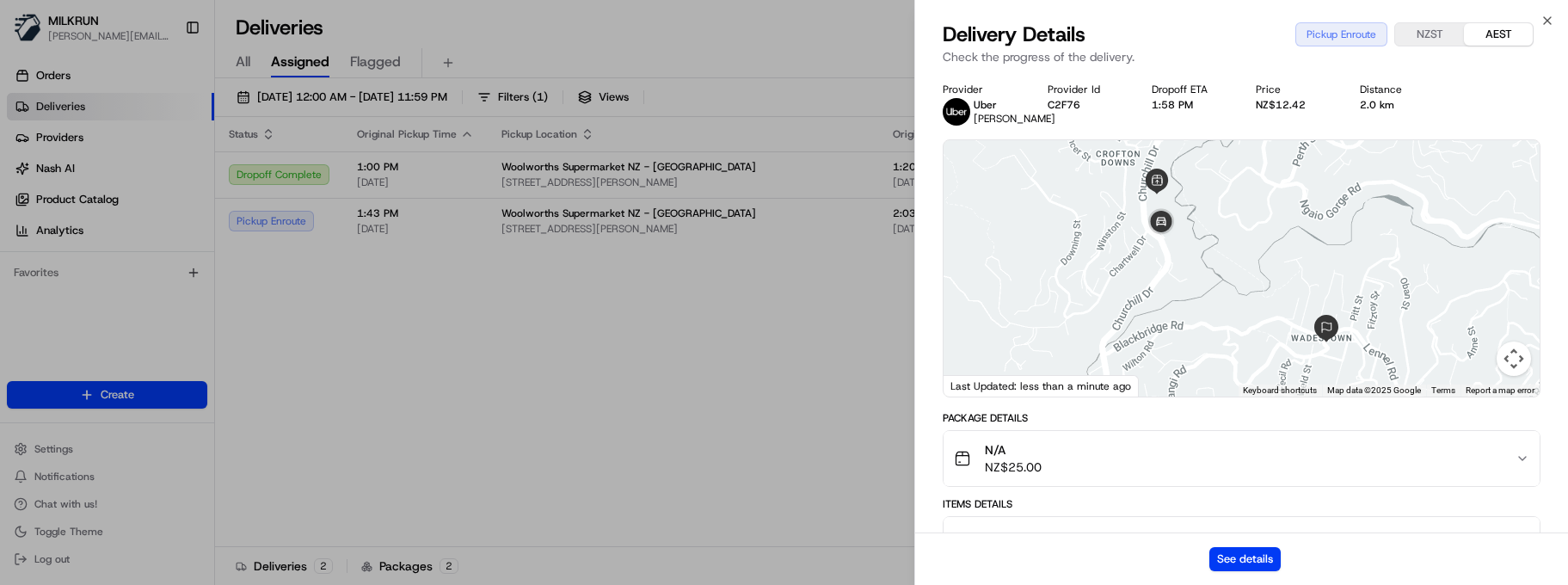
drag, startPoint x: 440, startPoint y: 304, endPoint x: 458, endPoint y: 290, distance: 22.8
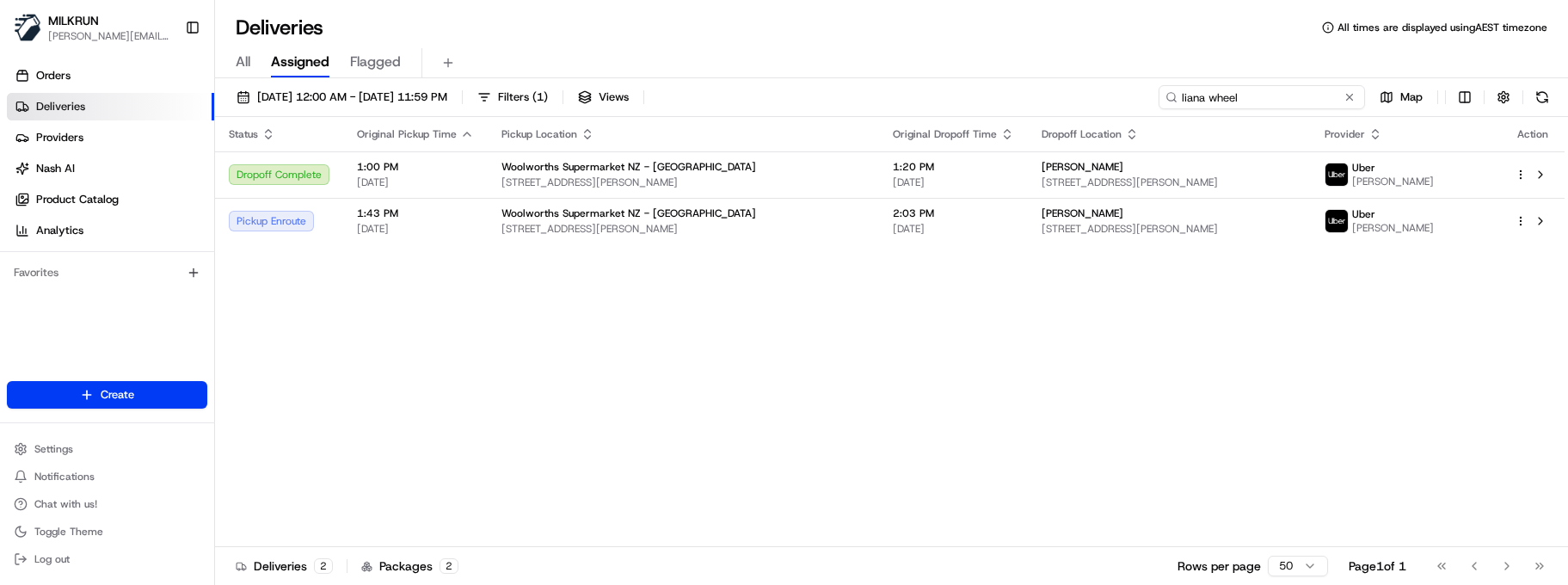
drag, startPoint x: 1305, startPoint y: 101, endPoint x: 858, endPoint y: 88, distance: 447.2
click at [908, 91] on div "17/08/2025 12:00 AM - 17/08/2025 11:59 PM Filters ( 1 ) Views liana wheel Map" at bounding box center [891, 101] width 1353 height 32
type input "s"
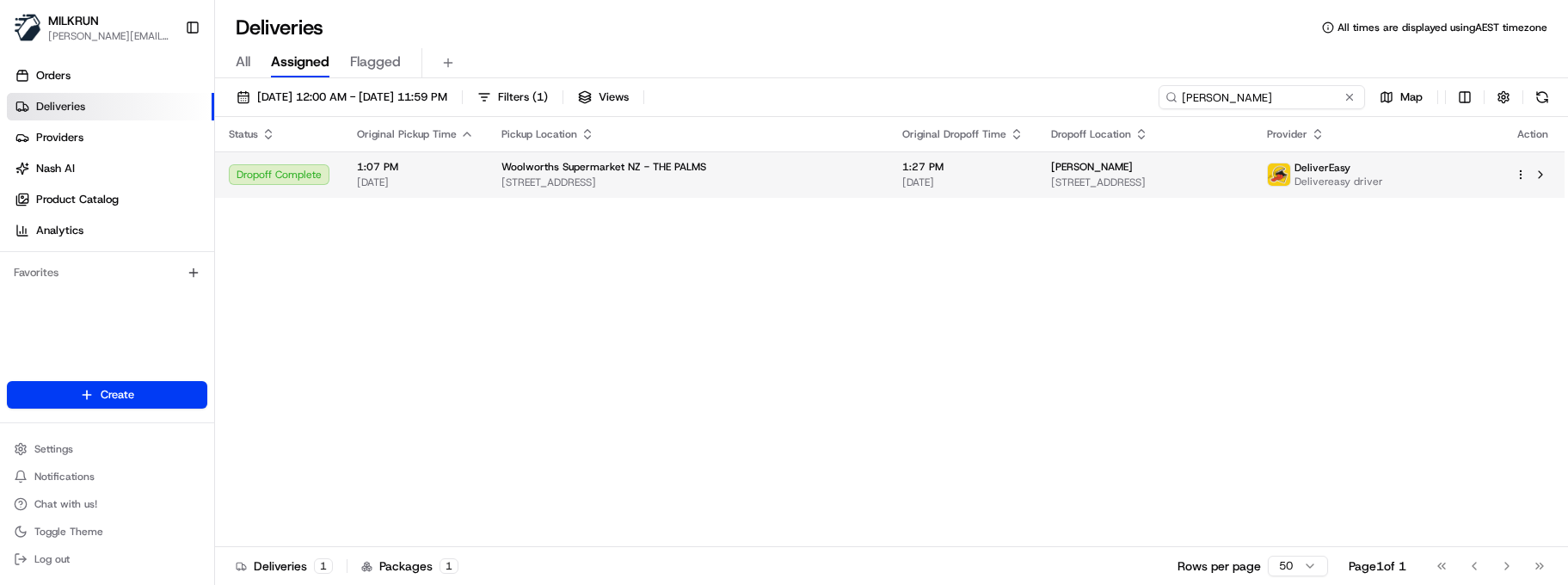
type input "alisha hunt"
click at [793, 160] on div "Woolworths Supermarket NZ - THE PALMS" at bounding box center [688, 166] width 374 height 13
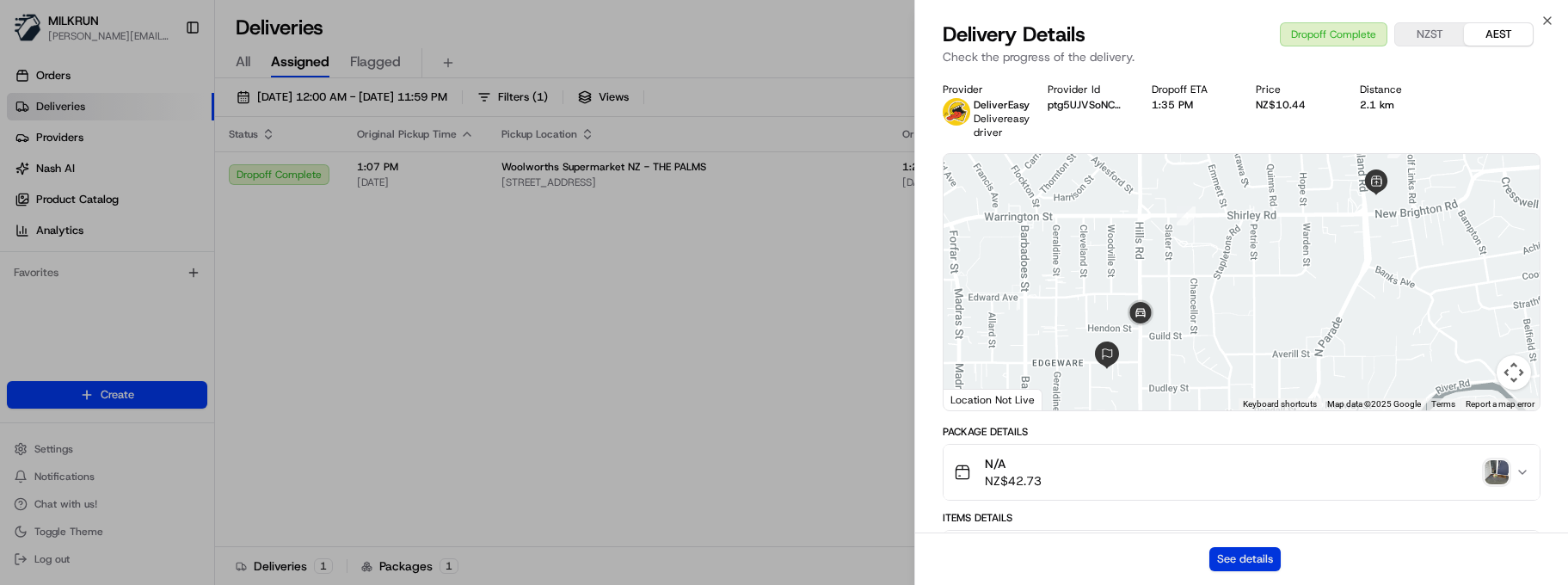
click at [1244, 551] on button "See details" at bounding box center [1245, 558] width 71 height 24
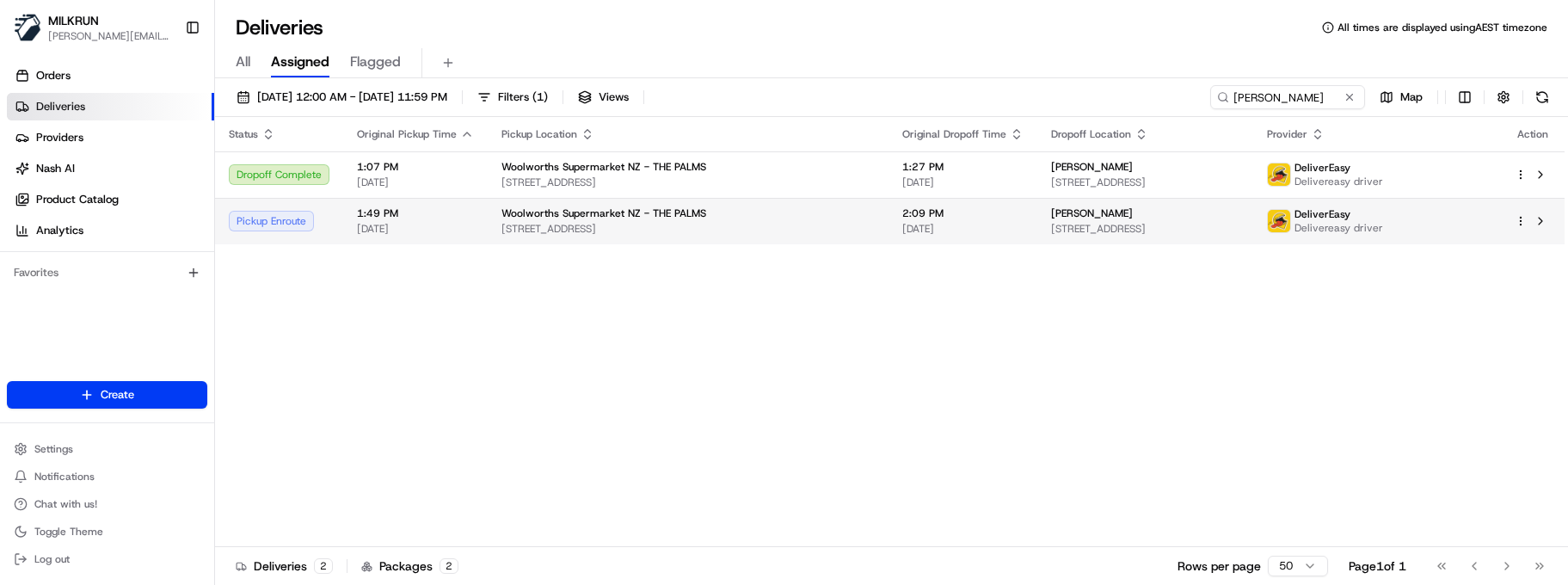
click at [506, 215] on span "Woolworths Supermarket NZ - THE PALMS" at bounding box center [604, 212] width 205 height 13
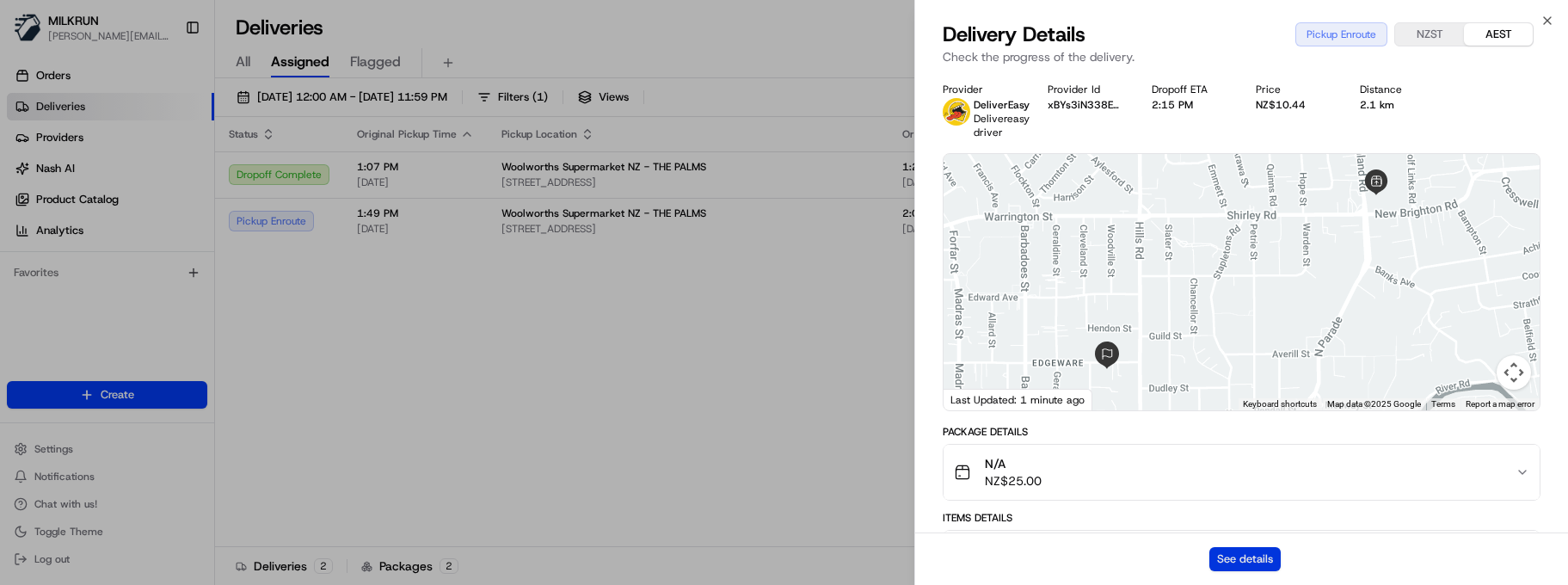
click at [1230, 563] on button "See details" at bounding box center [1245, 558] width 71 height 24
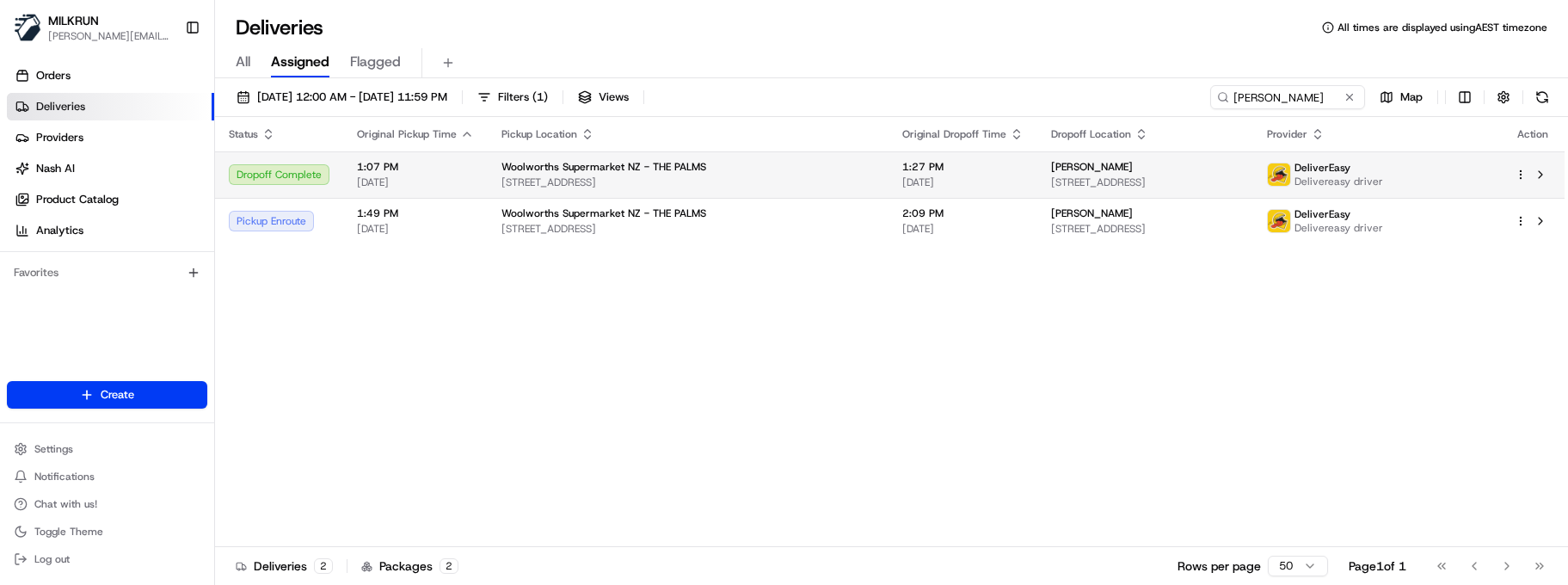
drag, startPoint x: 435, startPoint y: 299, endPoint x: 457, endPoint y: 189, distance: 112.2
click at [454, 169] on span "1:07 PM" at bounding box center [415, 166] width 117 height 13
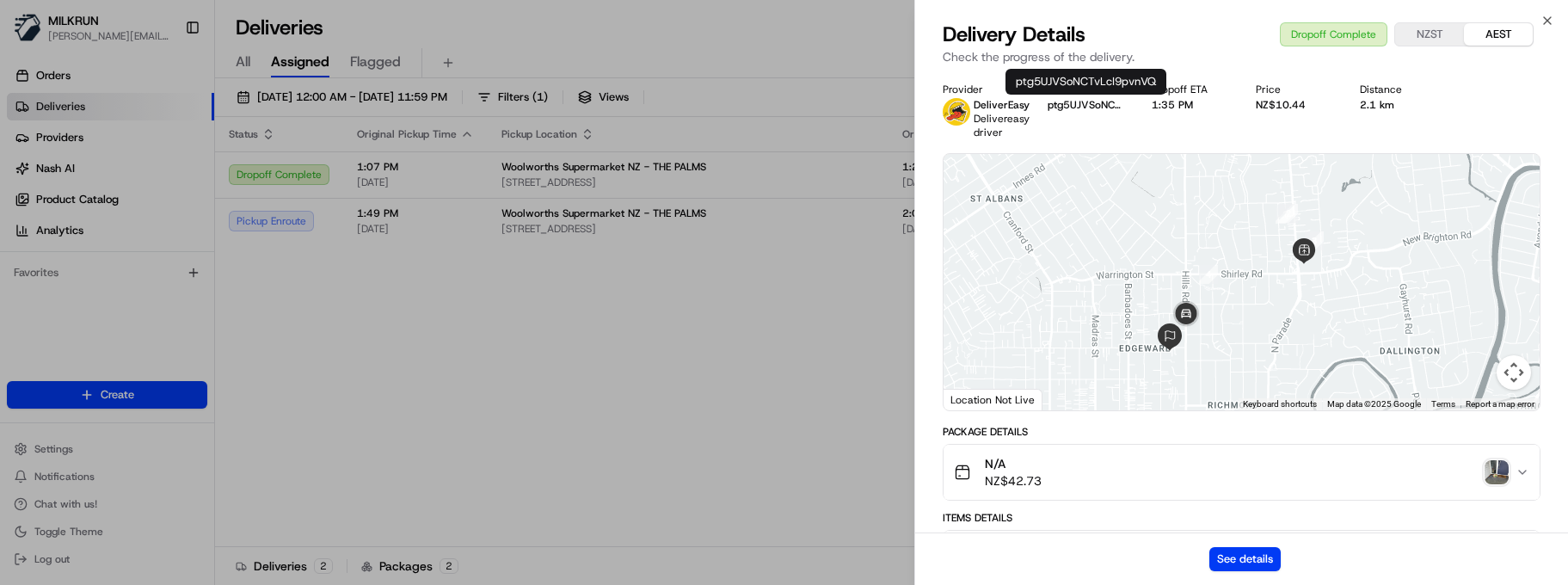
click at [1072, 103] on button "ptg5UJVSoNCTvLcI9pvnVQ" at bounding box center [1086, 104] width 77 height 13
click at [1227, 564] on button "See details" at bounding box center [1245, 558] width 71 height 24
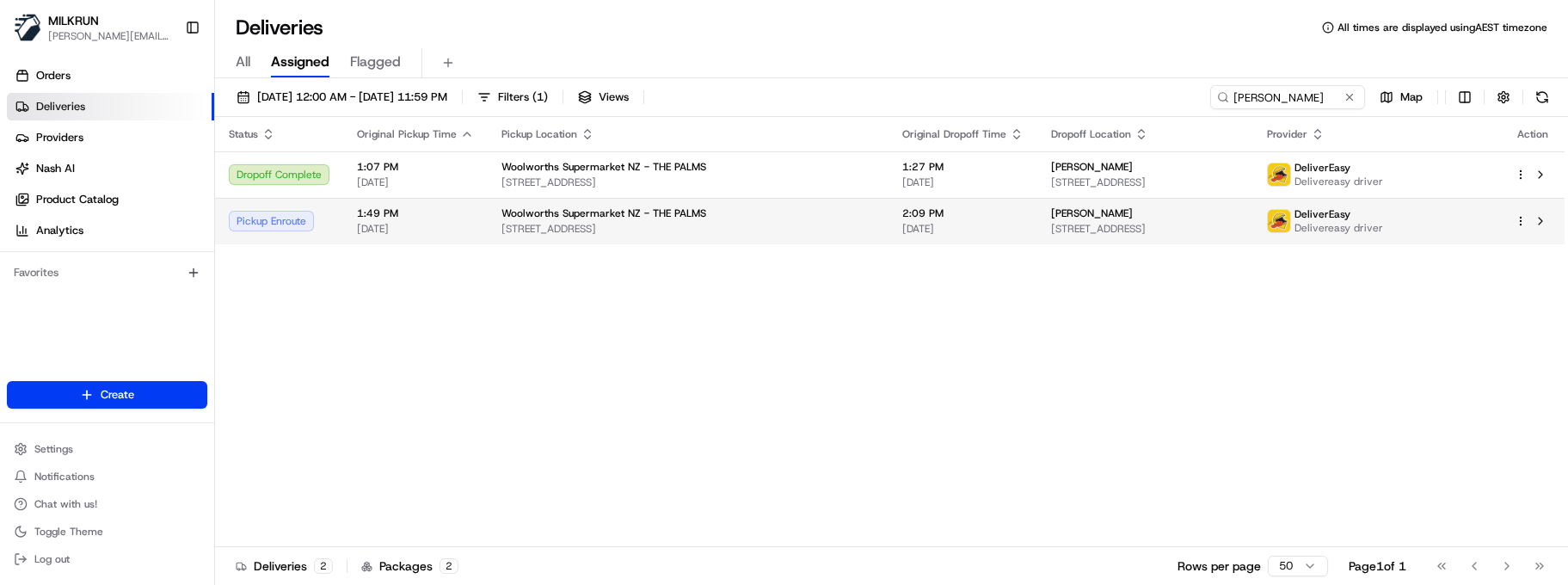
click at [515, 224] on span "[STREET_ADDRESS]" at bounding box center [688, 228] width 374 height 13
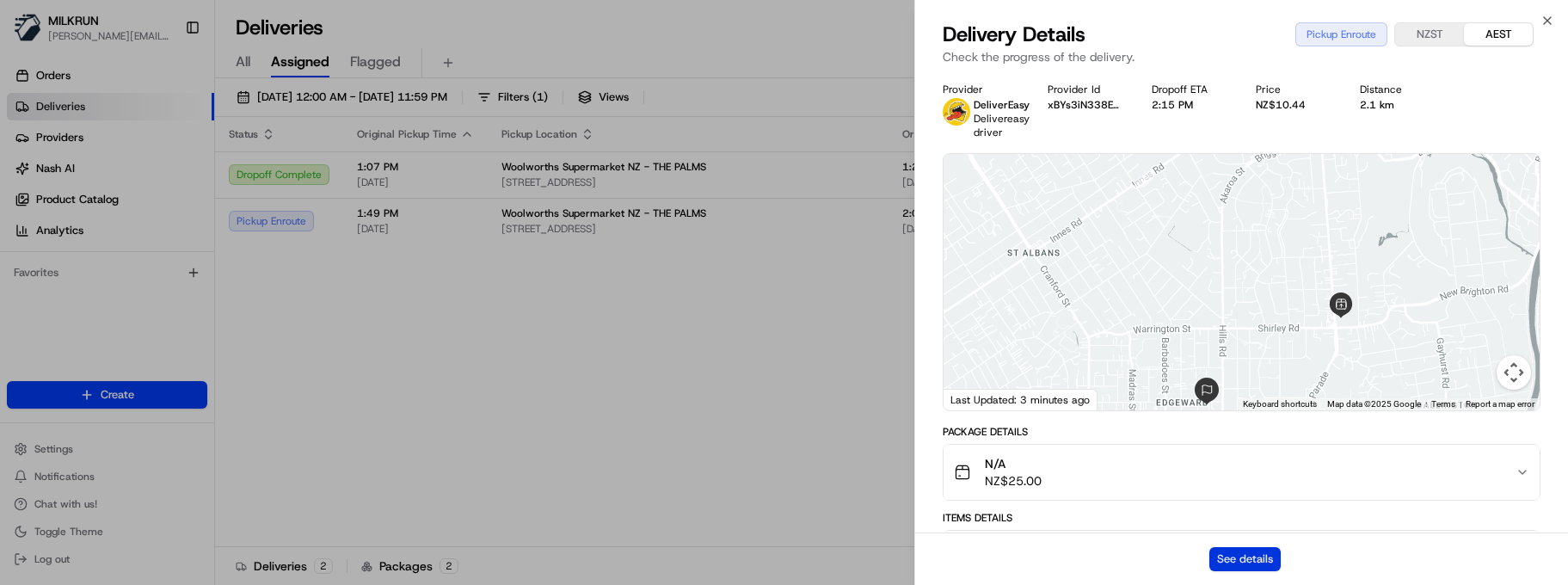
click at [1249, 556] on button "See details" at bounding box center [1245, 558] width 71 height 24
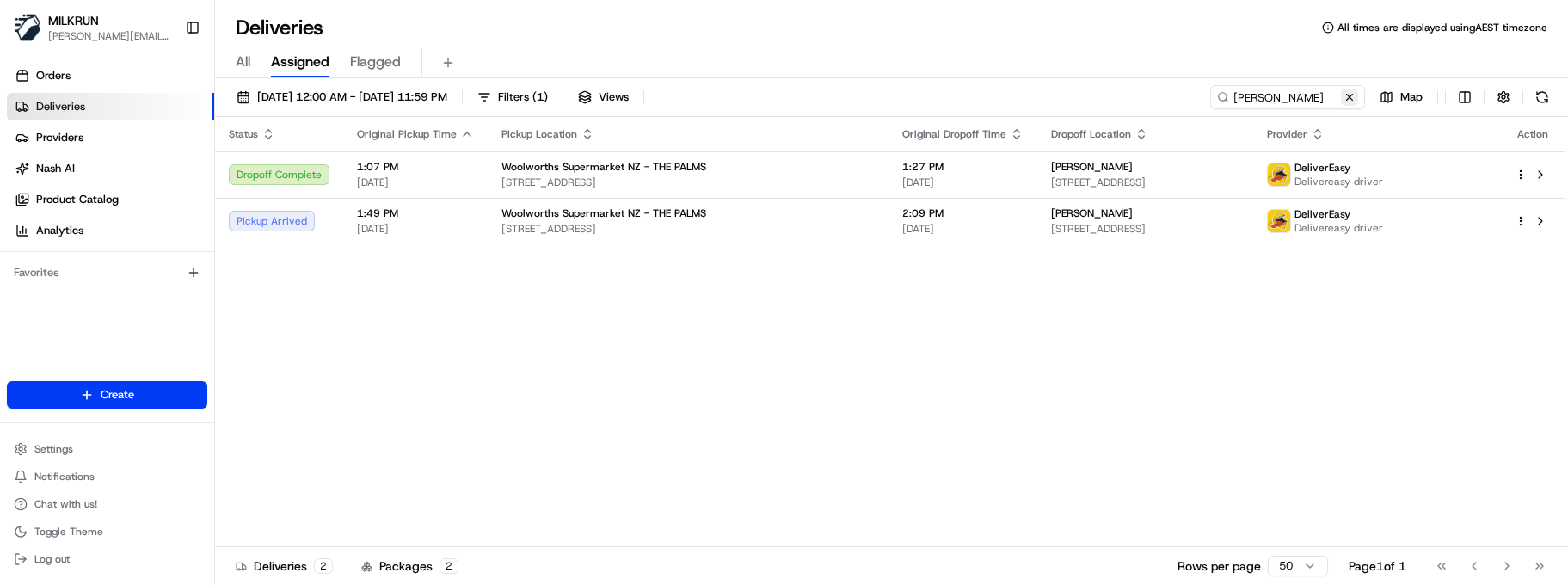
click at [1349, 95] on button at bounding box center [1349, 96] width 17 height 17
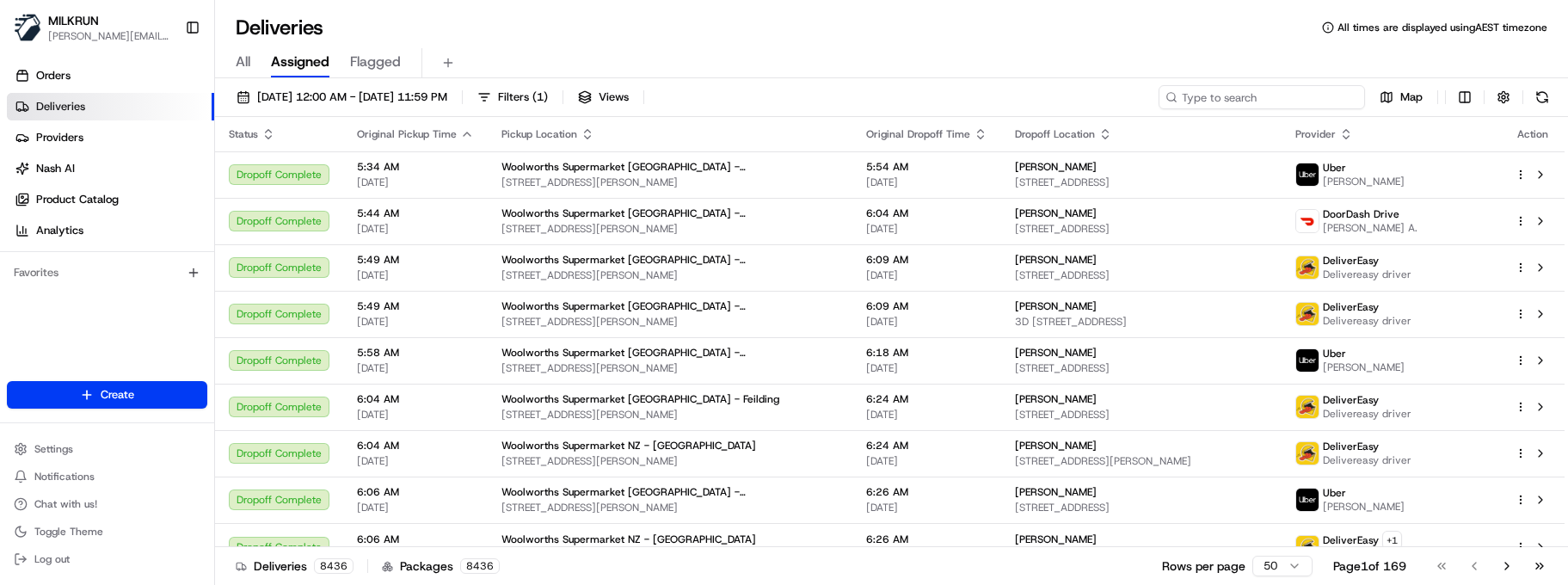
click at [1279, 95] on input at bounding box center [1261, 96] width 206 height 24
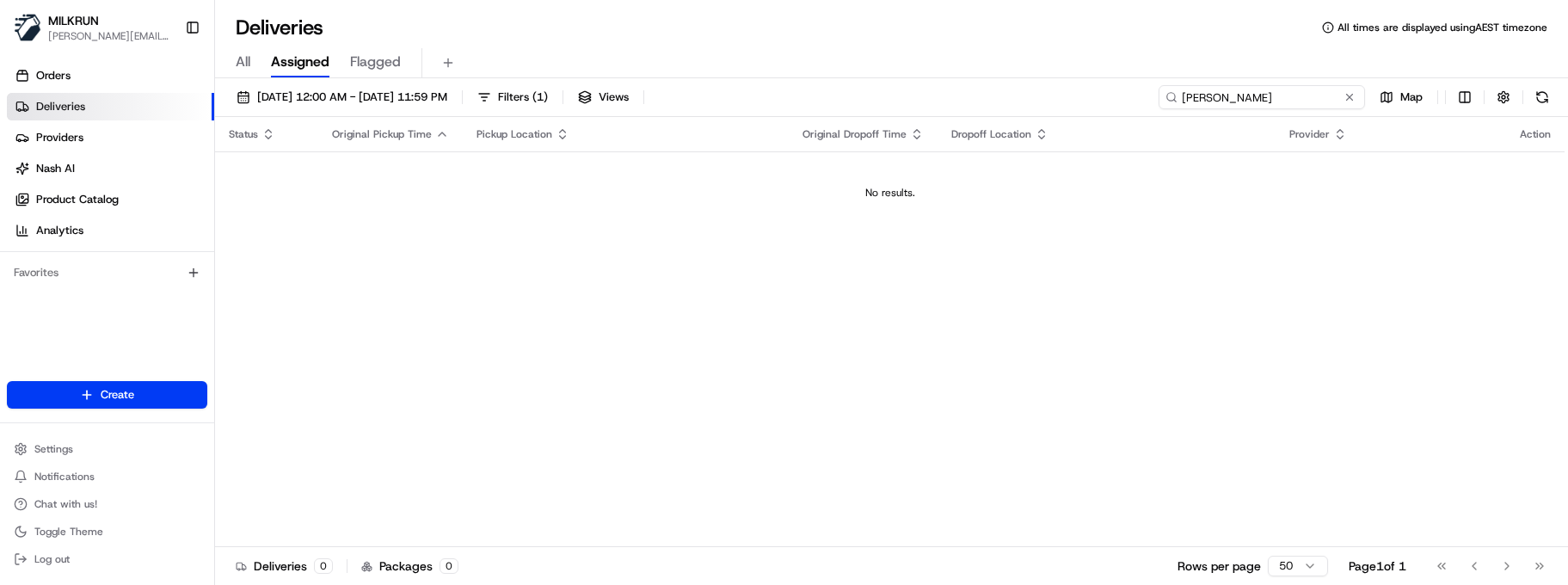
drag, startPoint x: 1308, startPoint y: 102, endPoint x: 862, endPoint y: 90, distance: 446.2
click at [877, 91] on div "17/08/2025 12:00 AM - 17/08/2025 11:59 PM Filters ( 1 ) Views pannunzio Map" at bounding box center [891, 101] width 1353 height 32
paste input "sophiesomerville732@gmail.com"
type input "sophiesomerville732@gmail.com"
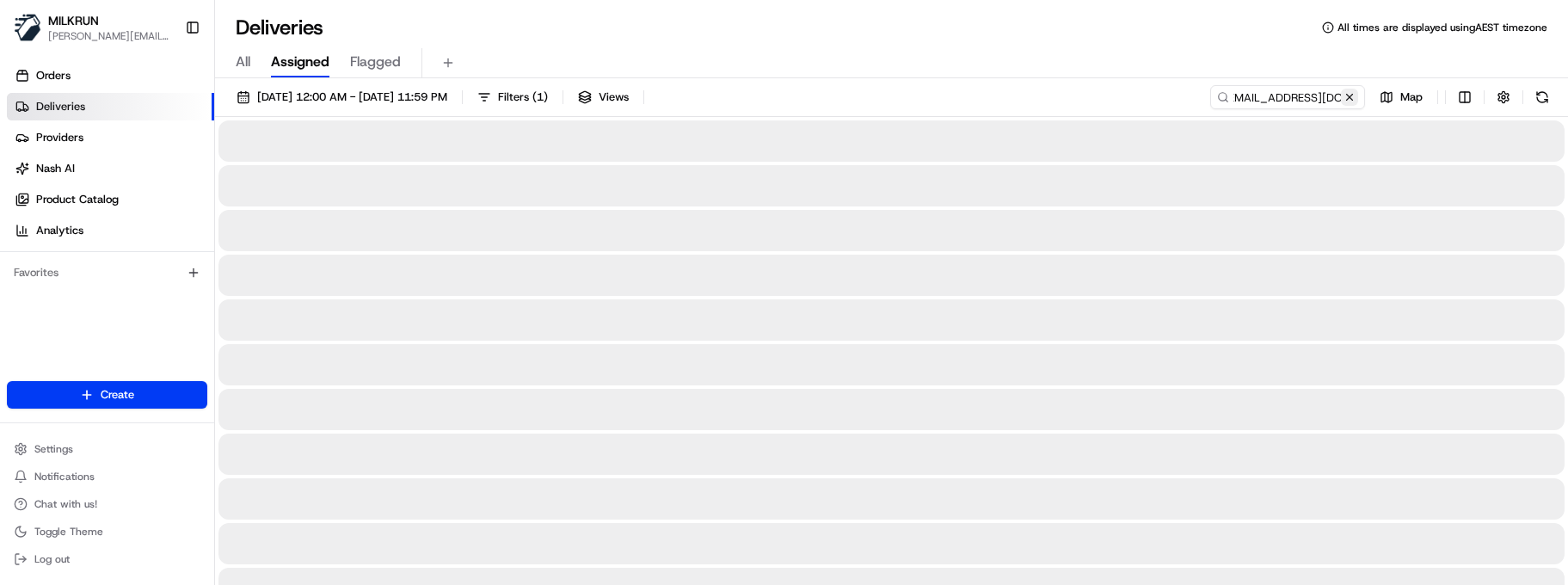
click at [1353, 95] on button at bounding box center [1349, 96] width 17 height 17
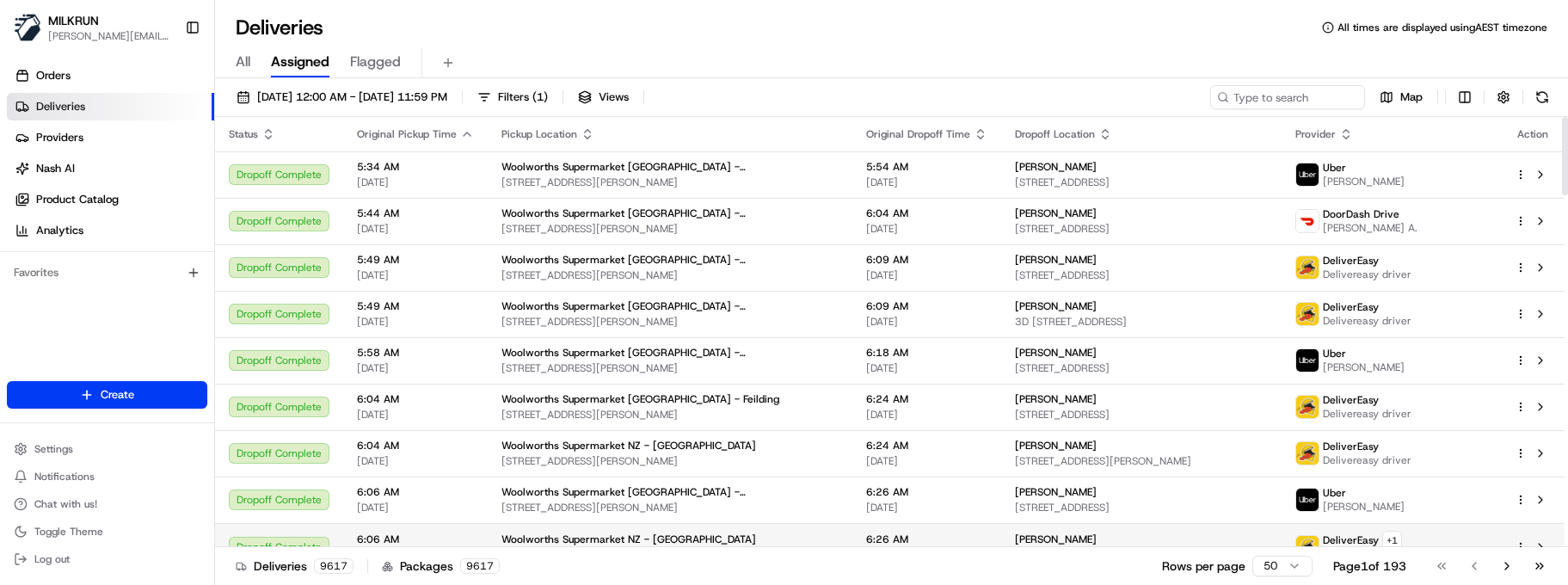
drag, startPoint x: 687, startPoint y: 559, endPoint x: 725, endPoint y: 542, distance: 41.6
click at [687, 559] on div "Deliveries 9617 Packages 9617 Rows per page 50 Page 1 of 193 Go to first page G…" at bounding box center [891, 564] width 1353 height 38
click at [1249, 103] on input at bounding box center [1261, 96] width 206 height 24
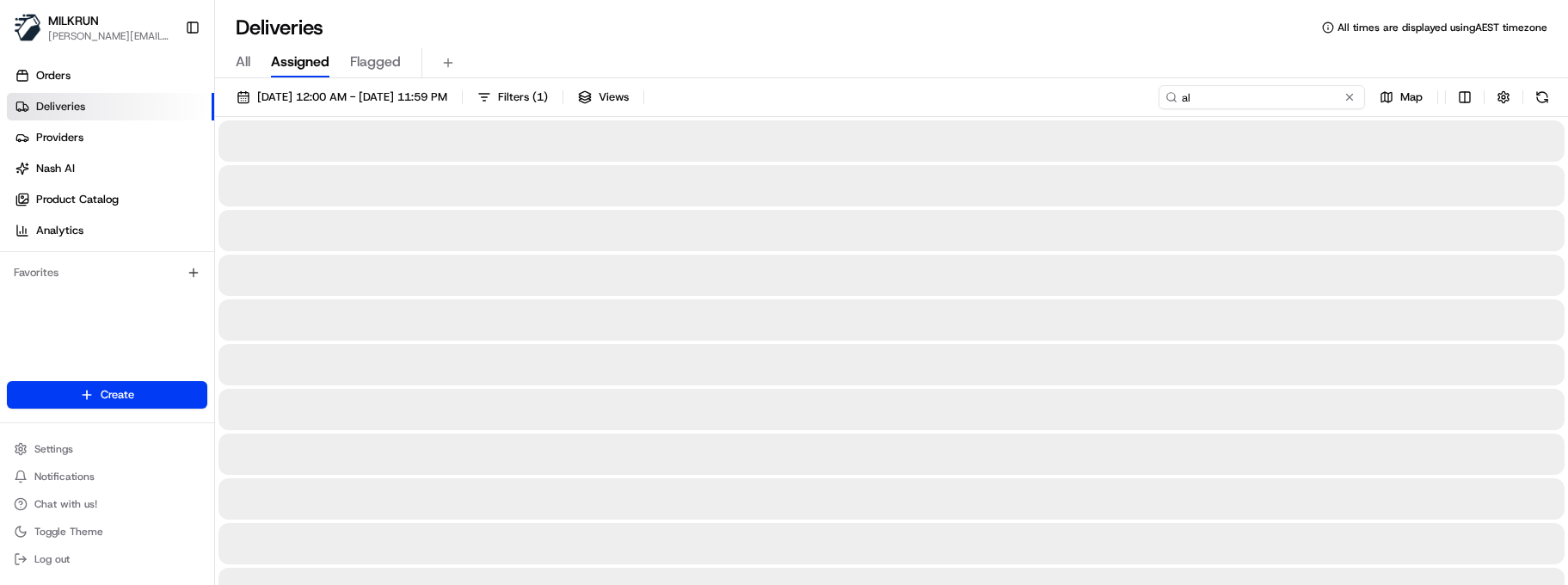
type input "a"
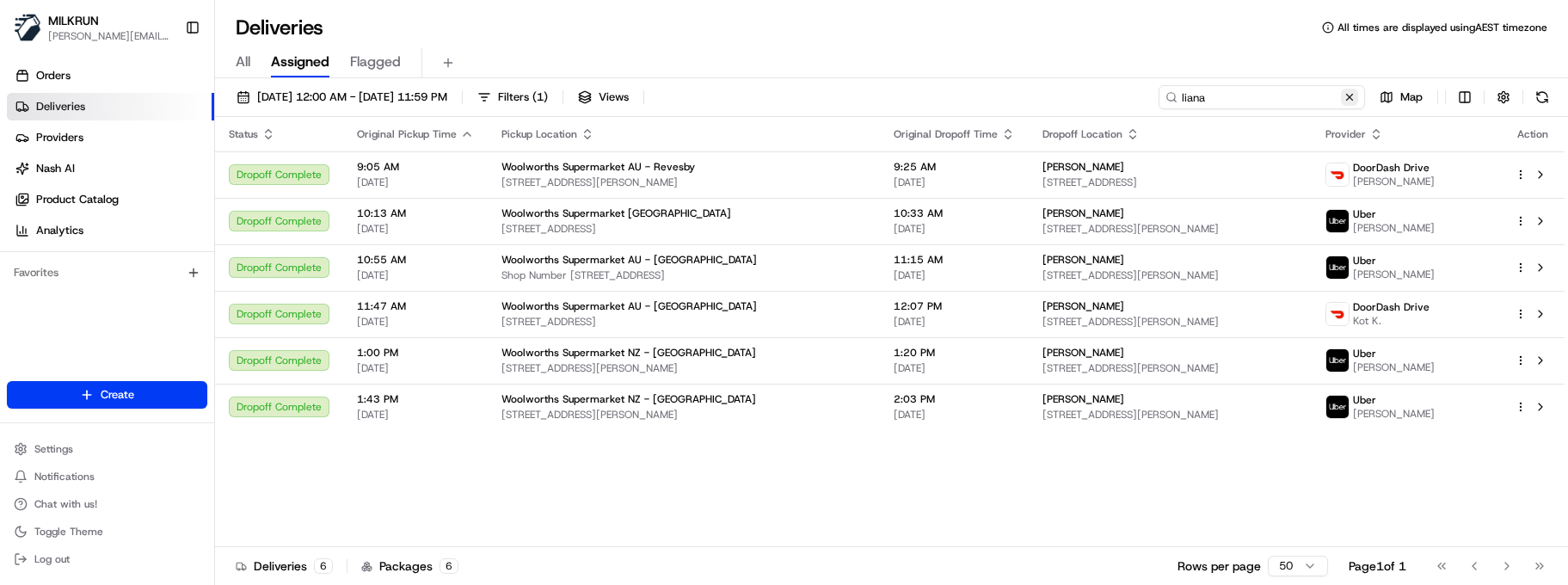
type input "liana"
click at [1351, 98] on button at bounding box center [1349, 96] width 17 height 17
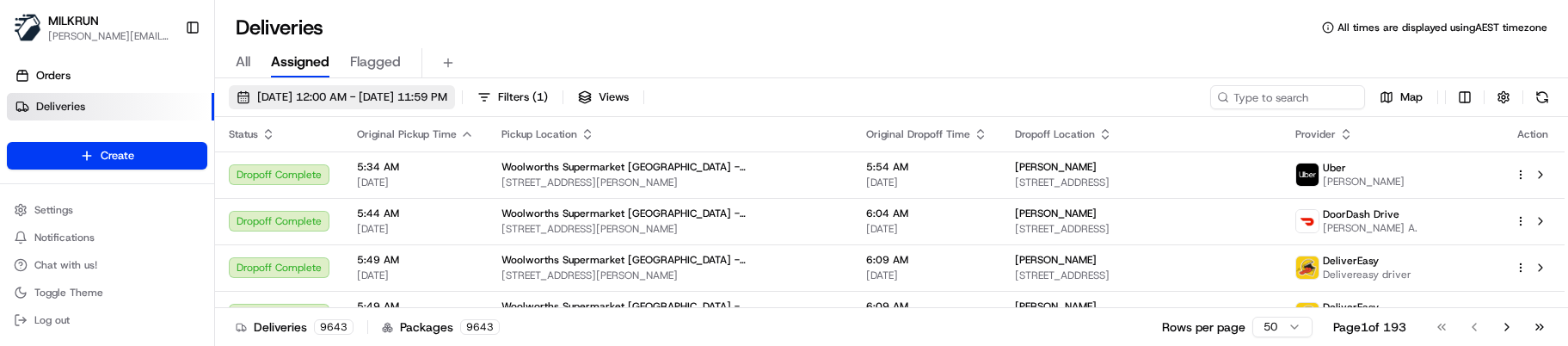
click at [448, 97] on span "17/08/2025 12:00 AM - 17/08/2025 11:59 PM" at bounding box center [351, 96] width 190 height 15
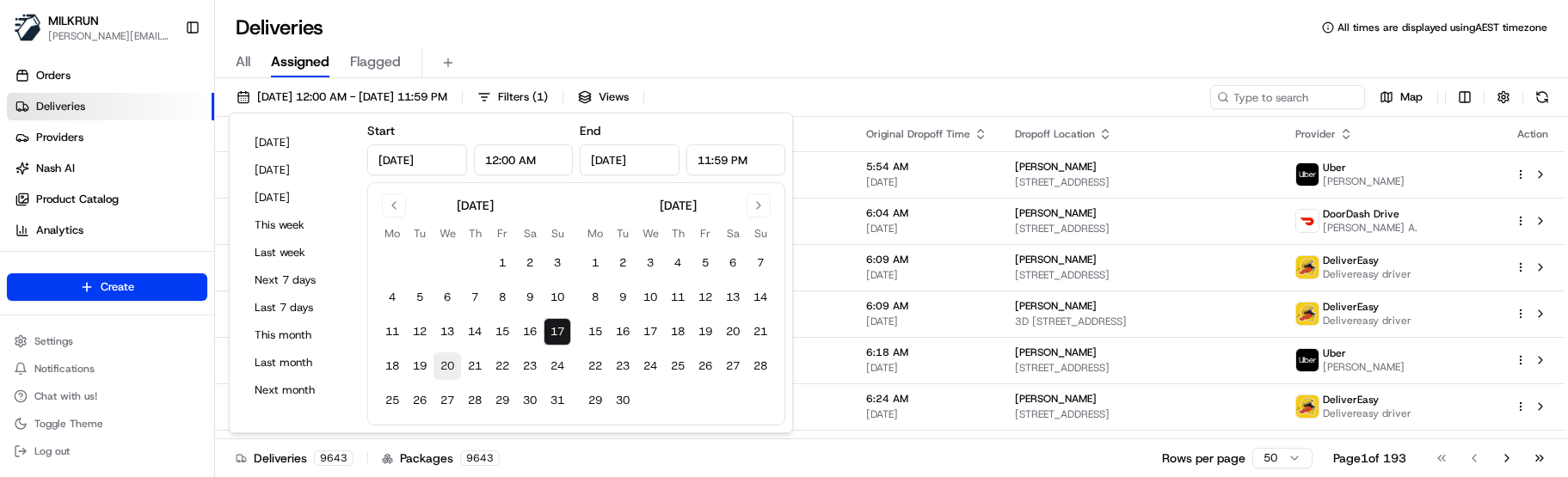
click at [449, 358] on button "20" at bounding box center [447, 366] width 28 height 28
type input "[DATE]"
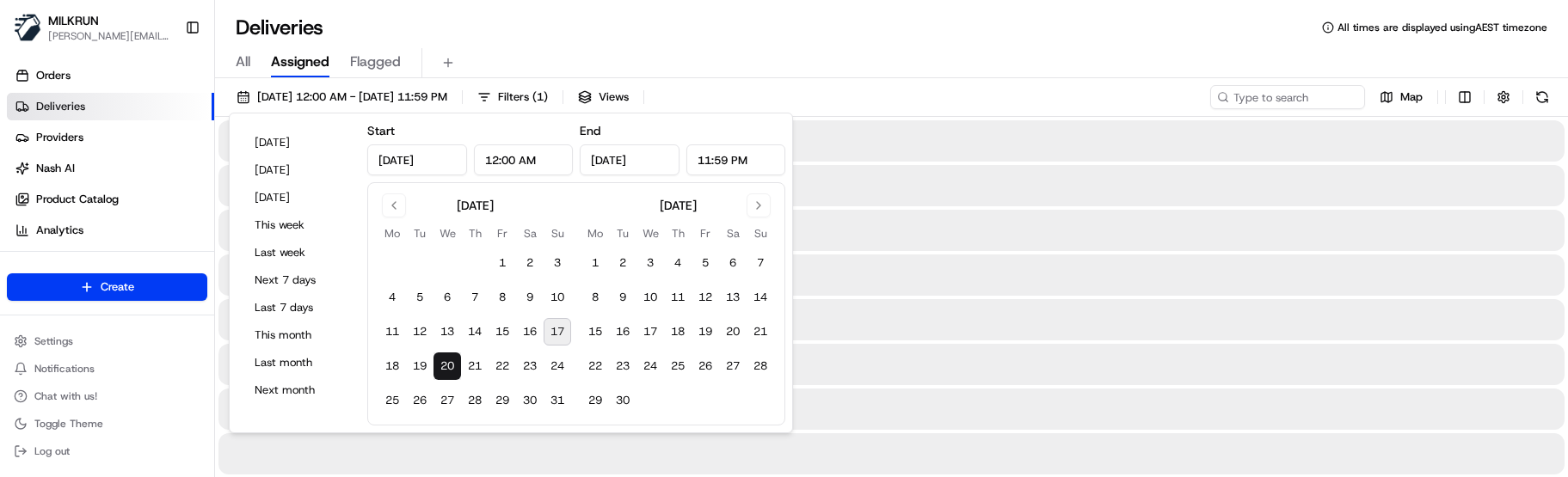
click at [450, 360] on button "20" at bounding box center [447, 366] width 28 height 28
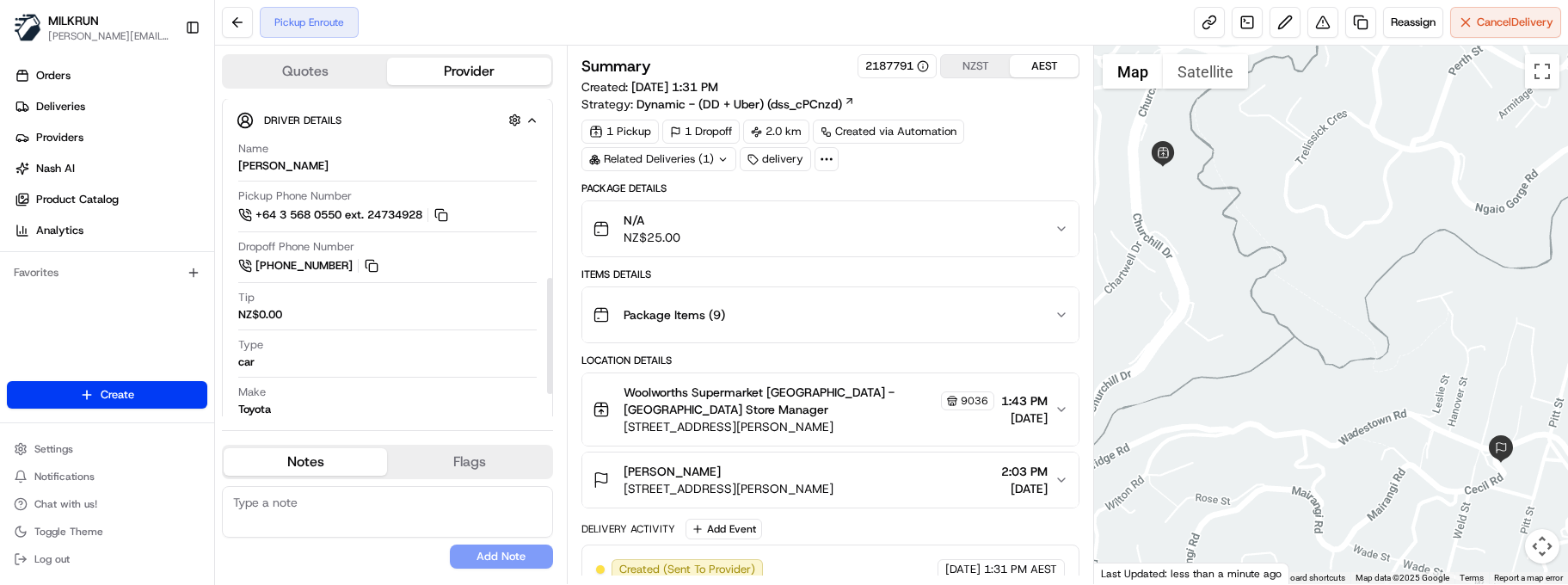
scroll to position [377, 0]
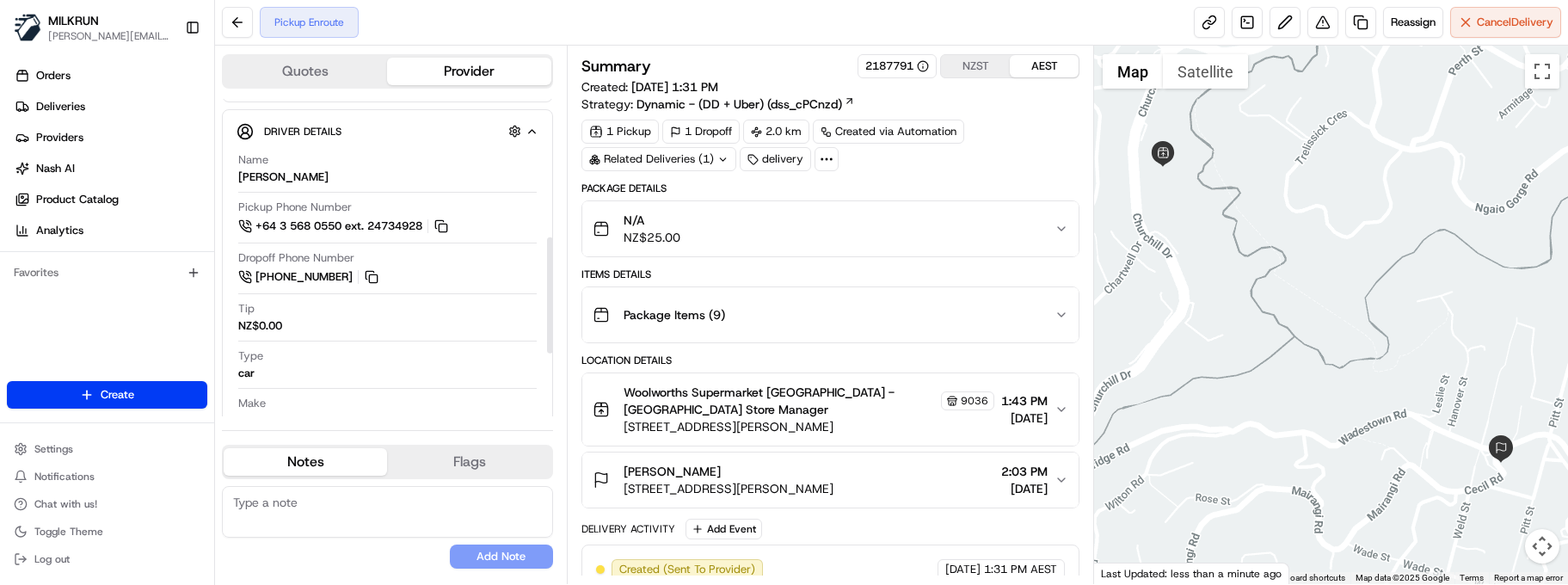
click at [320, 507] on textarea at bounding box center [387, 512] width 331 height 52
click at [324, 465] on button "Notes" at bounding box center [305, 462] width 163 height 28
click at [337, 509] on textarea at bounding box center [387, 512] width 331 height 52
paste textarea "Good XXX Team🌞️Please NOTE the delivery instructions & kindly contact the custo…"
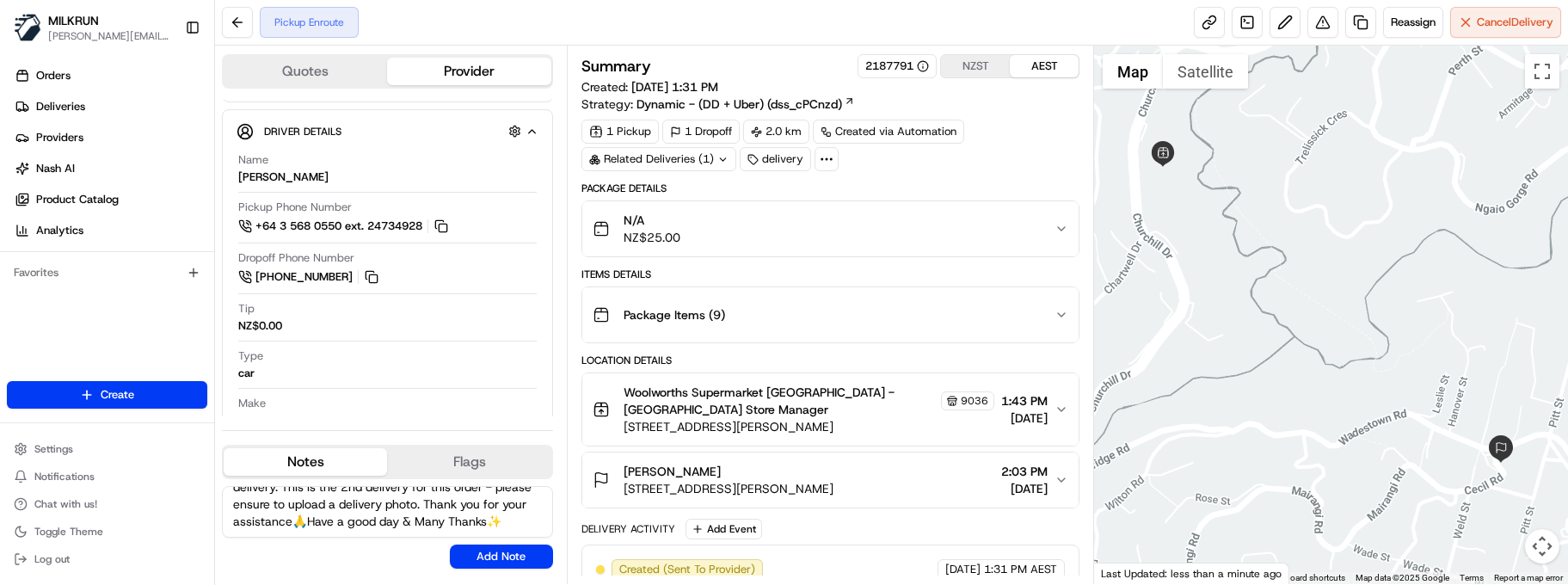
scroll to position [0, 0]
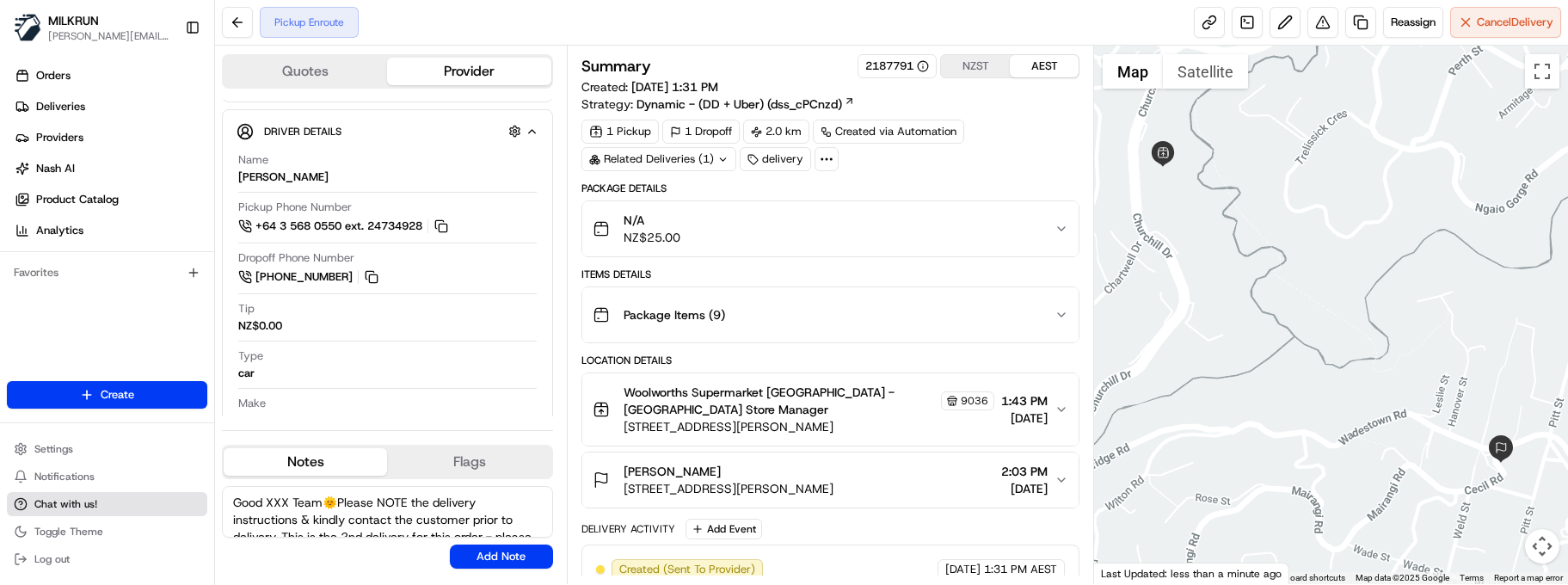
drag, startPoint x: 293, startPoint y: 501, endPoint x: 195, endPoint y: 494, distance: 98.2
click at [195, 494] on div "MILKRUN marcellina.berwick@woolworths.co.nz Toggle Sidebar Orders Deliveries Pr…" at bounding box center [784, 292] width 1568 height 585
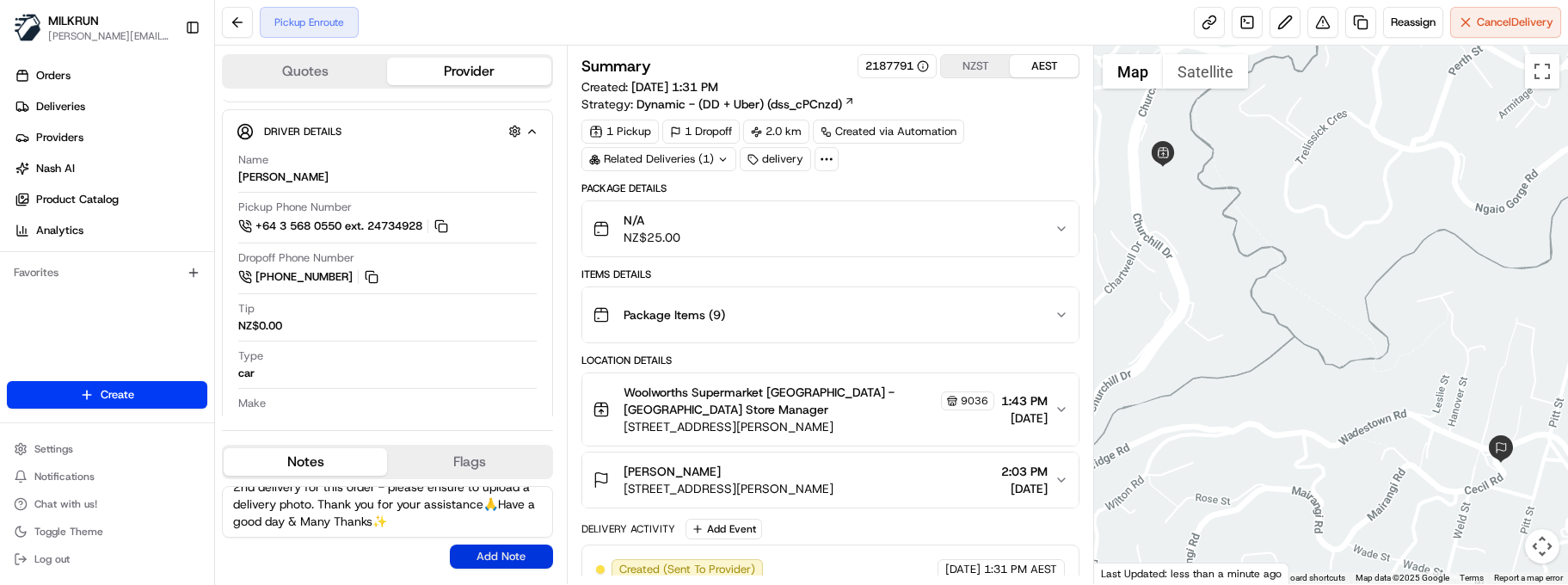
type textarea "Kia Ora Team🌞️Please NOTE the delivery instructions & kindly contact the custom…"
click at [477, 558] on button "Add Note" at bounding box center [501, 556] width 103 height 24
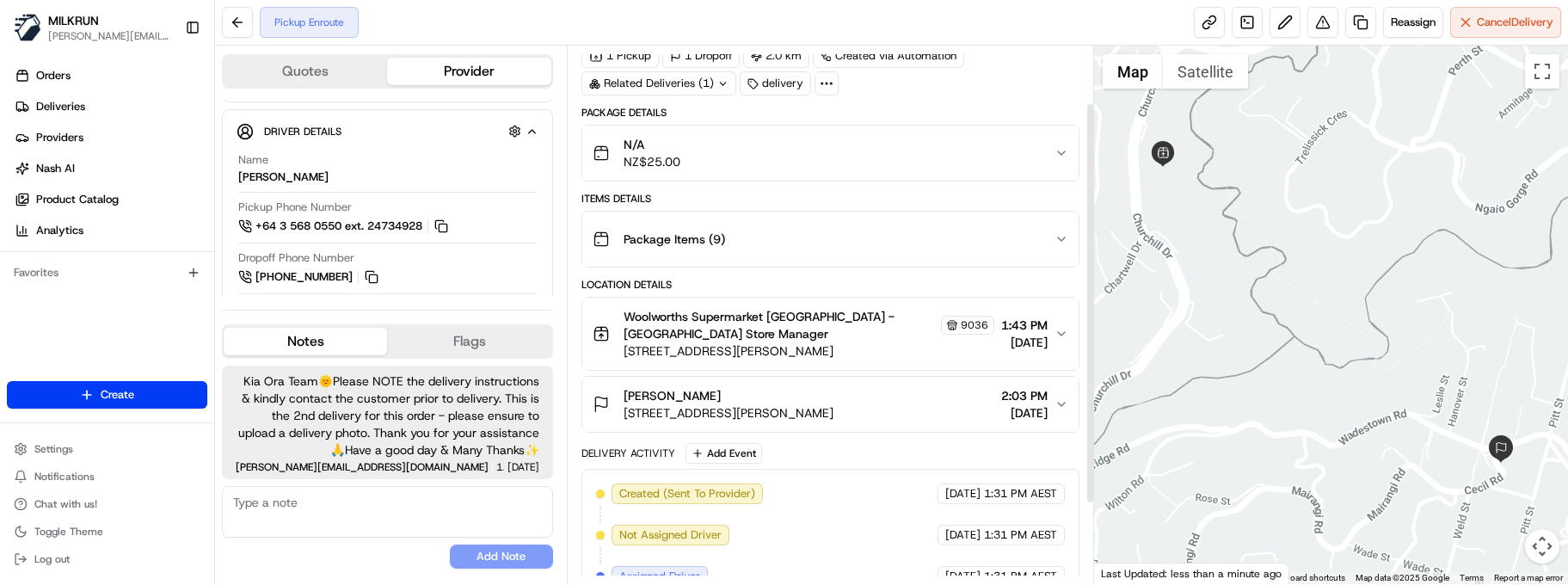
scroll to position [77, 0]
drag, startPoint x: 1089, startPoint y: 365, endPoint x: 1096, endPoint y: 424, distance: 59.4
click at [1093, 424] on div at bounding box center [1090, 303] width 6 height 399
click at [303, 544] on div "No results found Add Note" at bounding box center [387, 527] width 331 height 83
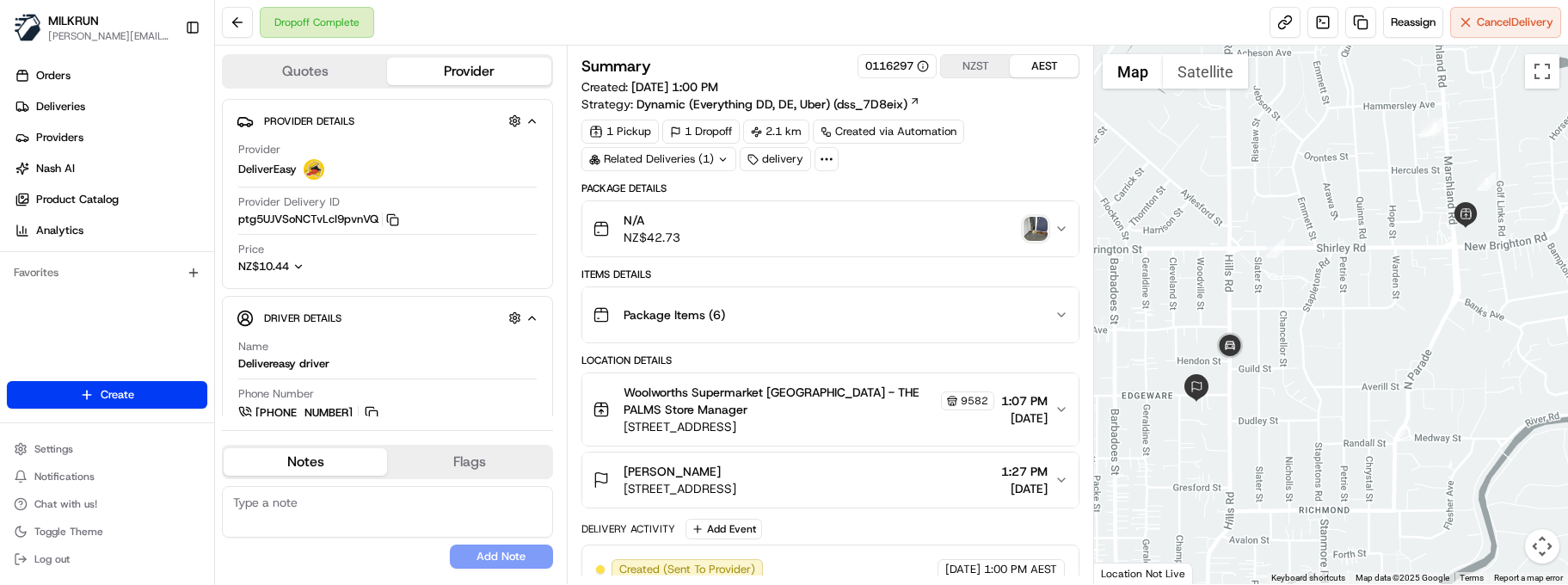
click at [1040, 220] on img "button" at bounding box center [1036, 228] width 24 height 24
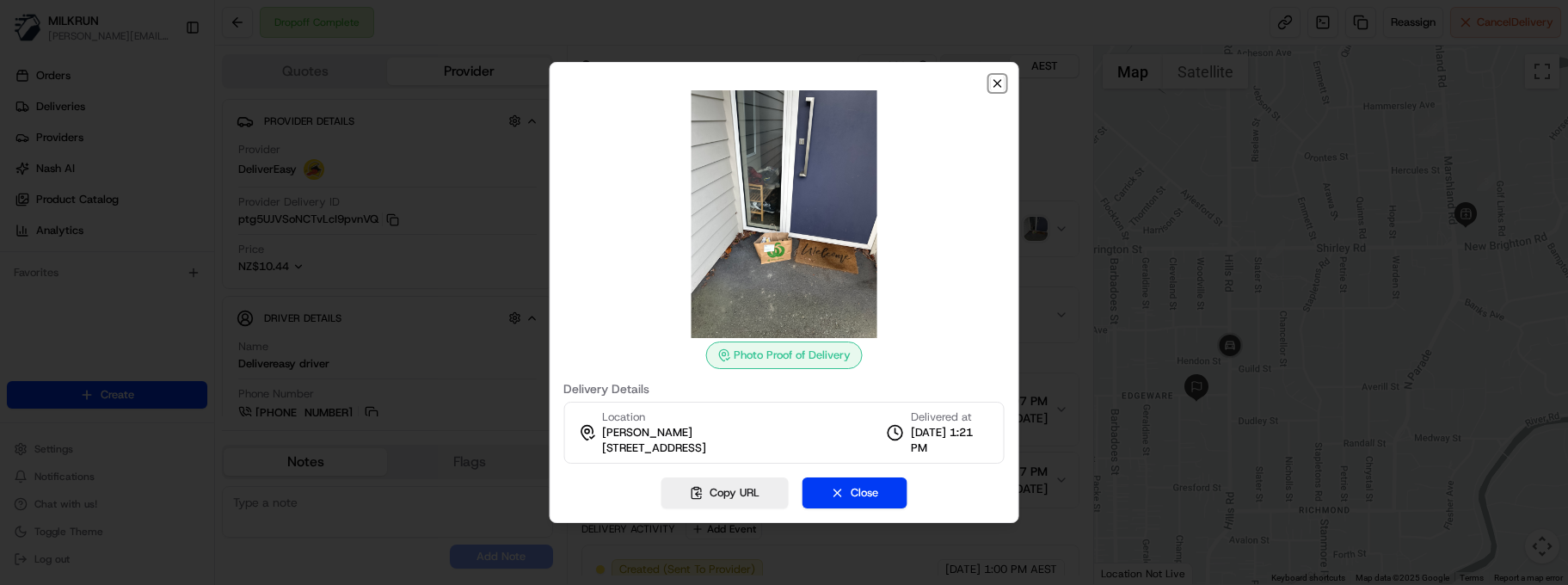
click at [995, 77] on icon "button" at bounding box center [997, 83] width 13 height 13
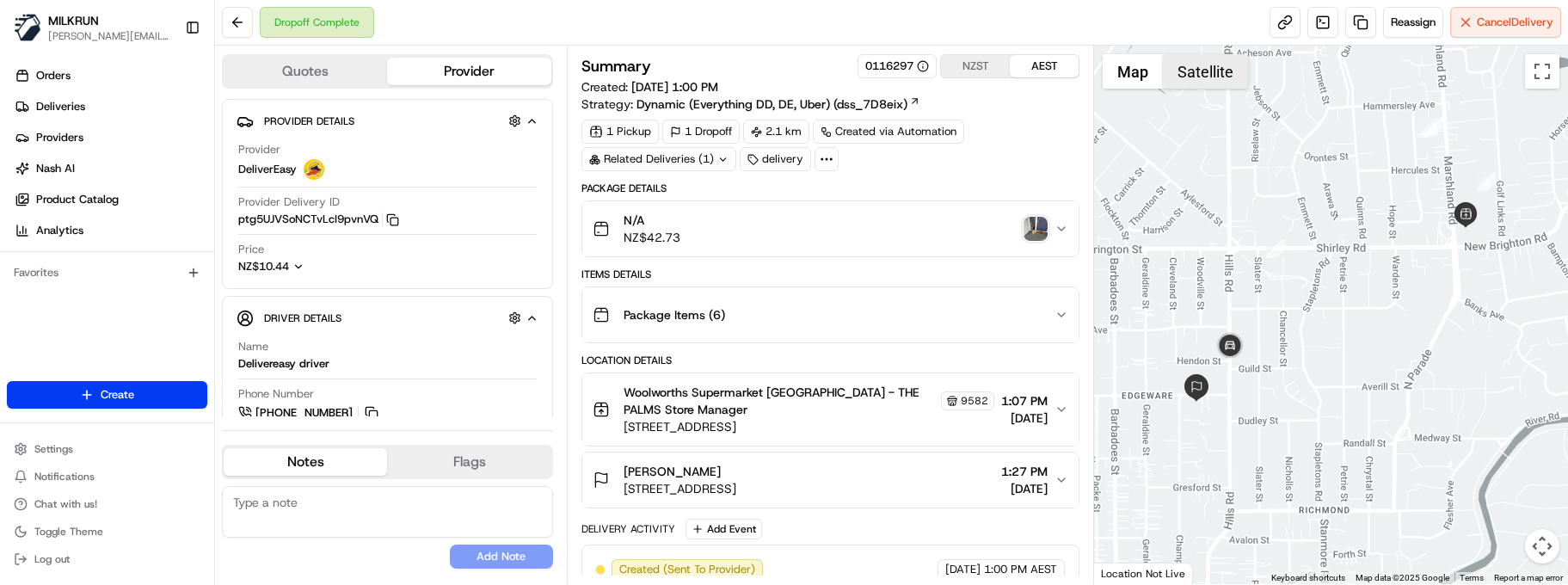
click at [1226, 85] on button "Satellite" at bounding box center [1205, 71] width 85 height 35
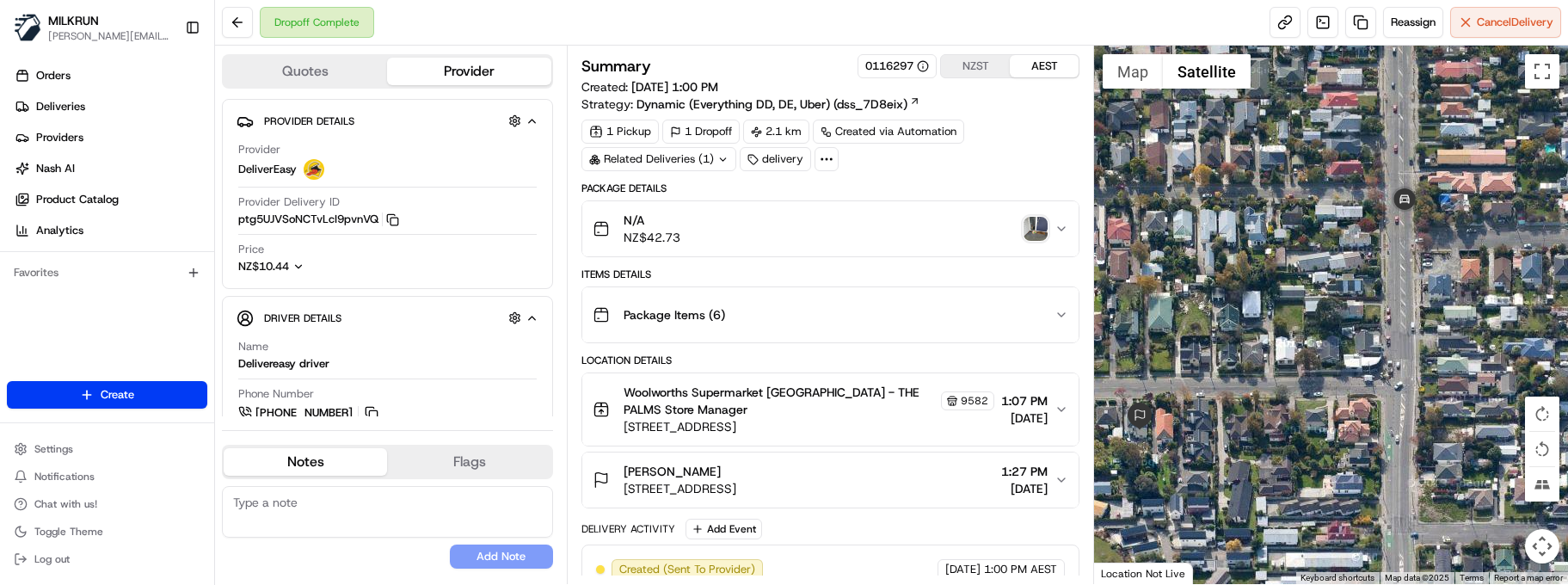
drag, startPoint x: 1227, startPoint y: 358, endPoint x: 1423, endPoint y: 373, distance: 196.6
click at [1423, 373] on div at bounding box center [1331, 315] width 474 height 539
click at [378, 519] on textarea at bounding box center [387, 512] width 331 height 52
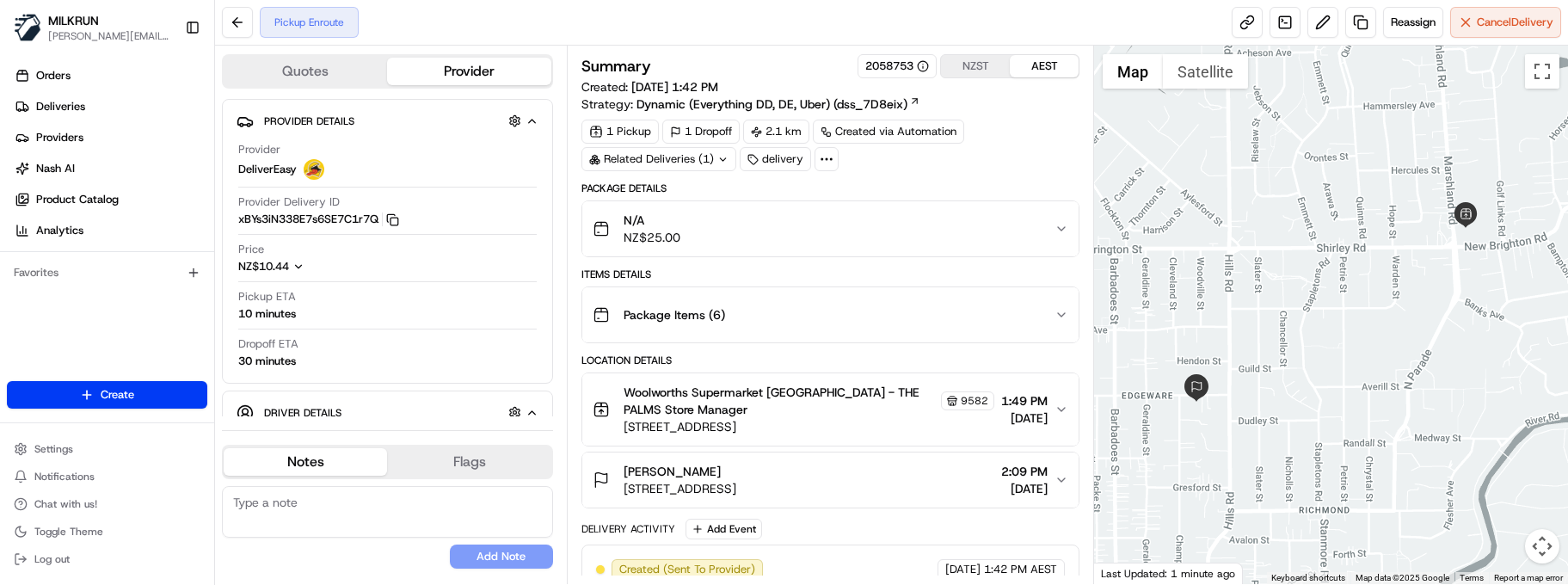
drag, startPoint x: 268, startPoint y: 499, endPoint x: 279, endPoint y: 499, distance: 11.0
click at [269, 499] on textarea at bounding box center [387, 512] width 331 height 52
paste textarea "Good XXX Team🌞️Please NOTE the delivery instructions & kindly contact the custo…"
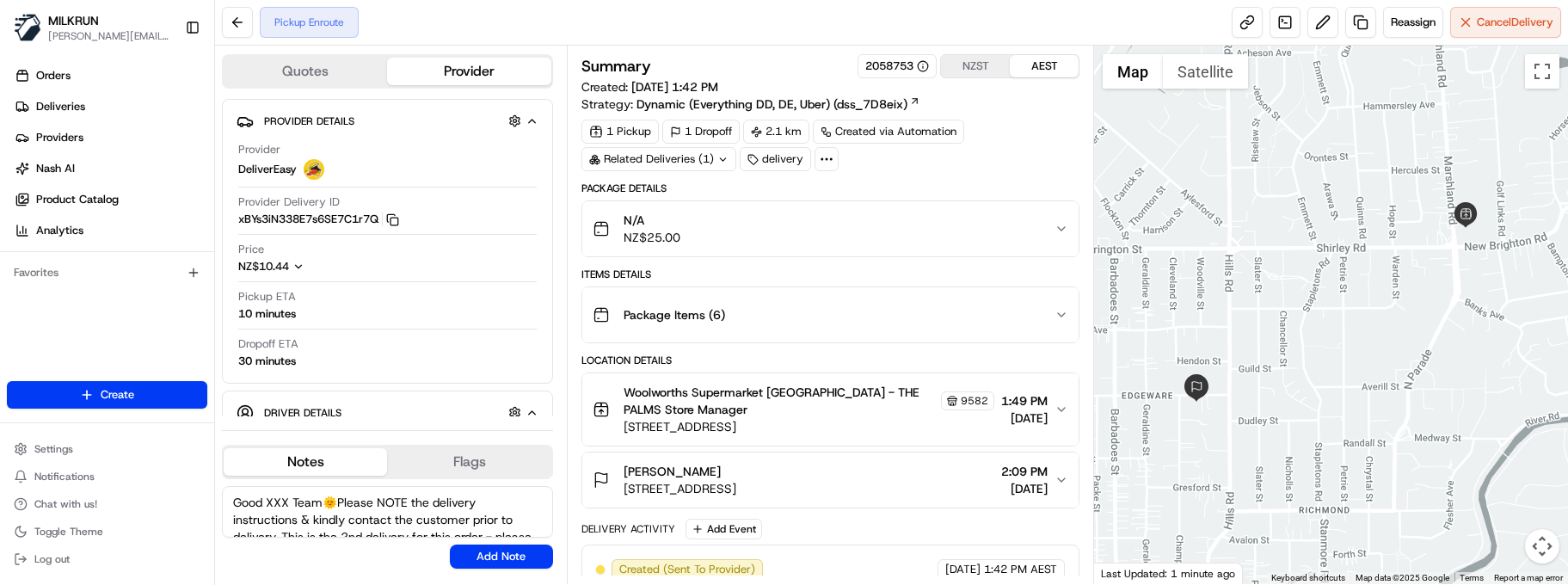
drag, startPoint x: 291, startPoint y: 501, endPoint x: 176, endPoint y: 490, distance: 115.5
click at [176, 490] on div "MILKRUN [EMAIL_ADDRESS][DOMAIN_NAME] Toggle Sidebar Orders Deliveries Providers…" at bounding box center [784, 292] width 1568 height 585
type textarea "Kia Ora Team🌞️Please NOTE the delivery instructions & kindly contact the custom…"
click at [480, 553] on button "Add Note" at bounding box center [501, 556] width 103 height 24
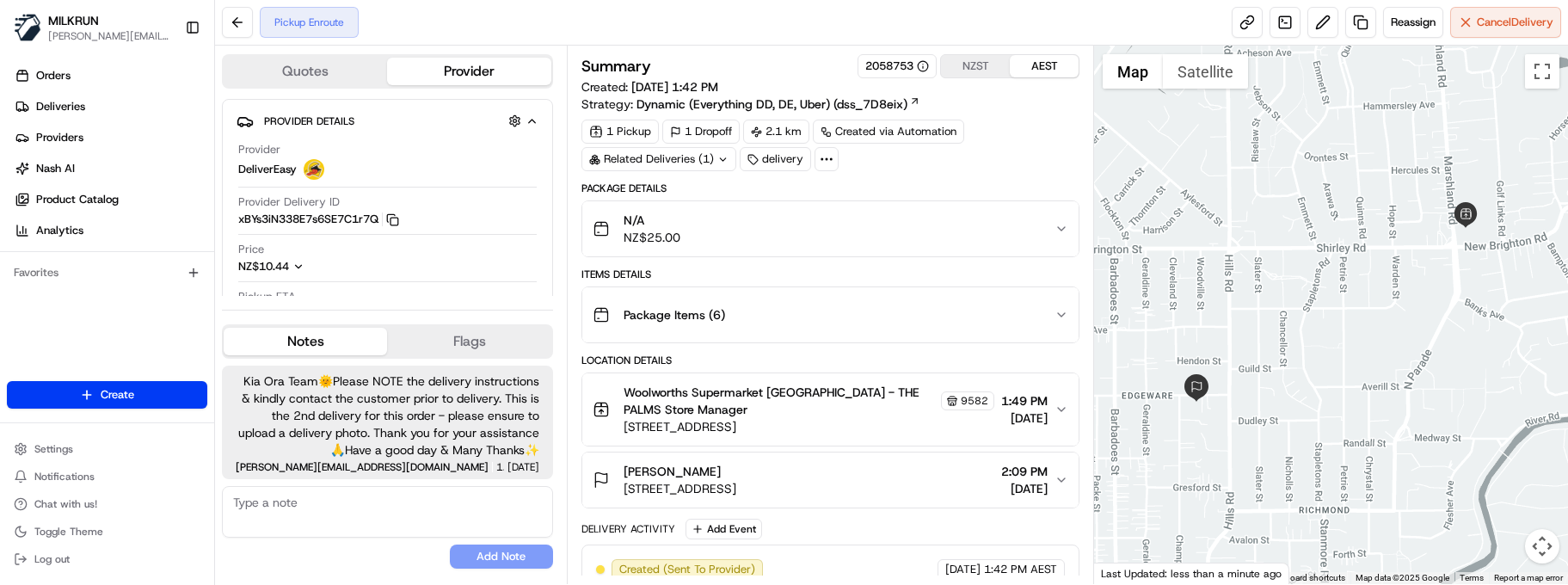
drag, startPoint x: 342, startPoint y: 517, endPoint x: 352, endPoint y: 487, distance: 31.6
click at [342, 517] on textarea at bounding box center [387, 512] width 331 height 52
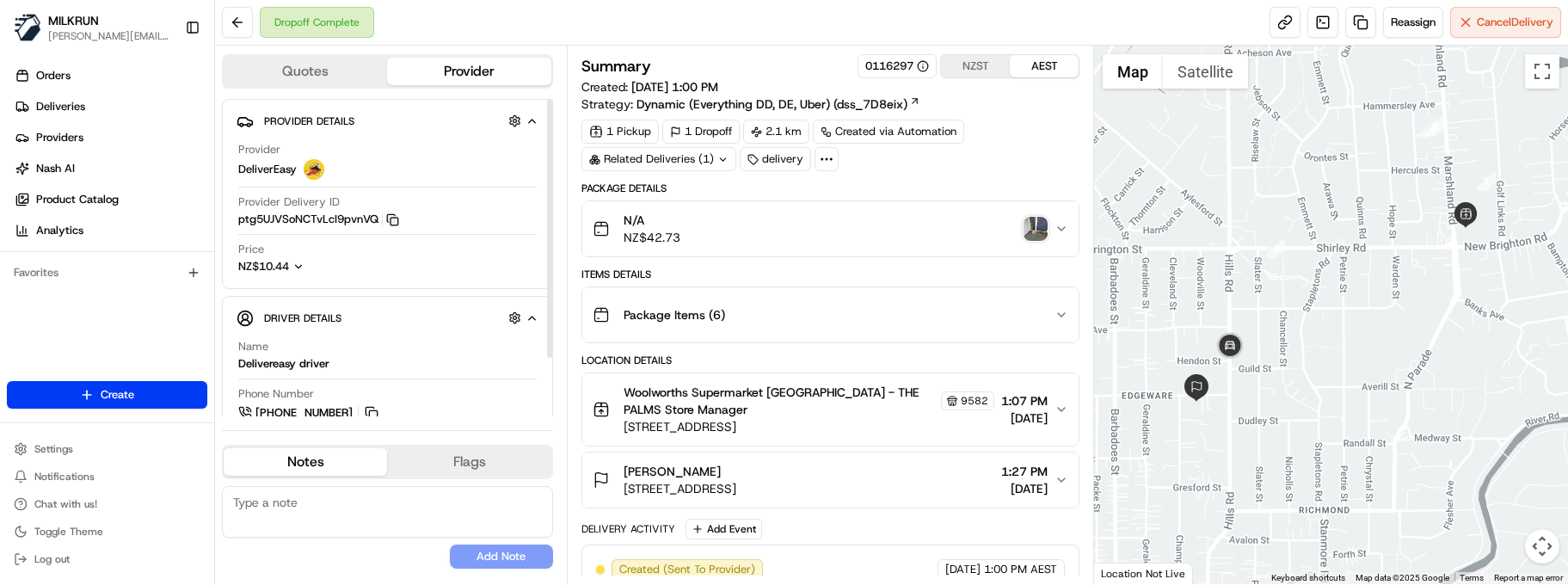
click at [394, 220] on icon "button" at bounding box center [392, 219] width 12 height 12
drag, startPoint x: 619, startPoint y: 490, endPoint x: 961, endPoint y: 492, distance: 342.0
click at [737, 492] on div "Alisha Hunt 244 Edgeware Road, Edgeware, Canterbury Region 8013, NZ" at bounding box center [664, 480] width 144 height 35
copy span "244 Edgeware Road, Edgeware, Canterbury Region 8013, NZ"
click at [305, 538] on div "No results found Add Note" at bounding box center [387, 527] width 331 height 83
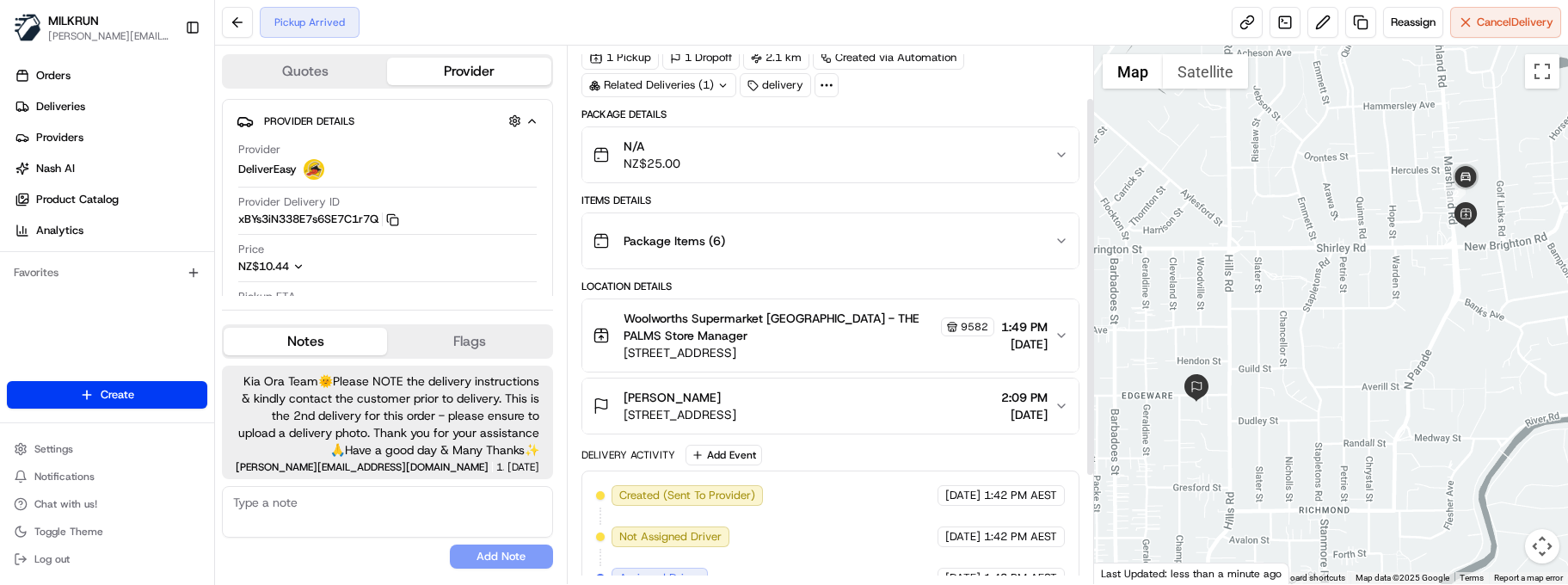
scroll to position [77, 0]
drag, startPoint x: 1093, startPoint y: 373, endPoint x: 1102, endPoint y: 427, distance: 54.7
click at [1093, 427] on div at bounding box center [1090, 288] width 6 height 375
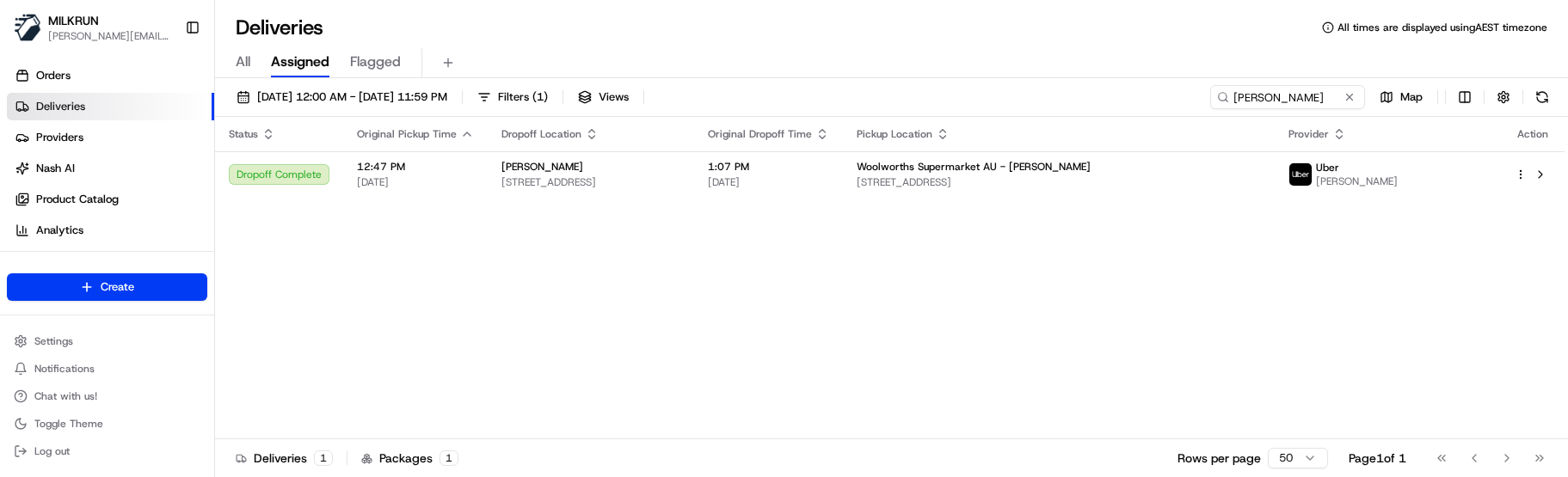
click at [381, 90] on span "[DATE] 12:00 AM - [DATE] 11:59 PM" at bounding box center [351, 96] width 190 height 15
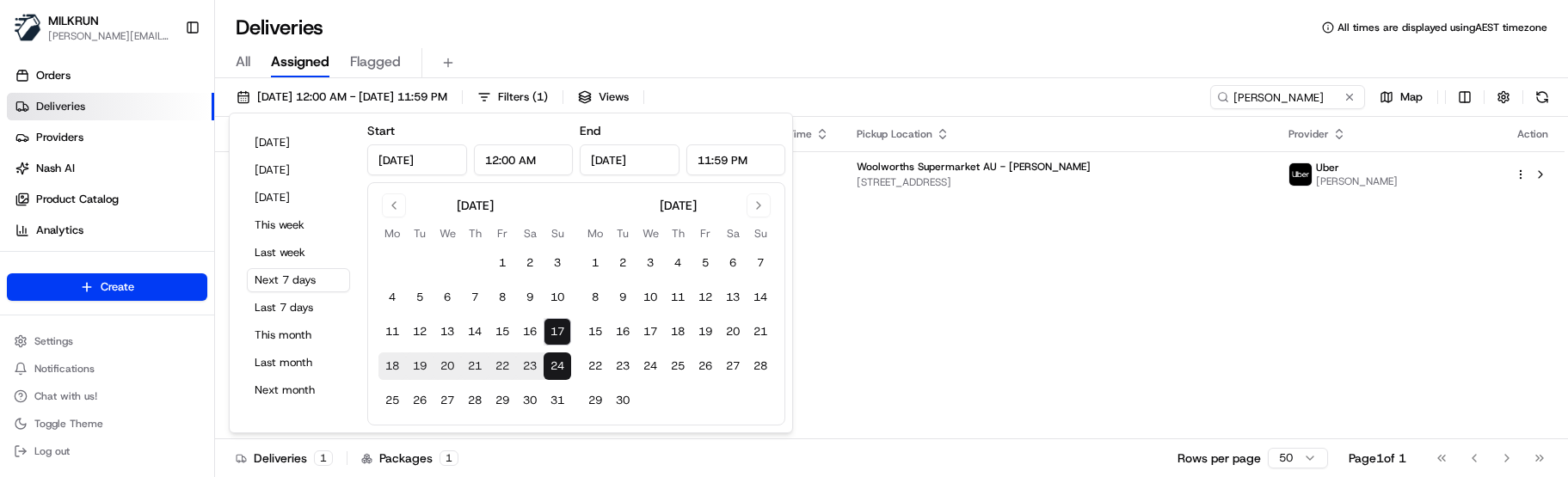
click at [450, 363] on button "20" at bounding box center [447, 366] width 28 height 28
type input "[DATE]"
click at [450, 363] on button "20" at bounding box center [447, 366] width 28 height 28
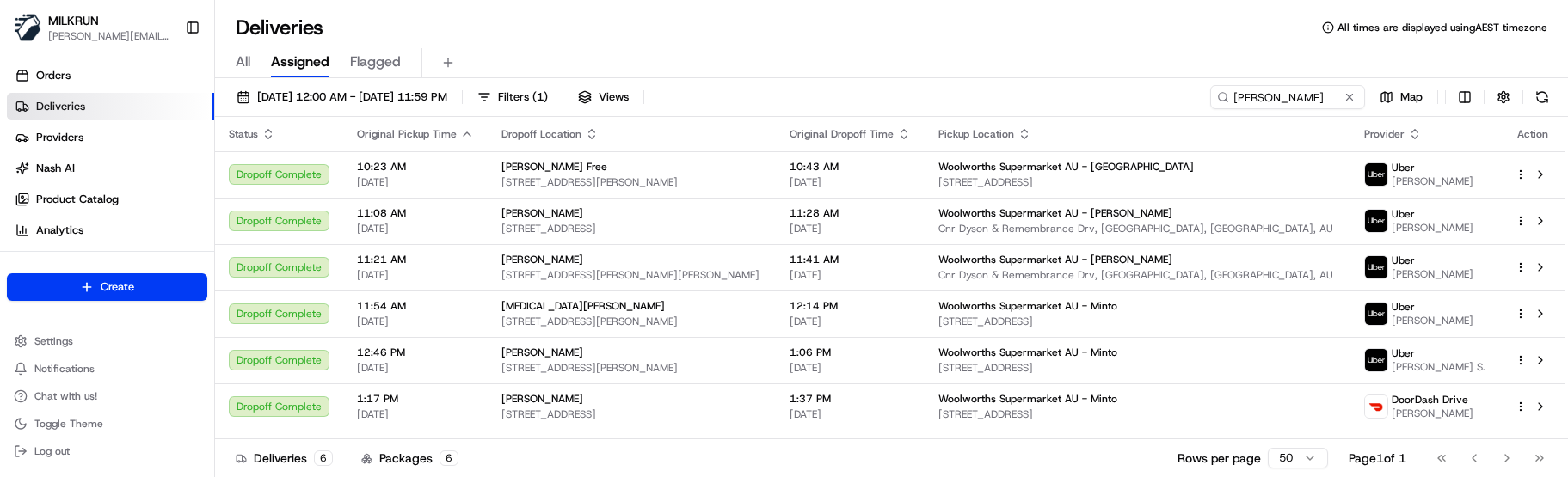
click at [427, 95] on span "[DATE] 12:00 AM - [DATE] 11:59 PM" at bounding box center [351, 96] width 190 height 15
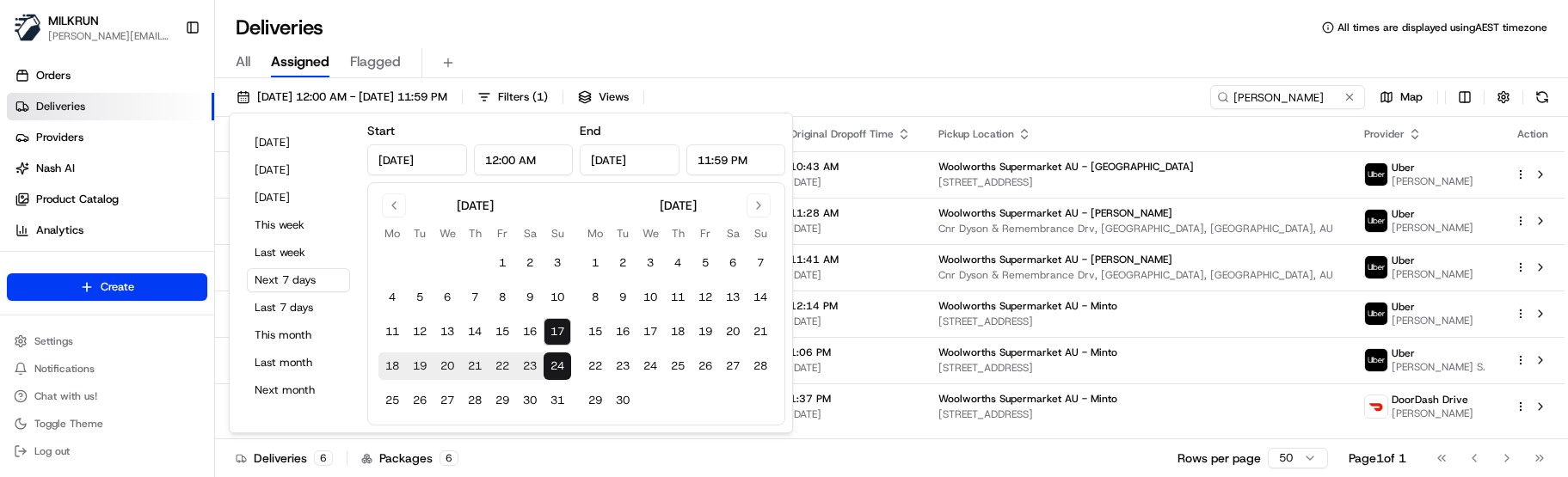
click at [449, 366] on button "20" at bounding box center [447, 366] width 28 height 28
type input "[DATE]"
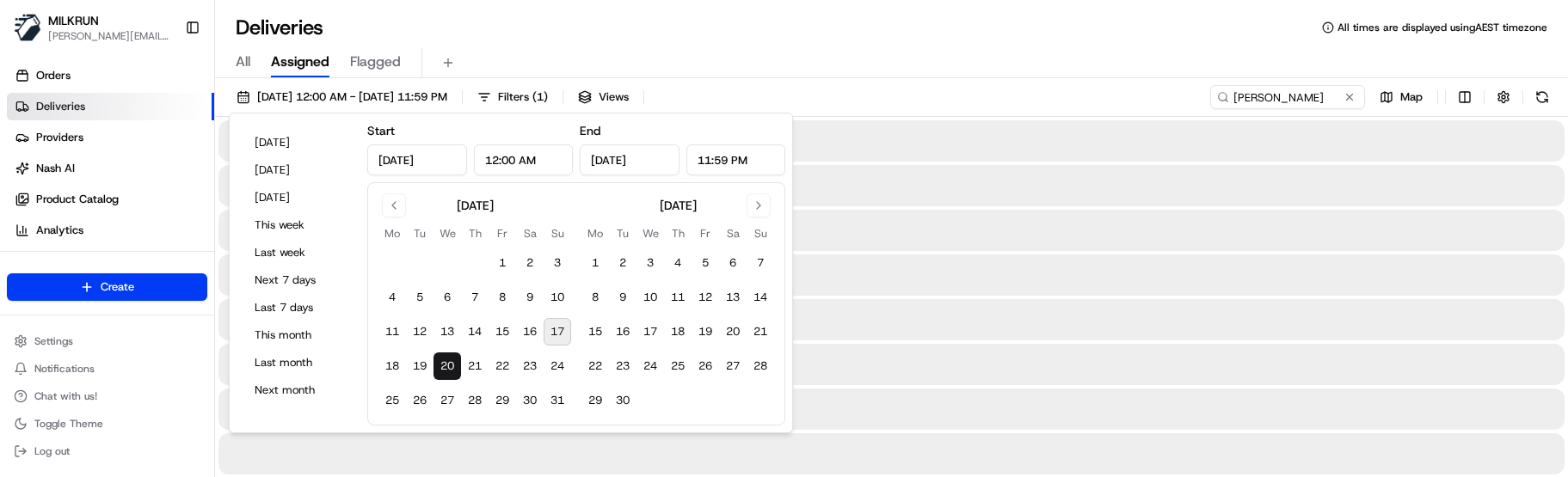
click at [449, 366] on button "20" at bounding box center [447, 366] width 28 height 28
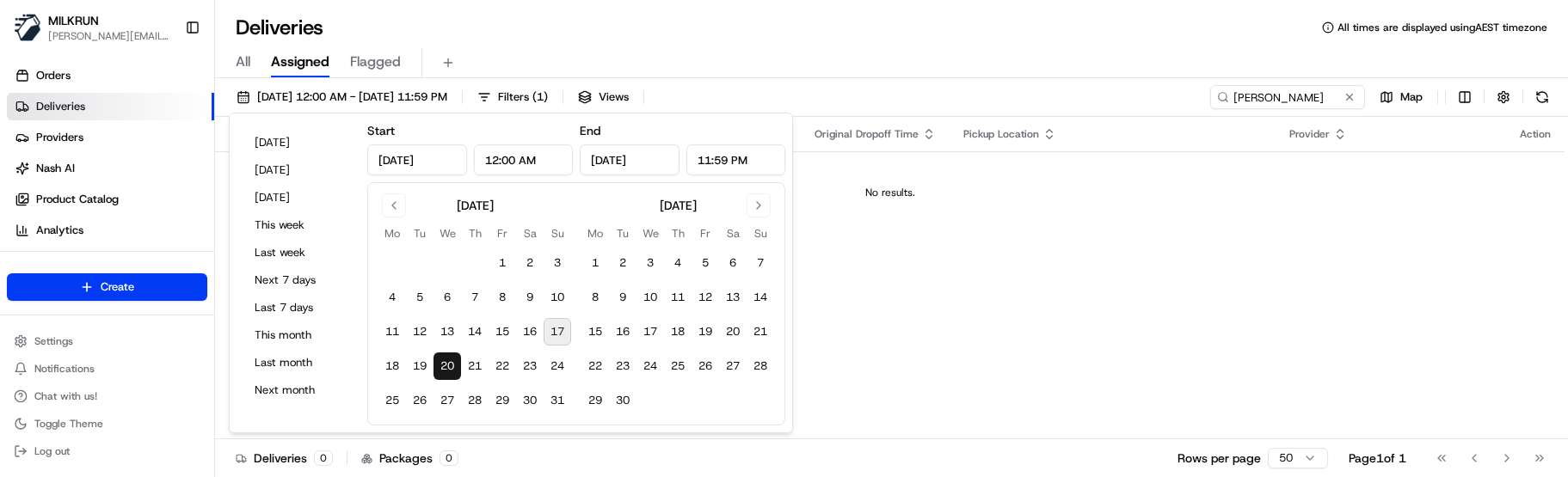
click at [534, 17] on div "Deliveries All times are displayed using AEST timezone" at bounding box center [891, 27] width 1353 height 28
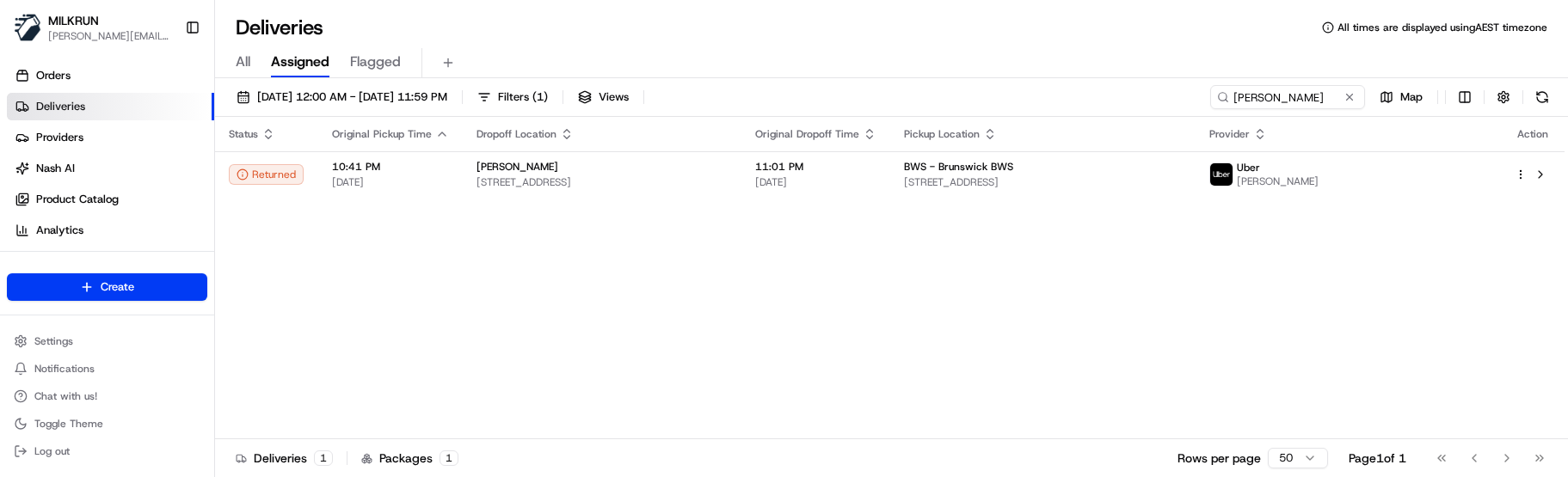
click at [367, 94] on span "[DATE] 12:00 AM - [DATE] 11:59 PM" at bounding box center [351, 96] width 190 height 15
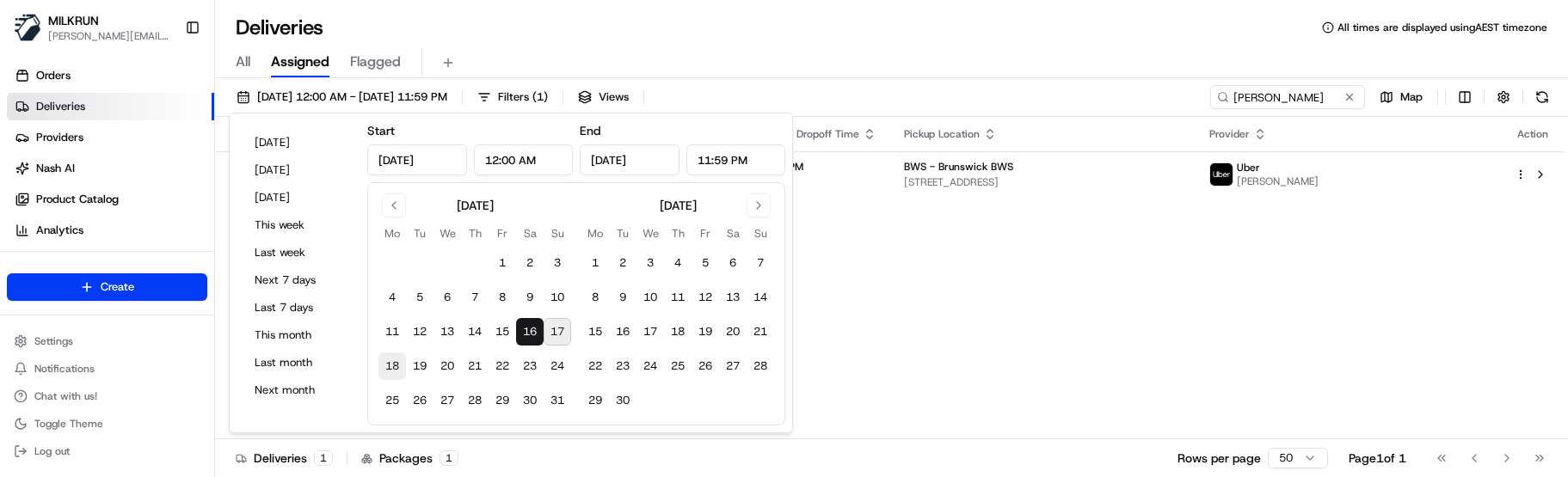
click at [398, 358] on button "18" at bounding box center [392, 366] width 28 height 28
type input "[DATE]"
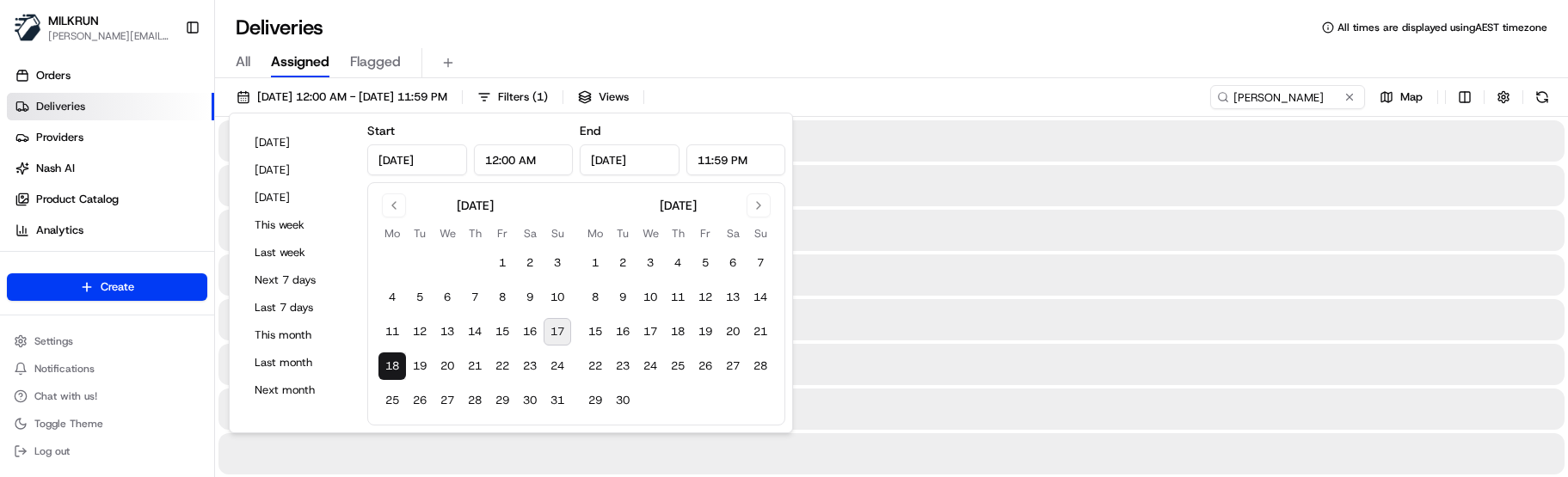
click at [398, 356] on button "18" at bounding box center [392, 366] width 28 height 28
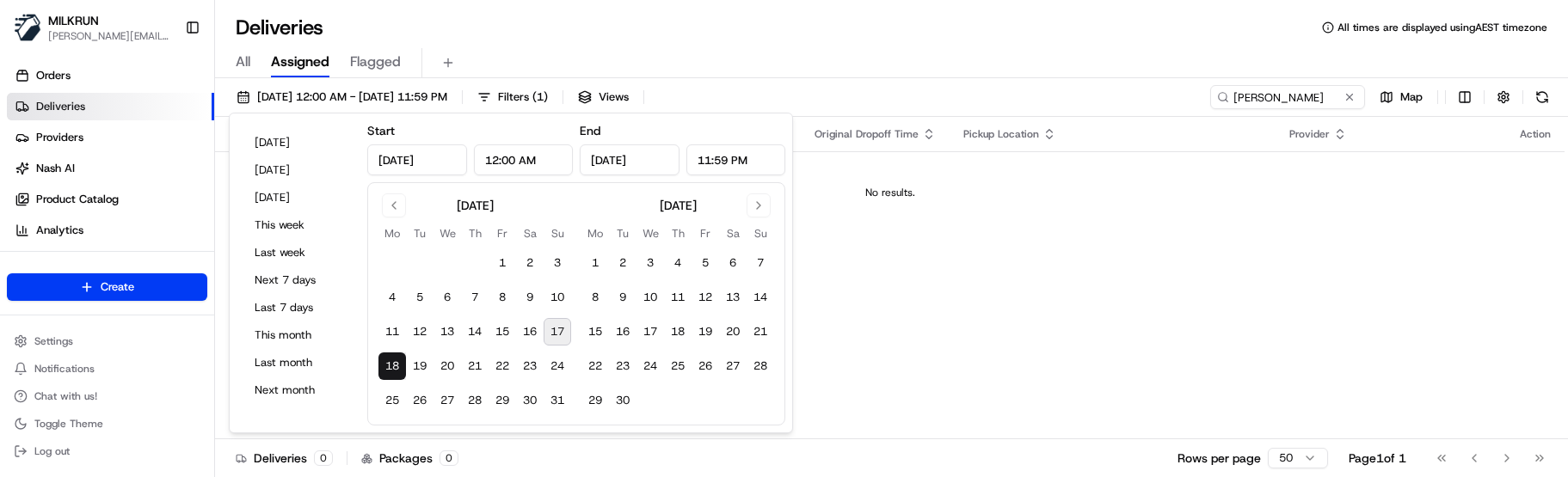
click at [522, 42] on div "All Assigned Flagged" at bounding box center [891, 59] width 1353 height 37
